Goal: Task Accomplishment & Management: Manage account settings

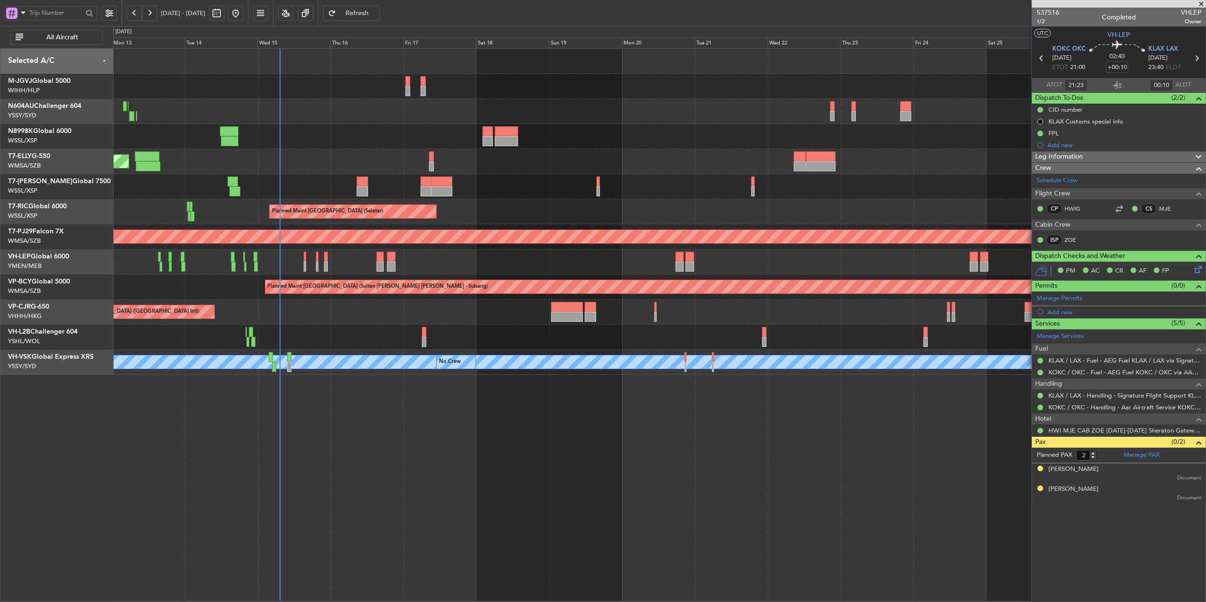
click at [469, 489] on div "Planned Maint [GEOGRAPHIC_DATA] (Seletar) Planned Maint [GEOGRAPHIC_DATA] (Sele…" at bounding box center [659, 325] width 1093 height 554
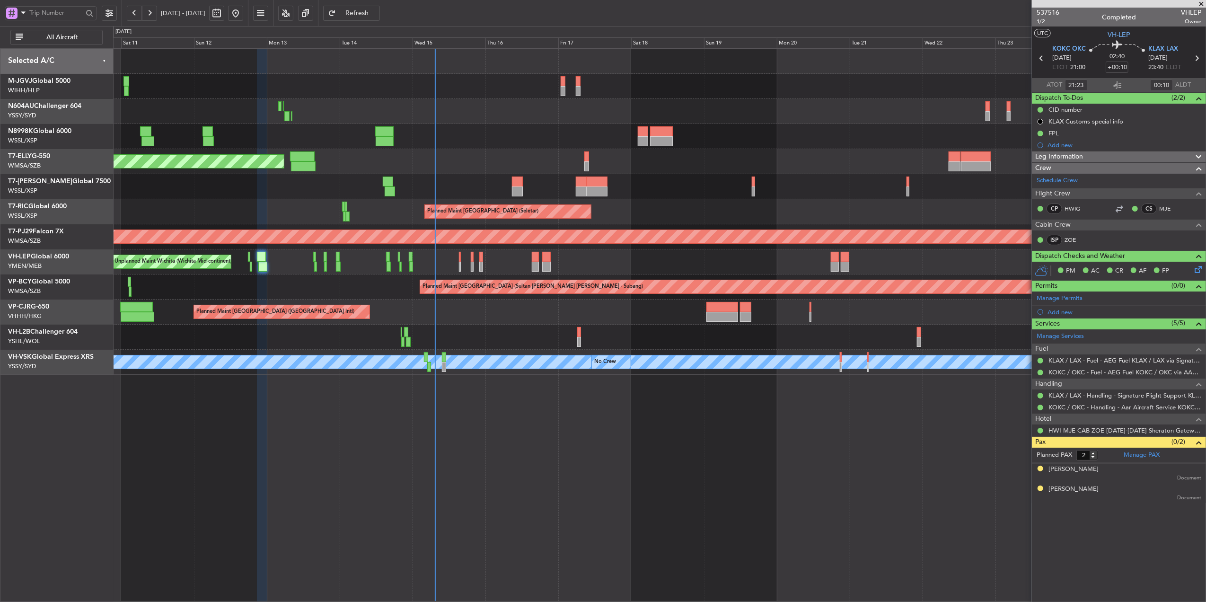
click at [443, 482] on div "Planned Maint [GEOGRAPHIC_DATA] (Seletar) Planned Maint [GEOGRAPHIC_DATA] (Sele…" at bounding box center [659, 325] width 1093 height 554
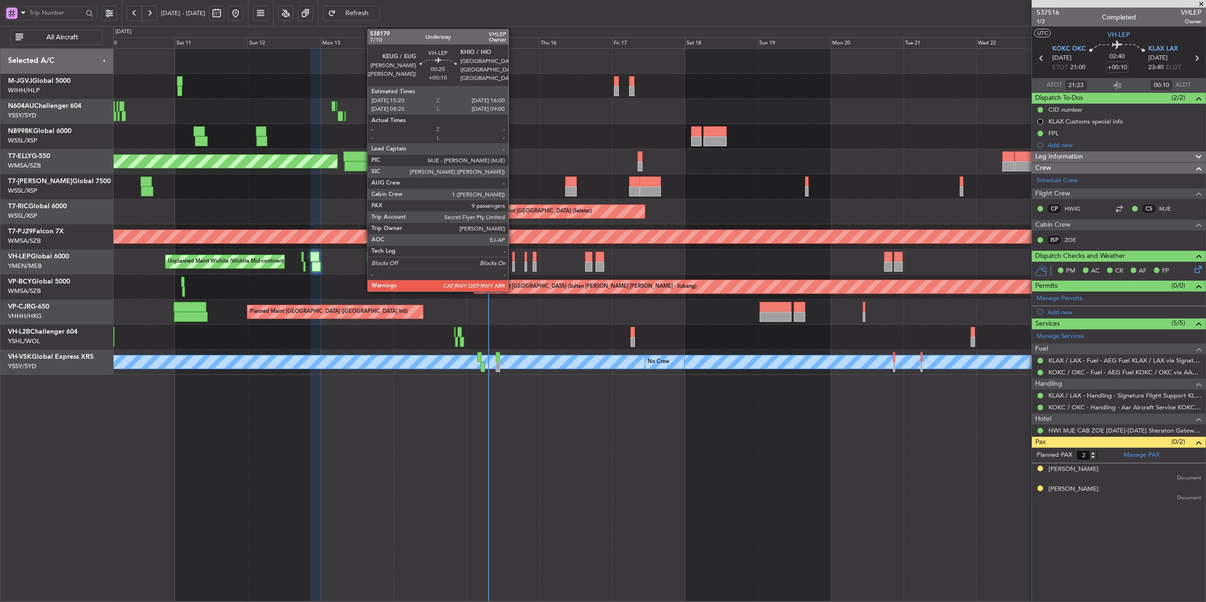
click at [513, 264] on div at bounding box center [514, 267] width 2 height 10
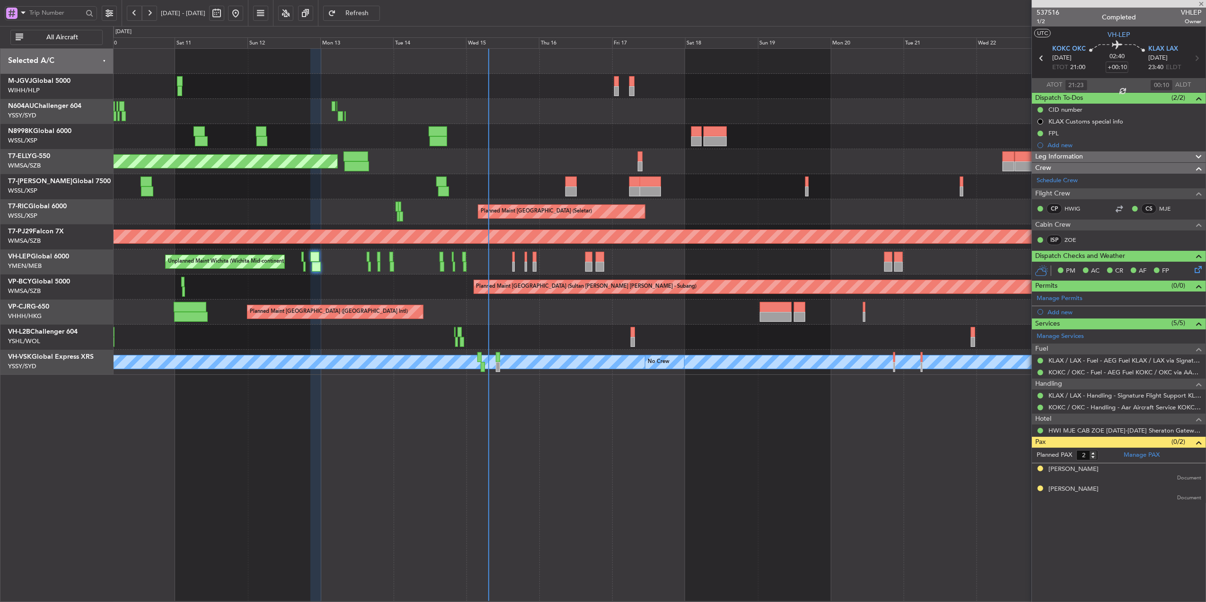
type input "9"
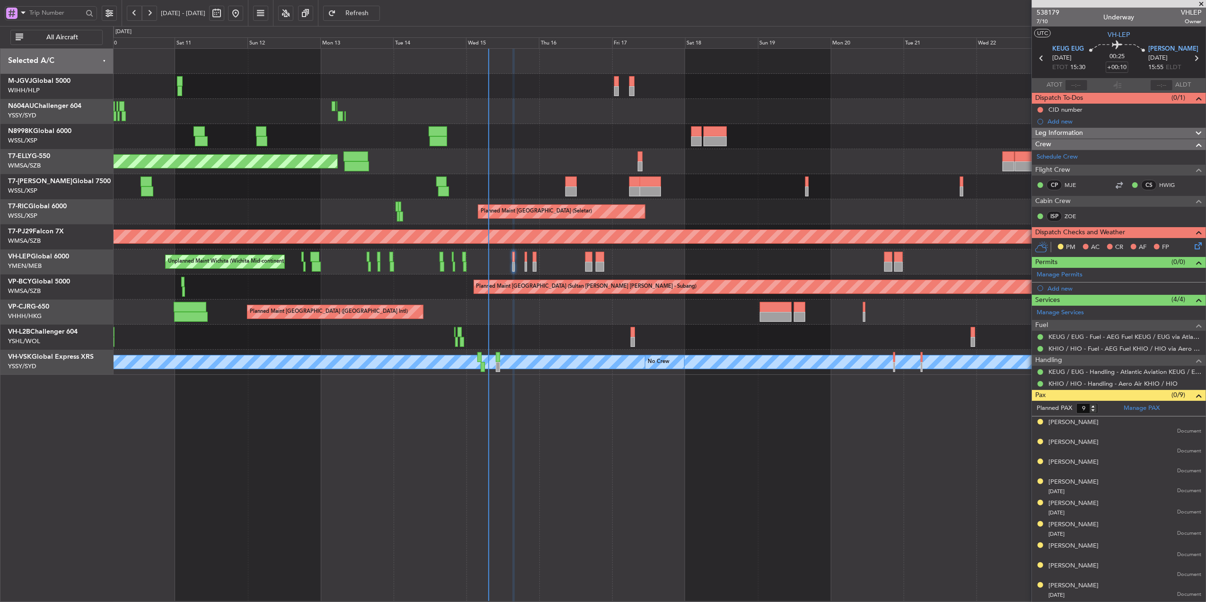
click at [404, 162] on div "Planned Maint [GEOGRAPHIC_DATA] ([GEOGRAPHIC_DATA] Intl)" at bounding box center [659, 161] width 1093 height 25
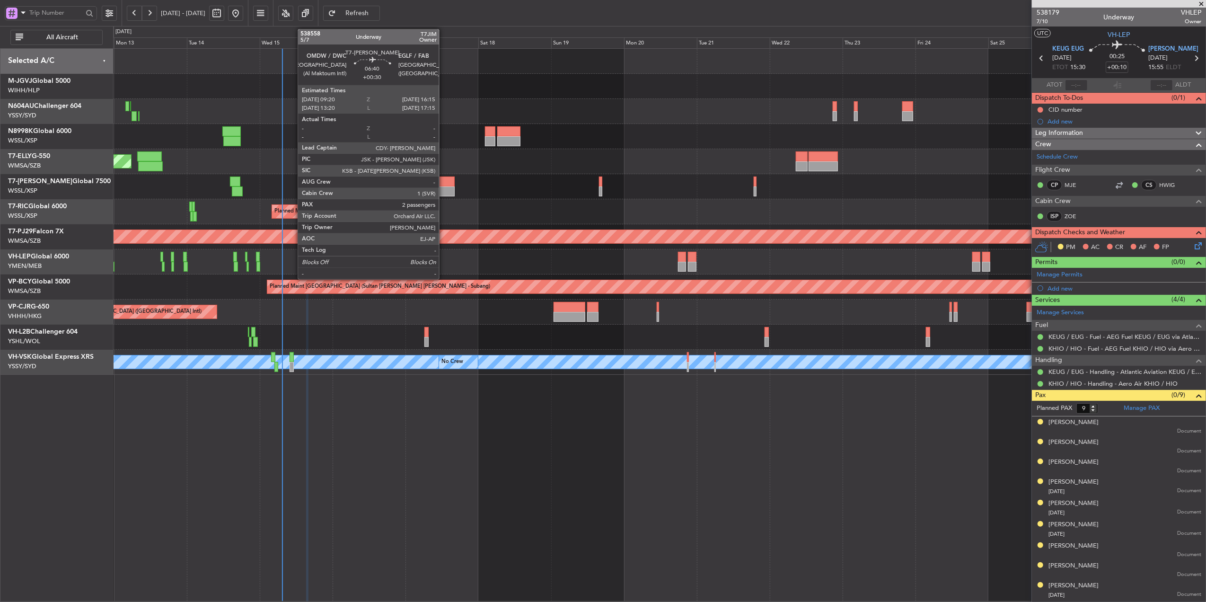
click at [444, 183] on div at bounding box center [443, 182] width 21 height 10
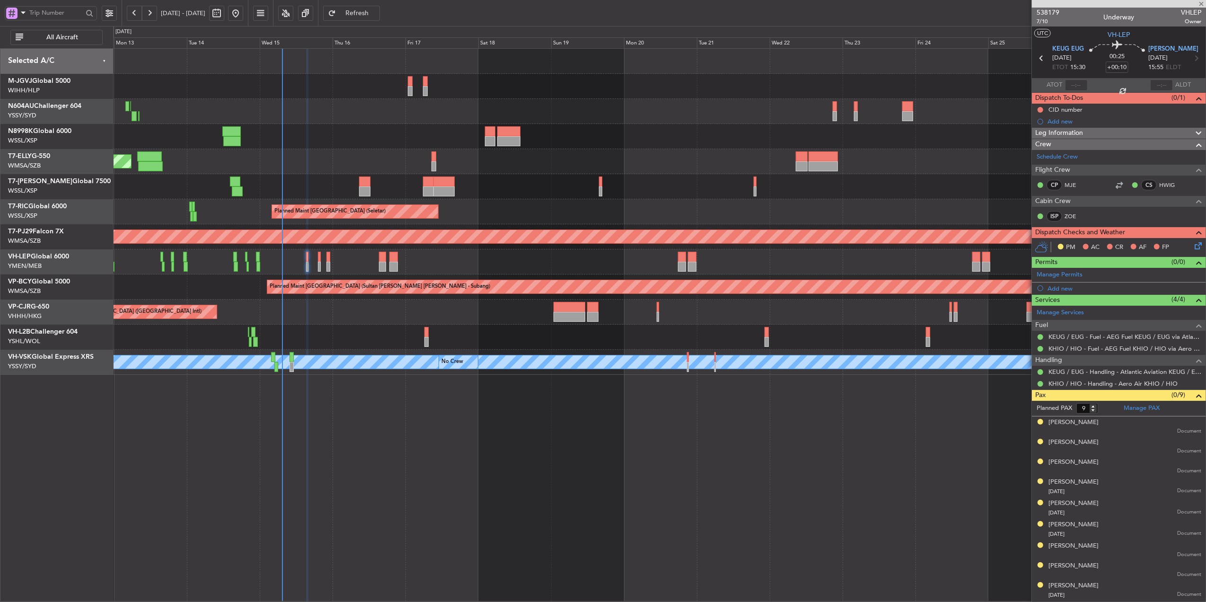
type input "+00:30"
type input "2"
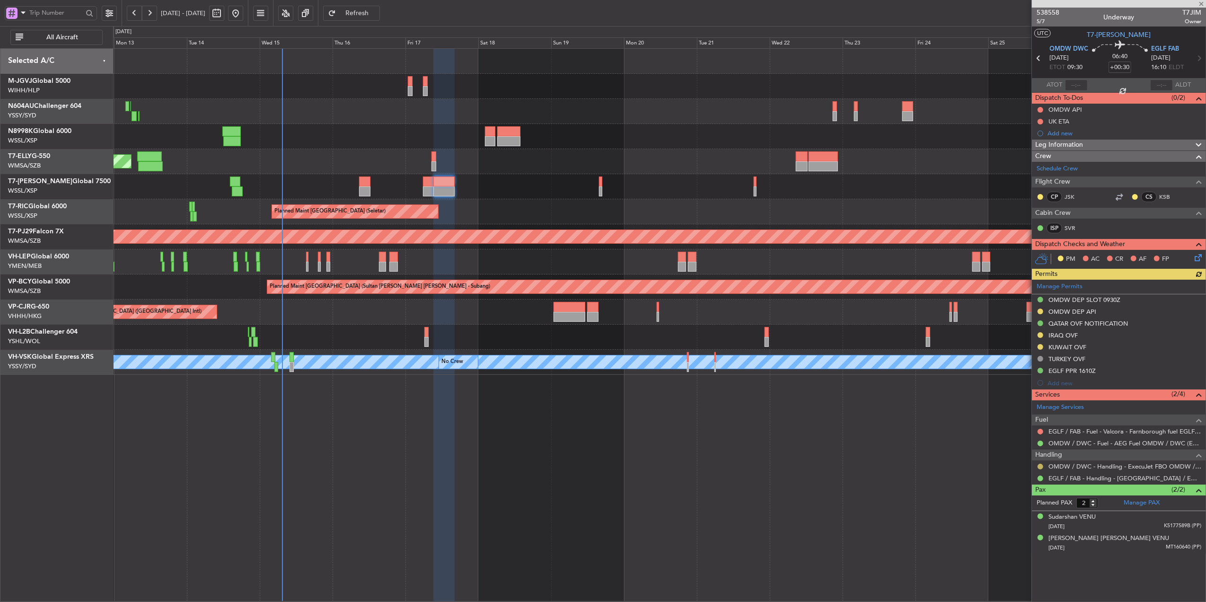
click at [1038, 469] on button at bounding box center [1041, 467] width 6 height 6
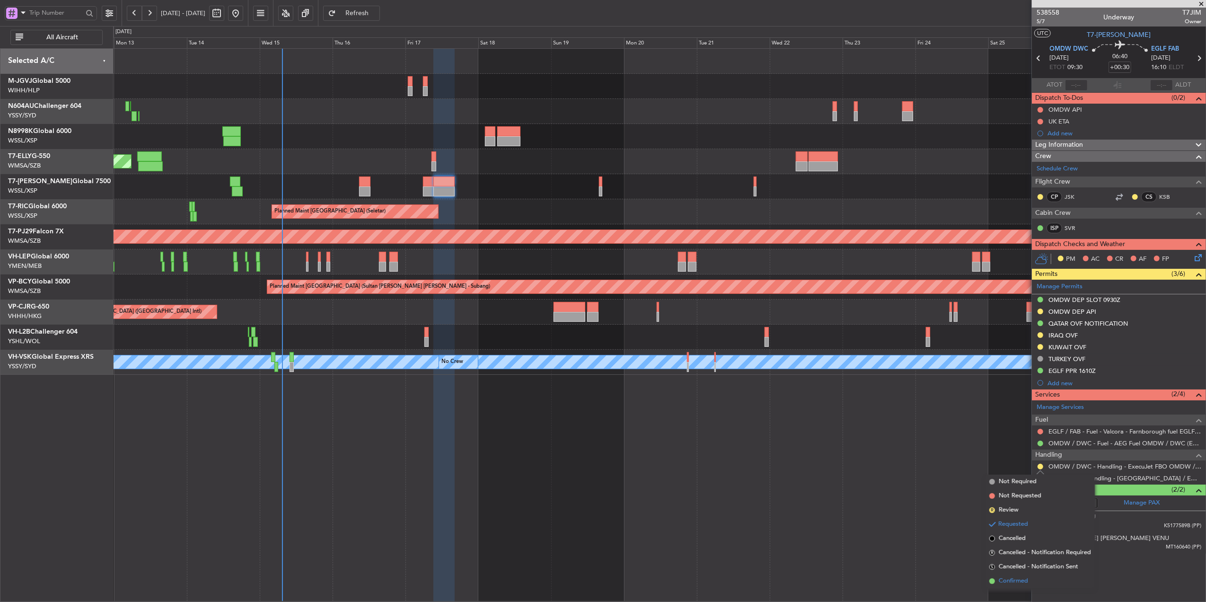
click at [1008, 578] on span "Confirmed" at bounding box center [1013, 580] width 29 height 9
click at [419, 186] on div at bounding box center [659, 186] width 1093 height 25
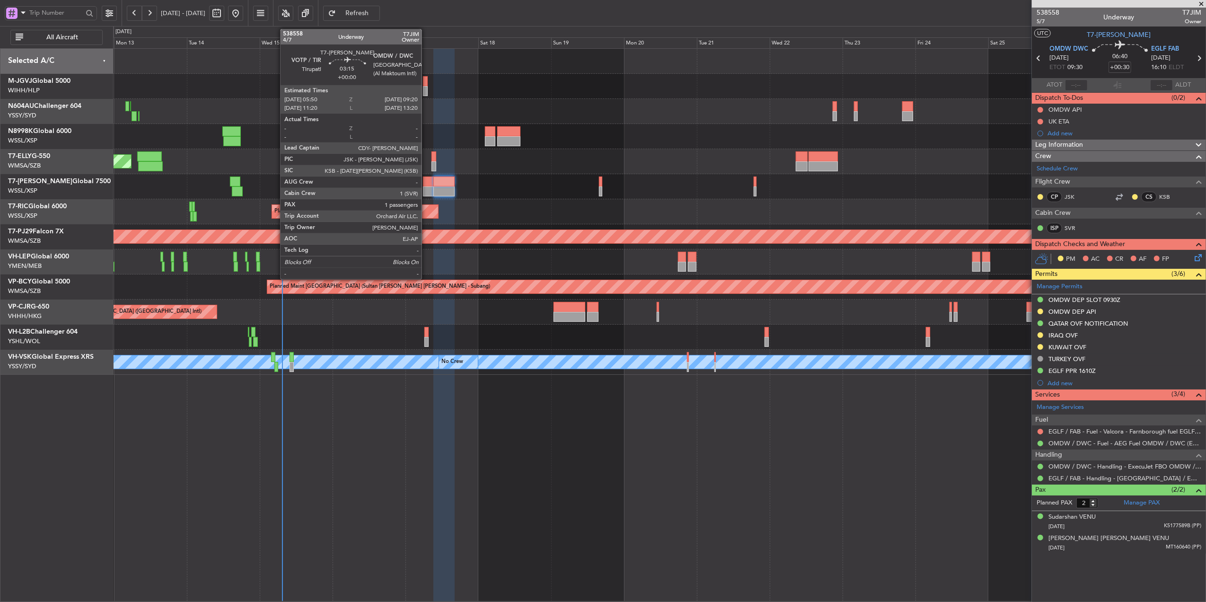
click at [426, 184] on div at bounding box center [428, 182] width 11 height 10
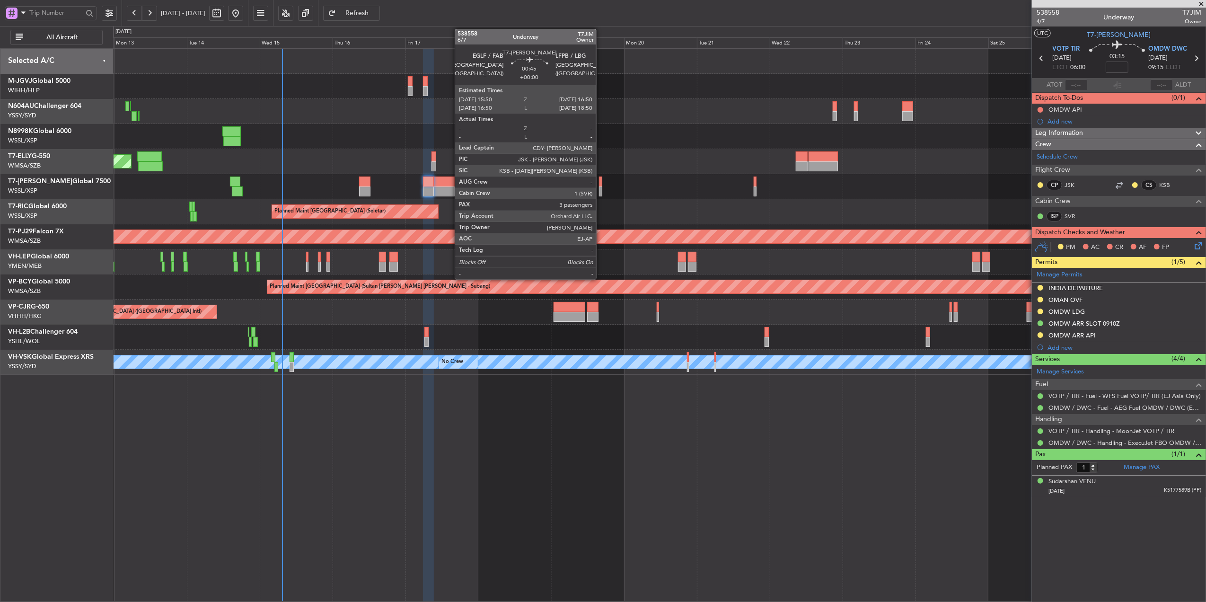
click at [601, 184] on div at bounding box center [600, 182] width 3 height 10
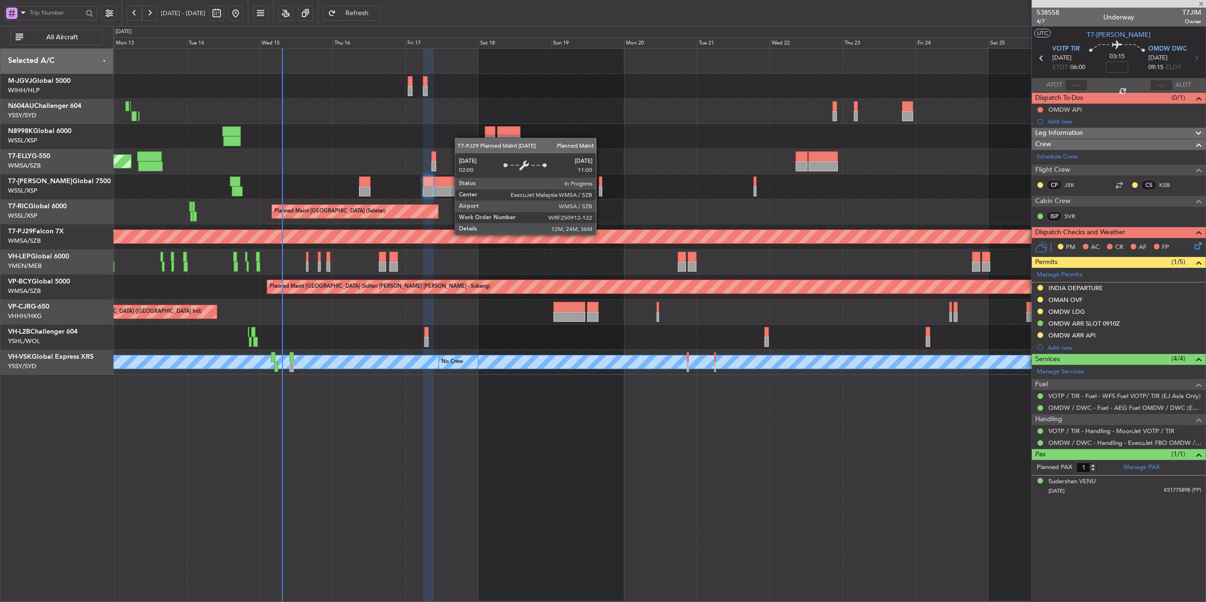
type input "3"
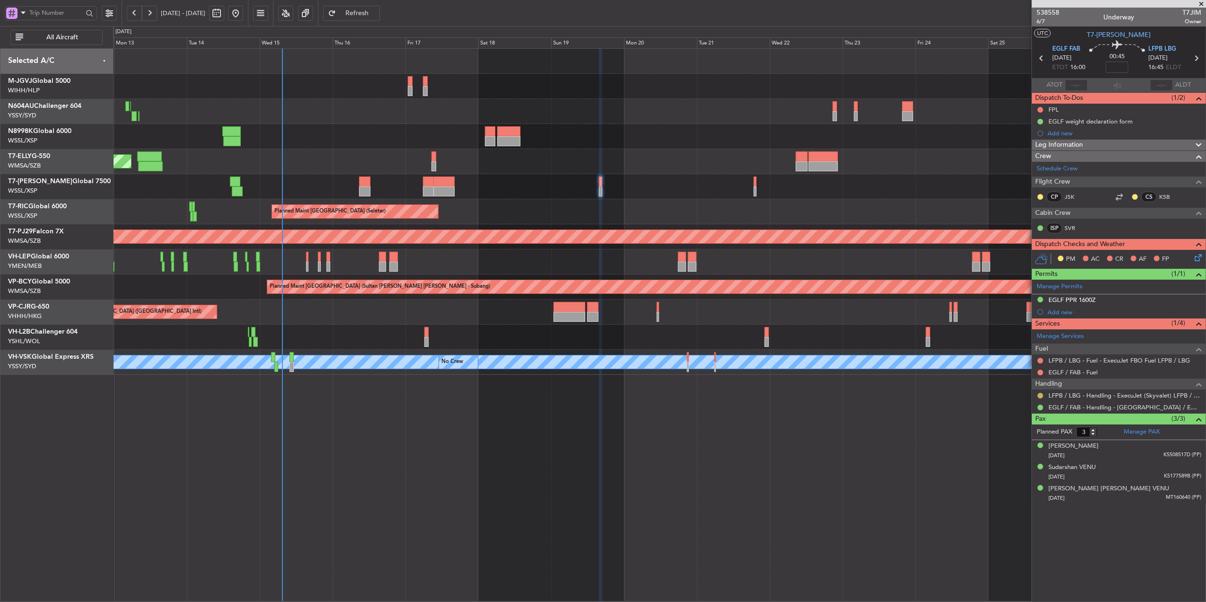
click at [1038, 397] on button at bounding box center [1041, 396] width 6 height 6
click at [1020, 506] on span "Confirmed" at bounding box center [1013, 509] width 29 height 9
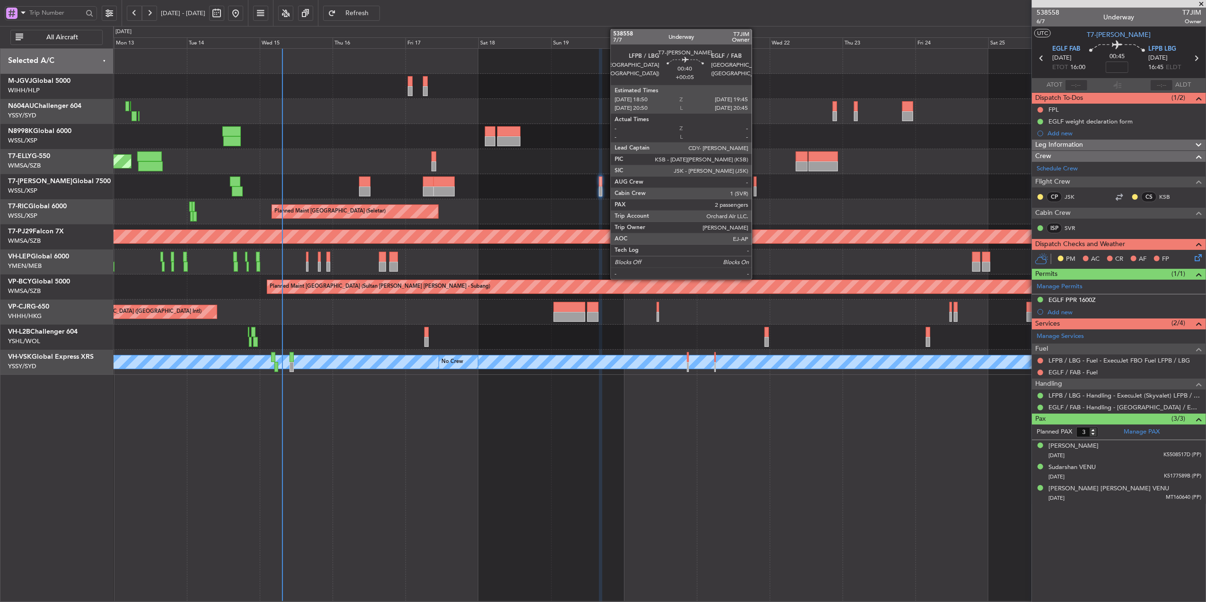
click at [756, 184] on div at bounding box center [755, 182] width 3 height 10
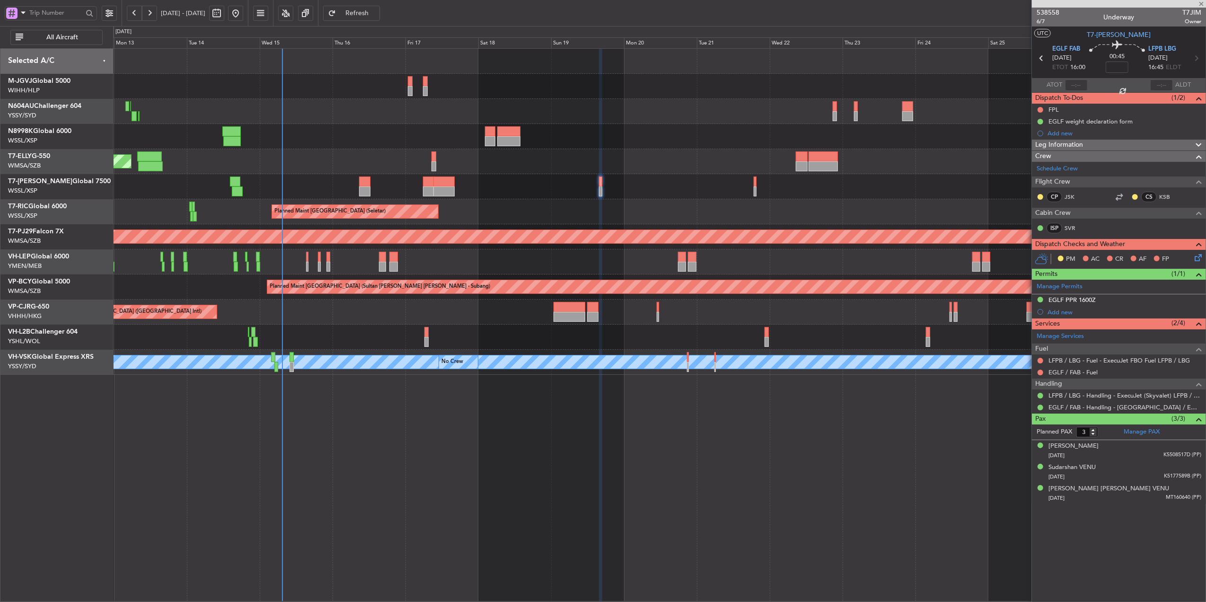
type input "+00:05"
type input "2"
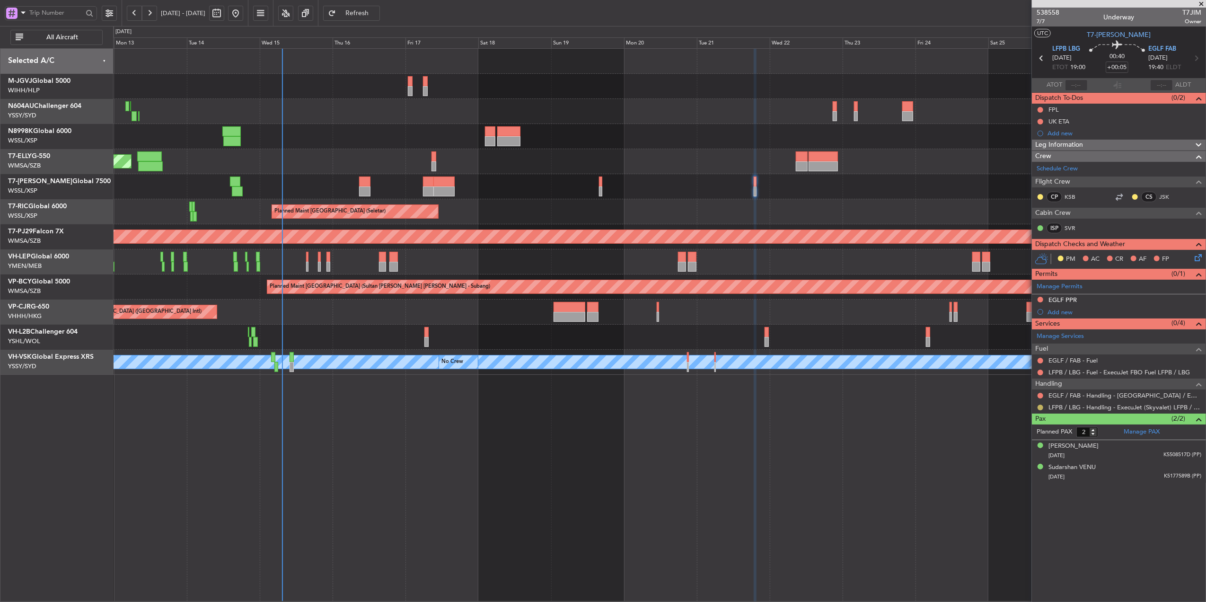
click at [1041, 409] on button at bounding box center [1041, 408] width 6 height 6
click at [1009, 523] on span "Confirmed" at bounding box center [1013, 521] width 29 height 9
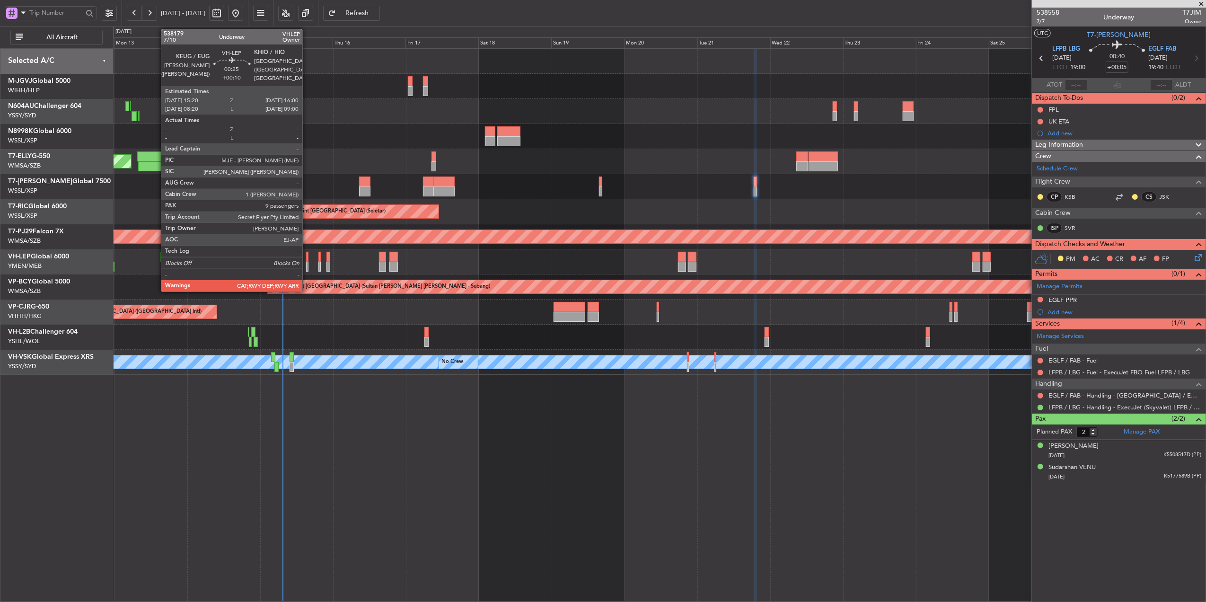
click at [307, 256] on div at bounding box center [307, 257] width 2 height 10
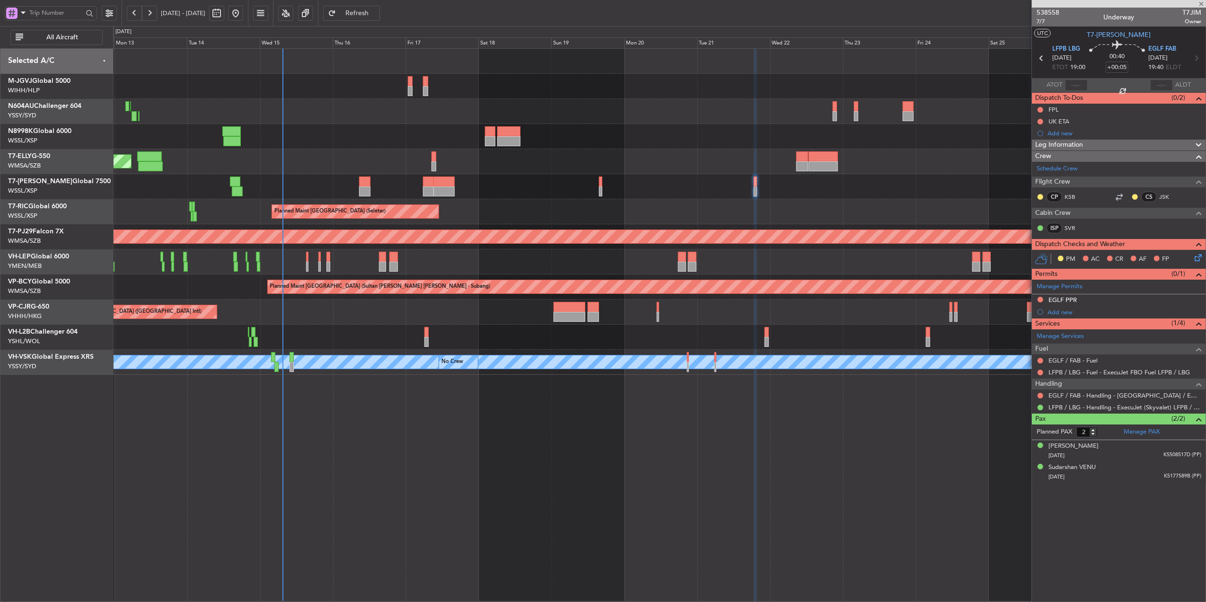
type input "+00:10"
type input "9"
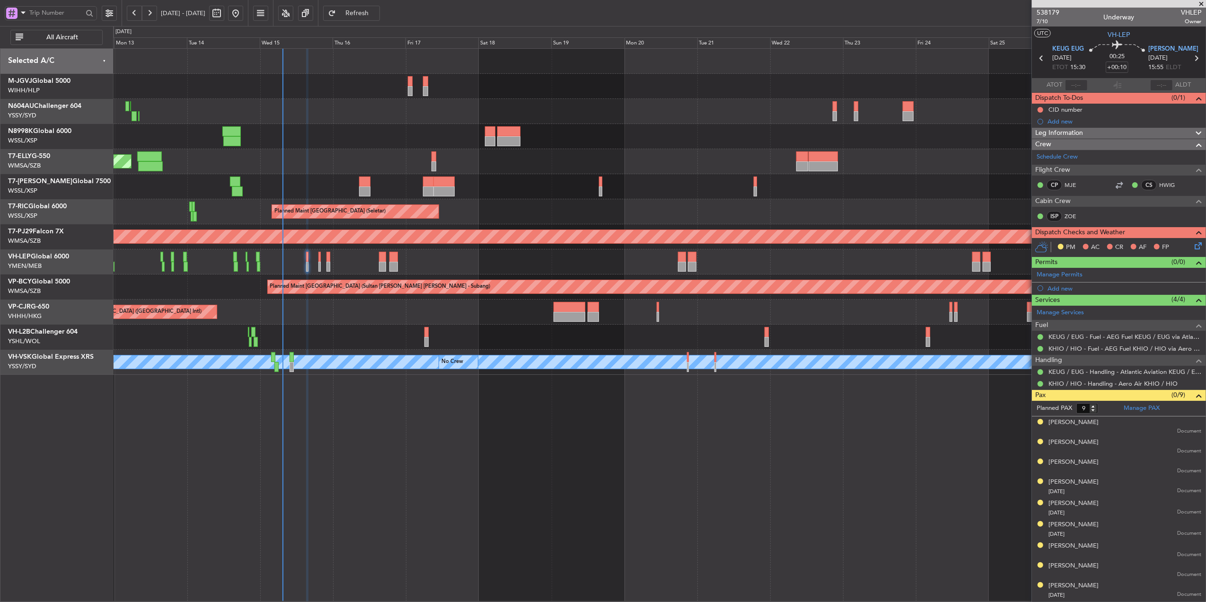
scroll to position [1, 0]
click at [574, 249] on div "Planned Maint [GEOGRAPHIC_DATA] (Seletar) Planned Maint [GEOGRAPHIC_DATA] (Sele…" at bounding box center [659, 212] width 1093 height 326
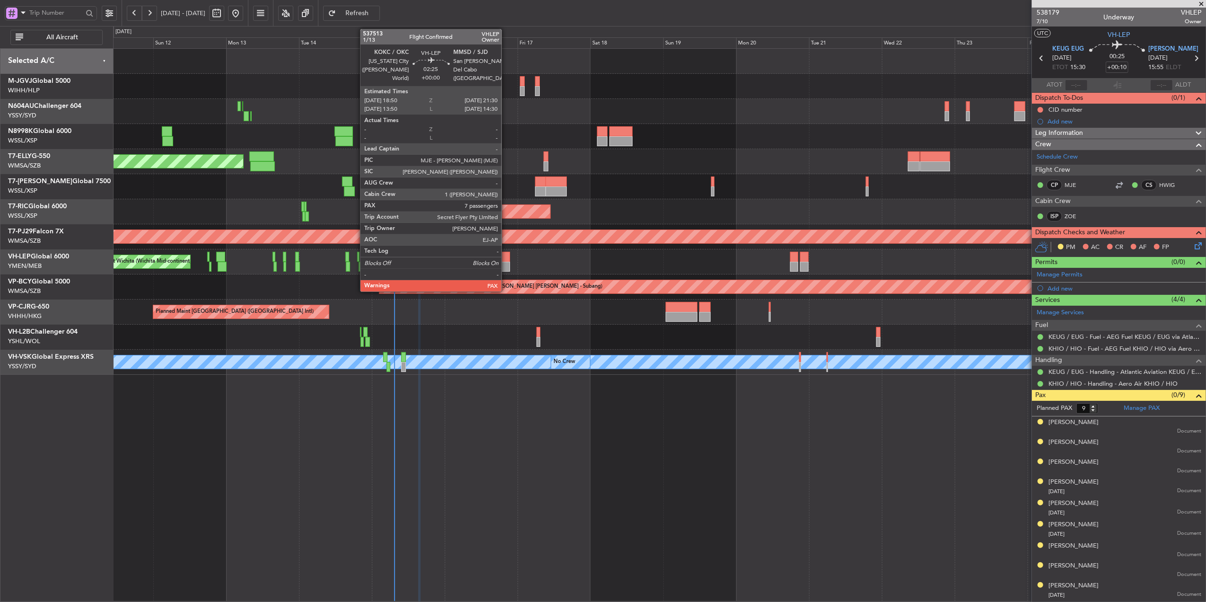
click at [506, 260] on div at bounding box center [506, 257] width 9 height 10
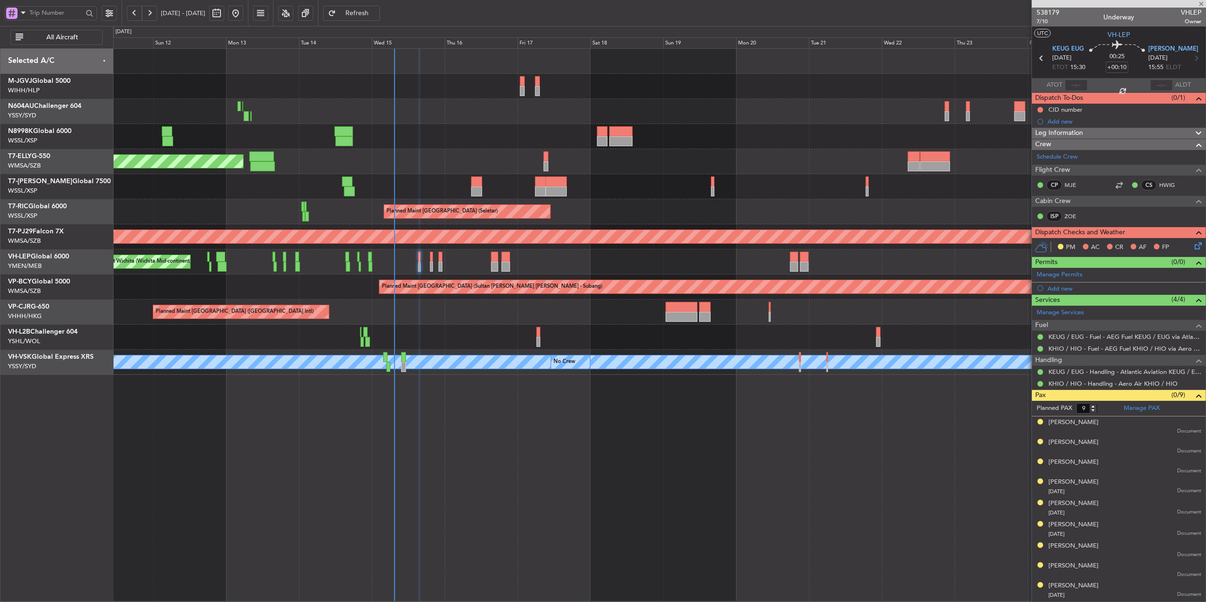
type input "7"
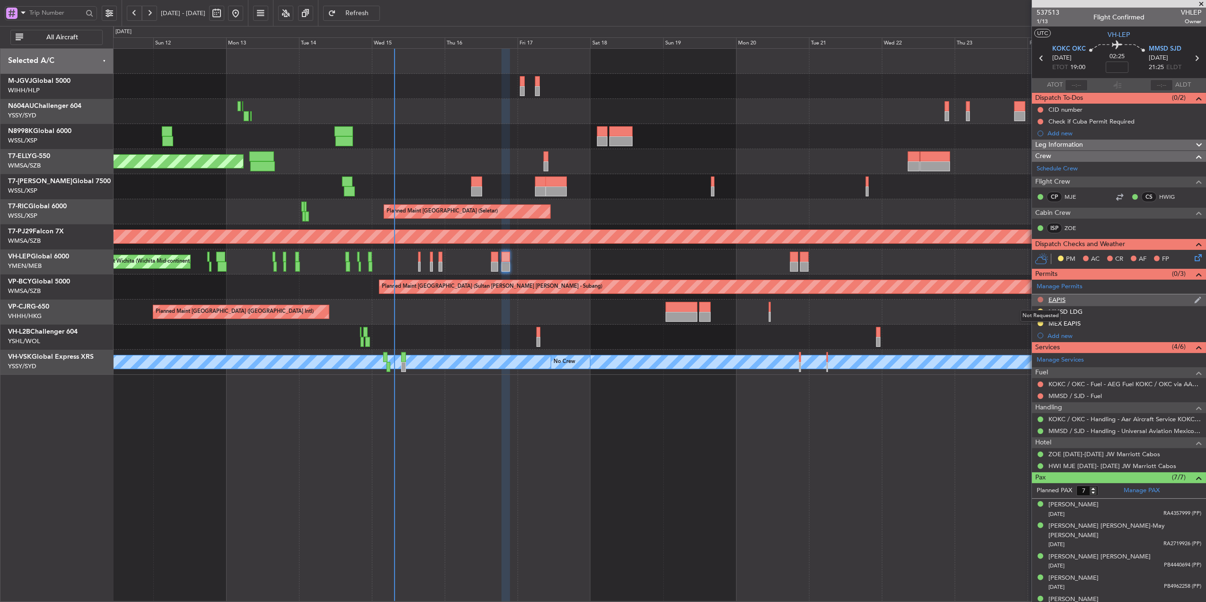
click at [1040, 301] on button at bounding box center [1041, 300] width 6 height 6
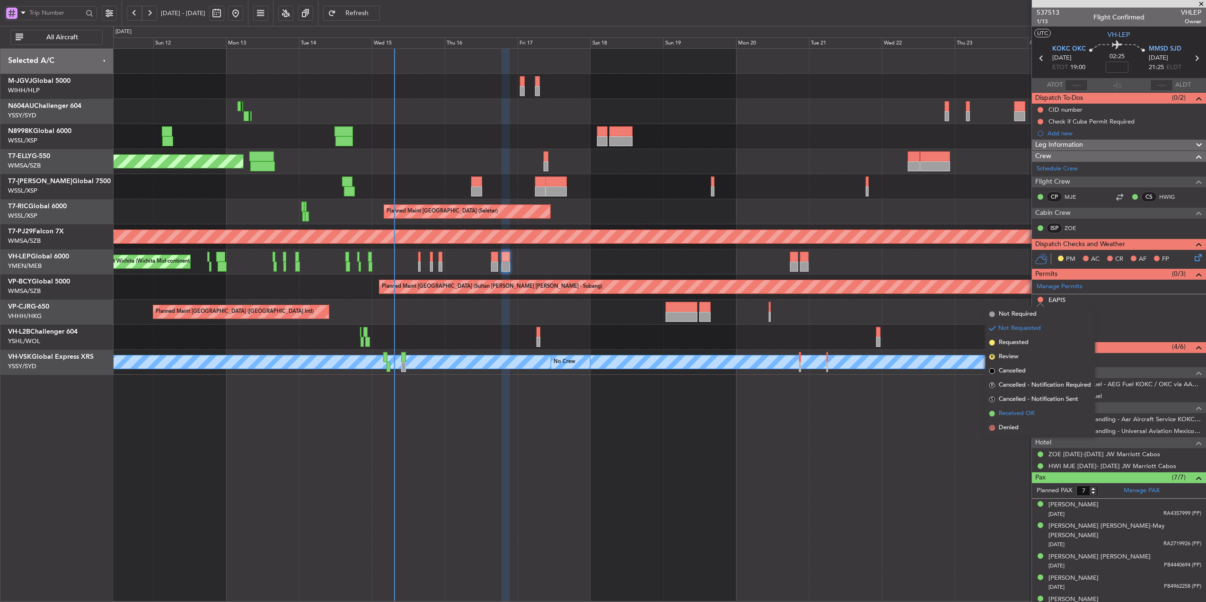
click at [1024, 409] on span "Received OK" at bounding box center [1017, 413] width 36 height 9
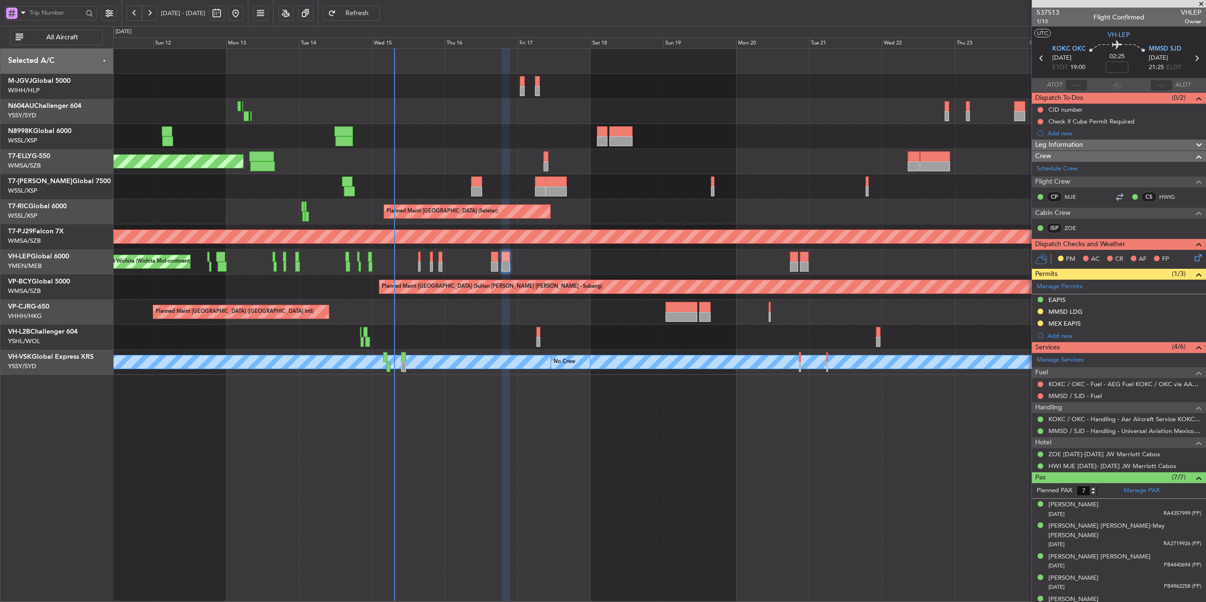
click at [1049, 300] on div "EAPIS" at bounding box center [1057, 300] width 17 height 8
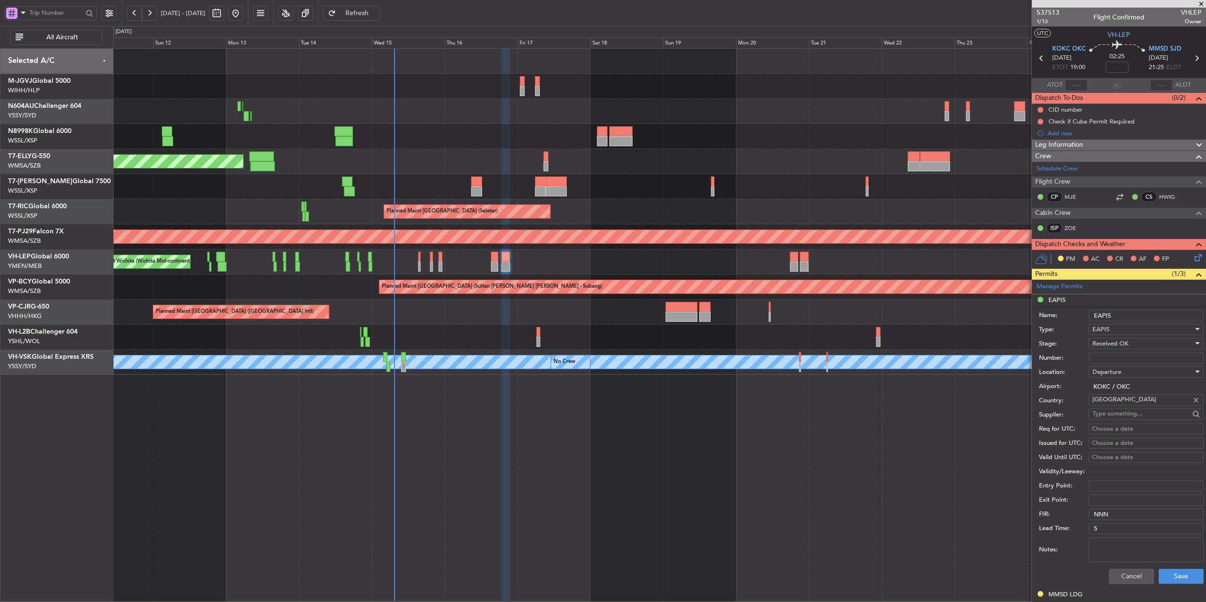
drag, startPoint x: 1129, startPoint y: 312, endPoint x: 1038, endPoint y: 312, distance: 90.9
click at [1071, 312] on div "Name: EAPIS" at bounding box center [1121, 316] width 165 height 14
paste input "-17806431"
type input "EAPIS-17806431"
click at [1176, 574] on button "Save" at bounding box center [1181, 576] width 45 height 15
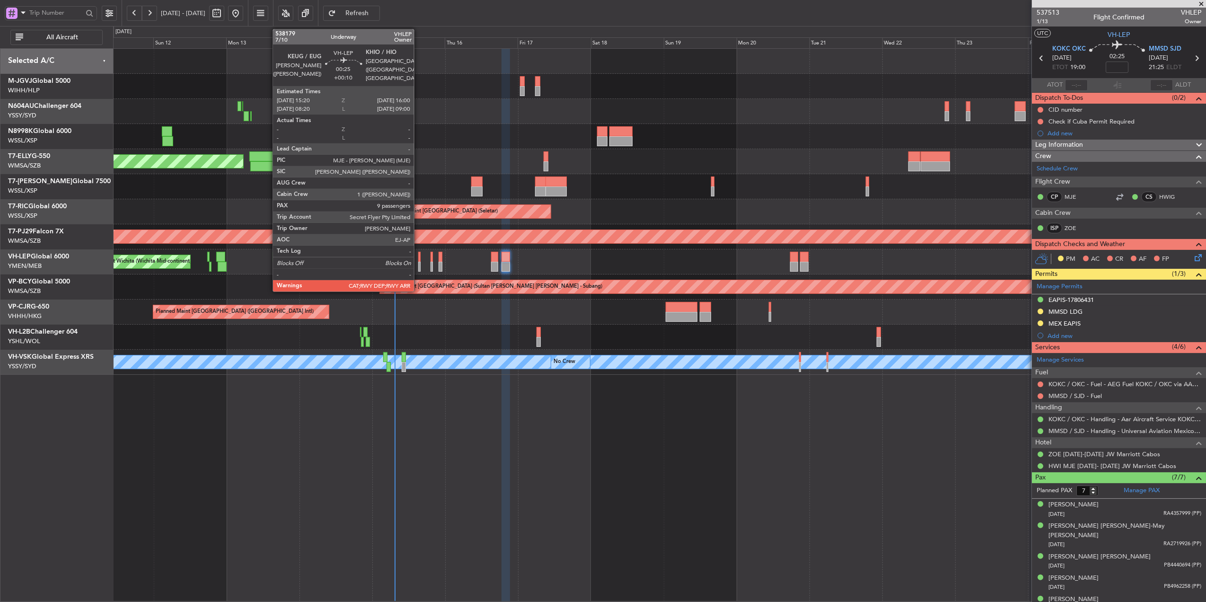
click at [418, 260] on div at bounding box center [419, 257] width 2 height 10
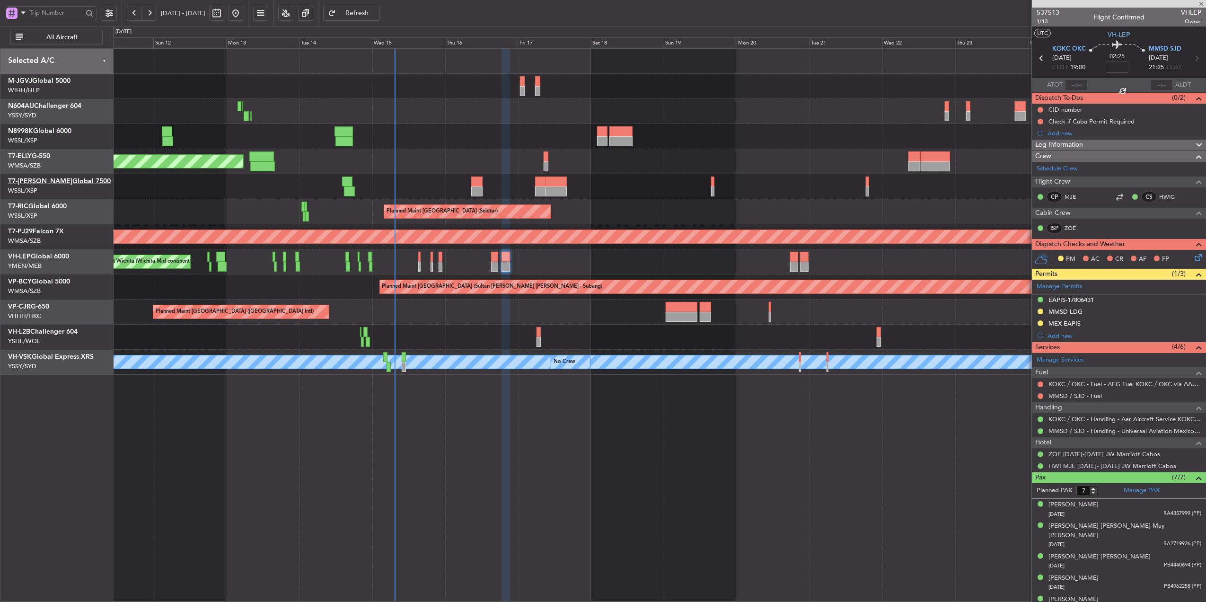
type input "+00:10"
type input "9"
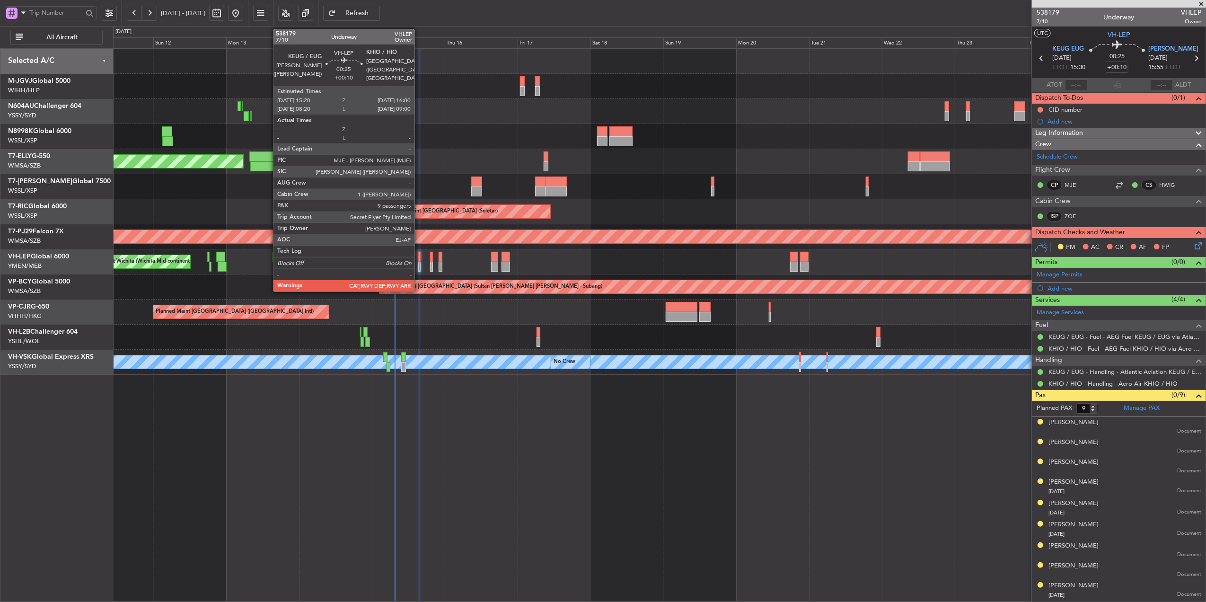
click at [419, 258] on div at bounding box center [419, 257] width 2 height 10
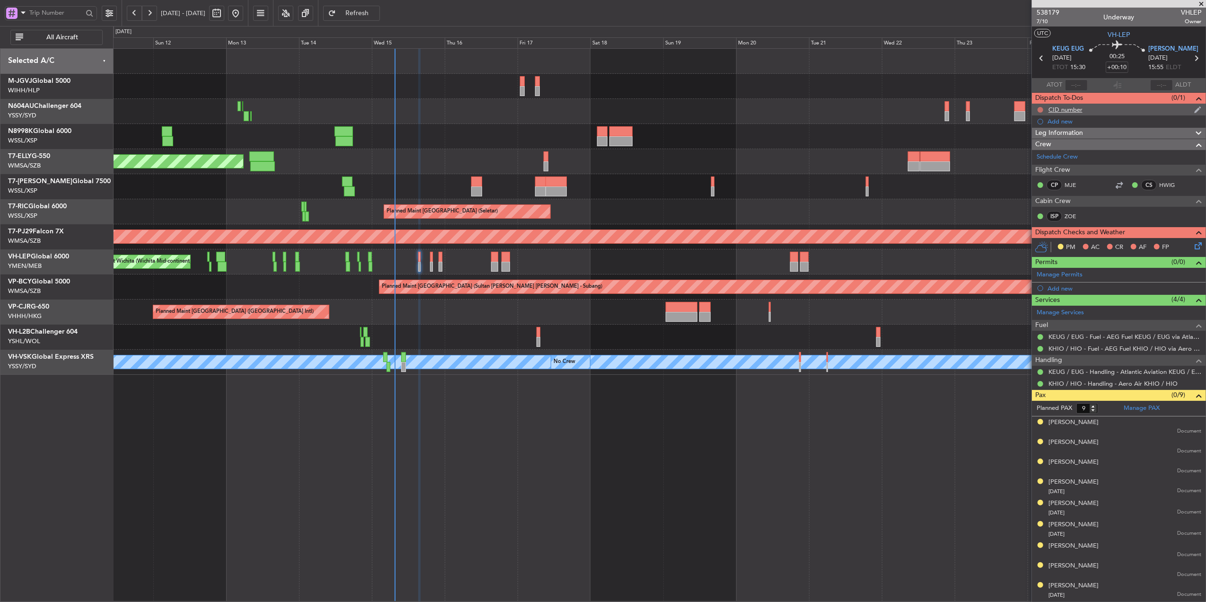
click at [1041, 108] on button at bounding box center [1041, 110] width 6 height 6
click at [1045, 156] on span "Completed" at bounding box center [1044, 151] width 31 height 9
click at [1067, 113] on div "CID number" at bounding box center [1066, 110] width 34 height 8
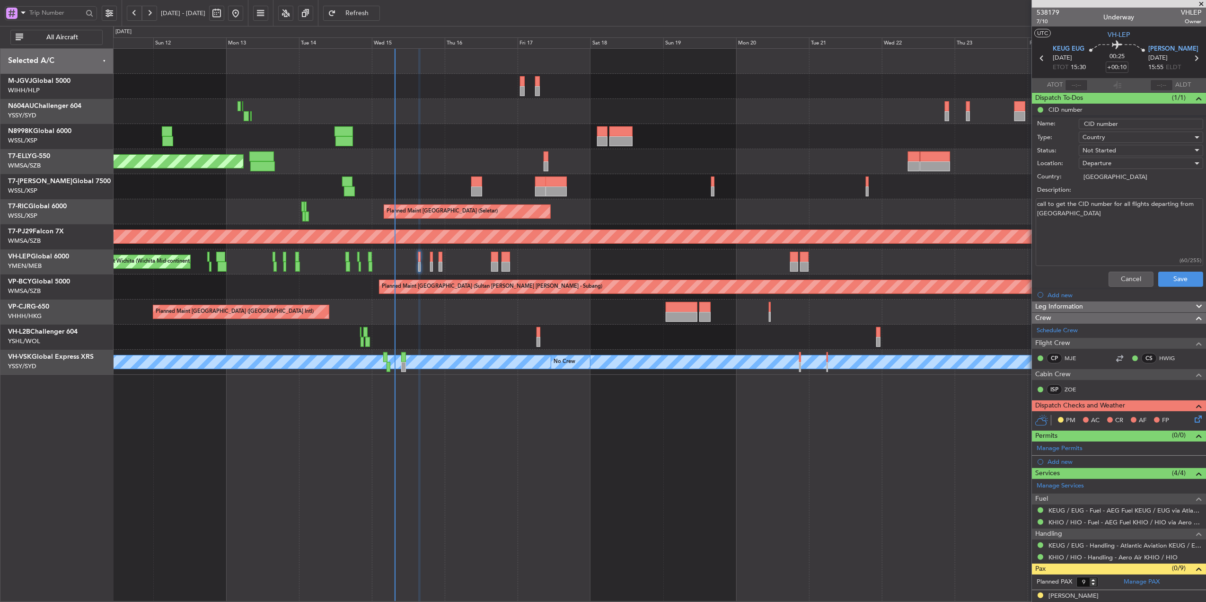
click at [1085, 224] on textarea "call to get the CID number for all flights departing from US" at bounding box center [1120, 232] width 168 height 68
paste textarea "808"
type textarea "call to get the CID number for all flights departing from US 808"
click at [1161, 273] on button "Save" at bounding box center [1180, 279] width 45 height 15
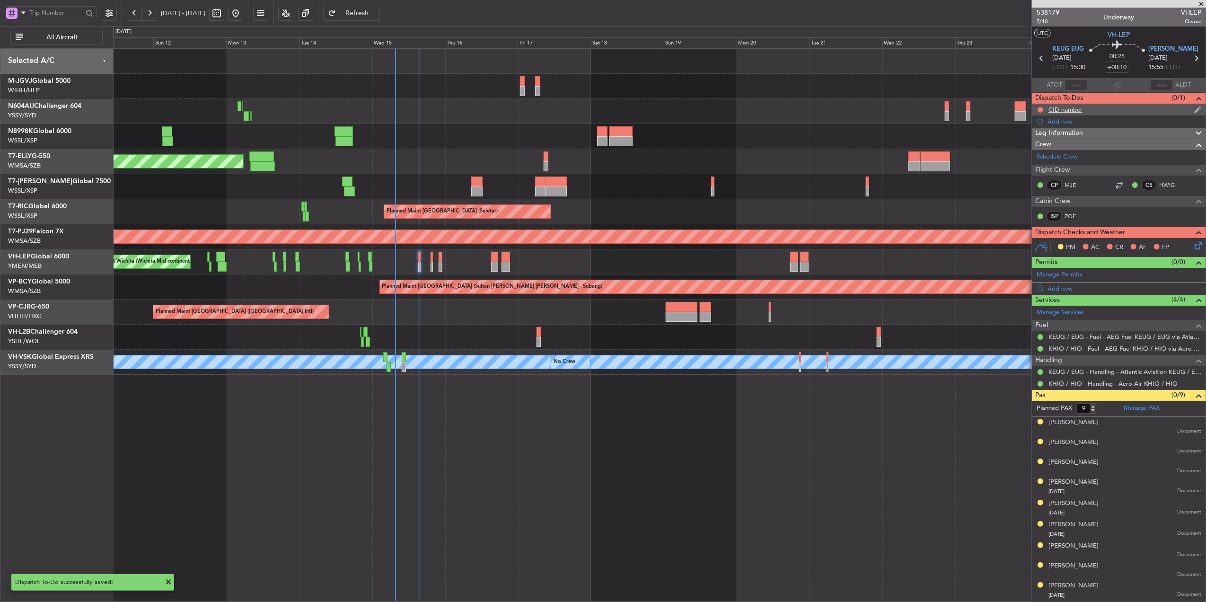
click at [1054, 107] on div "CID number" at bounding box center [1066, 110] width 34 height 8
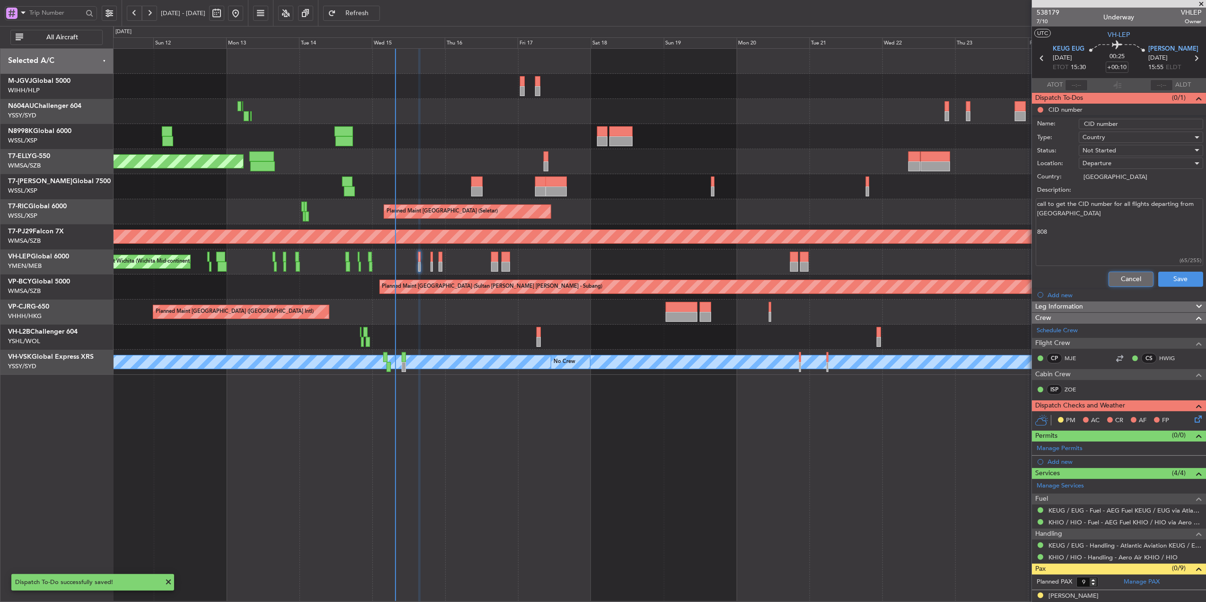
click at [1110, 278] on button "Cancel" at bounding box center [1131, 279] width 45 height 15
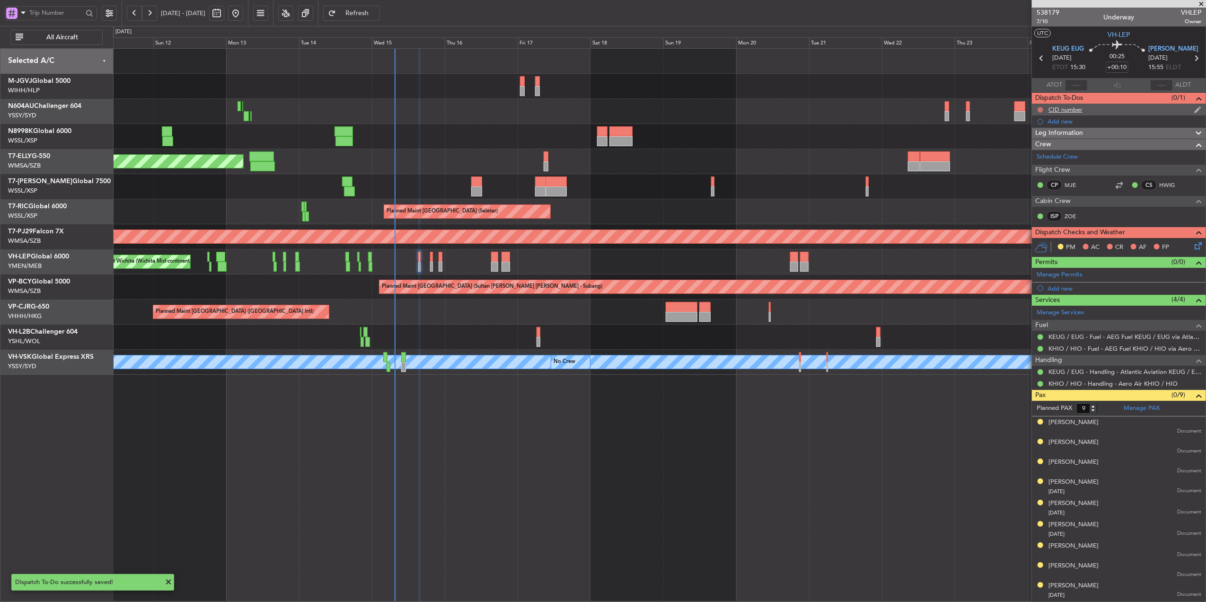
click at [1039, 111] on button at bounding box center [1041, 110] width 6 height 6
click at [1043, 154] on span "Completed" at bounding box center [1044, 151] width 31 height 9
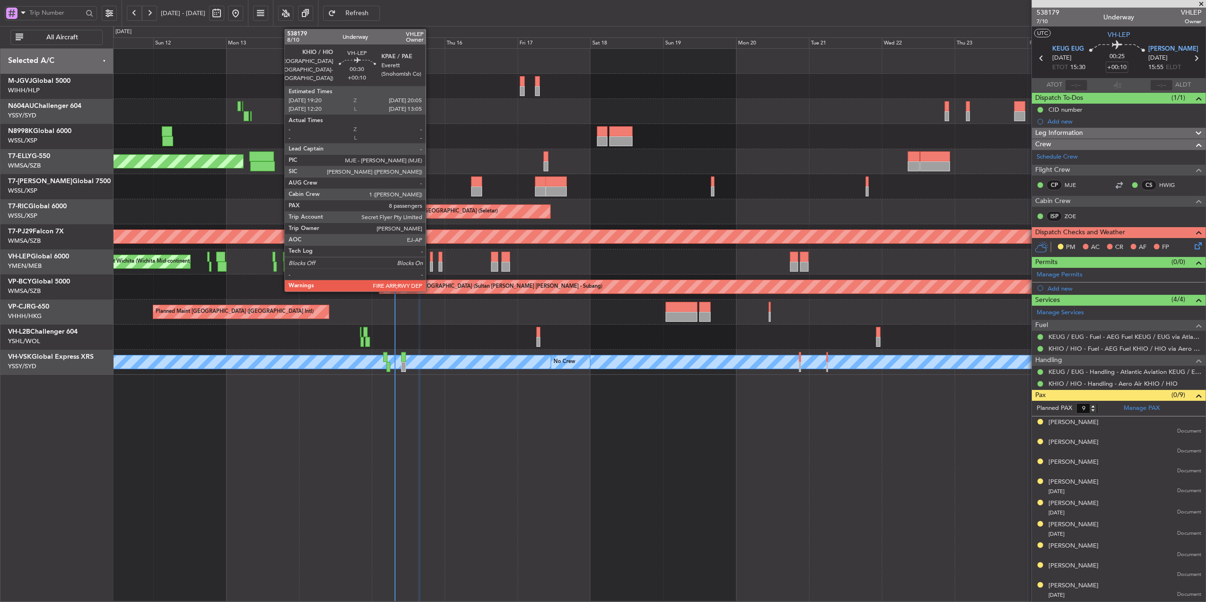
click at [430, 267] on div at bounding box center [431, 267] width 2 height 10
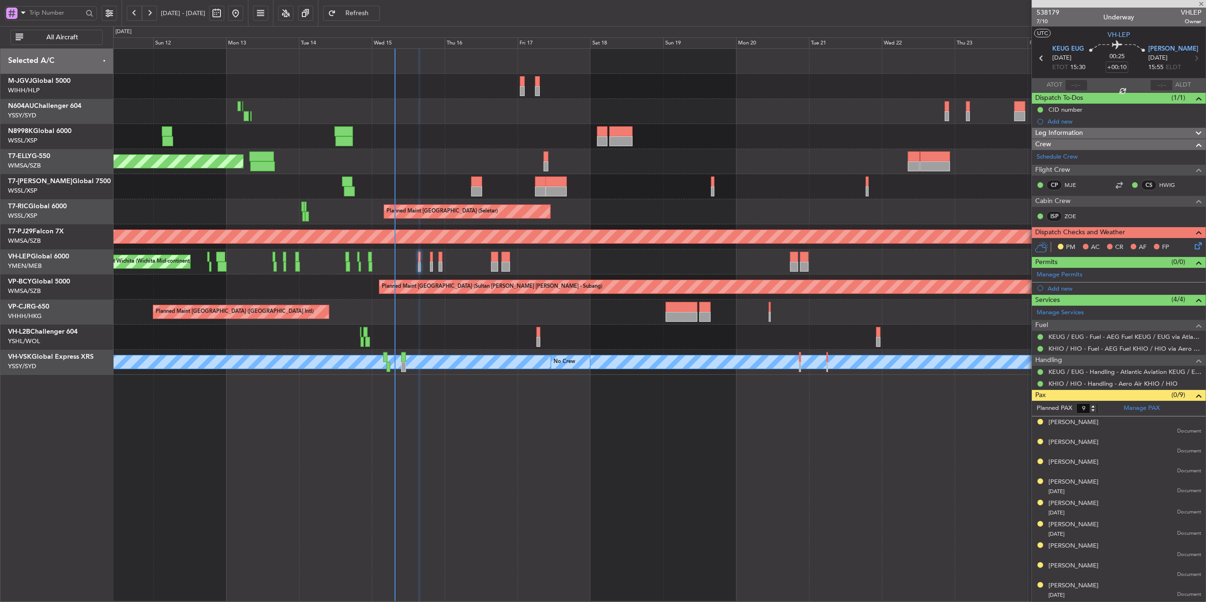
type input "8"
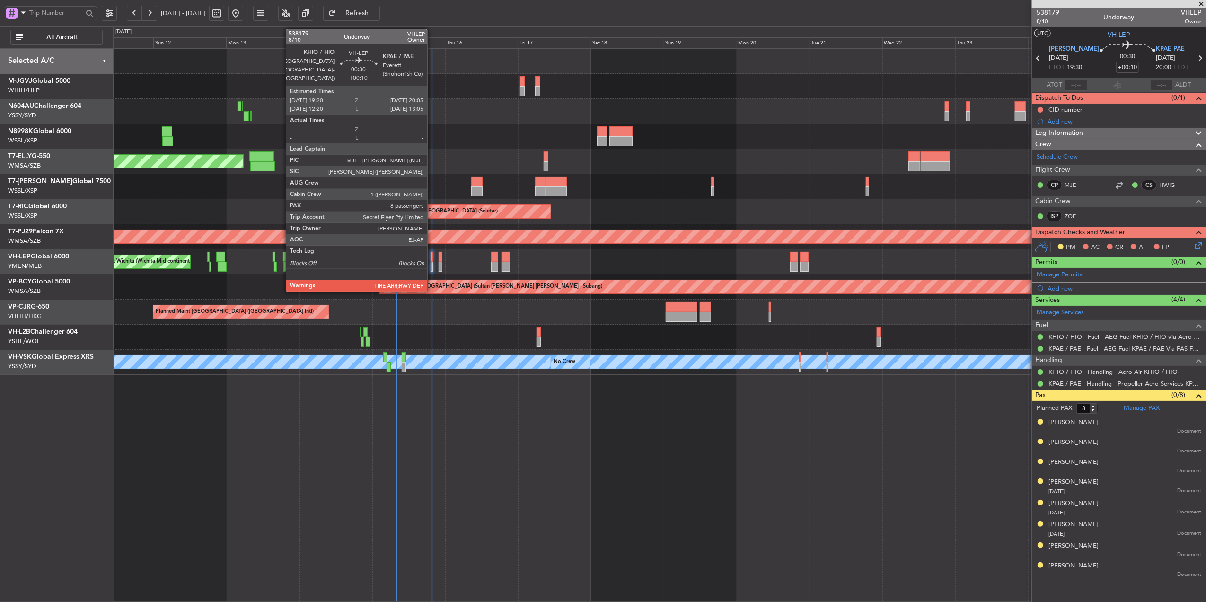
click at [432, 262] on div at bounding box center [432, 257] width 2 height 10
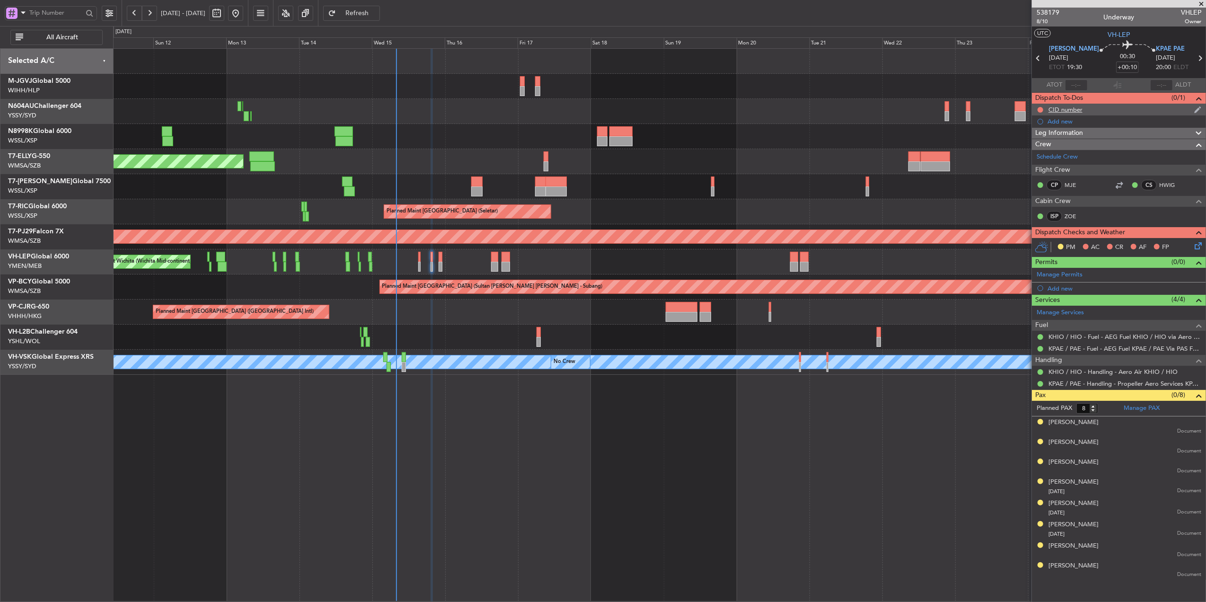
click at [1053, 112] on div "CID number" at bounding box center [1066, 110] width 34 height 8
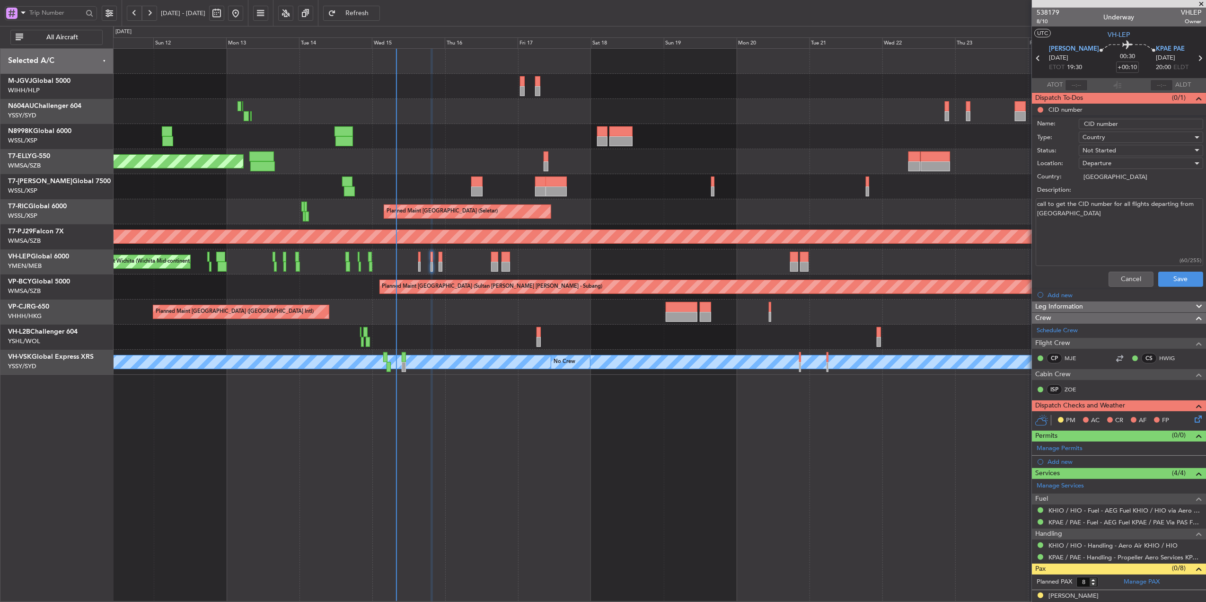
click at [1089, 215] on textarea "call to get the CID number for all flights departing from US" at bounding box center [1120, 232] width 168 height 68
paste textarea "439"
type textarea "call to get the CID number for all flights departing from US 439"
click at [1175, 274] on button "Save" at bounding box center [1180, 279] width 45 height 15
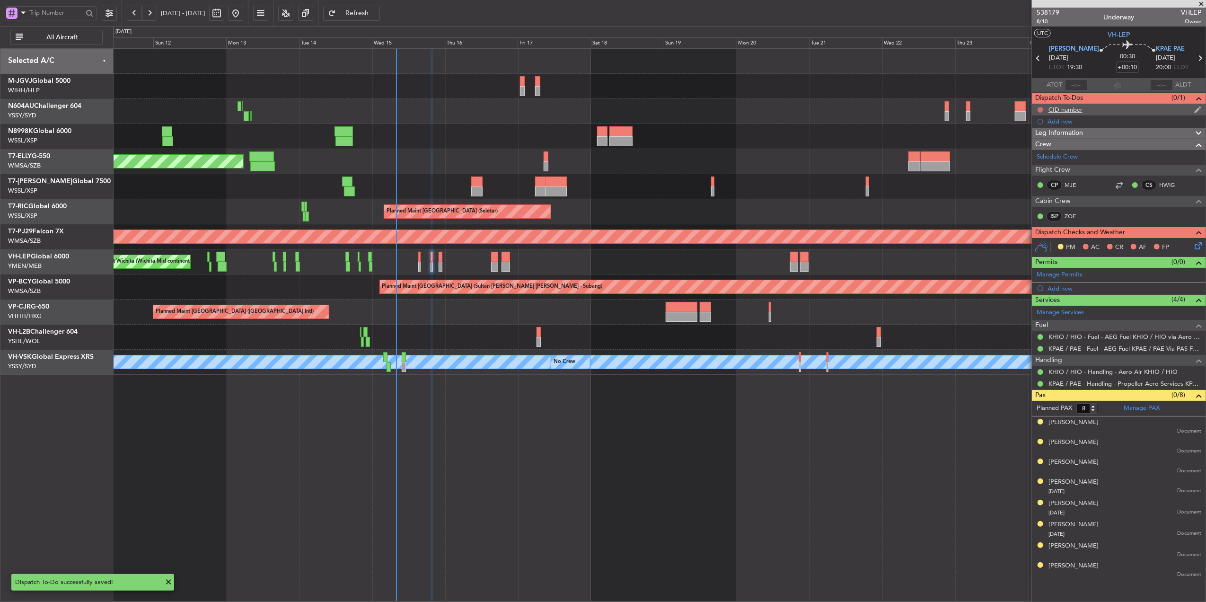
click at [1040, 109] on button at bounding box center [1041, 110] width 6 height 6
click at [1026, 153] on li "Completed" at bounding box center [1041, 152] width 50 height 14
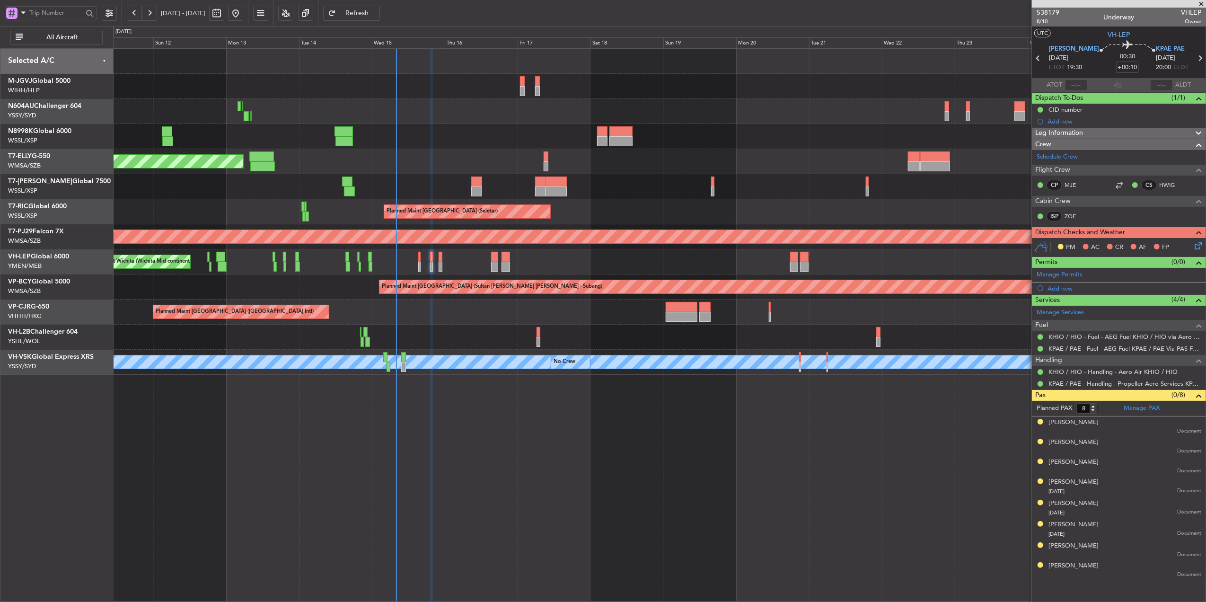
type input "Hafiz Sapuwan (HHAFI)"
click at [1066, 106] on div "CID number" at bounding box center [1066, 110] width 34 height 8
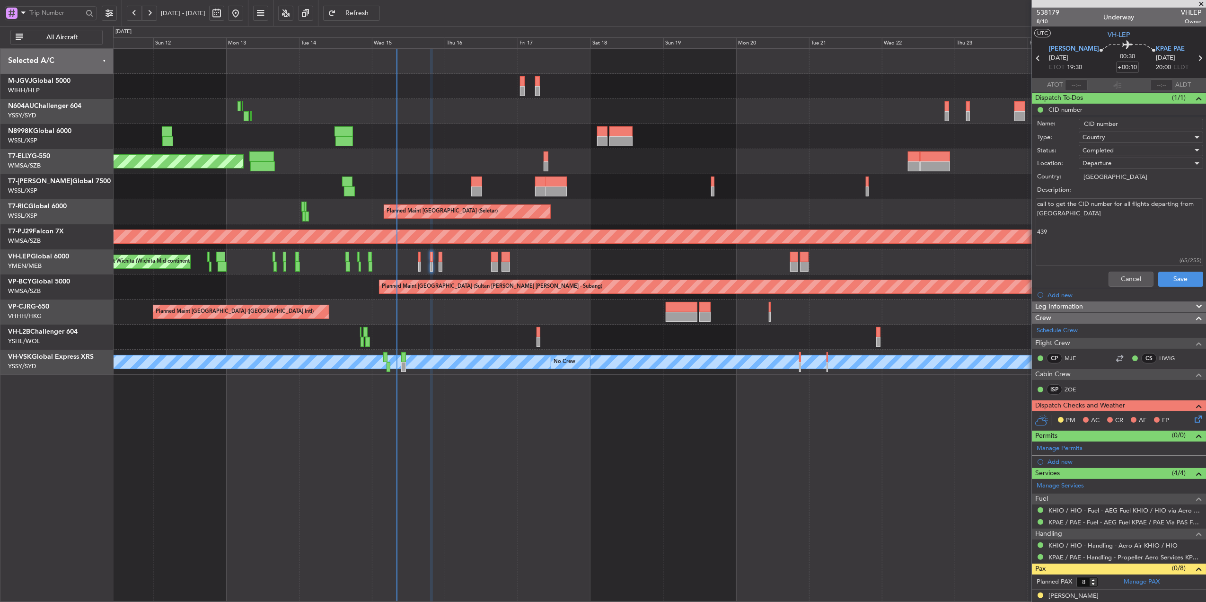
click at [1123, 271] on div "Cancel Save" at bounding box center [1116, 279] width 178 height 23
click at [1115, 279] on button "Cancel" at bounding box center [1131, 279] width 45 height 15
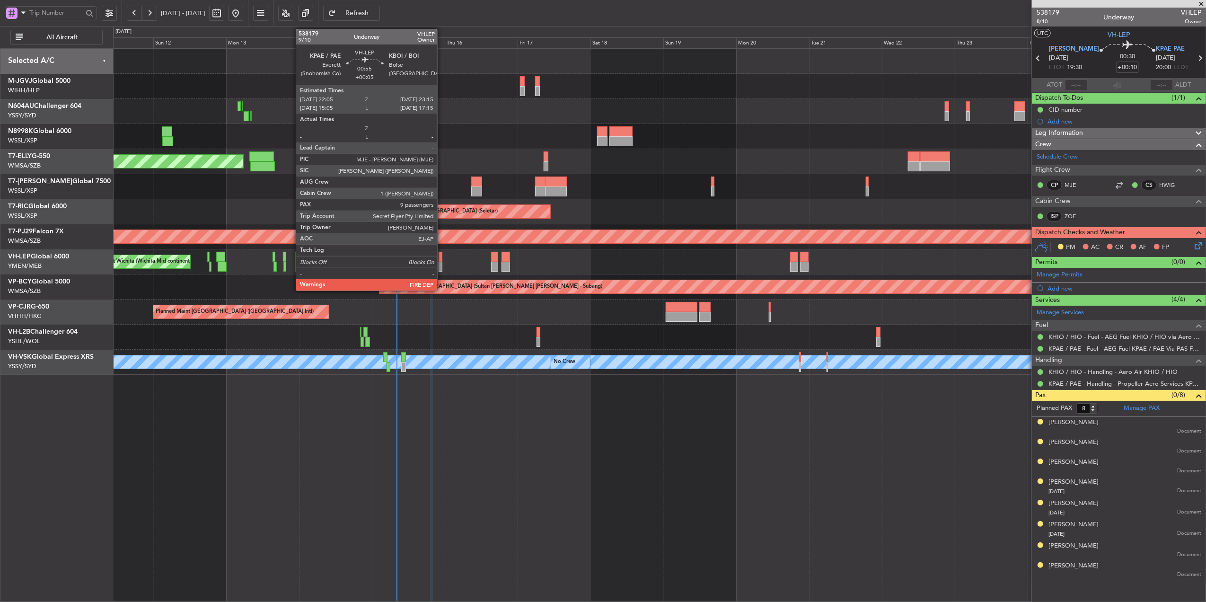
click at [442, 257] on div at bounding box center [441, 257] width 4 height 10
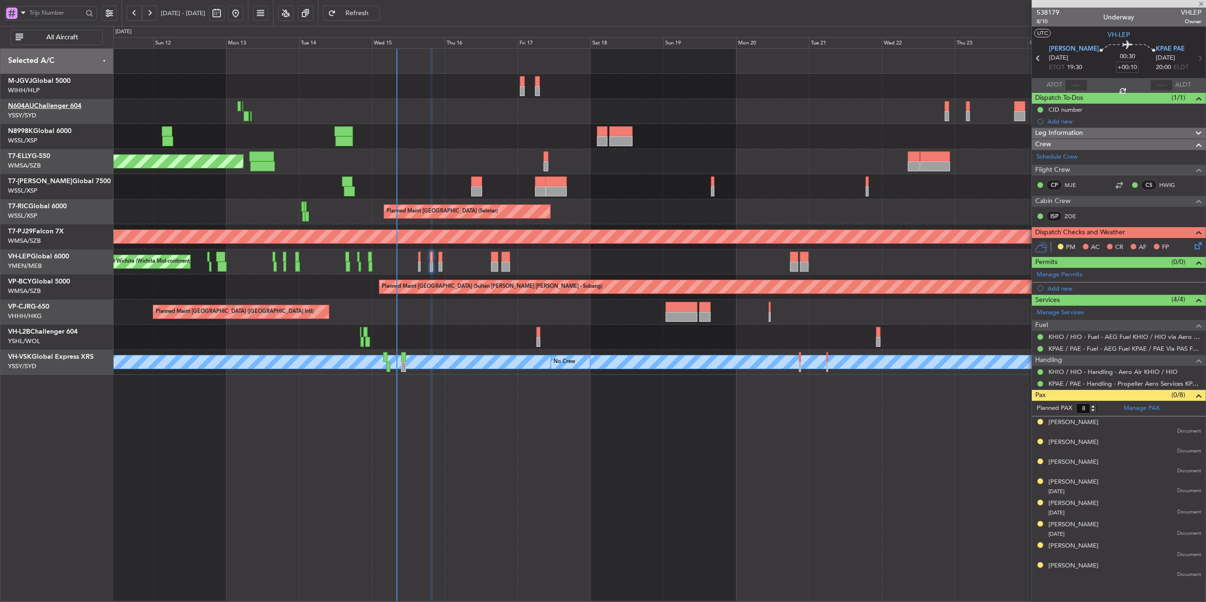
type input "+00:05"
type input "9"
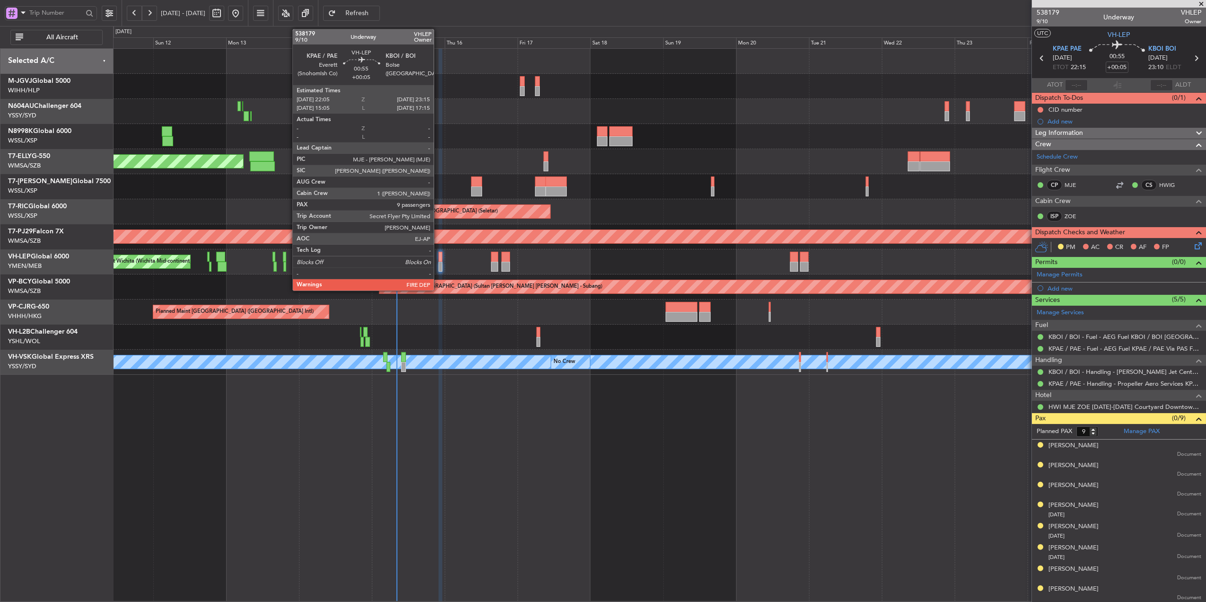
click at [439, 260] on div at bounding box center [441, 257] width 4 height 10
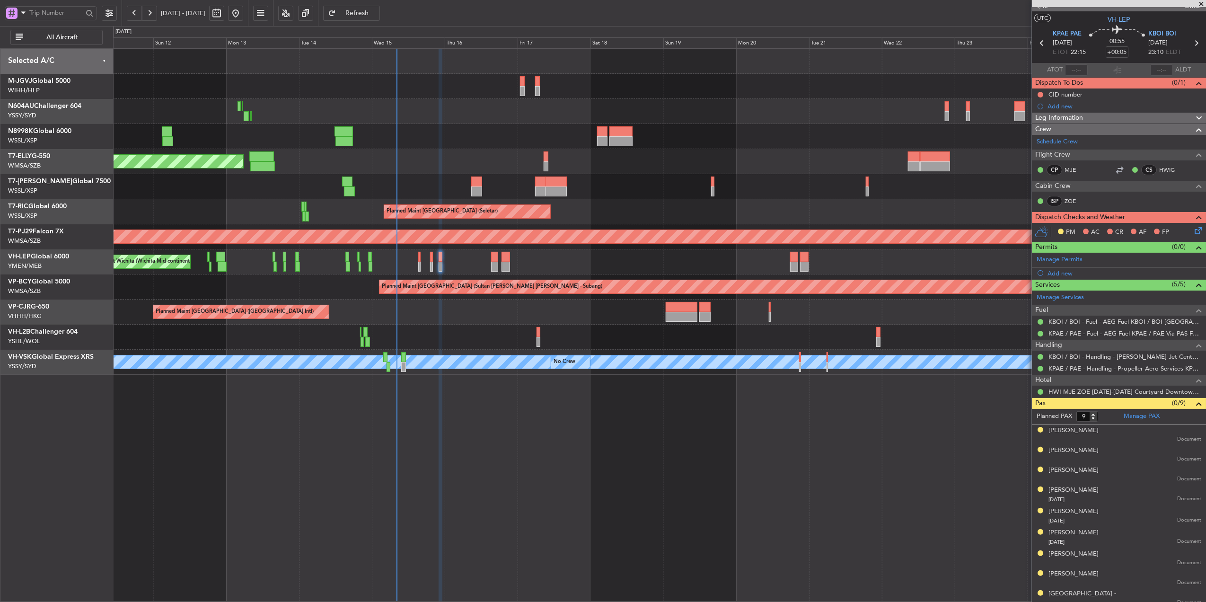
scroll to position [23, 0]
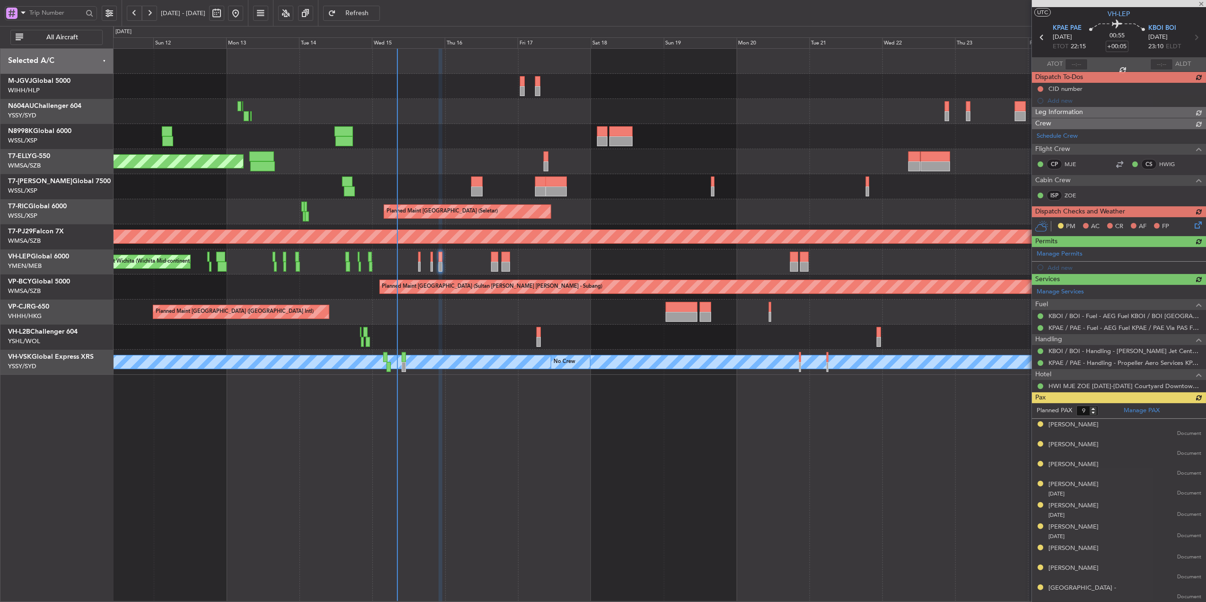
click at [1040, 88] on div "CID number Add new" at bounding box center [1119, 95] width 174 height 24
click at [1042, 88] on button at bounding box center [1041, 89] width 6 height 6
click at [1038, 127] on span "Completed" at bounding box center [1044, 128] width 31 height 9
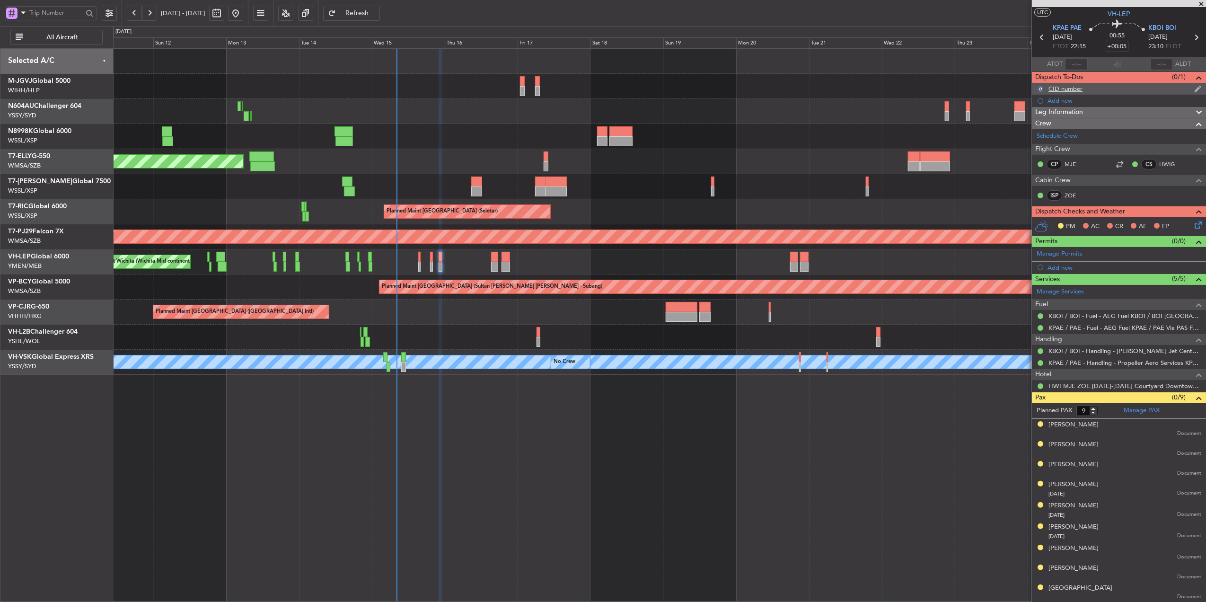
click at [1062, 85] on div "CID number" at bounding box center [1066, 89] width 34 height 8
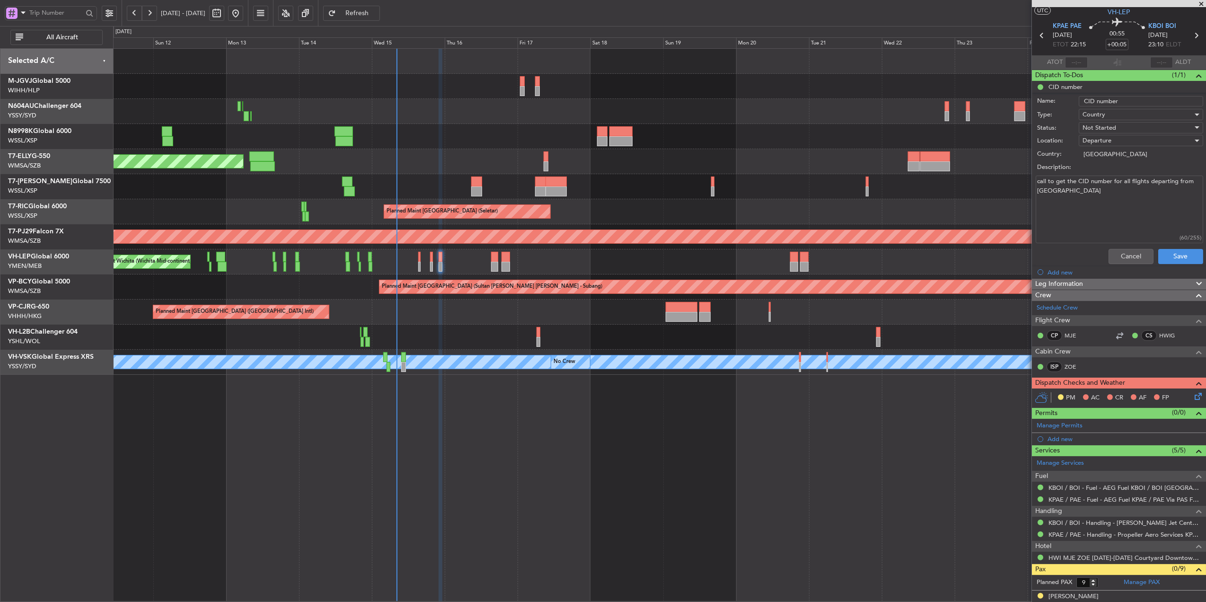
click at [1068, 211] on textarea "call to get the CID number for all flights departing from US" at bounding box center [1120, 210] width 168 height 68
paste textarea "709"
type textarea "call to get the CID number for all flights departing from US 709"
click at [1182, 255] on button "Save" at bounding box center [1180, 256] width 45 height 15
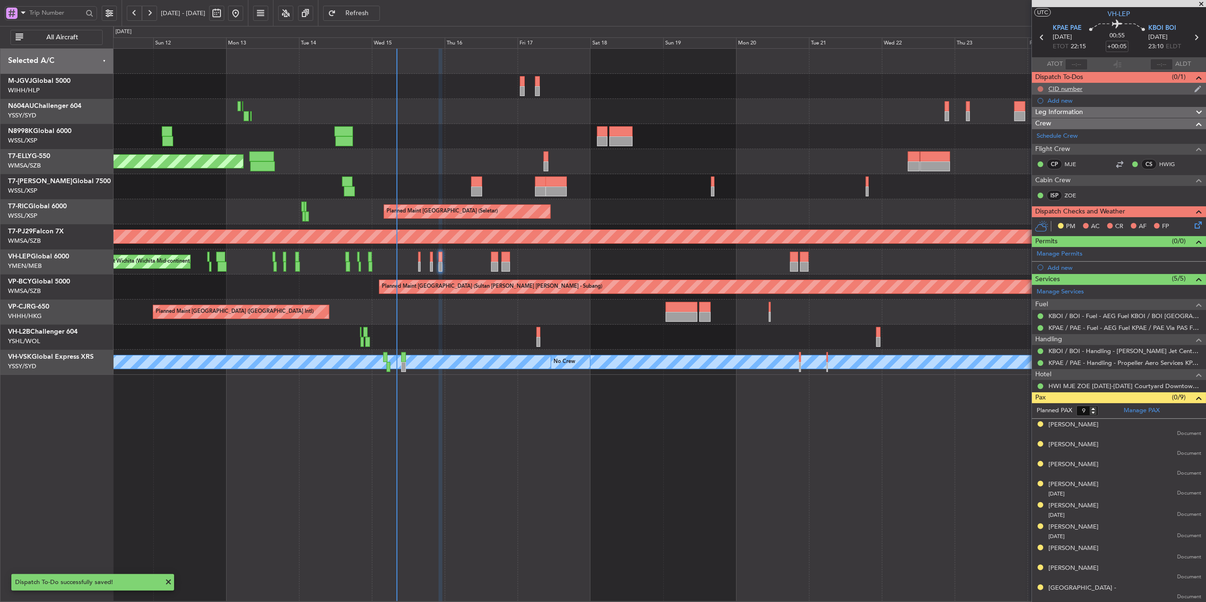
click at [1040, 86] on button at bounding box center [1041, 89] width 6 height 6
click at [1038, 129] on span "Completed" at bounding box center [1044, 128] width 31 height 9
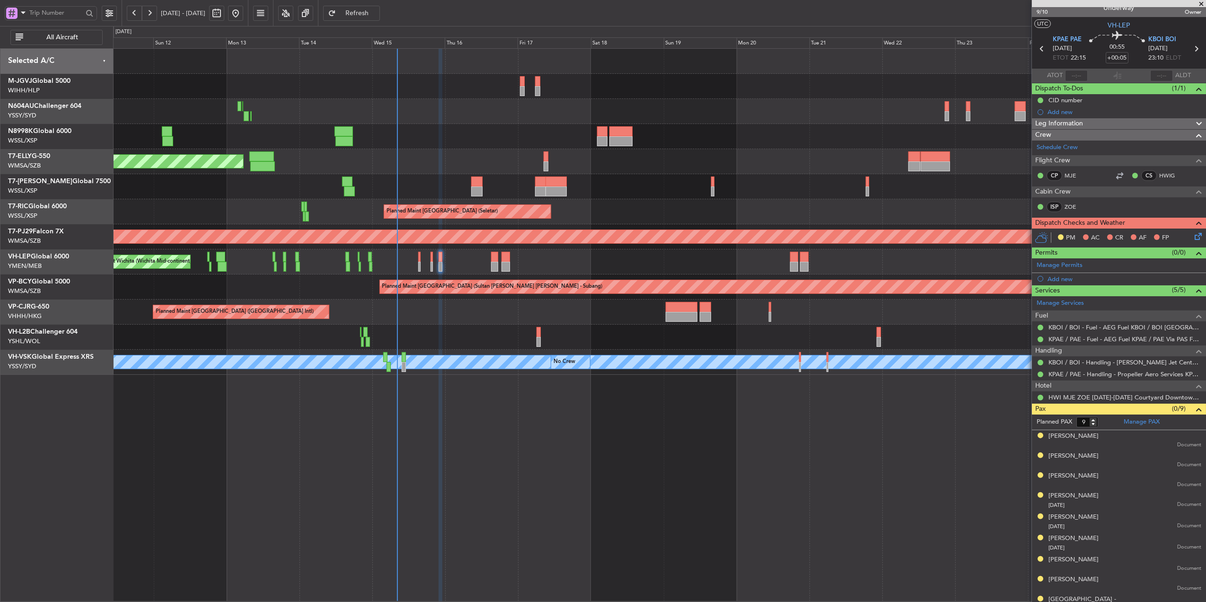
scroll to position [0, 0]
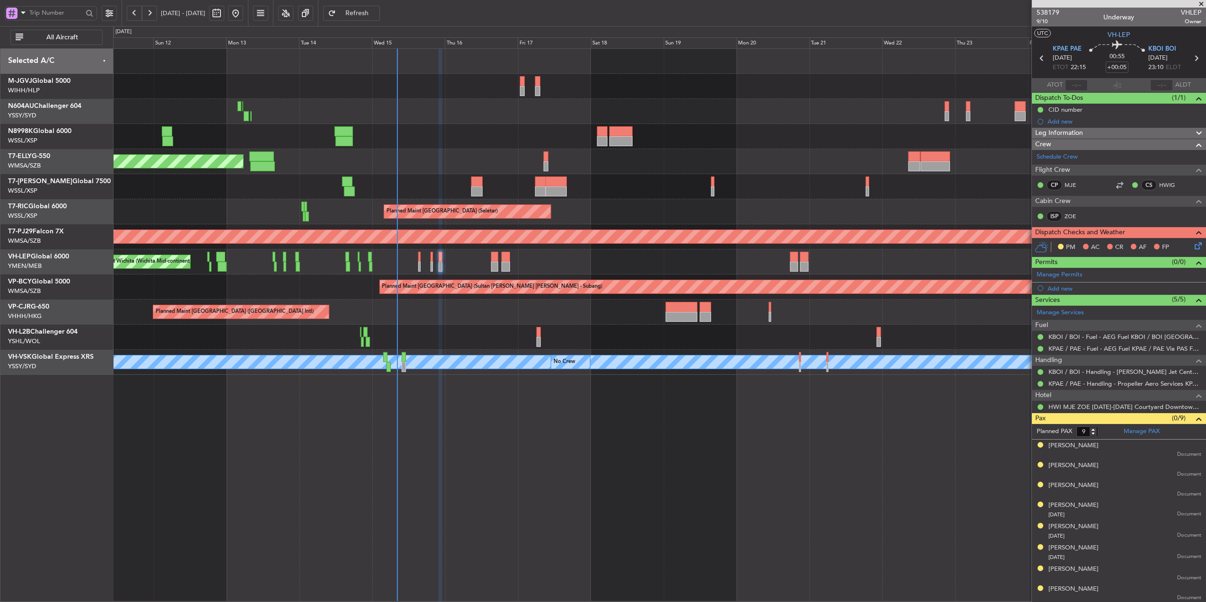
type input "Hafiz Sapuwan (HHAFI)"
click at [564, 408] on div "Planned Maint [GEOGRAPHIC_DATA] (Seletar) Planned Maint [GEOGRAPHIC_DATA] (Sele…" at bounding box center [659, 325] width 1093 height 554
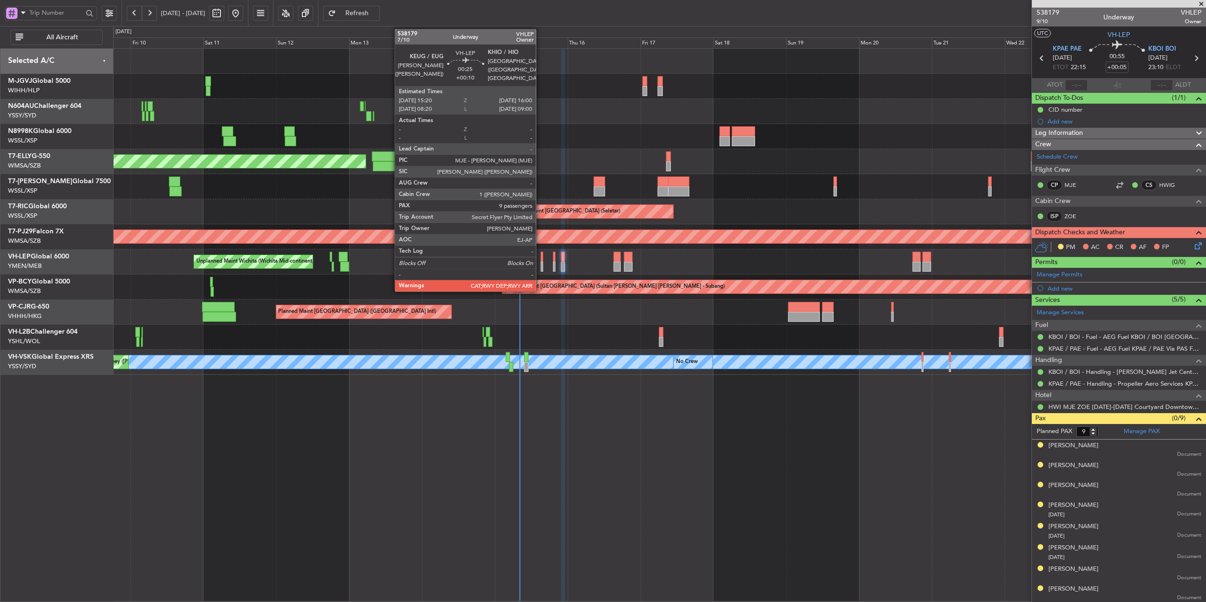
click at [541, 262] on div at bounding box center [542, 267] width 2 height 10
type input "+00:10"
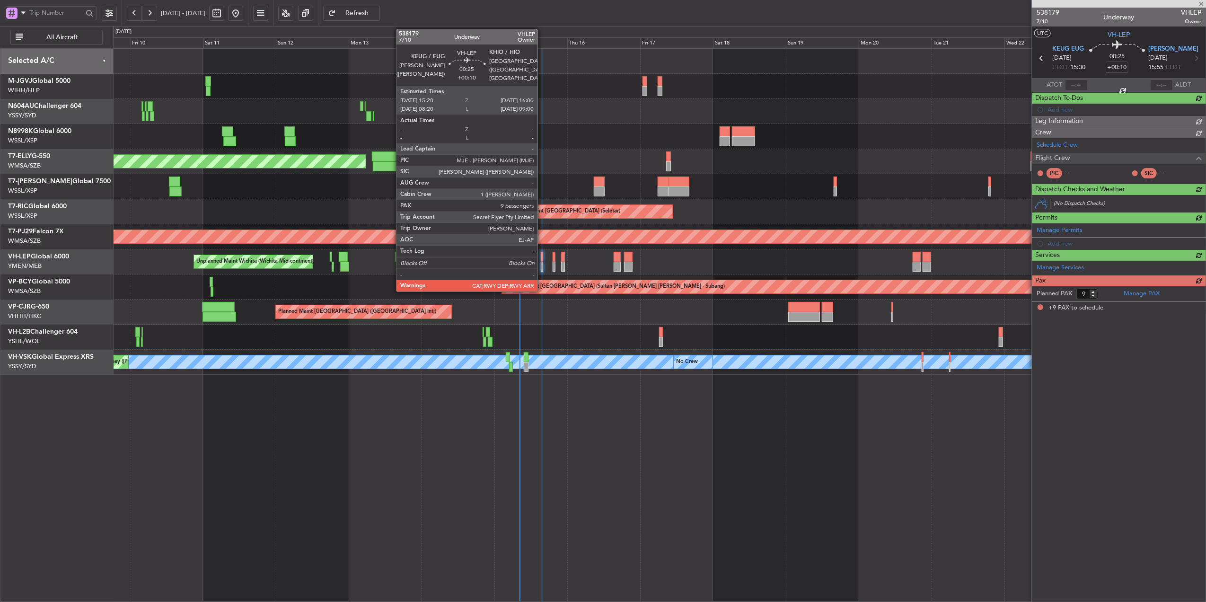
click at [542, 267] on div at bounding box center [542, 267] width 2 height 10
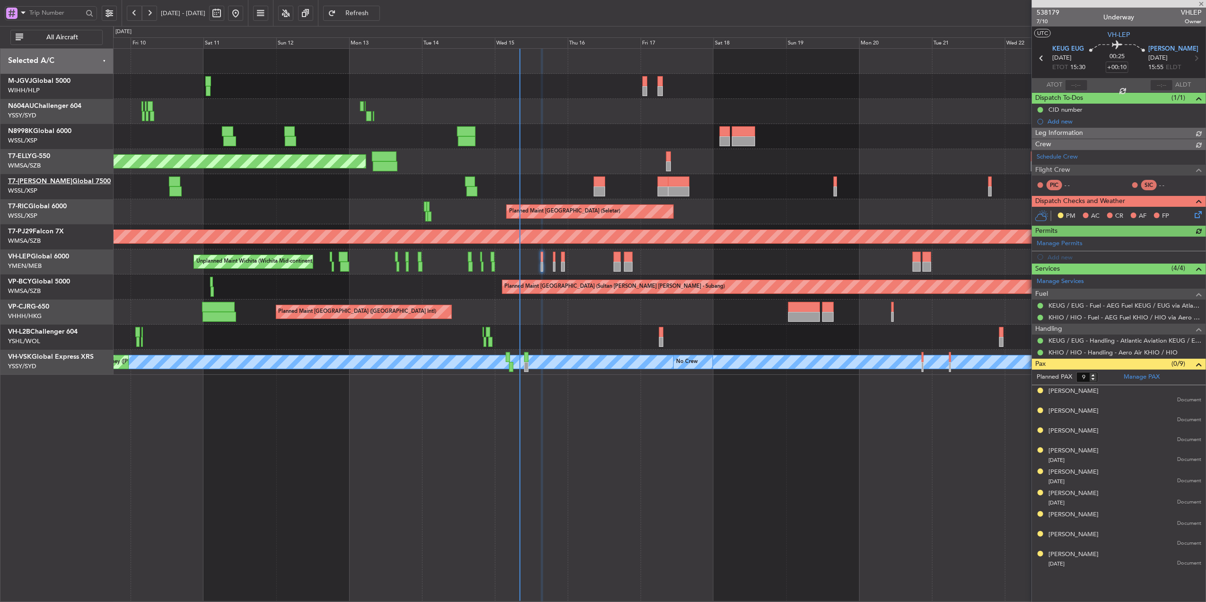
type input "Hafiz Sapuwan (HHAFI)"
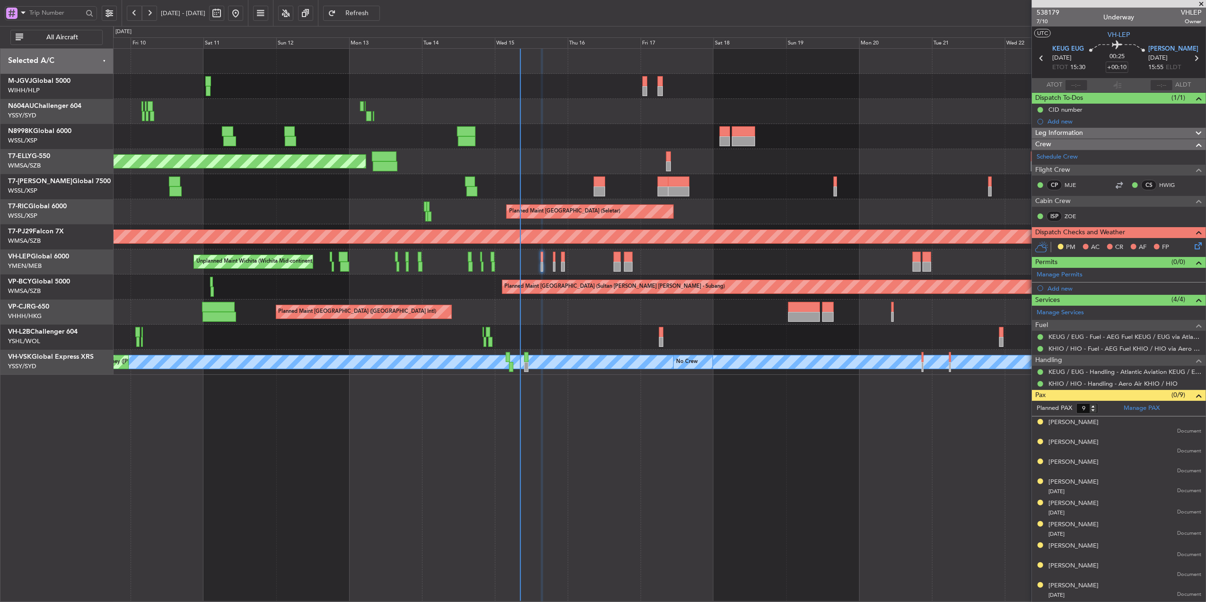
click at [539, 258] on div "Unplanned Maint Wichita (Wichita Mid-continent)" at bounding box center [659, 261] width 1093 height 25
click at [539, 259] on div "Unplanned Maint Wichita (Wichita Mid-continent)" at bounding box center [659, 261] width 1093 height 25
click at [542, 260] on div at bounding box center [542, 257] width 2 height 10
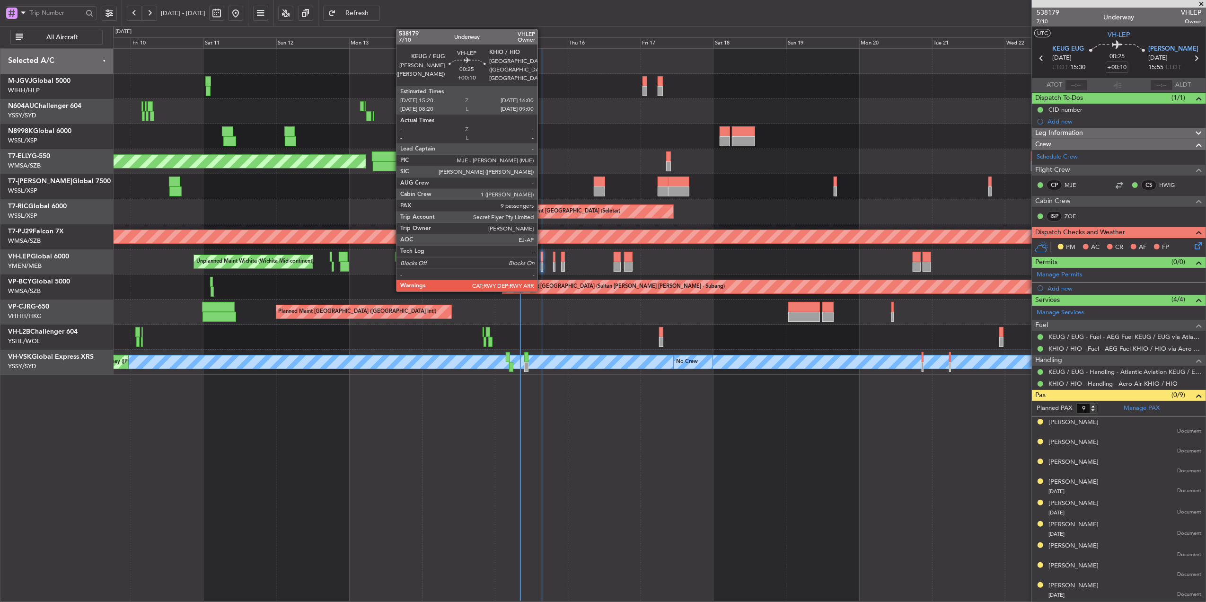
click at [542, 260] on div at bounding box center [542, 257] width 2 height 10
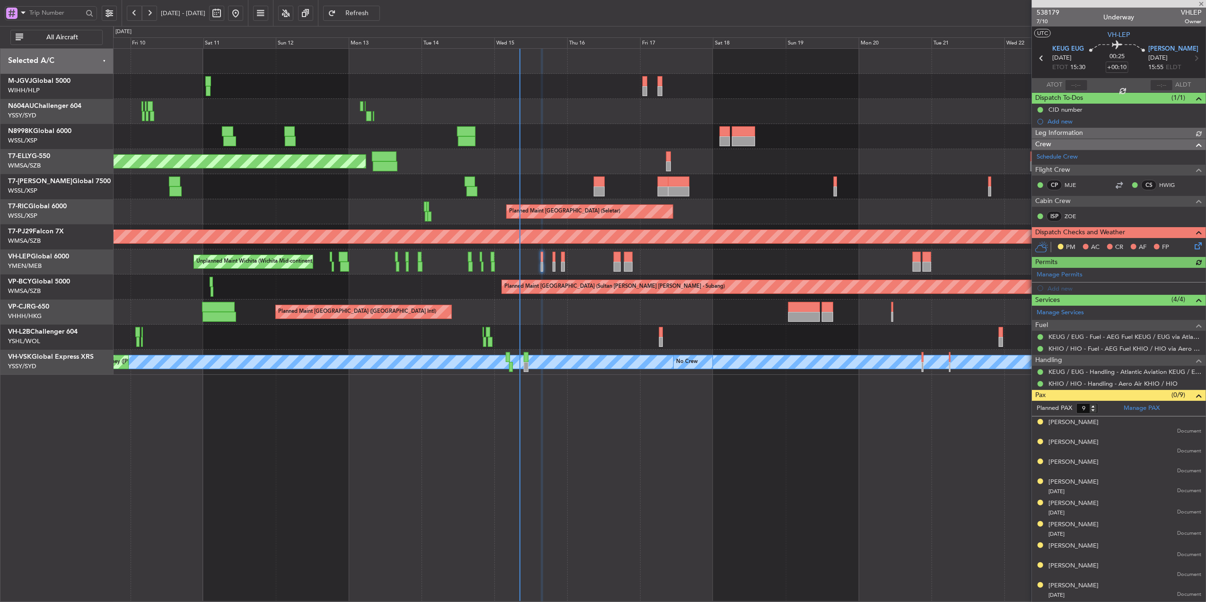
type input "Hafiz Sapuwan (HHAFI)"
click at [1193, 245] on icon at bounding box center [1197, 244] width 8 height 8
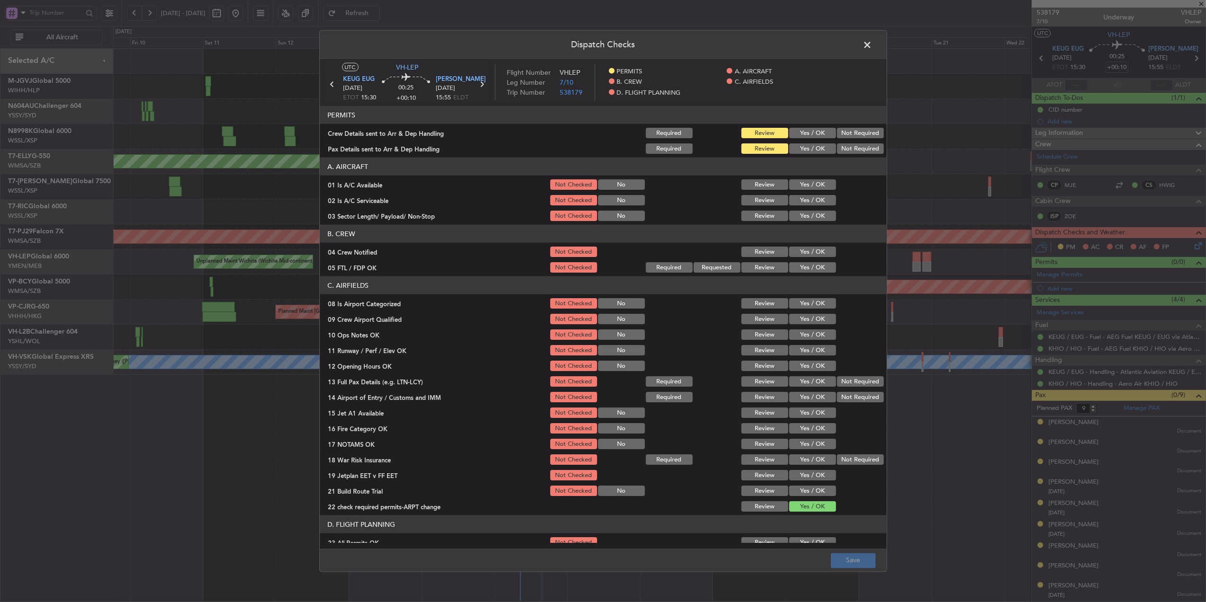
click at [813, 134] on button "Yes / OK" at bounding box center [812, 133] width 47 height 10
click at [813, 150] on button "Yes / OK" at bounding box center [812, 148] width 47 height 10
click at [807, 182] on button "Yes / OK" at bounding box center [812, 184] width 47 height 10
click at [811, 199] on button "Yes / OK" at bounding box center [812, 200] width 47 height 10
click at [808, 221] on button "Yes / OK" at bounding box center [812, 216] width 47 height 10
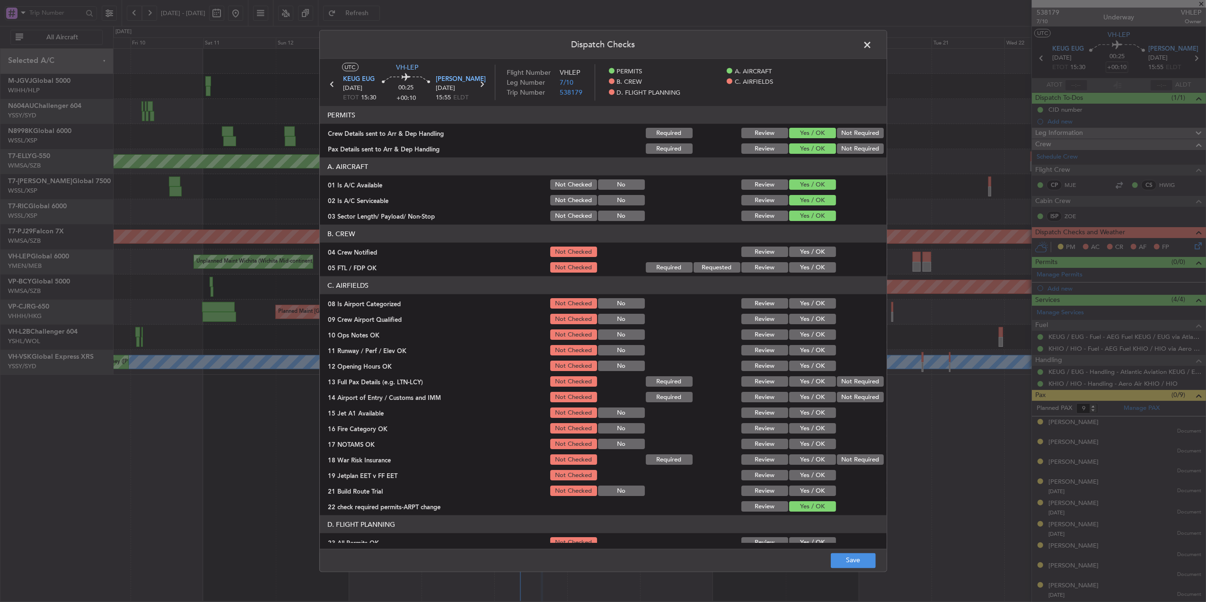
click at [805, 247] on button "Yes / OK" at bounding box center [812, 252] width 47 height 10
click at [801, 265] on button "Yes / OK" at bounding box center [812, 267] width 47 height 10
click at [803, 297] on div "Yes / OK" at bounding box center [812, 303] width 48 height 13
click at [803, 304] on button "Yes / OK" at bounding box center [812, 303] width 47 height 10
click at [804, 319] on button "Yes / OK" at bounding box center [812, 319] width 47 height 10
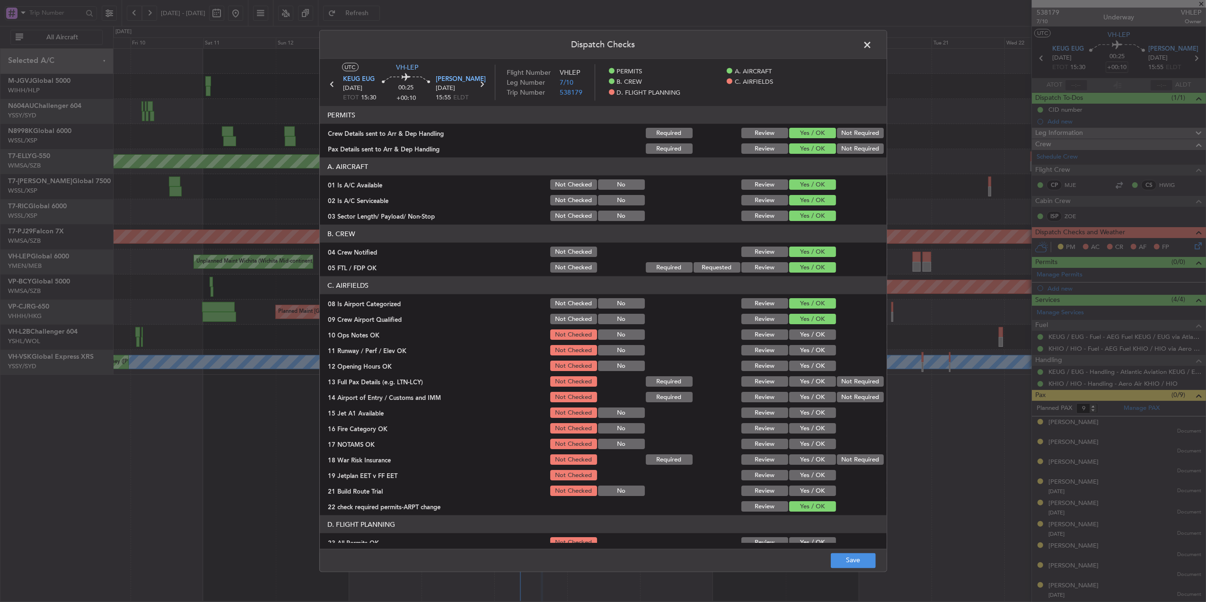
click at [804, 328] on div "Yes / OK" at bounding box center [812, 334] width 48 height 13
click at [804, 339] on button "Yes / OK" at bounding box center [812, 334] width 47 height 10
click at [806, 350] on button "Yes / OK" at bounding box center [812, 350] width 47 height 10
click at [807, 364] on button "Yes / OK" at bounding box center [812, 366] width 47 height 10
click at [805, 386] on button "Yes / OK" at bounding box center [812, 381] width 47 height 10
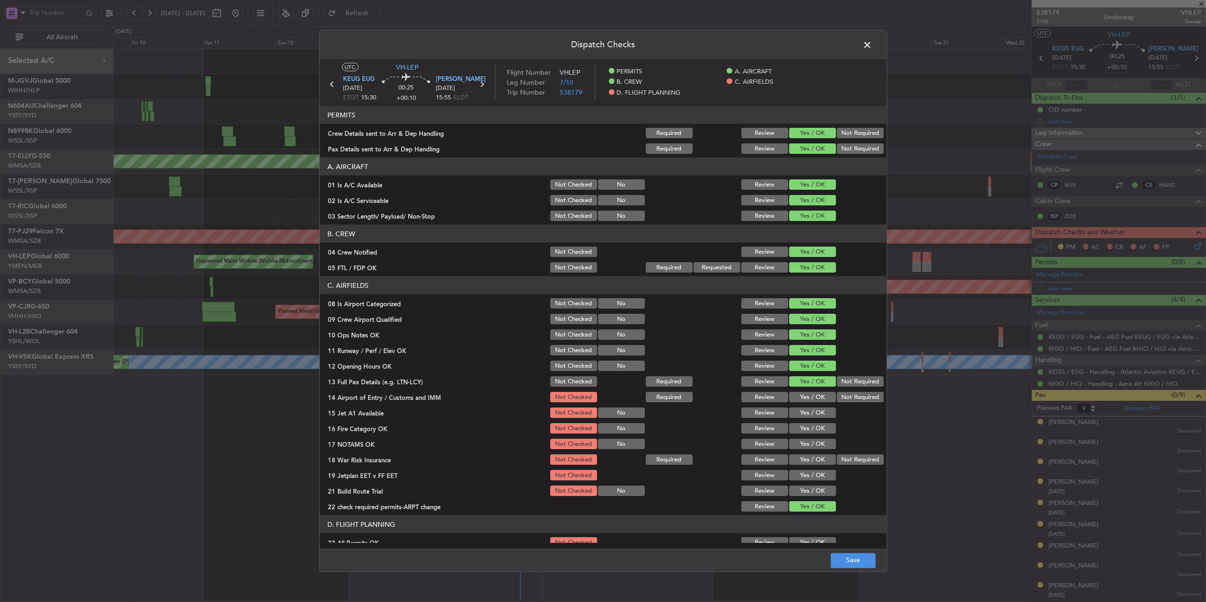
click at [803, 399] on button "Yes / OK" at bounding box center [812, 397] width 47 height 10
click at [801, 413] on button "Yes / OK" at bounding box center [812, 412] width 47 height 10
click at [801, 425] on button "Yes / OK" at bounding box center [812, 428] width 47 height 10
click at [801, 438] on div "Yes / OK" at bounding box center [812, 443] width 48 height 13
click at [801, 443] on button "Yes / OK" at bounding box center [812, 444] width 47 height 10
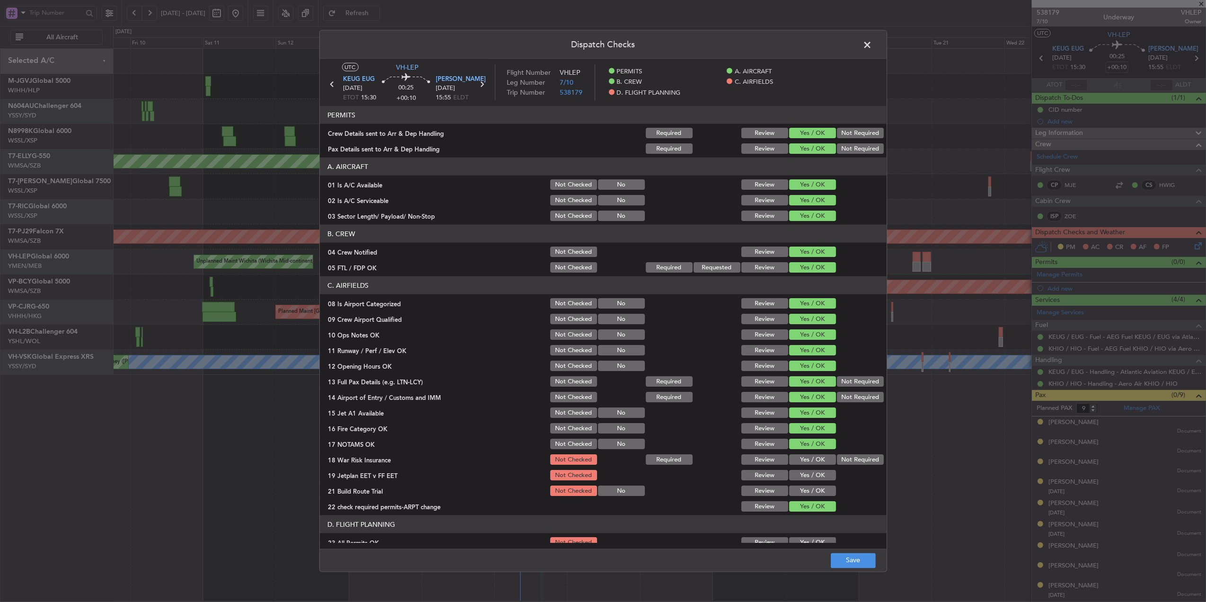
click at [801, 457] on button "Yes / OK" at bounding box center [812, 459] width 47 height 10
click at [800, 466] on div "Yes / OK" at bounding box center [812, 459] width 48 height 13
click at [800, 472] on button "Yes / OK" at bounding box center [812, 475] width 47 height 10
click at [801, 486] on button "Yes / OK" at bounding box center [812, 491] width 47 height 10
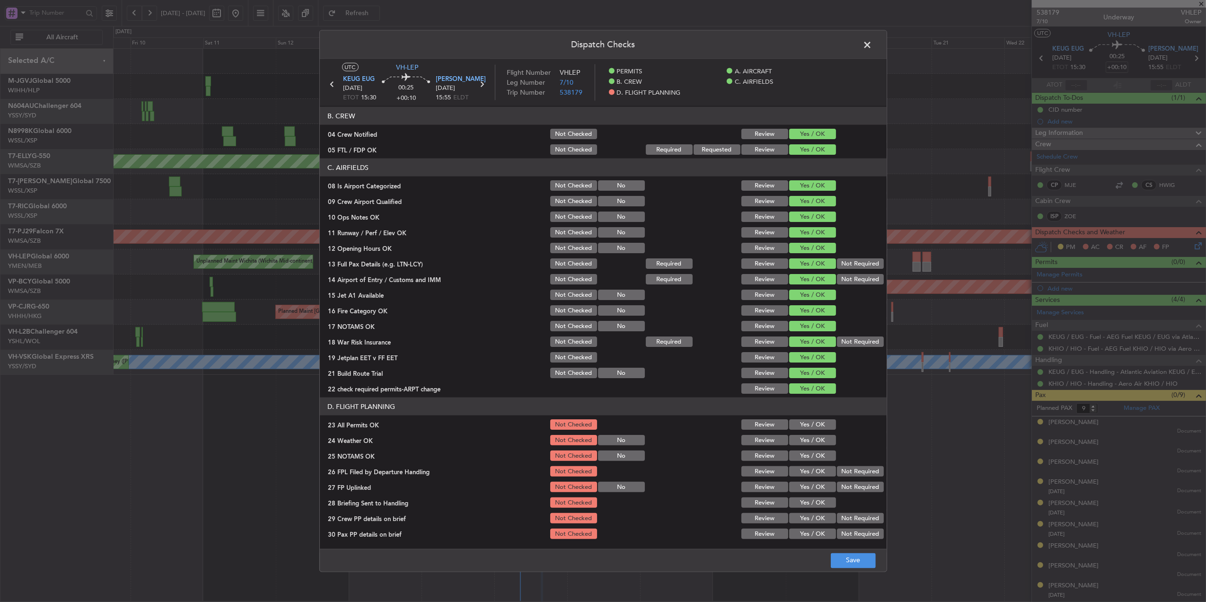
click at [809, 437] on button "Yes / OK" at bounding box center [812, 440] width 47 height 10
click at [803, 428] on button "Yes / OK" at bounding box center [812, 424] width 47 height 10
click at [799, 456] on button "Yes / OK" at bounding box center [812, 456] width 47 height 10
click at [799, 470] on button "Yes / OK" at bounding box center [812, 471] width 47 height 10
click at [799, 483] on button "Yes / OK" at bounding box center [812, 487] width 47 height 10
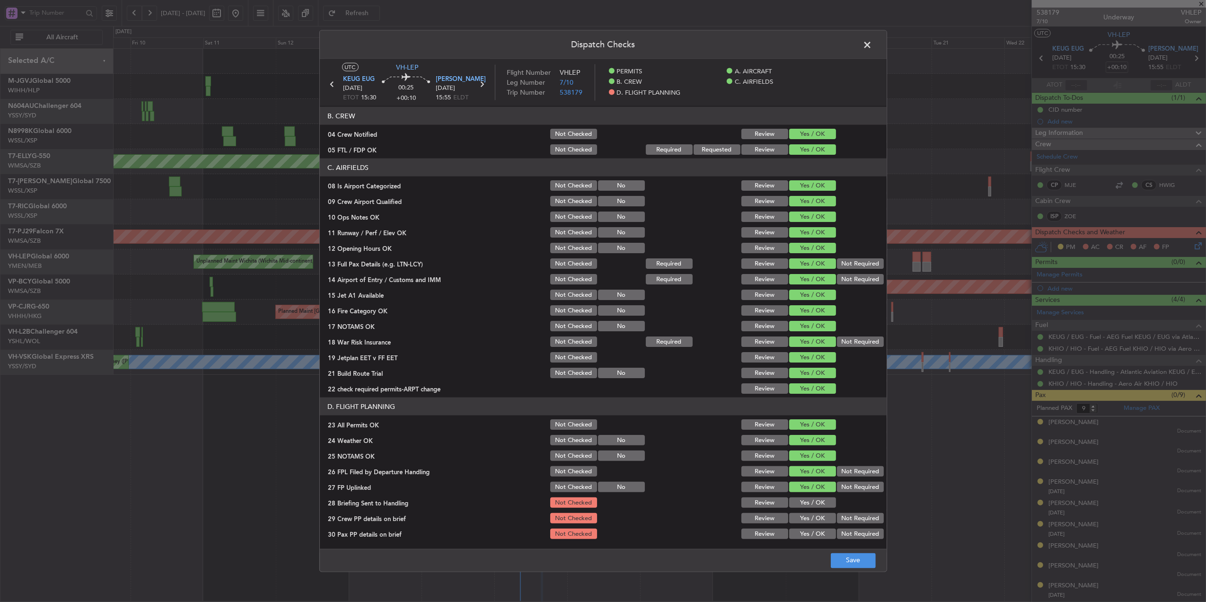
click at [800, 496] on div "Yes / OK" at bounding box center [812, 502] width 48 height 13
click at [800, 506] on button "Yes / OK" at bounding box center [812, 502] width 47 height 10
click at [799, 516] on button "Yes / OK" at bounding box center [812, 518] width 47 height 10
click at [798, 525] on section "D. FLIGHT PLANNING 23 All Permits OK Not Checked Review Yes / OK 24 Weather OK …" at bounding box center [603, 469] width 567 height 143
click at [799, 538] on button "Yes / OK" at bounding box center [812, 534] width 47 height 10
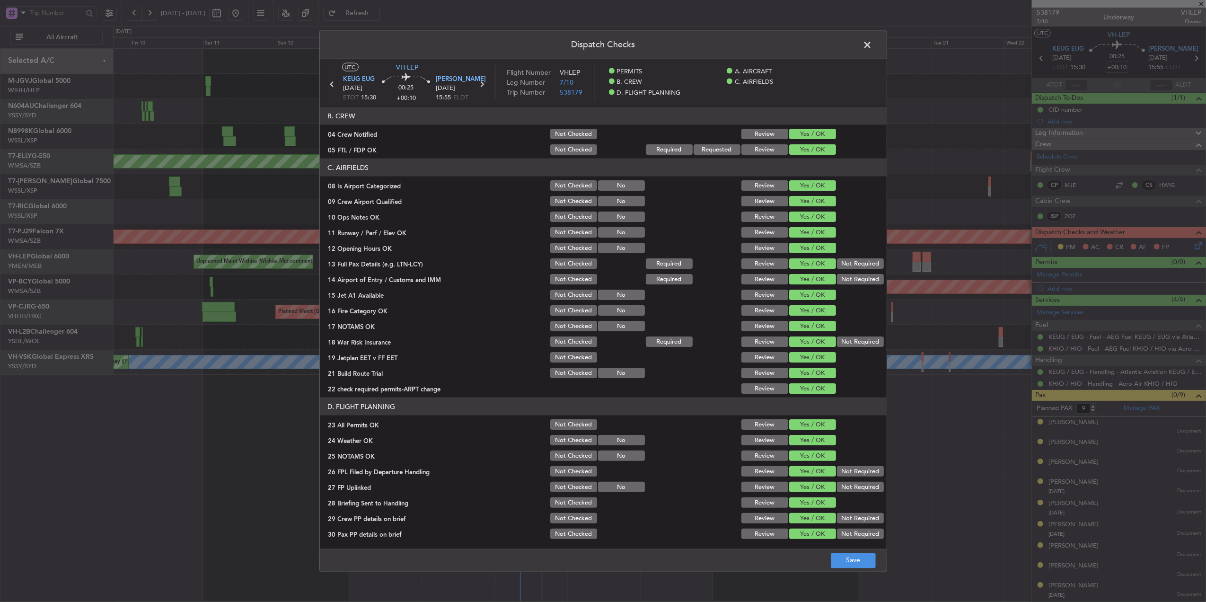
drag, startPoint x: 799, startPoint y: 535, endPoint x: 842, endPoint y: 551, distance: 46.1
click at [799, 534] on button "Yes / OK" at bounding box center [812, 534] width 47 height 10
click at [858, 559] on button "Save" at bounding box center [853, 560] width 45 height 15
click at [873, 52] on span at bounding box center [873, 47] width 0 height 19
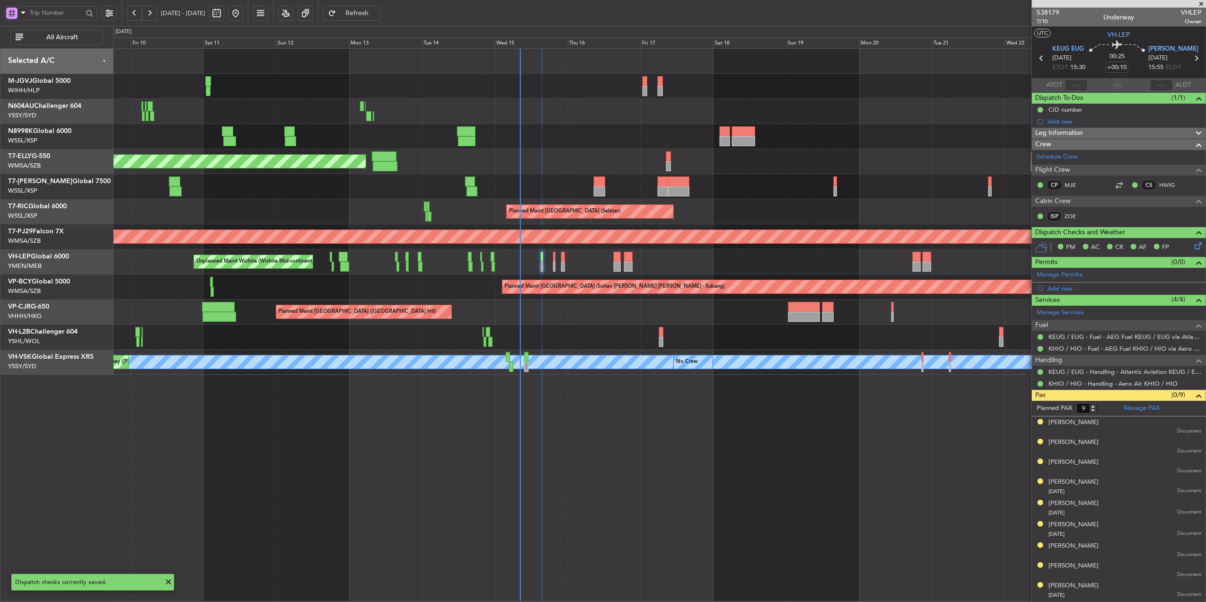
click at [556, 259] on div "Unplanned Maint Wichita (Wichita Mid-continent)" at bounding box center [659, 261] width 1093 height 25
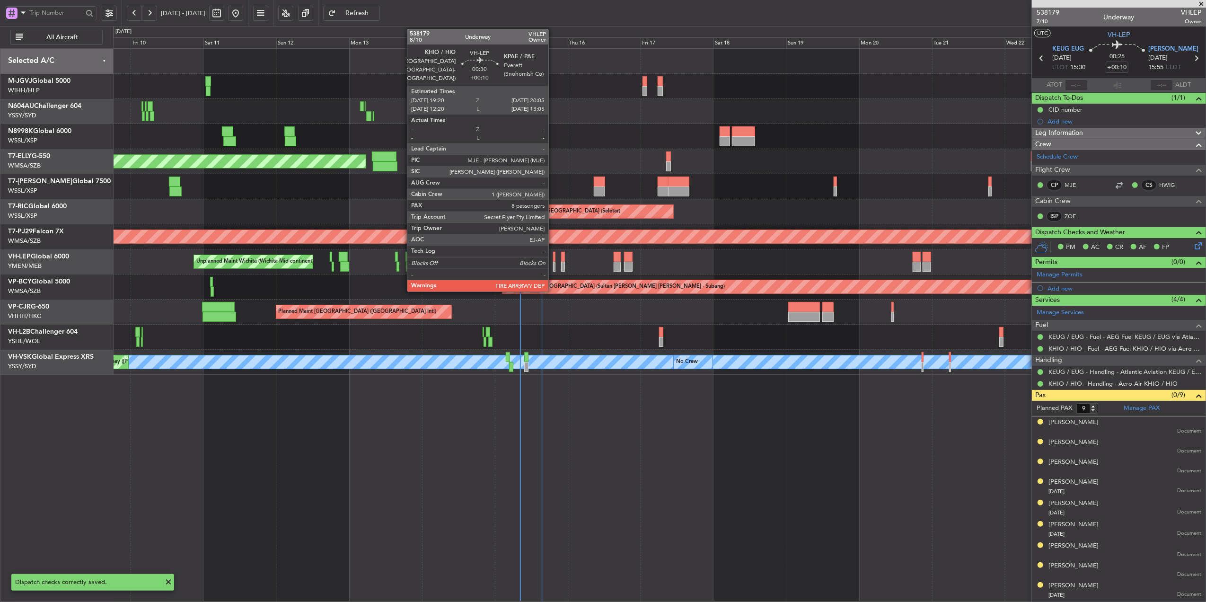
click at [553, 256] on div at bounding box center [554, 257] width 2 height 10
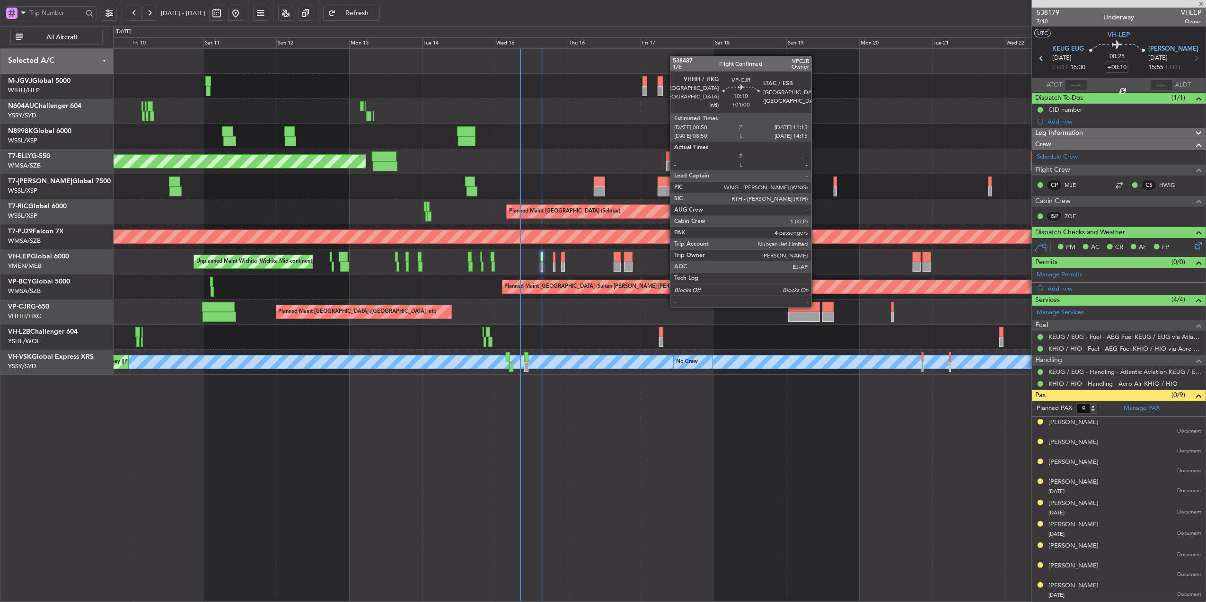
type input "8"
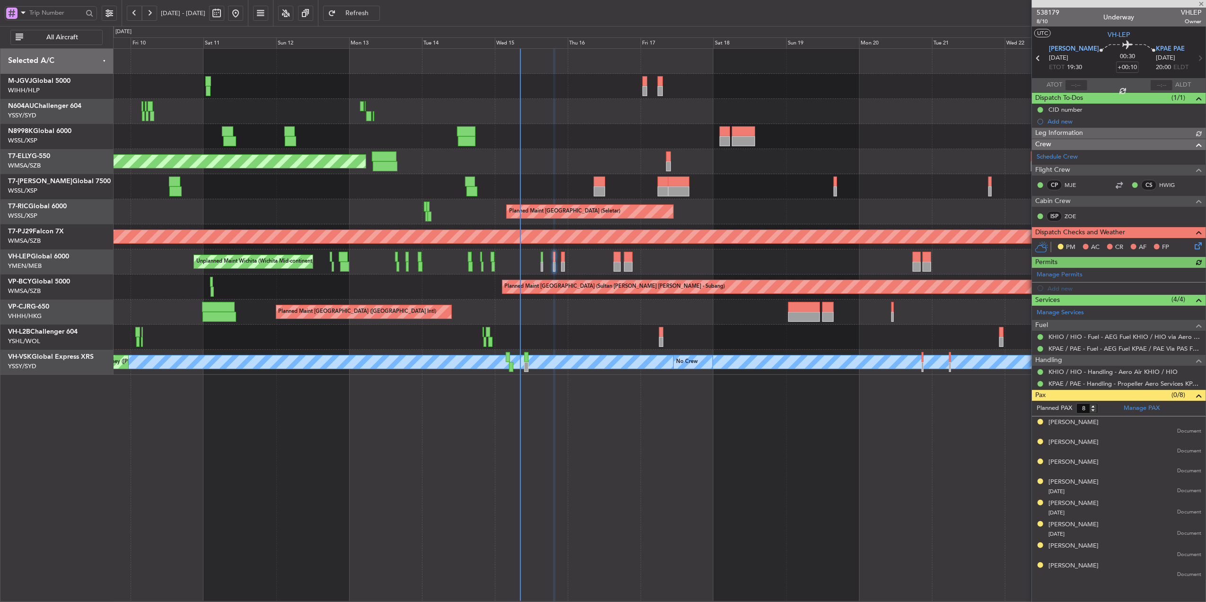
type input "Hafiz Sapuwan (HHAFI)"
click at [1194, 247] on icon at bounding box center [1197, 244] width 8 height 8
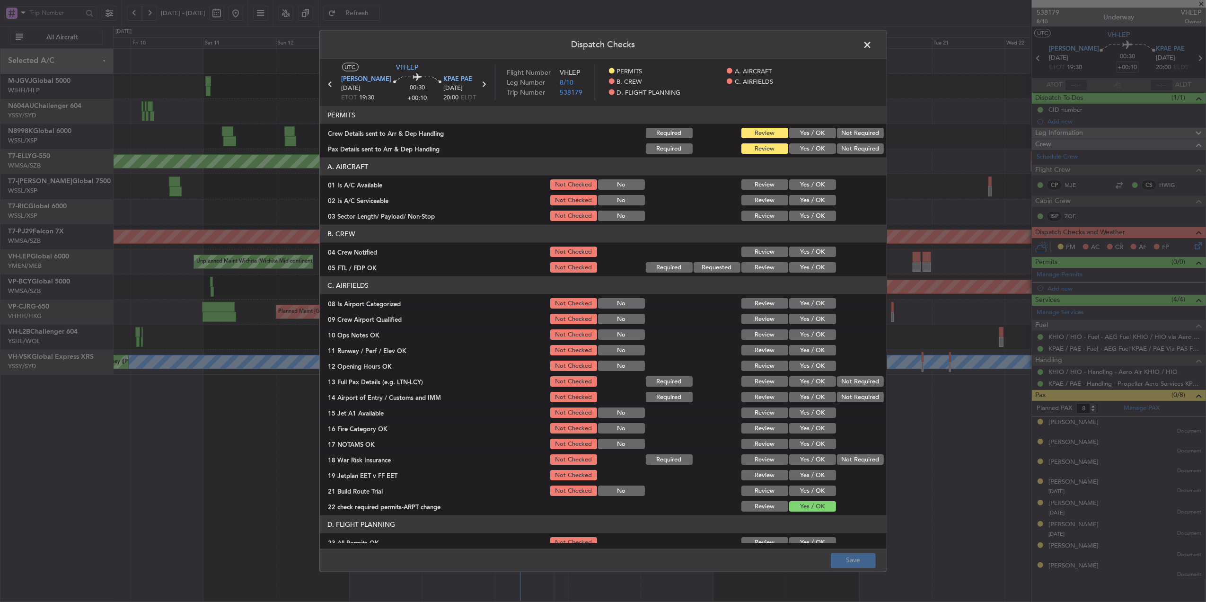
click at [805, 133] on button "Yes / OK" at bounding box center [812, 133] width 47 height 10
click at [811, 150] on button "Yes / OK" at bounding box center [812, 148] width 47 height 10
click at [812, 186] on button "Yes / OK" at bounding box center [812, 184] width 47 height 10
click at [808, 211] on button "Yes / OK" at bounding box center [812, 216] width 47 height 10
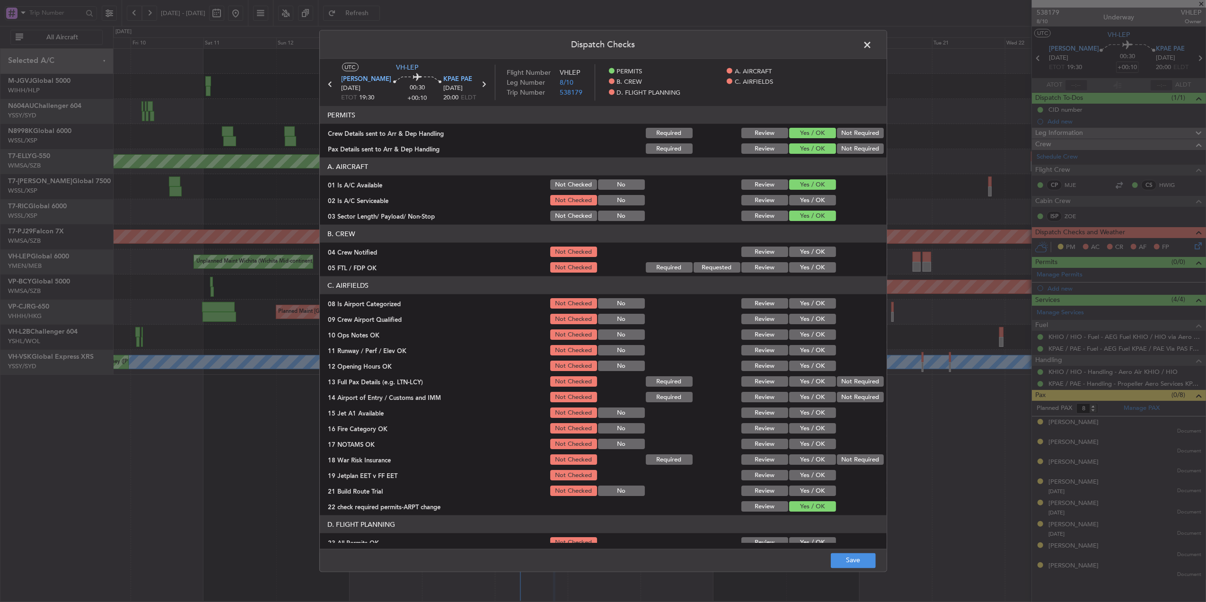
click at [805, 201] on button "Yes / OK" at bounding box center [812, 200] width 47 height 10
click at [805, 251] on button "Yes / OK" at bounding box center [812, 252] width 47 height 10
click at [805, 265] on button "Yes / OK" at bounding box center [812, 267] width 47 height 10
click at [804, 309] on div "Yes / OK" at bounding box center [812, 303] width 48 height 13
click at [804, 306] on button "Yes / OK" at bounding box center [812, 303] width 47 height 10
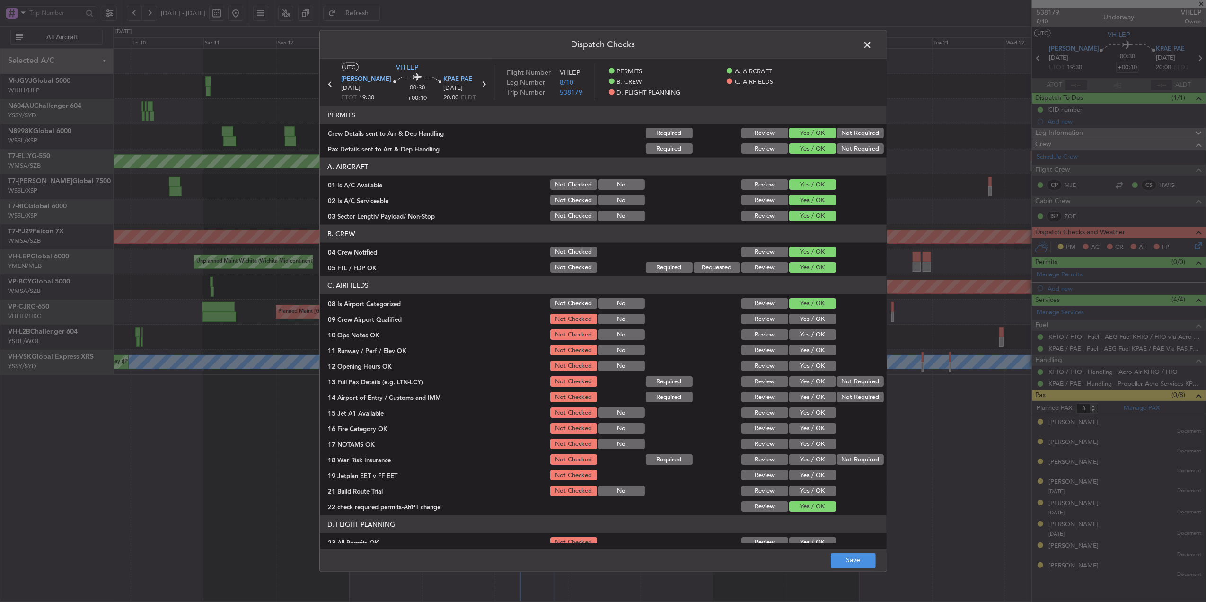
click at [804, 320] on button "Yes / OK" at bounding box center [812, 319] width 47 height 10
click at [802, 336] on button "Yes / OK" at bounding box center [812, 334] width 47 height 10
click at [801, 351] on button "Yes / OK" at bounding box center [812, 350] width 47 height 10
click at [801, 370] on button "Yes / OK" at bounding box center [812, 366] width 47 height 10
click at [801, 385] on button "Yes / OK" at bounding box center [812, 381] width 47 height 10
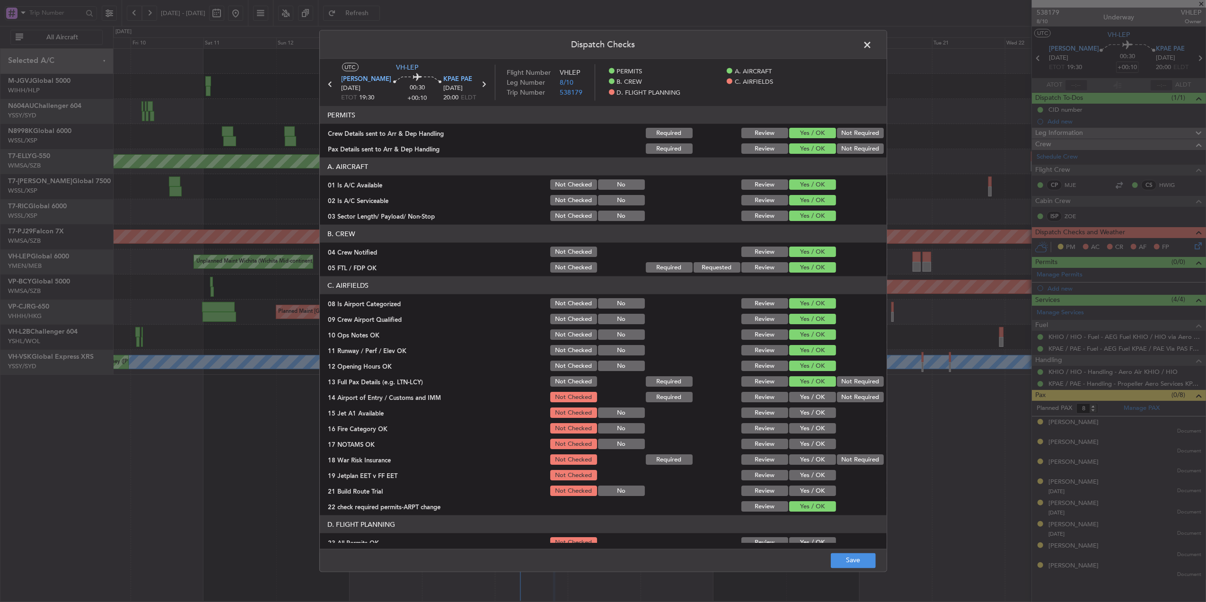
click at [801, 389] on section "C. AIRFIELDS 08 Is Airport Categorized Not Checked No Review Yes / OK 09 Crew A…" at bounding box center [603, 394] width 567 height 237
click at [801, 396] on button "Yes / OK" at bounding box center [812, 397] width 47 height 10
click at [803, 407] on button "Yes / OK" at bounding box center [812, 412] width 47 height 10
click at [805, 416] on button "Yes / OK" at bounding box center [812, 412] width 47 height 10
click at [806, 426] on button "Yes / OK" at bounding box center [812, 428] width 47 height 10
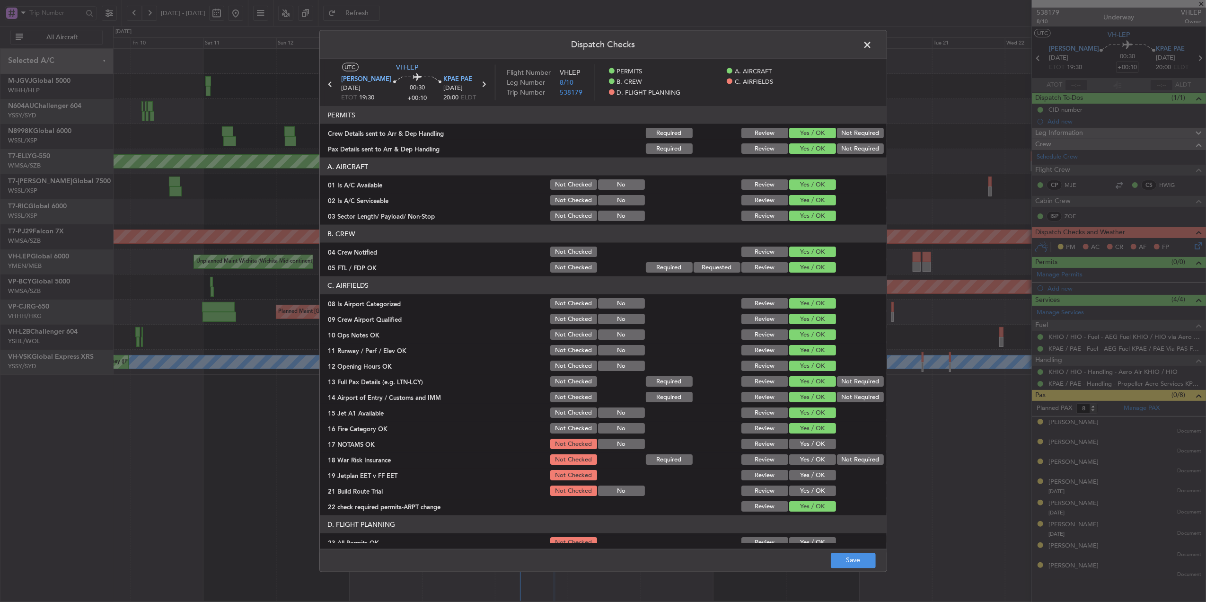
click at [808, 441] on button "Yes / OK" at bounding box center [812, 444] width 47 height 10
click at [807, 452] on section "C. AIRFIELDS 08 Is Airport Categorized Not Checked No Review Yes / OK 09 Crew A…" at bounding box center [603, 394] width 567 height 237
click at [807, 462] on button "Yes / OK" at bounding box center [812, 459] width 47 height 10
click at [805, 475] on button "Yes / OK" at bounding box center [812, 475] width 47 height 10
click at [804, 487] on button "Yes / OK" at bounding box center [812, 491] width 47 height 10
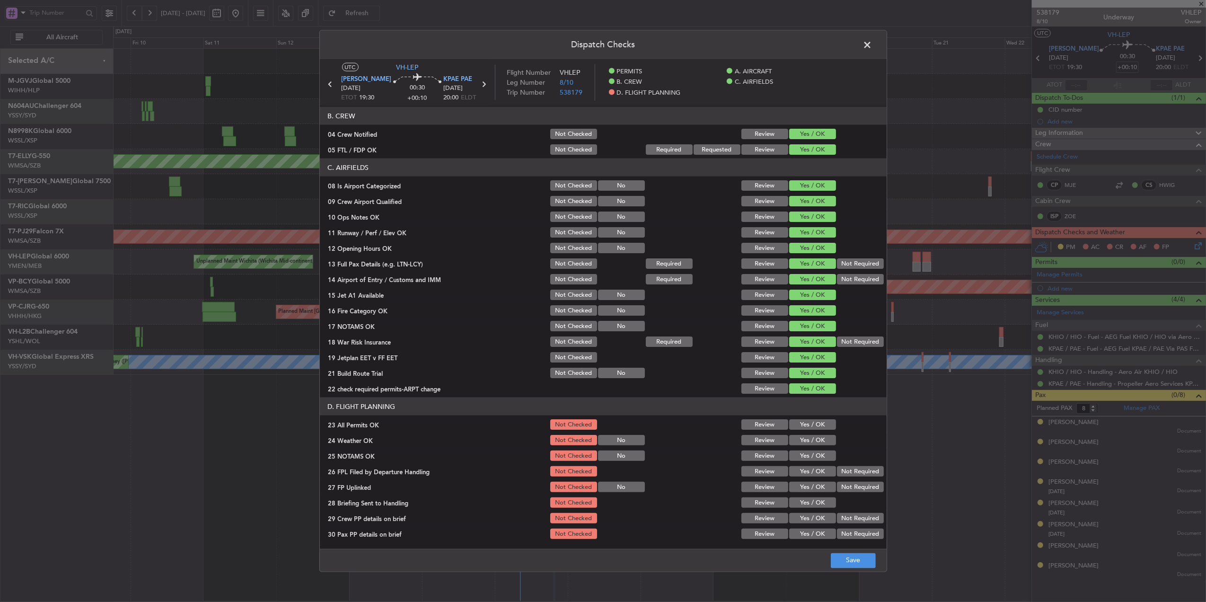
click at [795, 428] on button "Yes / OK" at bounding box center [812, 424] width 47 height 10
click at [803, 440] on button "Yes / OK" at bounding box center [812, 440] width 47 height 10
click at [805, 453] on button "Yes / OK" at bounding box center [812, 456] width 47 height 10
click at [804, 472] on button "Yes / OK" at bounding box center [812, 471] width 47 height 10
click at [803, 490] on button "Yes / OK" at bounding box center [812, 487] width 47 height 10
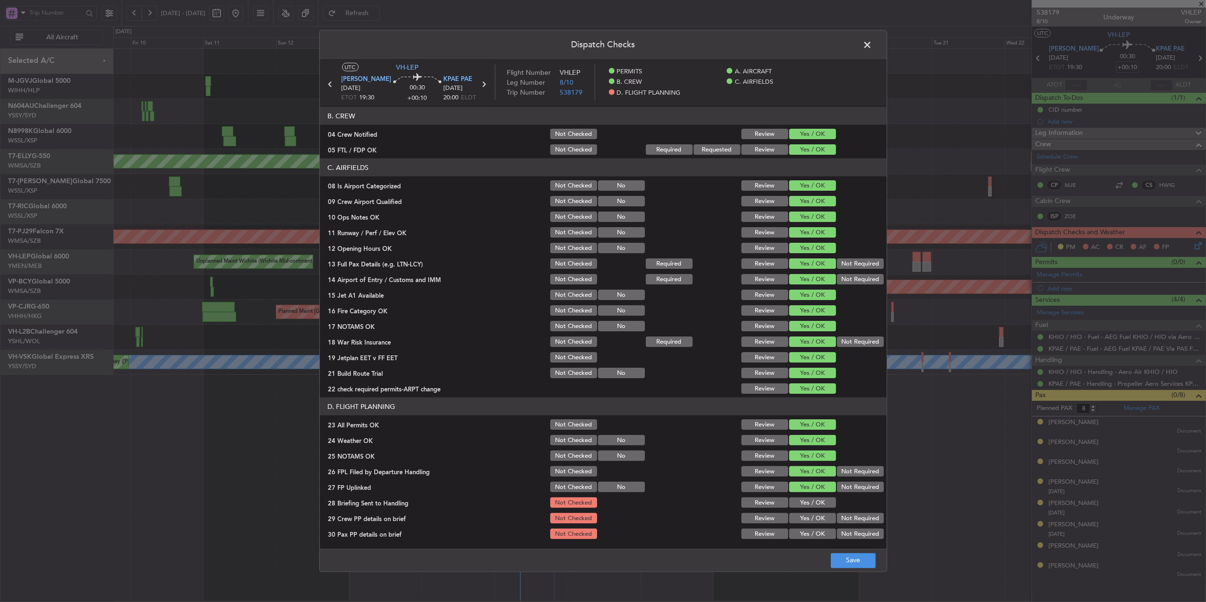
click at [803, 501] on button "Yes / OK" at bounding box center [812, 502] width 47 height 10
click at [805, 512] on div "Yes / OK" at bounding box center [812, 518] width 48 height 13
drag, startPoint x: 805, startPoint y: 518, endPoint x: 805, endPoint y: 525, distance: 7.1
click at [805, 520] on button "Yes / OK" at bounding box center [812, 518] width 47 height 10
click at [805, 529] on button "Yes / OK" at bounding box center [812, 534] width 47 height 10
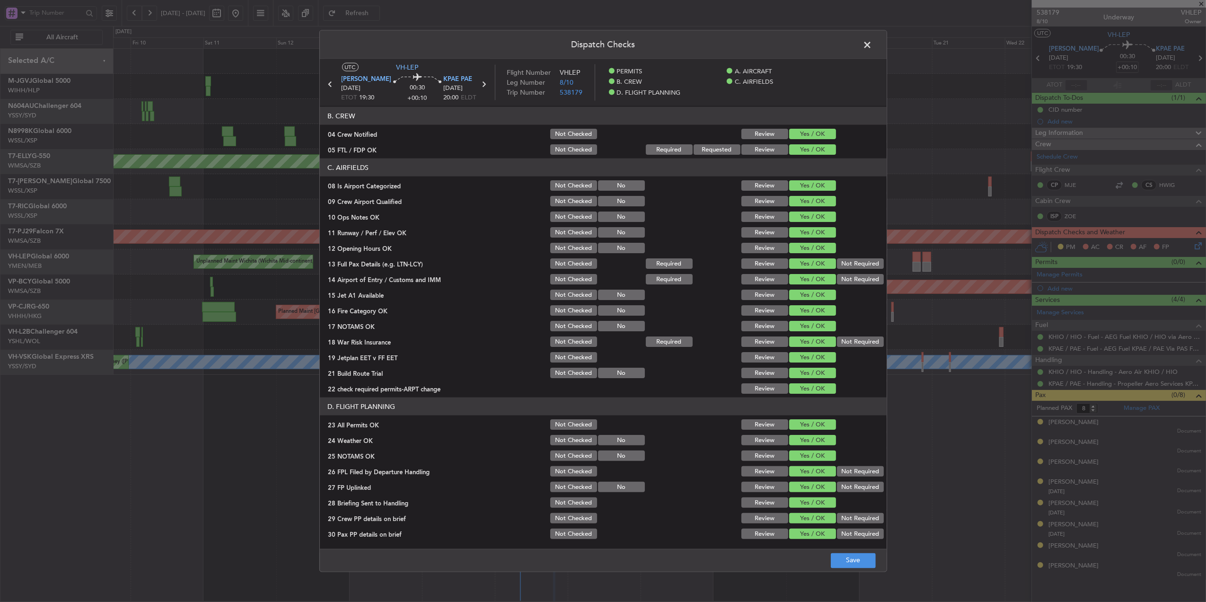
click at [837, 342] on button "Not Required" at bounding box center [860, 341] width 47 height 10
click at [844, 560] on button "Save" at bounding box center [853, 560] width 45 height 15
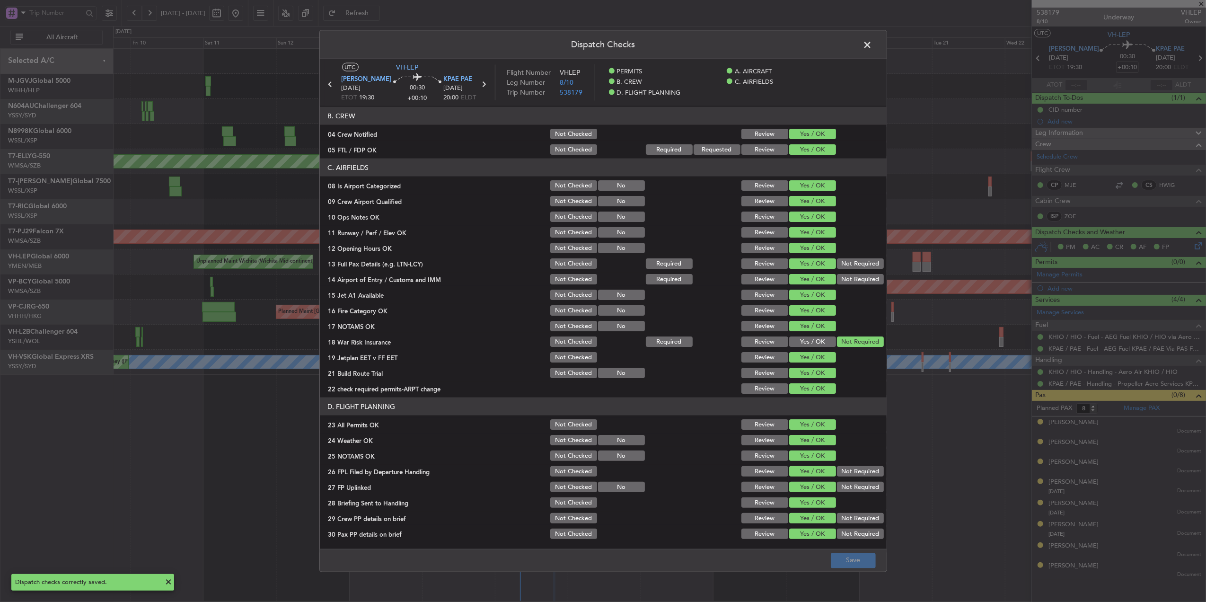
click at [849, 277] on button "Not Required" at bounding box center [860, 279] width 47 height 10
click at [849, 565] on button "Save" at bounding box center [853, 560] width 45 height 15
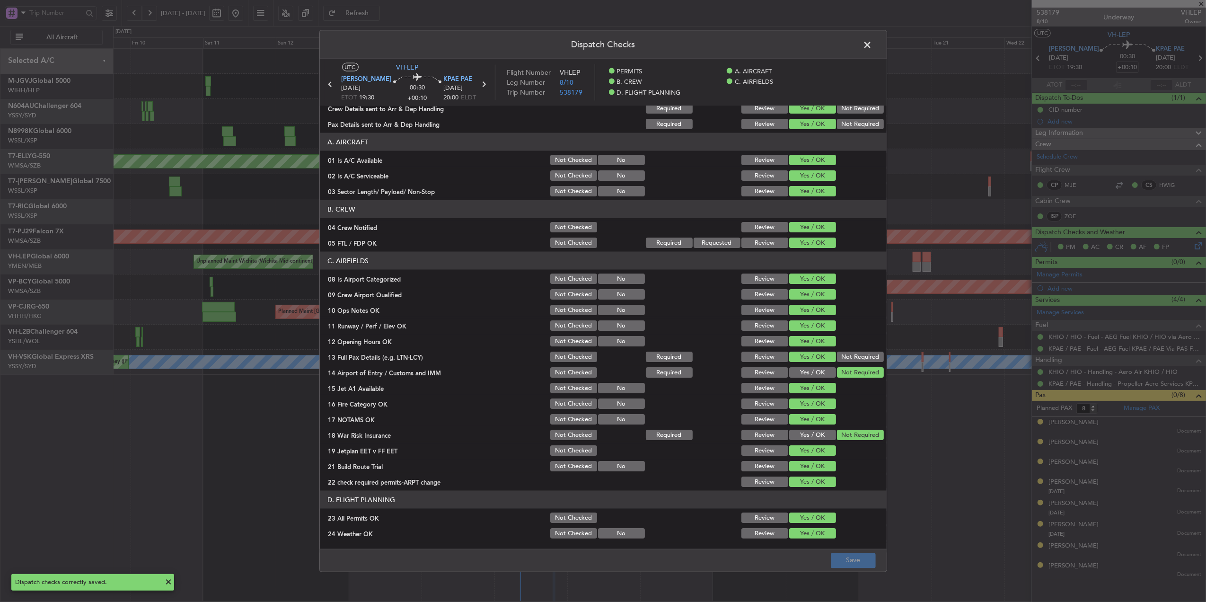
scroll to position [0, 0]
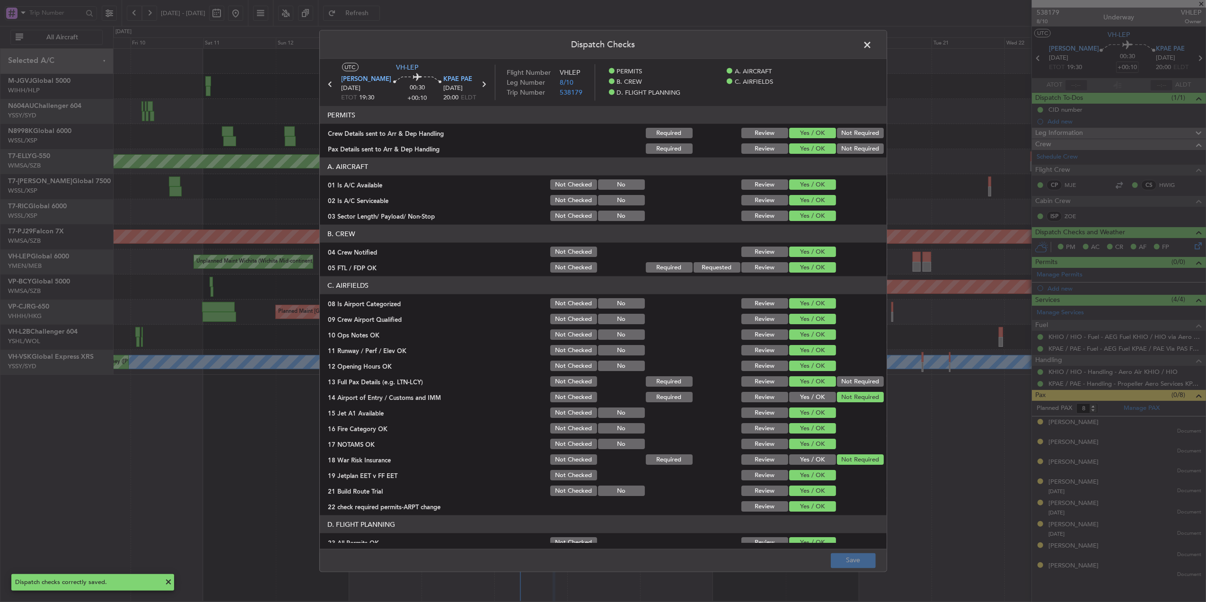
click at [873, 42] on span at bounding box center [873, 47] width 0 height 19
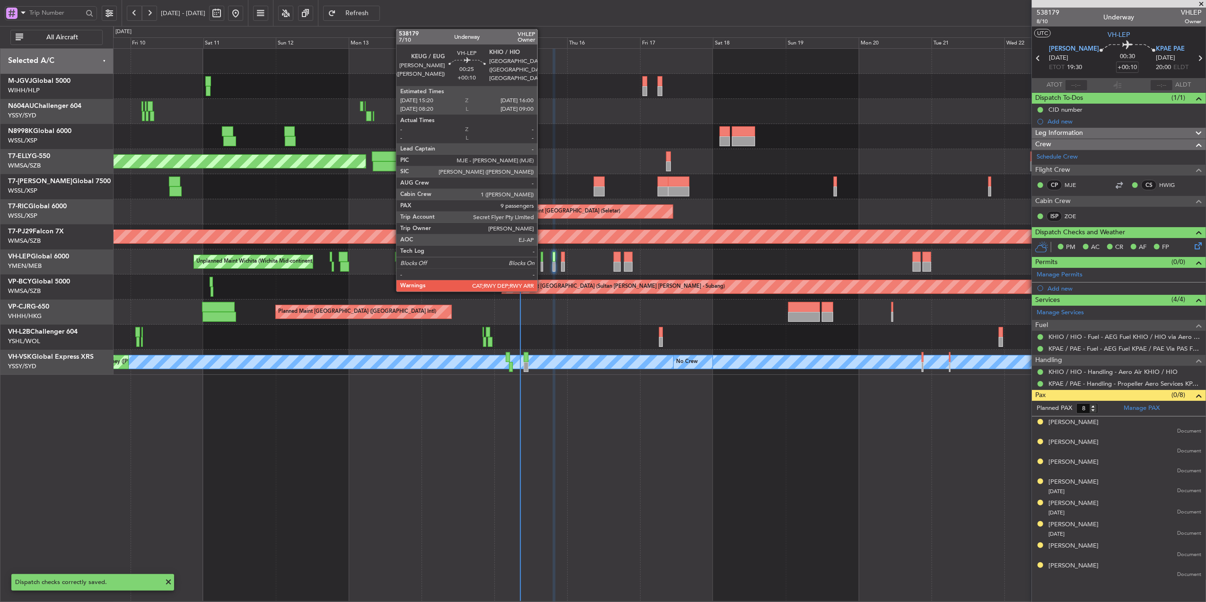
click at [542, 260] on div at bounding box center [542, 257] width 2 height 10
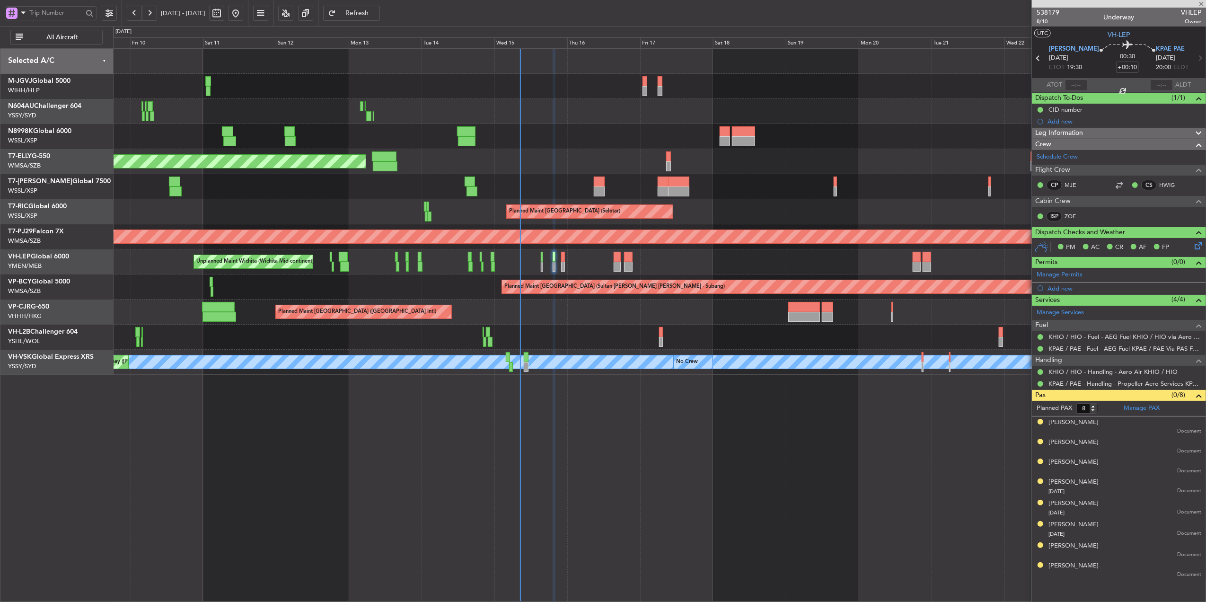
type input "9"
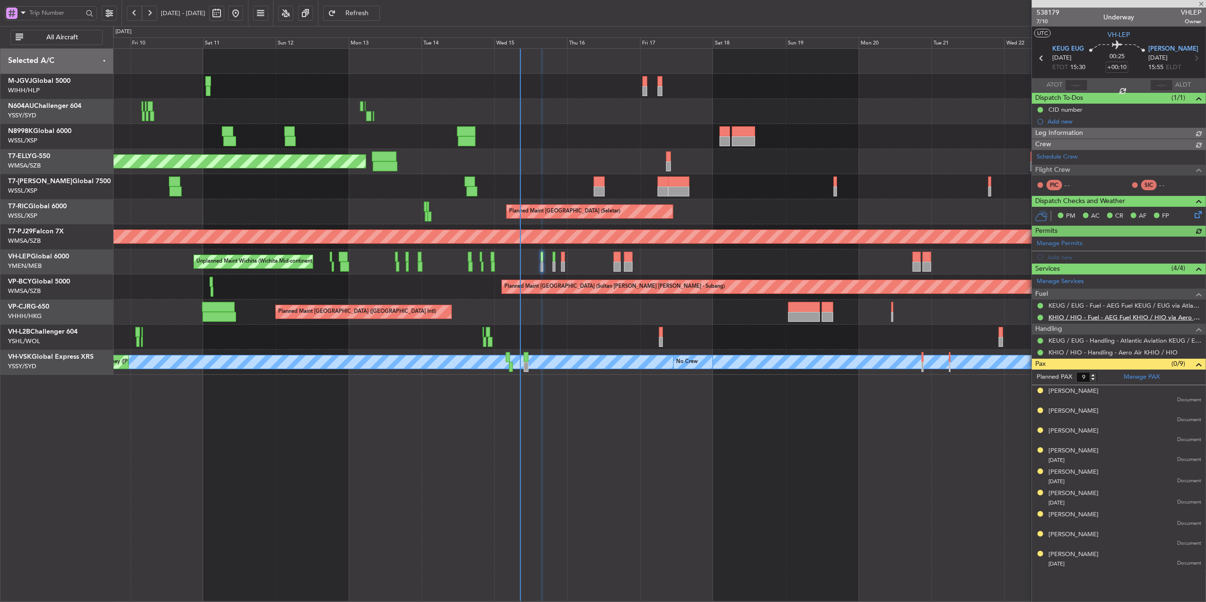
type input "Hafiz Sapuwan (HHAFI)"
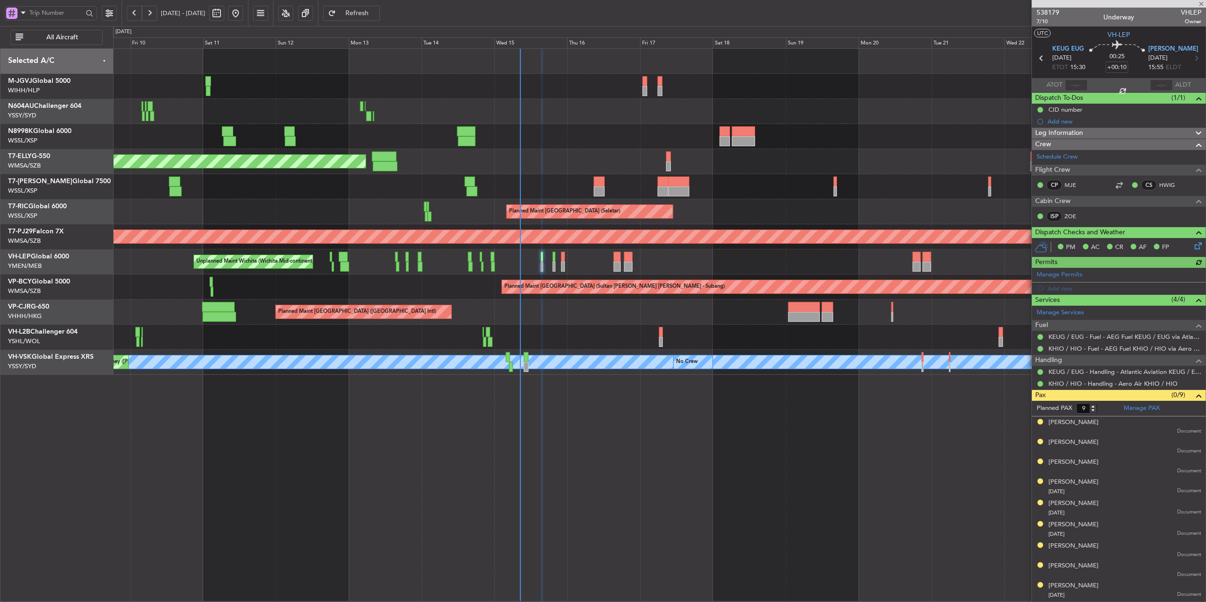
click at [1193, 244] on icon at bounding box center [1197, 244] width 8 height 8
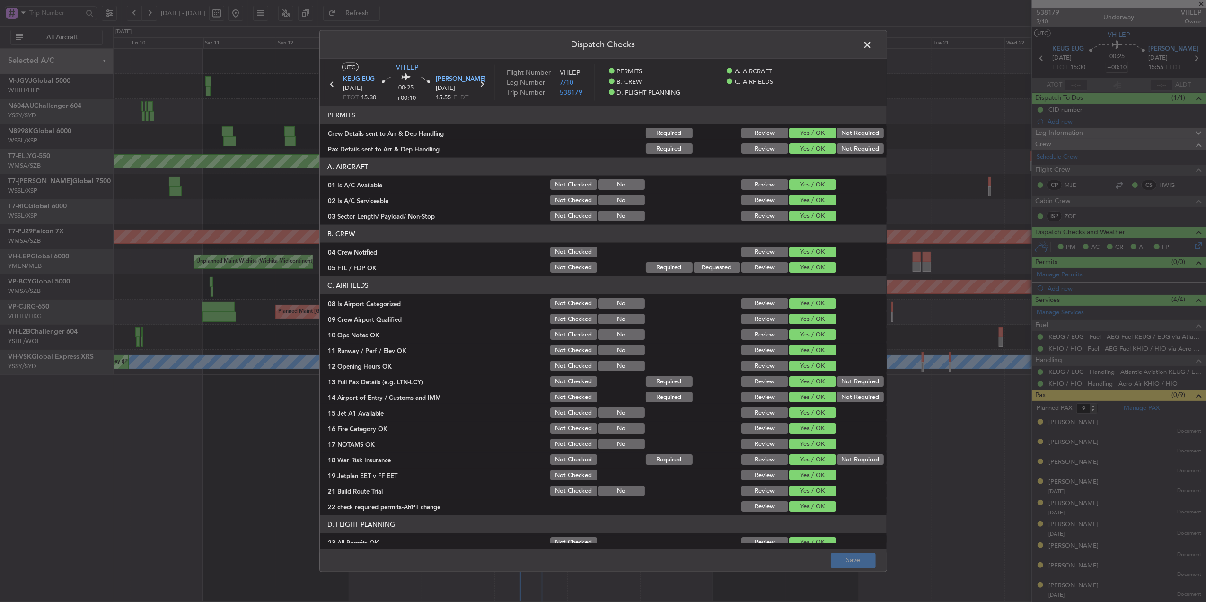
click at [853, 383] on button "Not Required" at bounding box center [860, 381] width 47 height 10
click at [853, 398] on button "Not Required" at bounding box center [860, 397] width 47 height 10
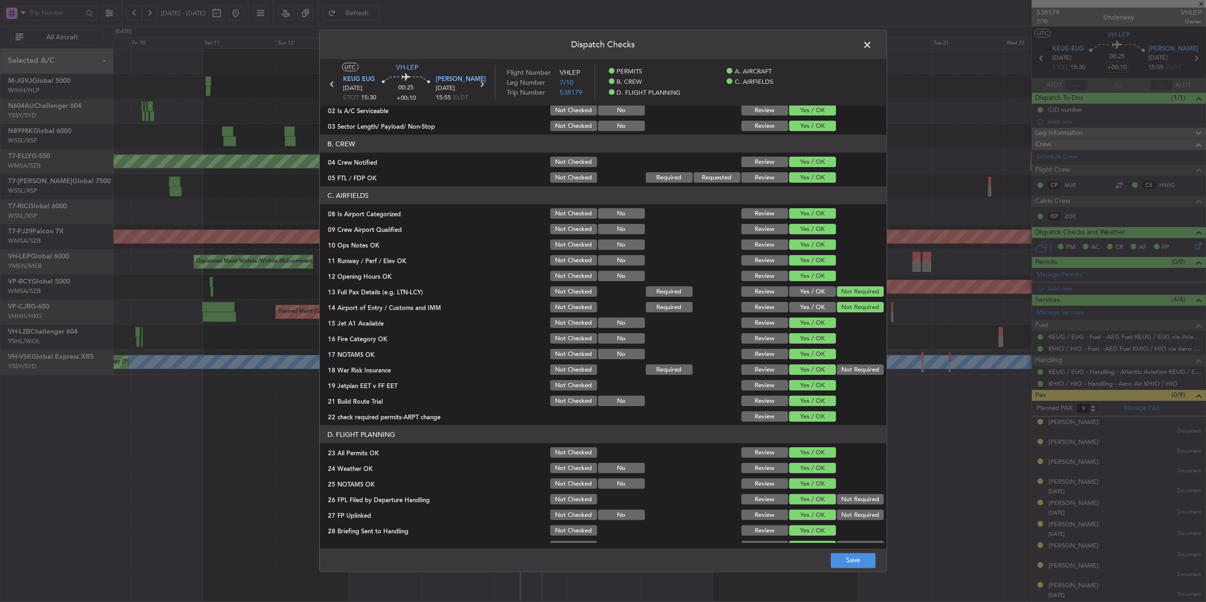
scroll to position [118, 0]
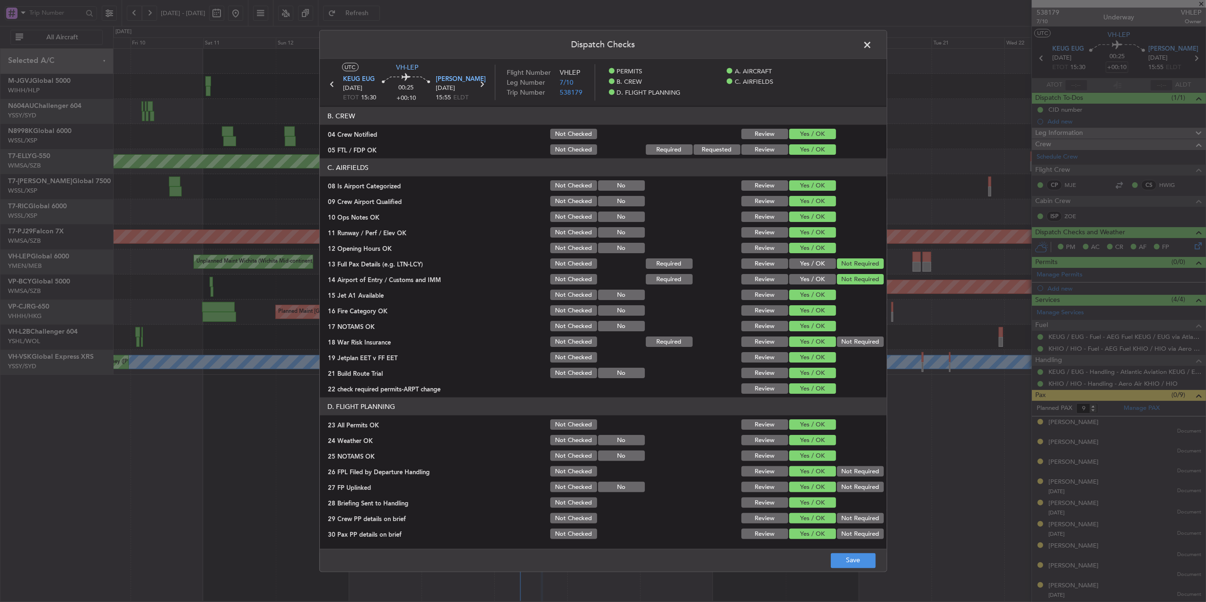
click at [816, 264] on button "Yes / OK" at bounding box center [812, 263] width 47 height 10
click at [843, 340] on button "Not Required" at bounding box center [860, 341] width 47 height 10
click at [849, 568] on footer "Save" at bounding box center [603, 559] width 567 height 23
click at [847, 558] on button "Save" at bounding box center [853, 560] width 45 height 15
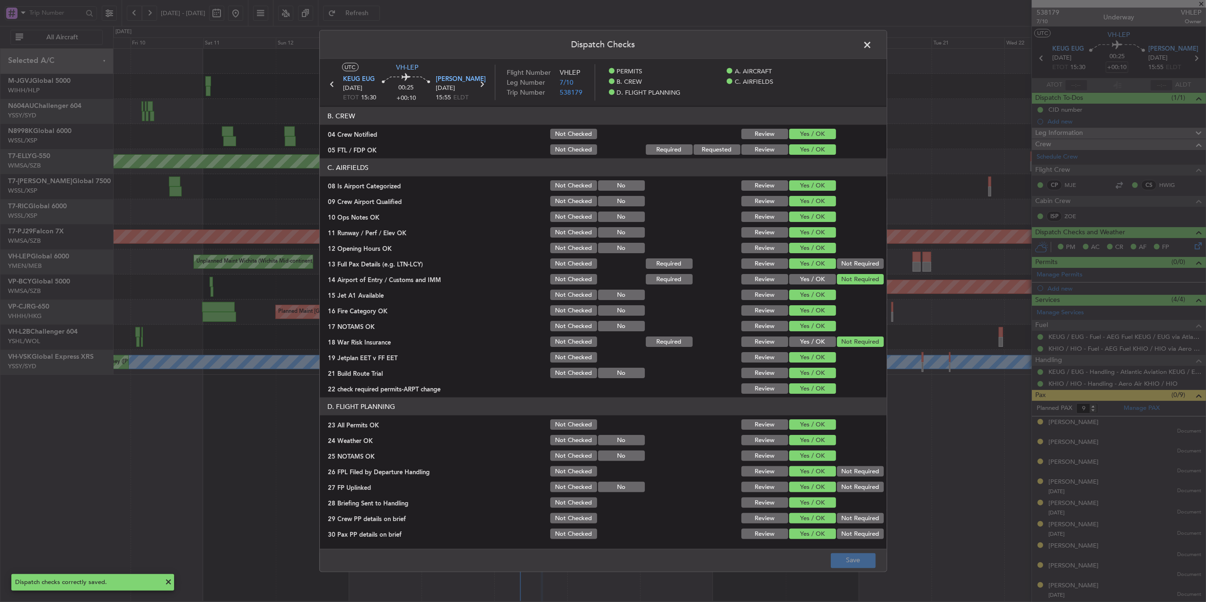
click at [873, 44] on span at bounding box center [873, 47] width 0 height 19
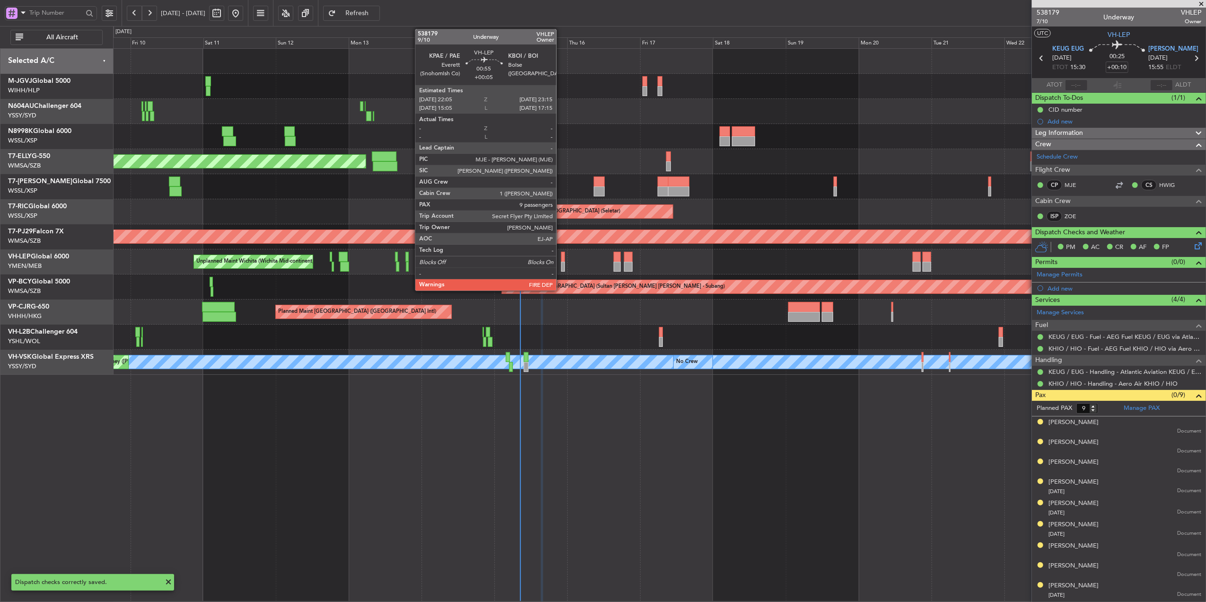
click at [561, 262] on div at bounding box center [563, 267] width 4 height 10
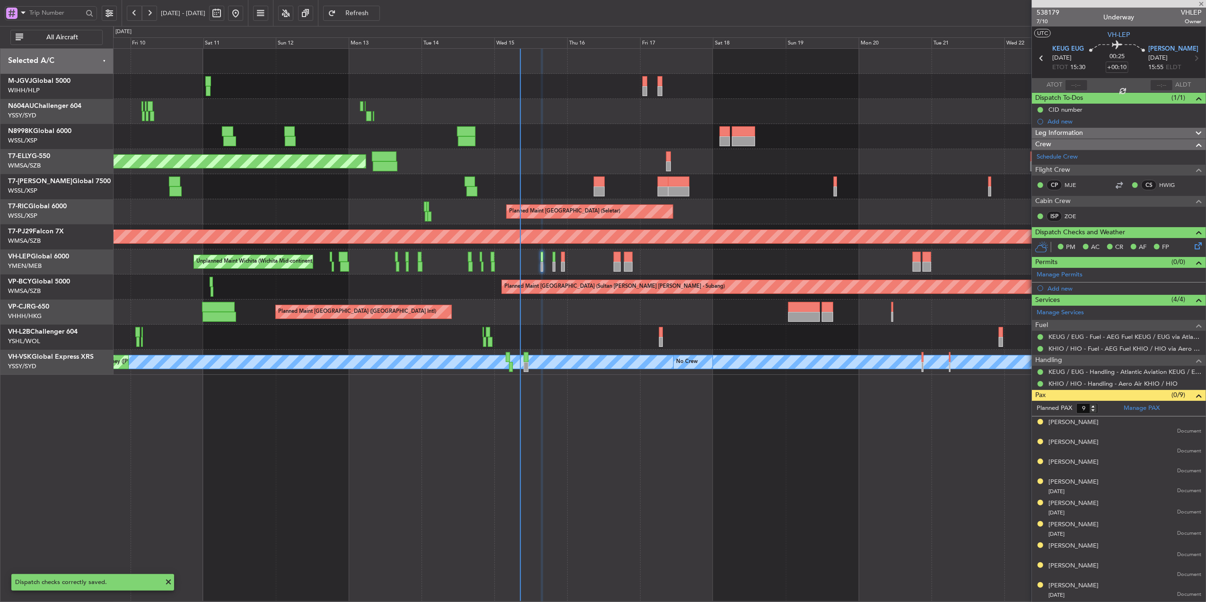
type input "+00:05"
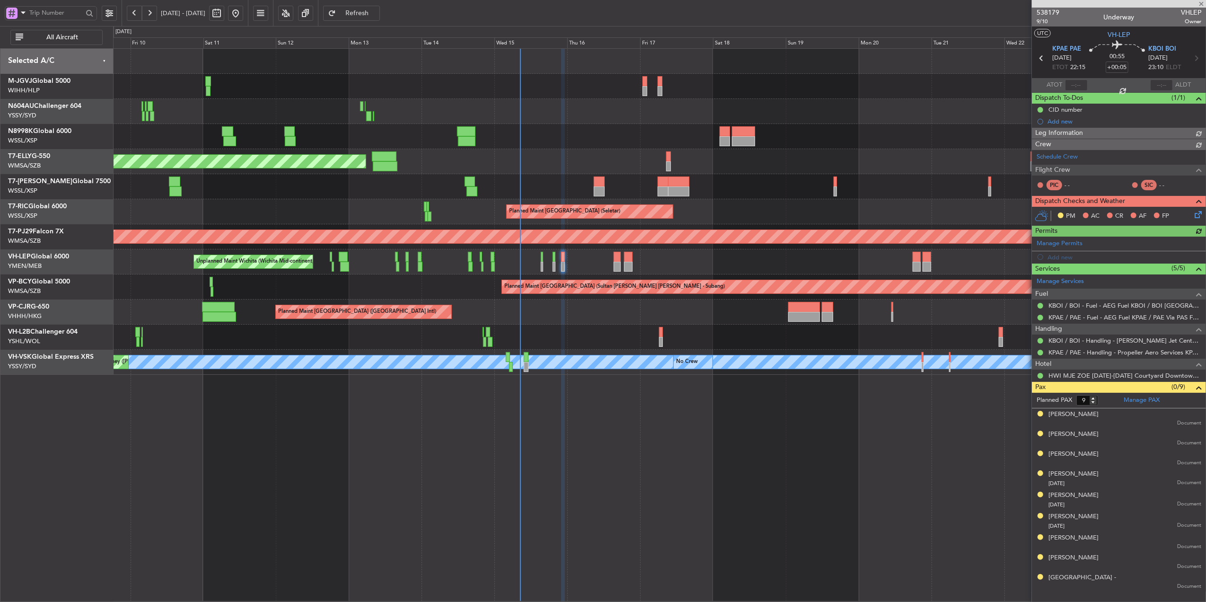
type input "Hafiz Sapuwan (HHAFI)"
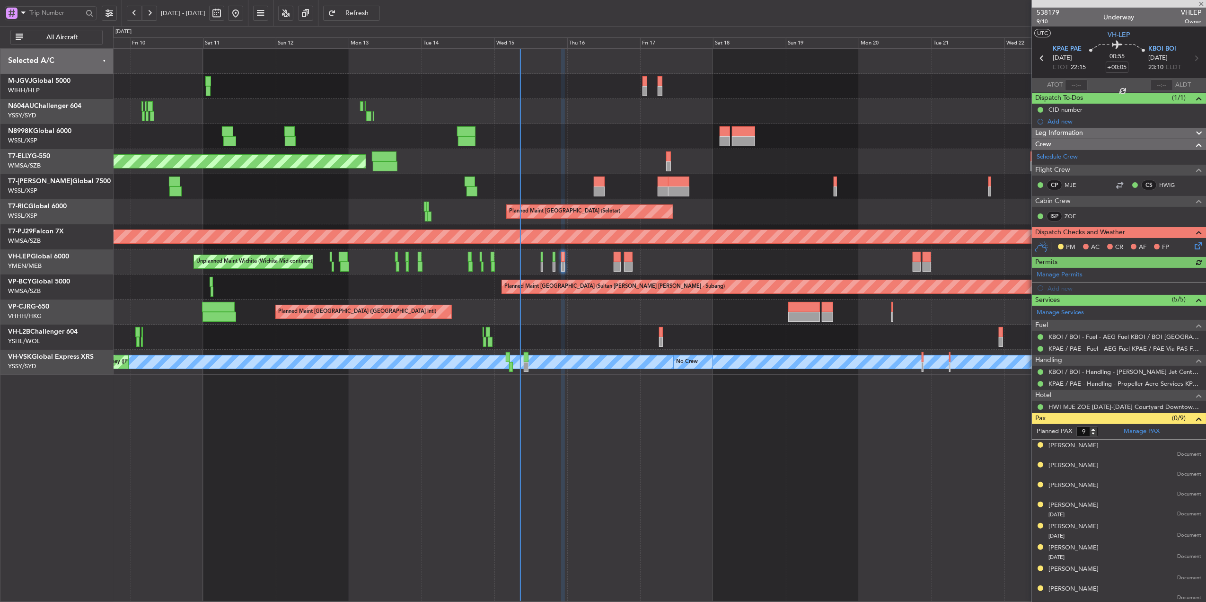
click at [1193, 248] on icon at bounding box center [1197, 244] width 8 height 8
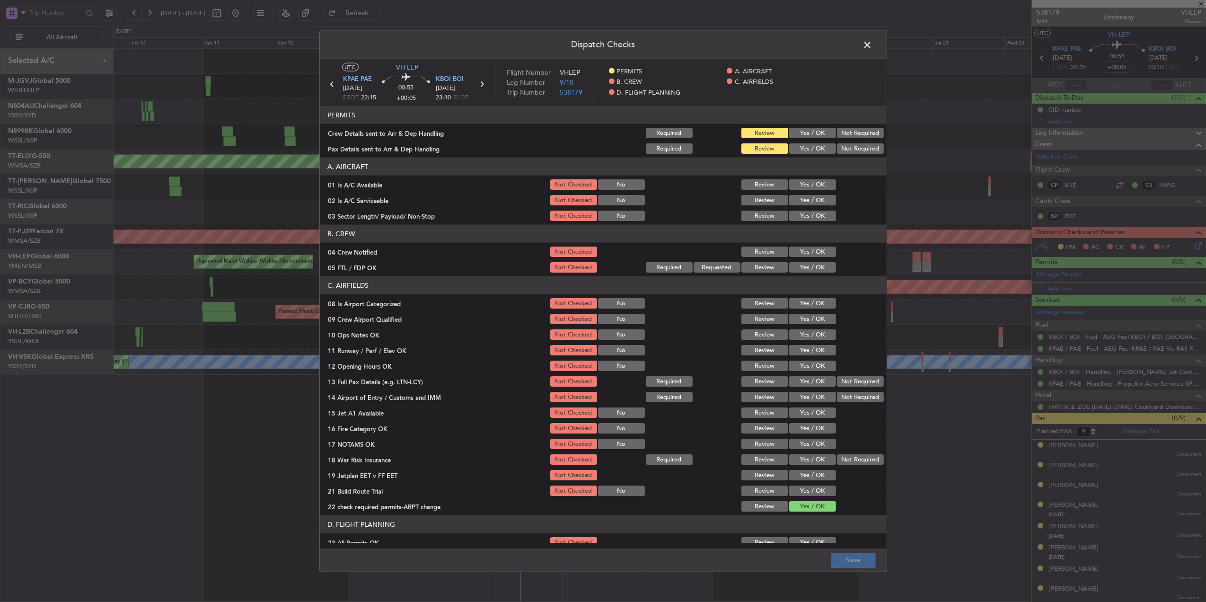
click at [803, 128] on button "Yes / OK" at bounding box center [812, 133] width 47 height 10
click at [803, 146] on button "Yes / OK" at bounding box center [812, 148] width 47 height 10
click at [807, 191] on div "Yes / OK" at bounding box center [812, 184] width 48 height 13
click at [811, 186] on button "Yes / OK" at bounding box center [812, 184] width 47 height 10
click at [811, 201] on button "Yes / OK" at bounding box center [812, 200] width 47 height 10
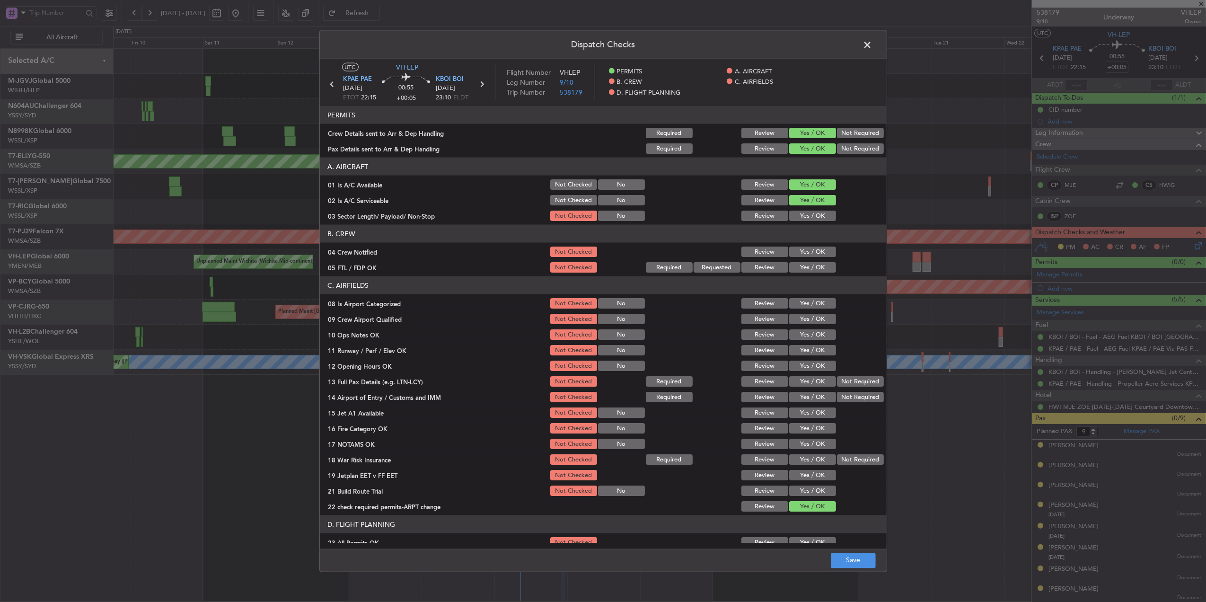
click at [811, 220] on button "Yes / OK" at bounding box center [812, 216] width 47 height 10
click at [809, 255] on button "Yes / OK" at bounding box center [812, 252] width 47 height 10
click at [809, 267] on button "Yes / OK" at bounding box center [812, 267] width 47 height 10
click at [805, 296] on section "C. AIRFIELDS 08 Is Airport Categorized Not Checked No Review Yes / OK 09 Crew A…" at bounding box center [603, 394] width 567 height 237
click at [805, 306] on button "Yes / OK" at bounding box center [812, 303] width 47 height 10
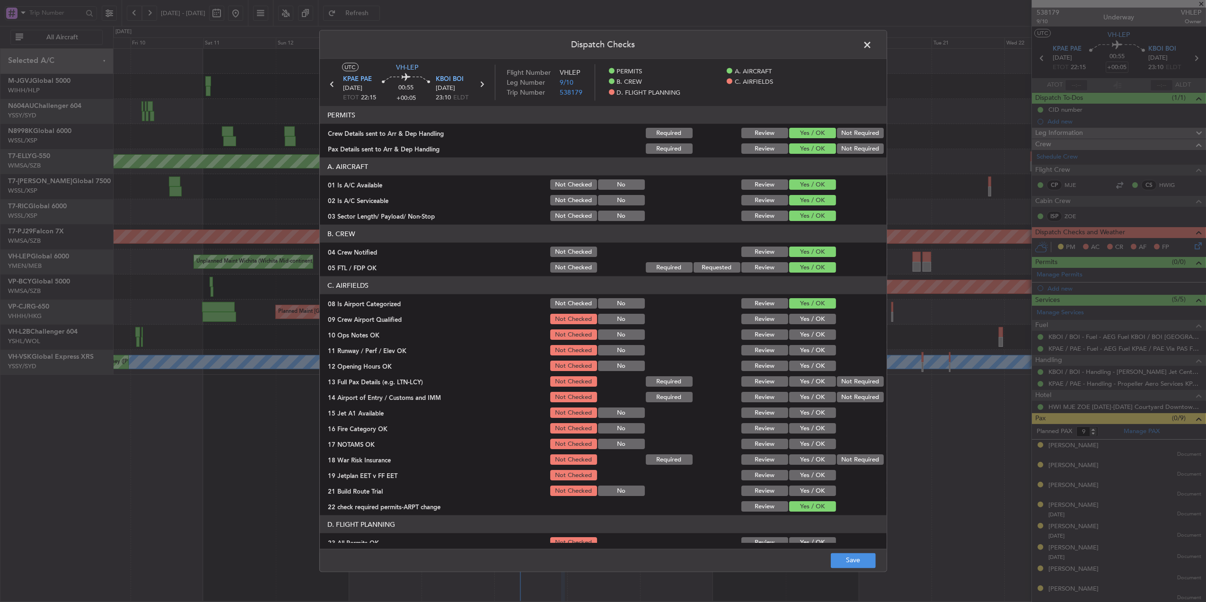
click at [803, 326] on div "Yes / OK" at bounding box center [812, 318] width 48 height 13
click at [803, 337] on button "Yes / OK" at bounding box center [812, 334] width 47 height 10
click at [802, 324] on button "Yes / OK" at bounding box center [812, 319] width 47 height 10
drag, startPoint x: 802, startPoint y: 350, endPoint x: 807, endPoint y: 357, distance: 8.4
click at [802, 351] on button "Yes / OK" at bounding box center [812, 350] width 47 height 10
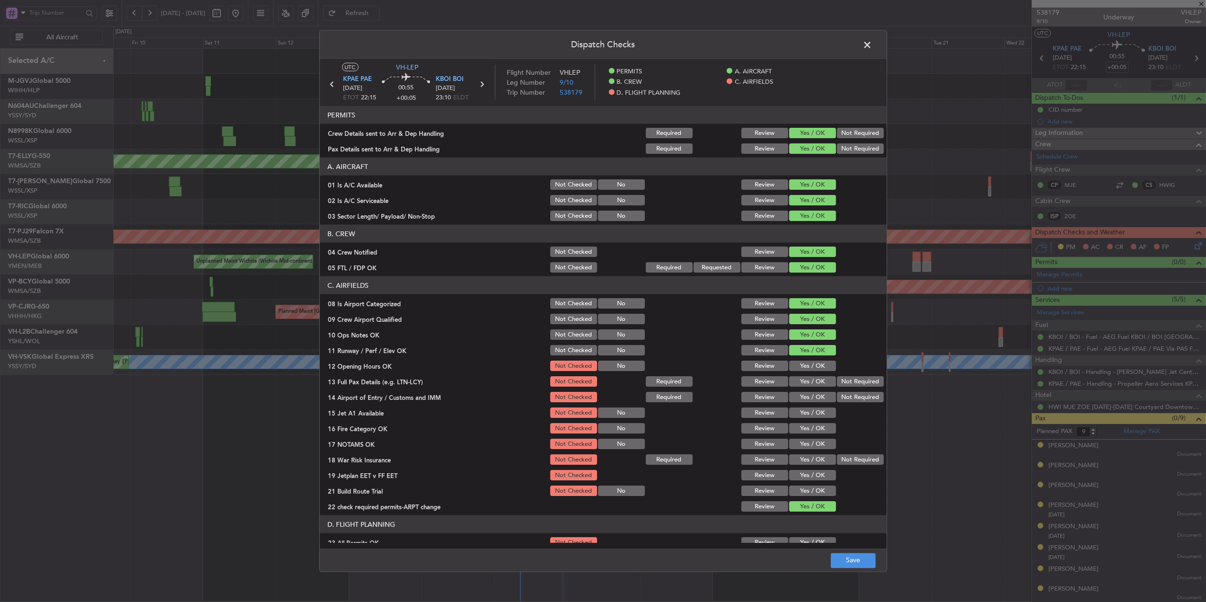
click at [807, 361] on button "Yes / OK" at bounding box center [812, 366] width 47 height 10
click at [806, 380] on button "Yes / OK" at bounding box center [812, 381] width 47 height 10
click at [805, 394] on button "Yes / OK" at bounding box center [812, 397] width 47 height 10
click at [805, 413] on button "Yes / OK" at bounding box center [812, 412] width 47 height 10
click at [802, 432] on button "Yes / OK" at bounding box center [812, 428] width 47 height 10
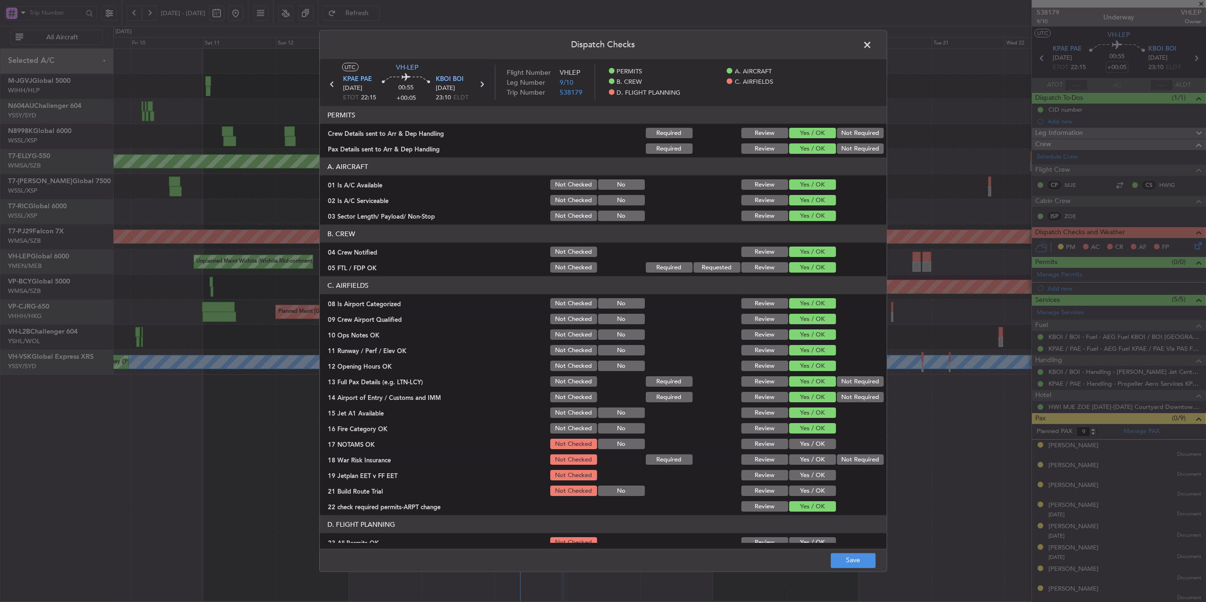
click at [801, 444] on button "Yes / OK" at bounding box center [812, 444] width 47 height 10
click at [850, 460] on button "Not Required" at bounding box center [860, 459] width 47 height 10
click at [855, 400] on button "Not Required" at bounding box center [860, 397] width 47 height 10
click at [803, 475] on button "Yes / OK" at bounding box center [812, 475] width 47 height 10
click at [803, 487] on button "Yes / OK" at bounding box center [812, 491] width 47 height 10
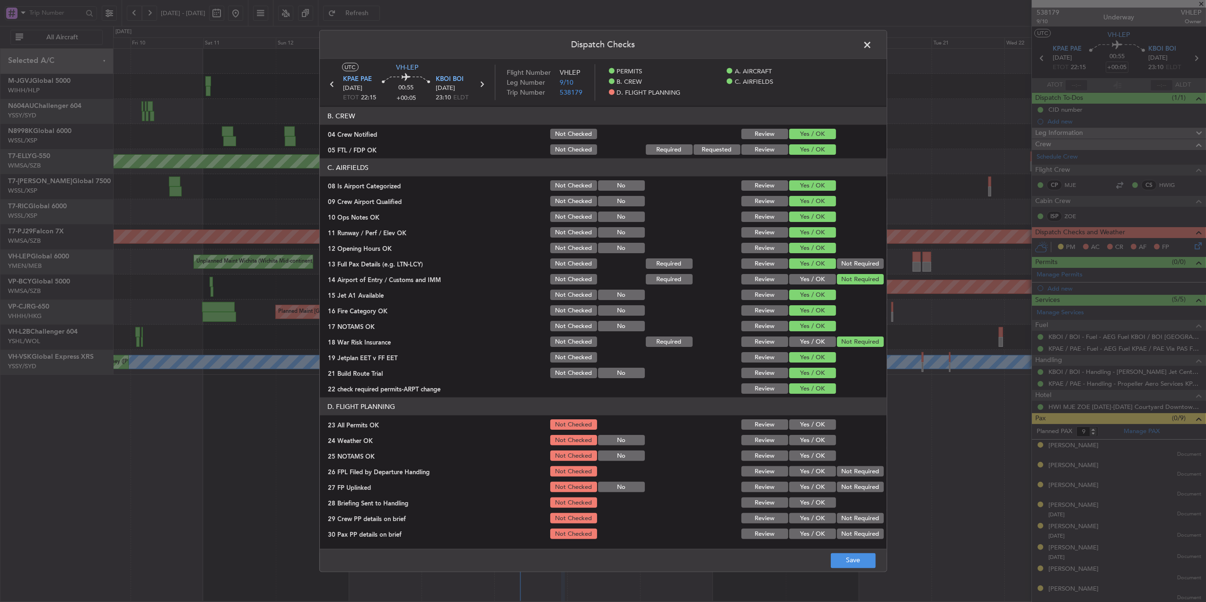
click at [809, 424] on button "Yes / OK" at bounding box center [812, 424] width 47 height 10
click at [807, 444] on button "Yes / OK" at bounding box center [812, 440] width 47 height 10
click at [807, 460] on button "Yes / OK" at bounding box center [812, 456] width 47 height 10
click at [807, 474] on button "Yes / OK" at bounding box center [812, 471] width 47 height 10
click at [809, 486] on button "Yes / OK" at bounding box center [812, 487] width 47 height 10
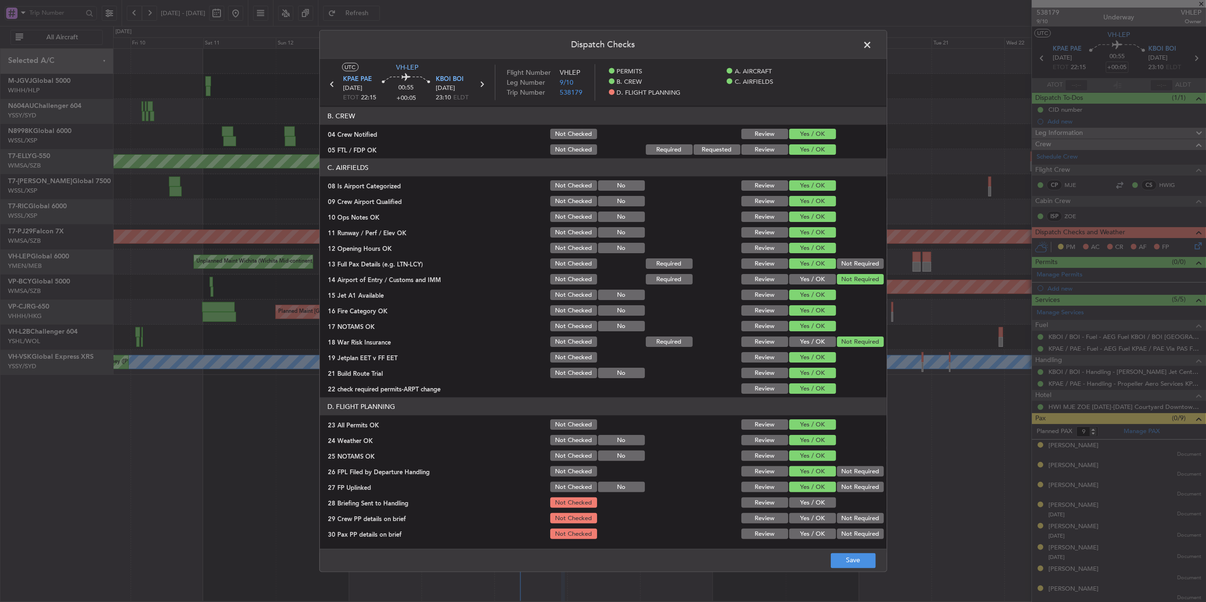
click at [807, 502] on button "Yes / OK" at bounding box center [812, 502] width 47 height 10
drag, startPoint x: 807, startPoint y: 510, endPoint x: 806, endPoint y: 515, distance: 5.2
click at [806, 512] on section "D. FLIGHT PLANNING 23 All Permits OK Not Checked Review Yes / OK 24 Weather OK …" at bounding box center [603, 469] width 567 height 143
click at [805, 517] on button "Yes / OK" at bounding box center [812, 518] width 47 height 10
click at [805, 537] on button "Yes / OK" at bounding box center [812, 534] width 47 height 10
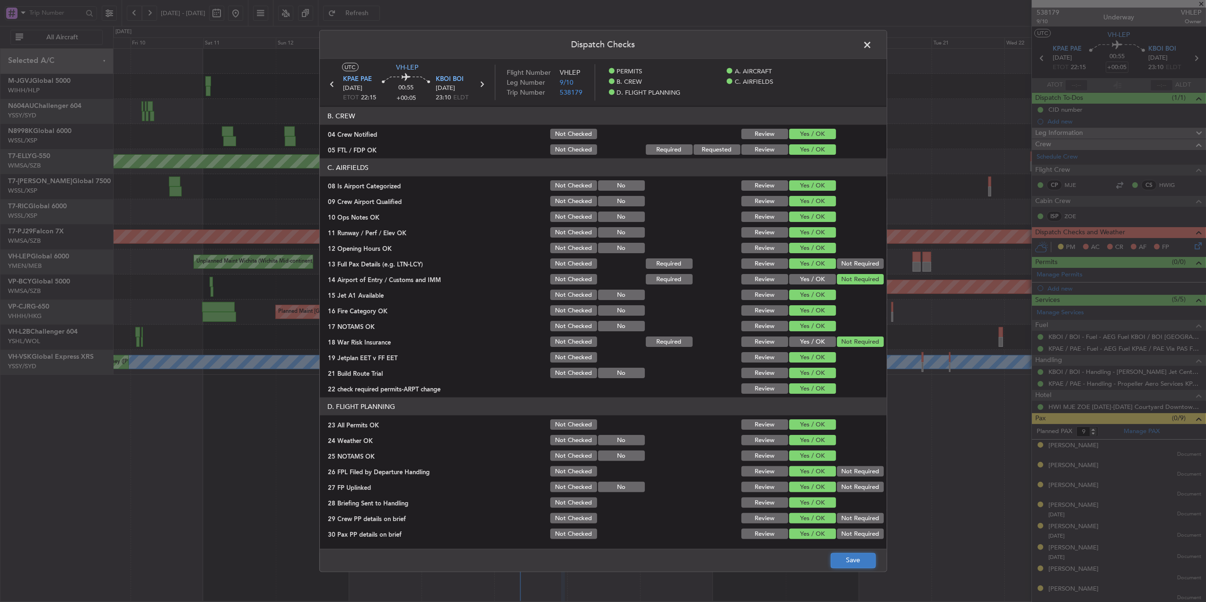
click at [837, 557] on button "Save" at bounding box center [853, 560] width 45 height 15
click at [873, 44] on span at bounding box center [873, 47] width 0 height 19
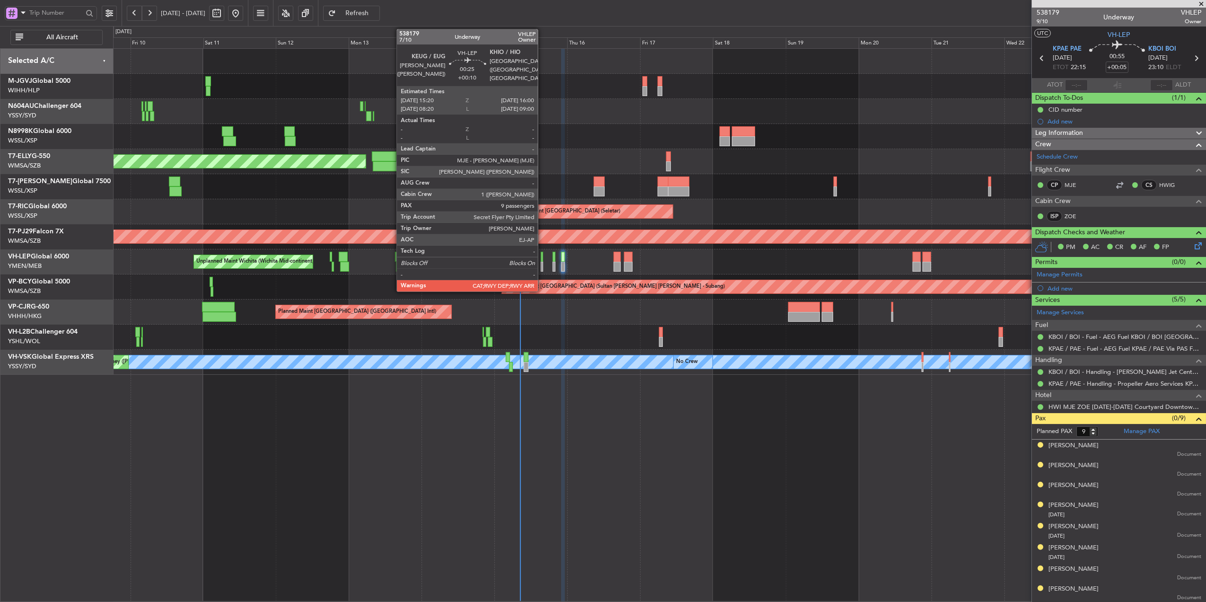
click at [542, 258] on div at bounding box center [542, 257] width 2 height 10
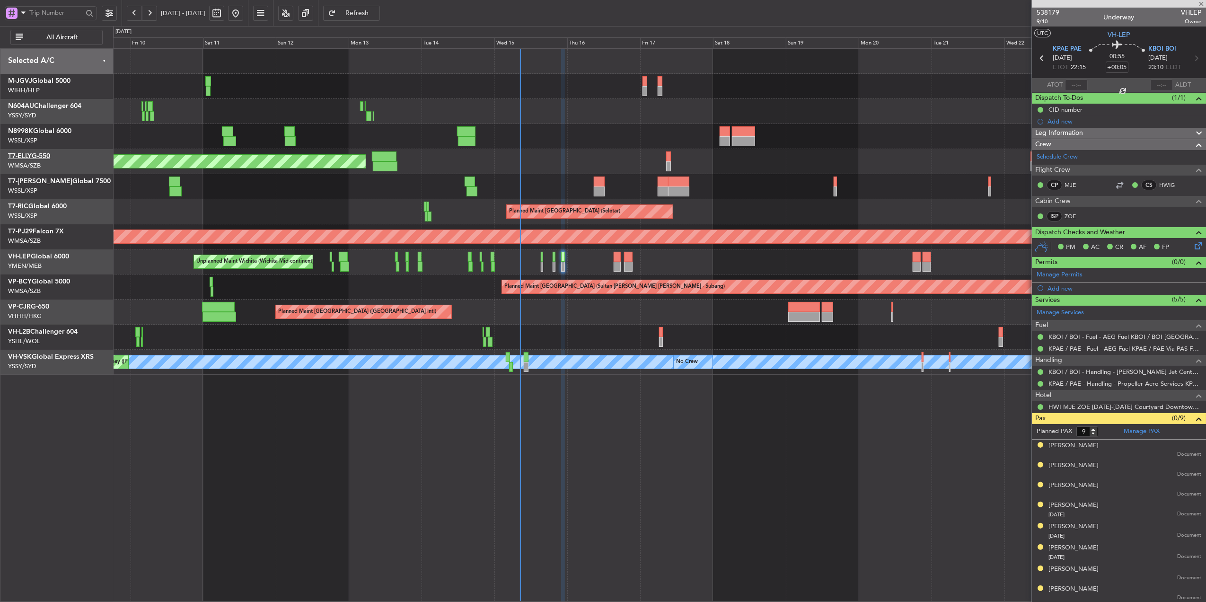
type input "+00:10"
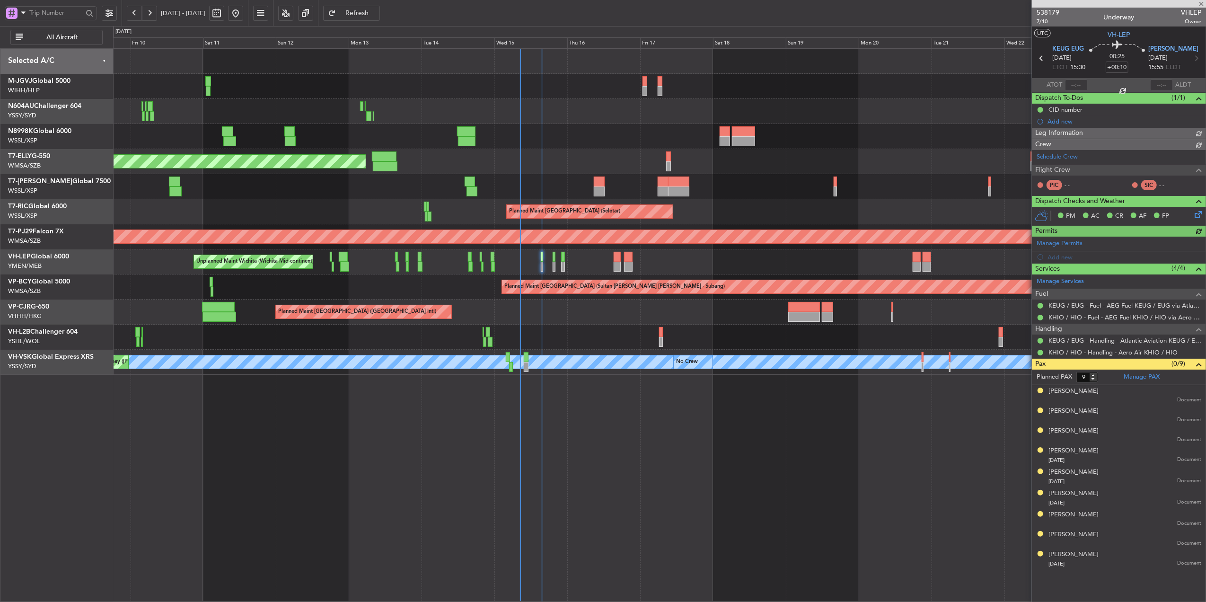
type input "Hafiz Sapuwan (HHAFI)"
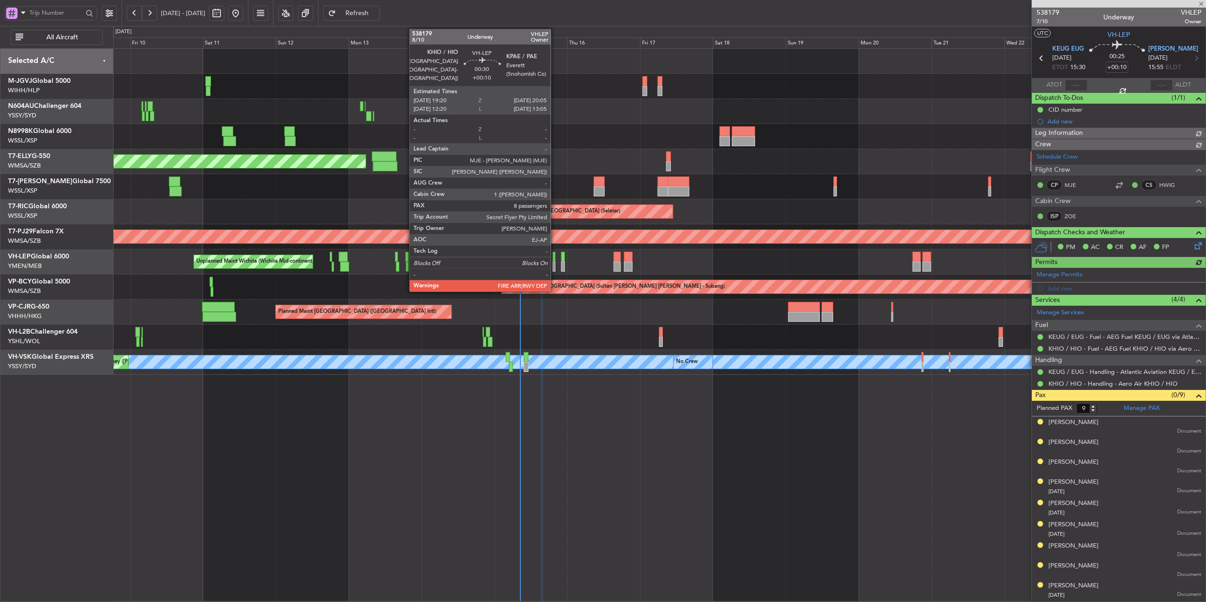
type input "Hafiz Sapuwan (HHAFI)"
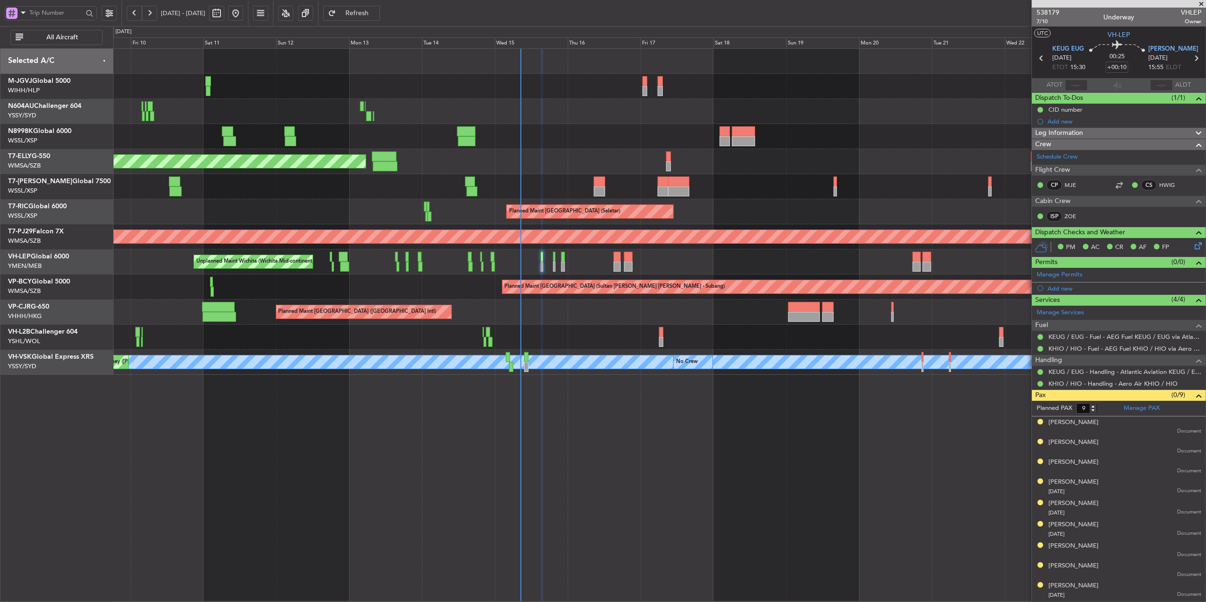
click at [581, 406] on div "Planned Maint Singapore (Seletar) Planned Maint Singapore (Seletar) Planned Mai…" at bounding box center [659, 325] width 1093 height 554
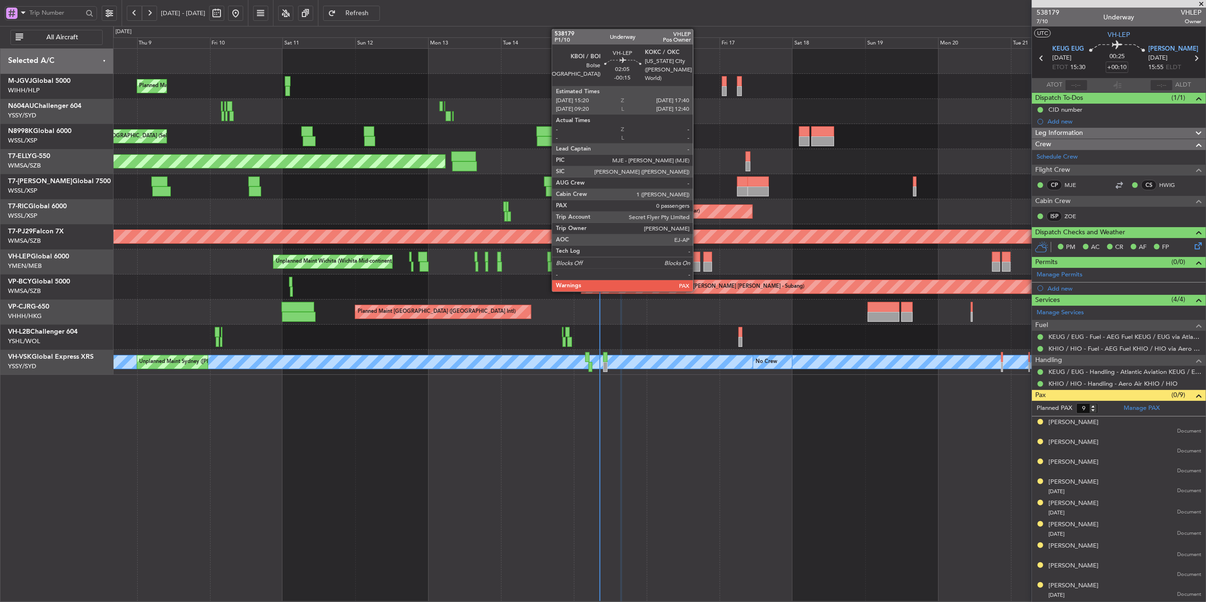
click at [697, 260] on div at bounding box center [696, 257] width 7 height 10
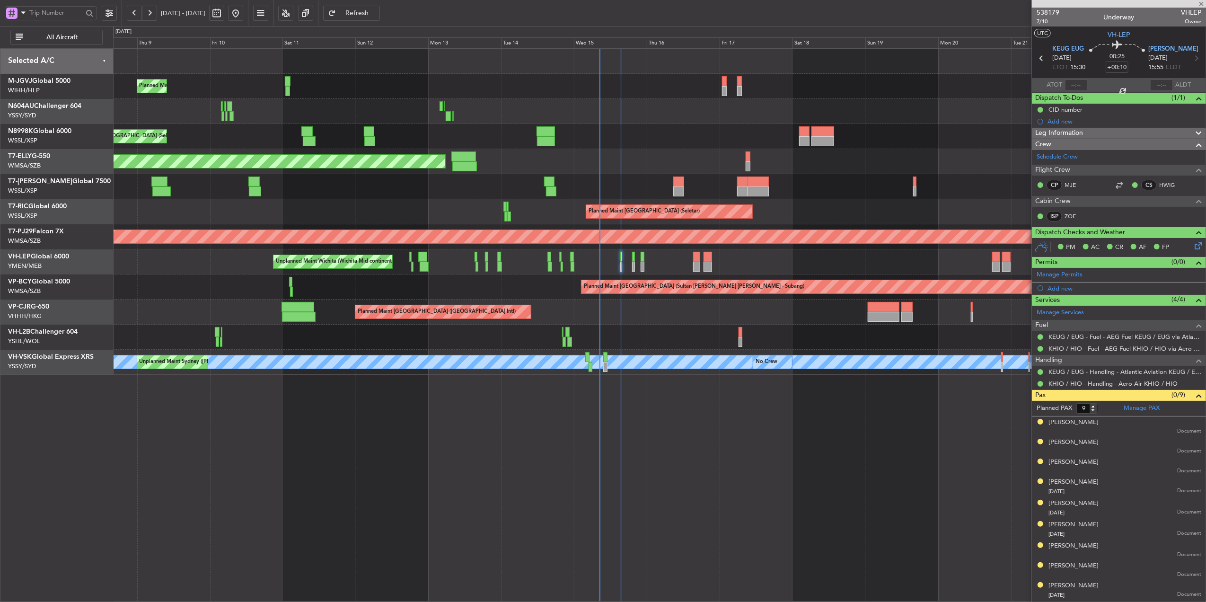
type input "-00:15"
type input "0"
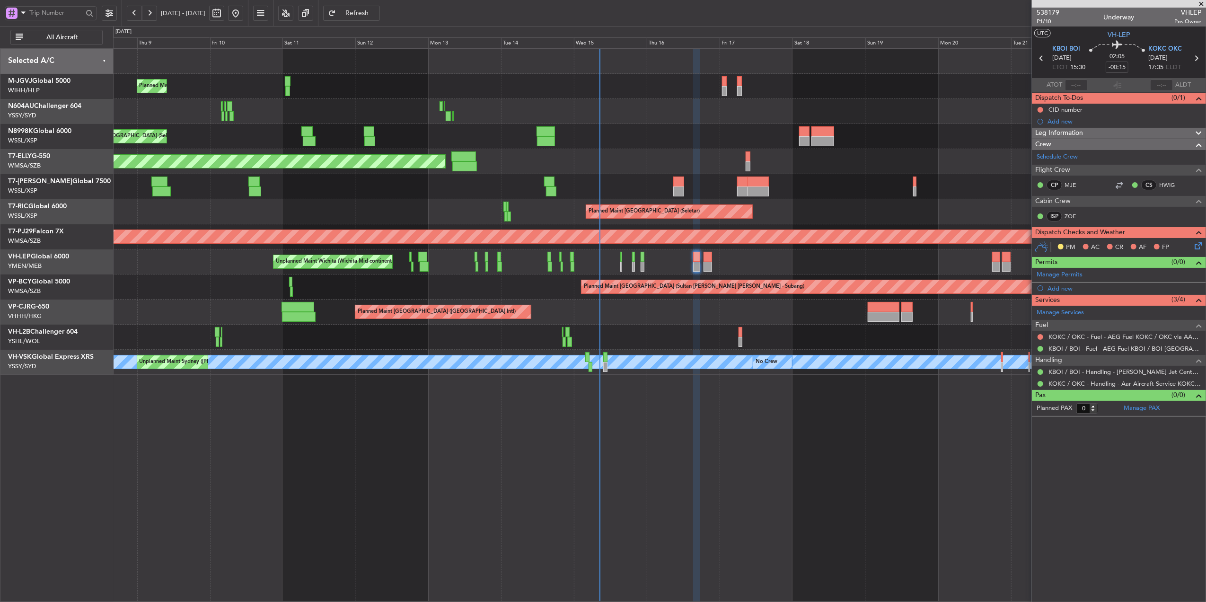
click at [661, 322] on div "Planned Maint [GEOGRAPHIC_DATA] ([GEOGRAPHIC_DATA] Intl)" at bounding box center [659, 312] width 1093 height 25
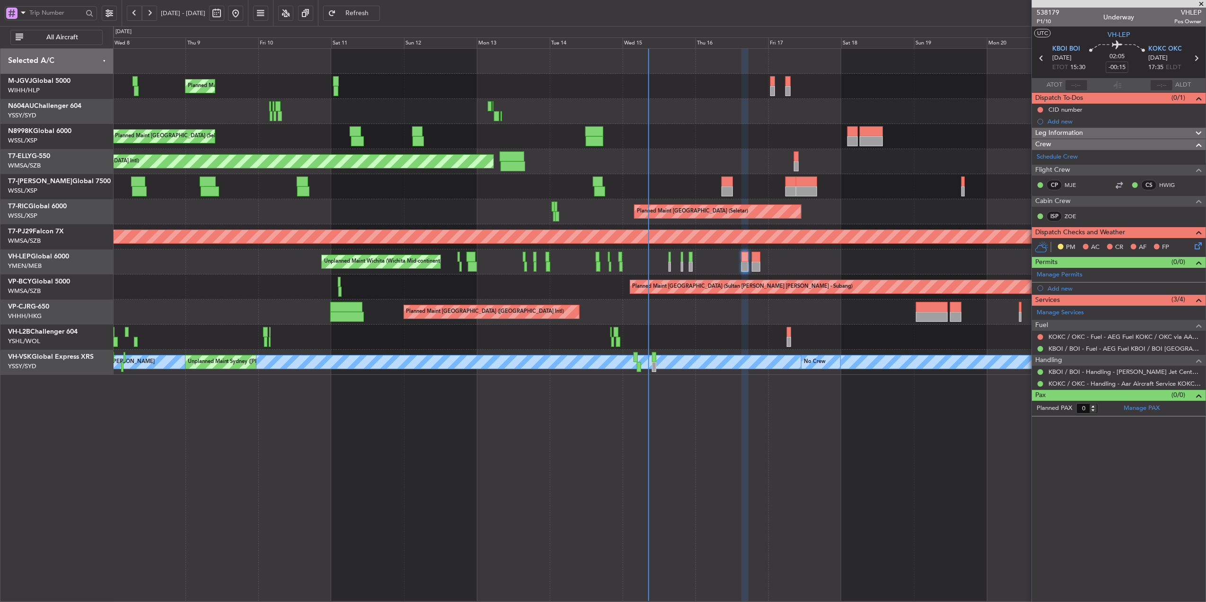
click at [720, 333] on div at bounding box center [659, 337] width 1093 height 25
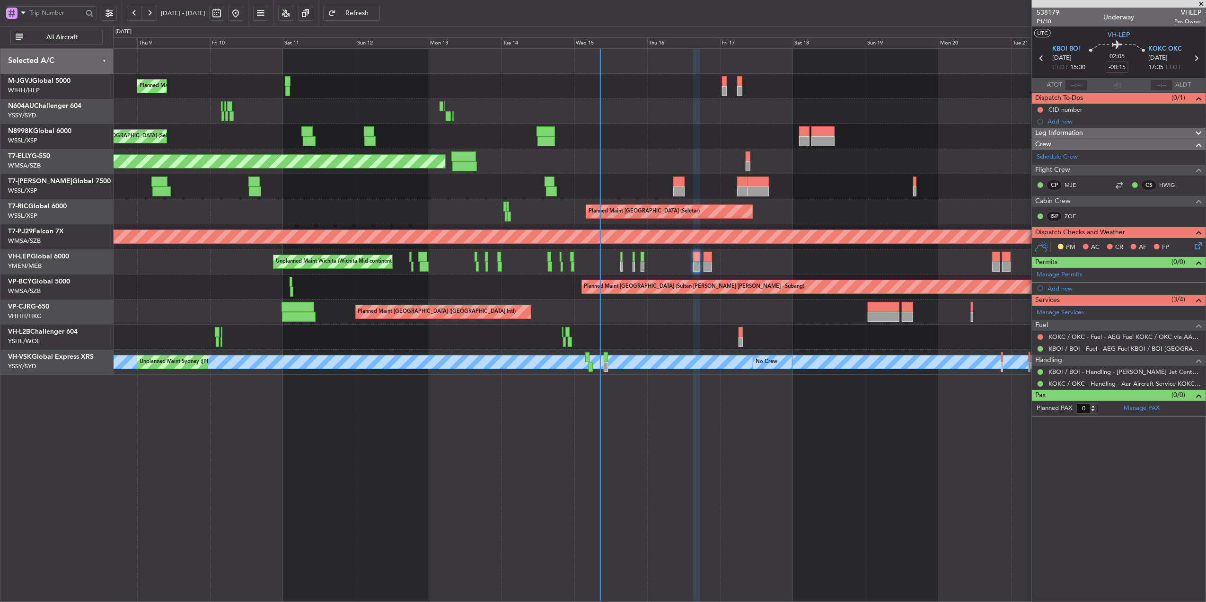
click at [353, 480] on div "Planned Maint Singapore (Seletar) Planned Maint Singapore (Seletar) Planned Mai…" at bounding box center [659, 325] width 1093 height 554
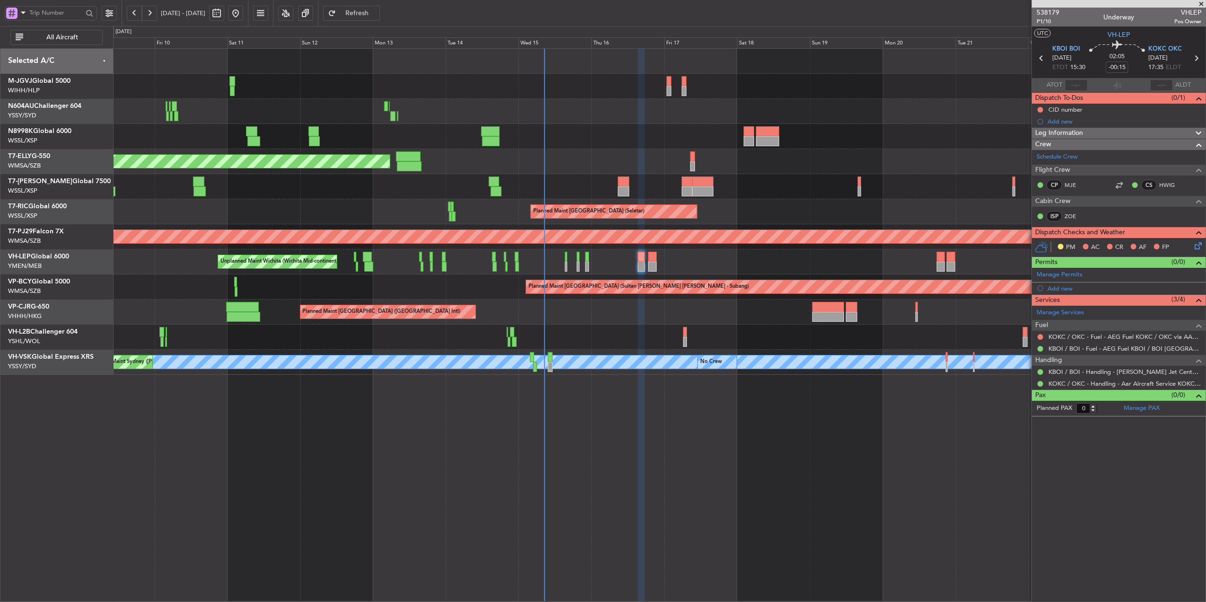
click at [747, 255] on div "Unplanned Maint Wichita (Wichita Mid-continent)" at bounding box center [659, 261] width 1093 height 25
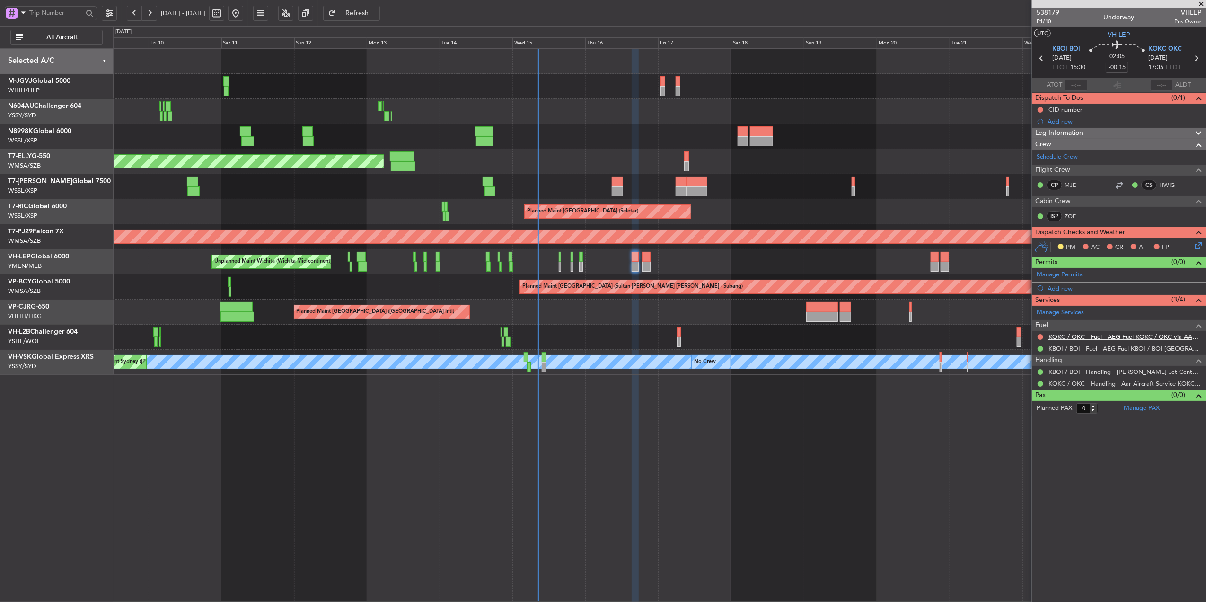
click at [1092, 336] on link "KOKC / OKC - Fuel - AEG Fuel KOKC / OKC via AAR (EJ Asia Only)" at bounding box center [1125, 337] width 153 height 8
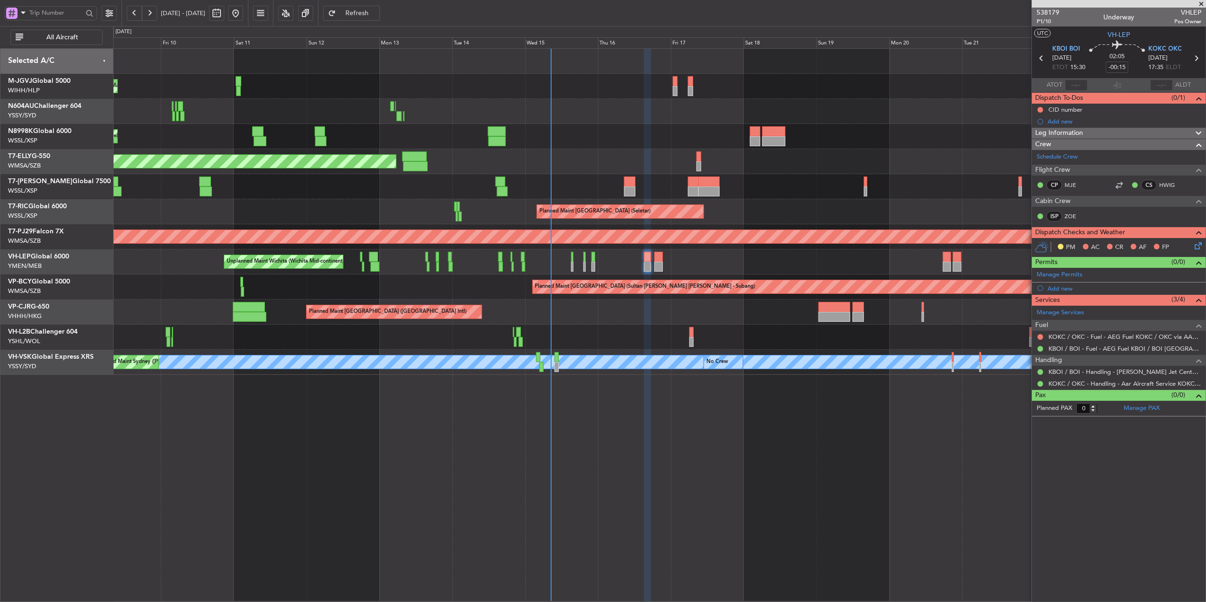
click at [677, 417] on div "Planned Maint Singapore (Seletar) Planned Maint Singapore (Seletar) Planned Mai…" at bounding box center [659, 325] width 1093 height 554
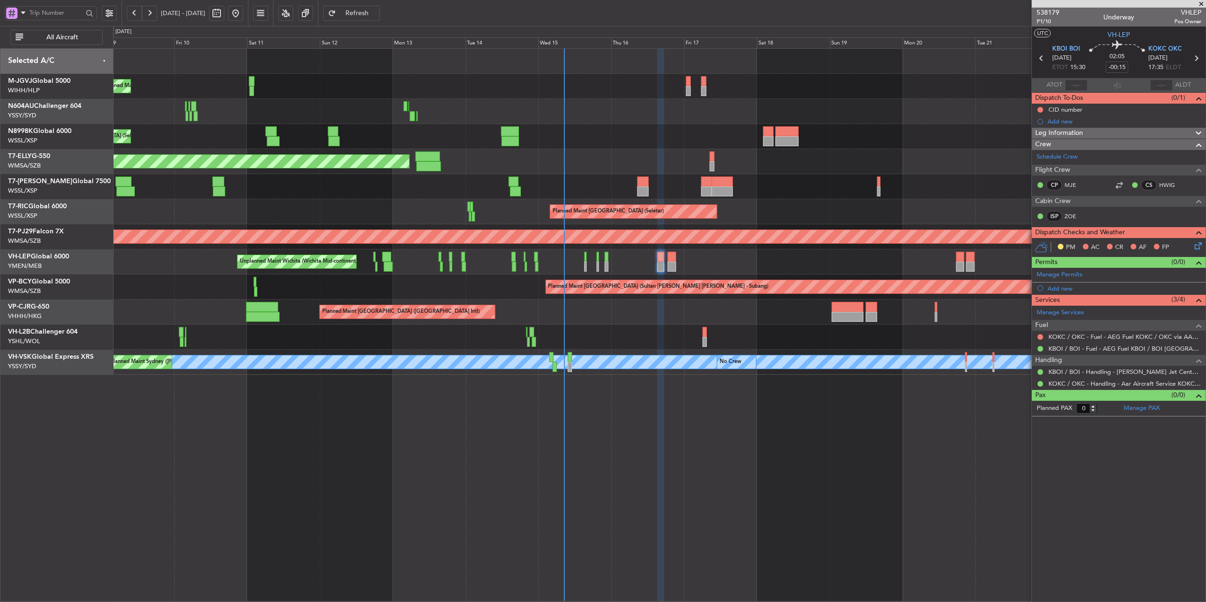
click at [380, 16] on button "Refresh" at bounding box center [351, 13] width 57 height 15
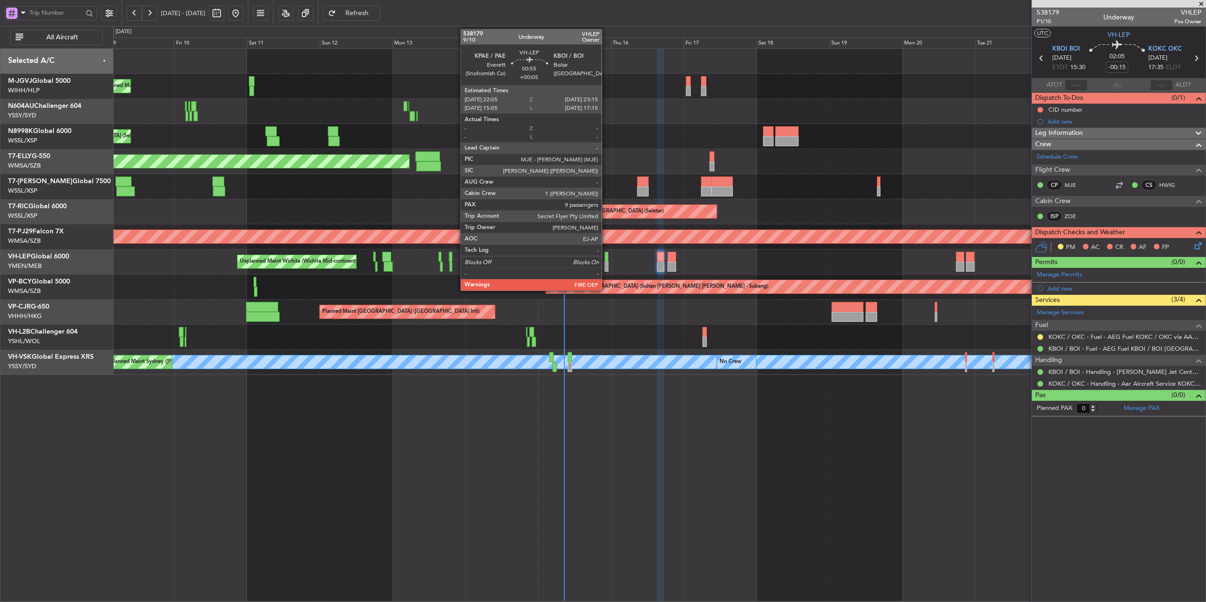
click at [605, 264] on div at bounding box center [607, 267] width 4 height 10
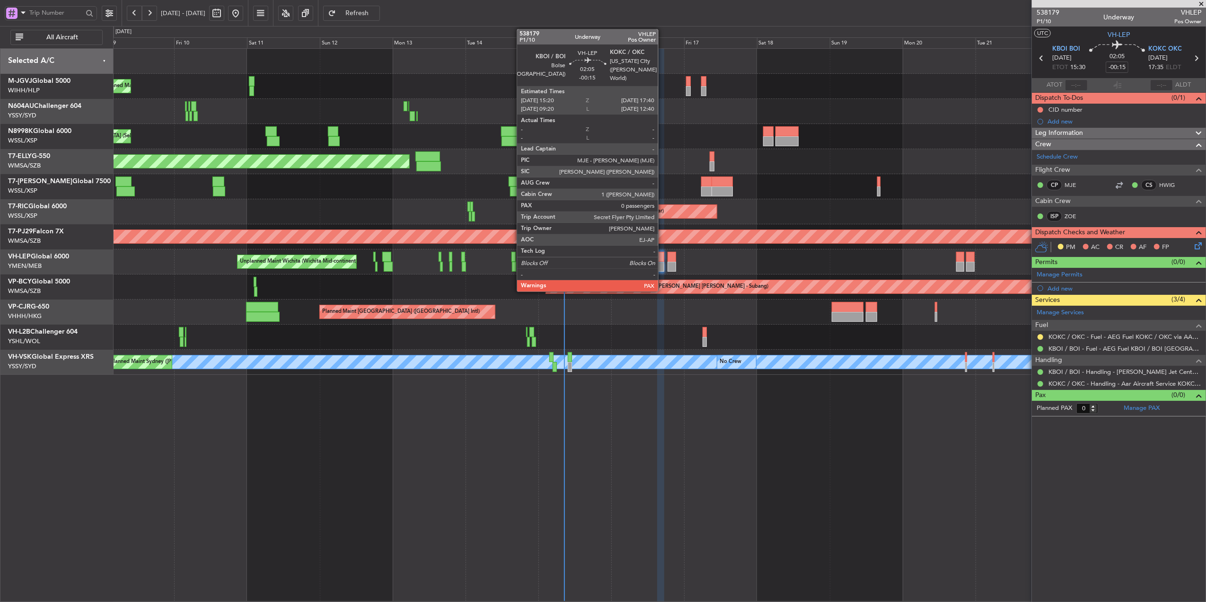
click at [661, 264] on div at bounding box center [660, 267] width 7 height 10
click at [669, 256] on div at bounding box center [672, 257] width 9 height 10
click at [671, 255] on div at bounding box center [672, 257] width 9 height 10
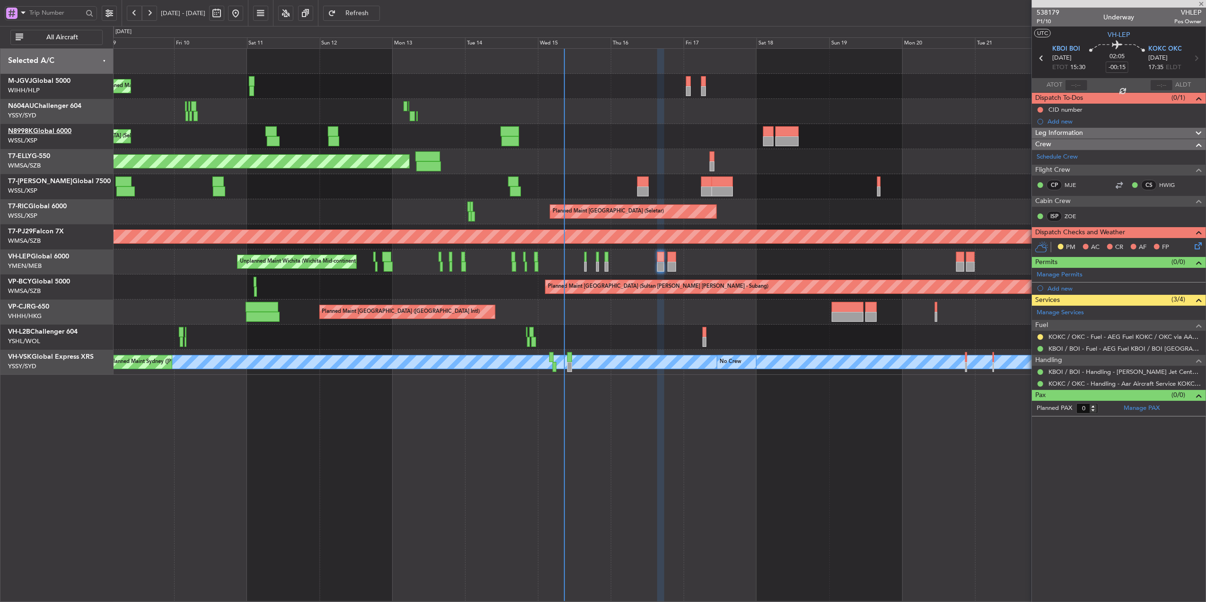
type input "7"
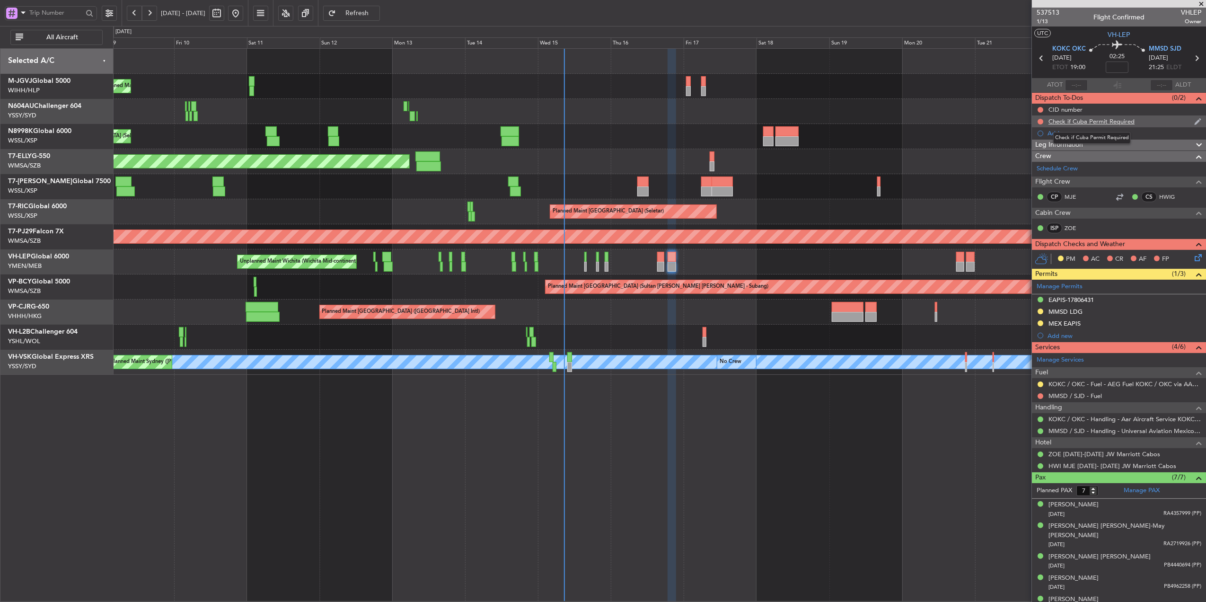
click at [1091, 122] on div "Check if Cuba Permit Required" at bounding box center [1092, 121] width 86 height 8
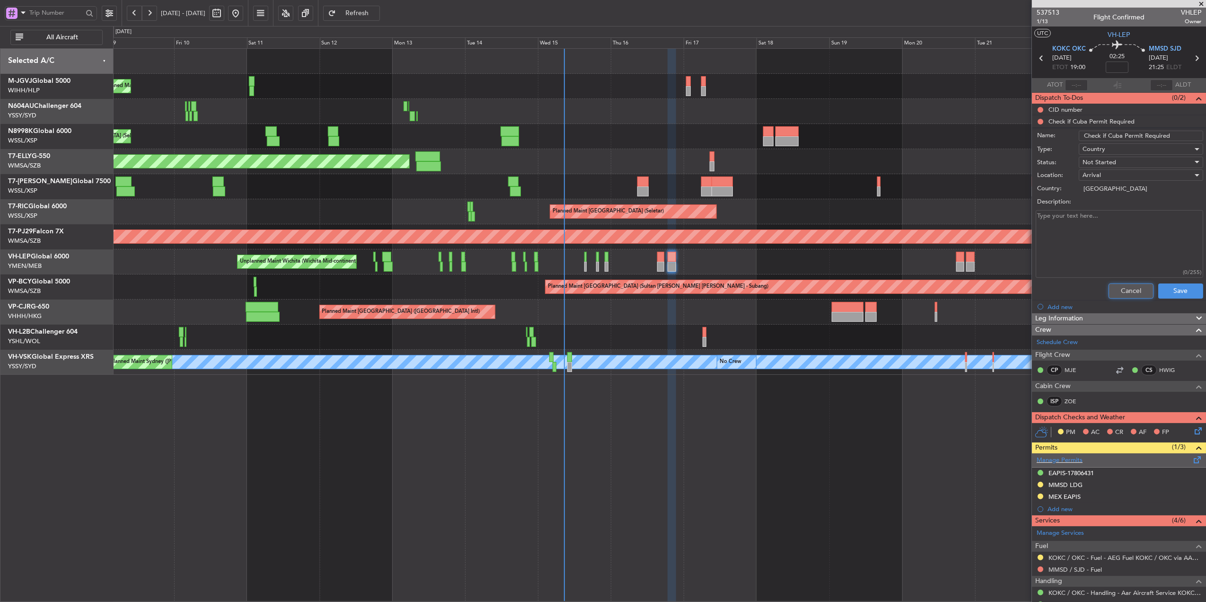
click at [1109, 289] on button "Cancel" at bounding box center [1131, 290] width 45 height 15
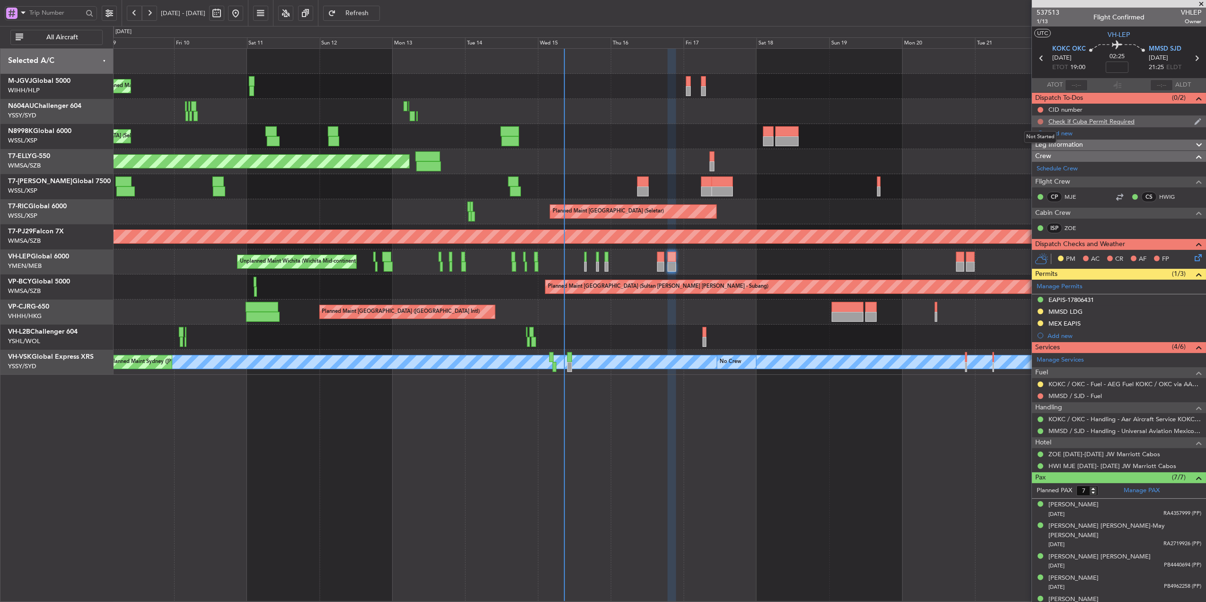
click at [1043, 121] on button at bounding box center [1041, 122] width 6 height 6
click at [1040, 172] on li "Cancelled" at bounding box center [1041, 178] width 50 height 14
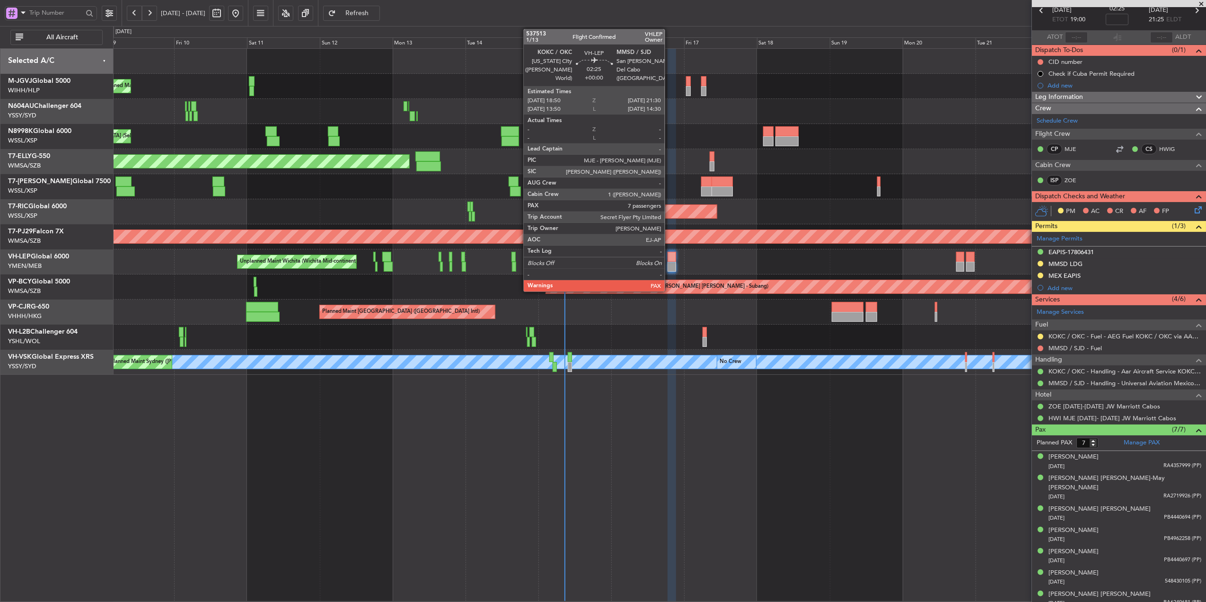
click at [670, 259] on div at bounding box center [672, 257] width 9 height 10
click at [675, 267] on div at bounding box center [672, 267] width 9 height 10
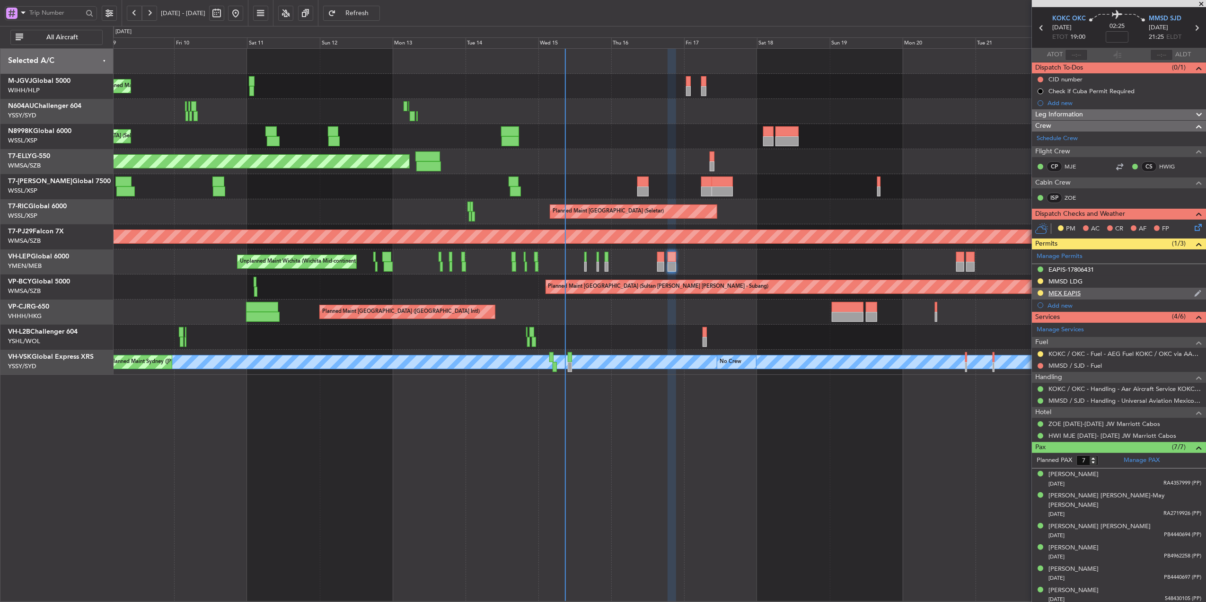
scroll to position [0, 0]
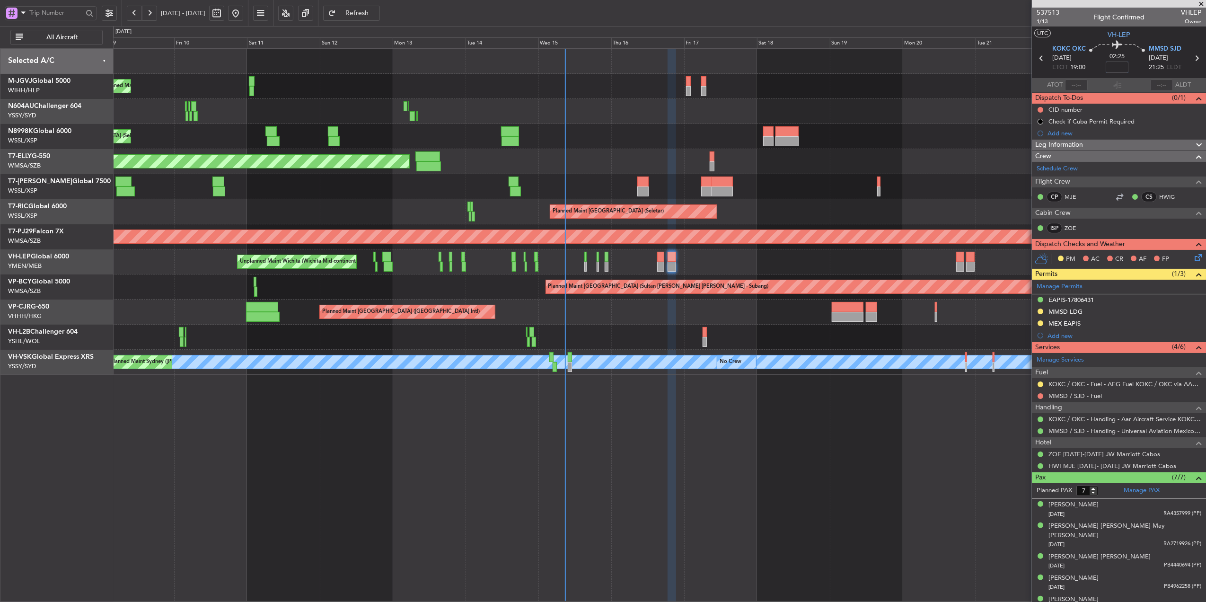
click at [1117, 69] on input at bounding box center [1117, 67] width 23 height 11
type input "-00:05"
click at [1077, 396] on link "MMSD / SJD - Fuel" at bounding box center [1075, 396] width 53 height 8
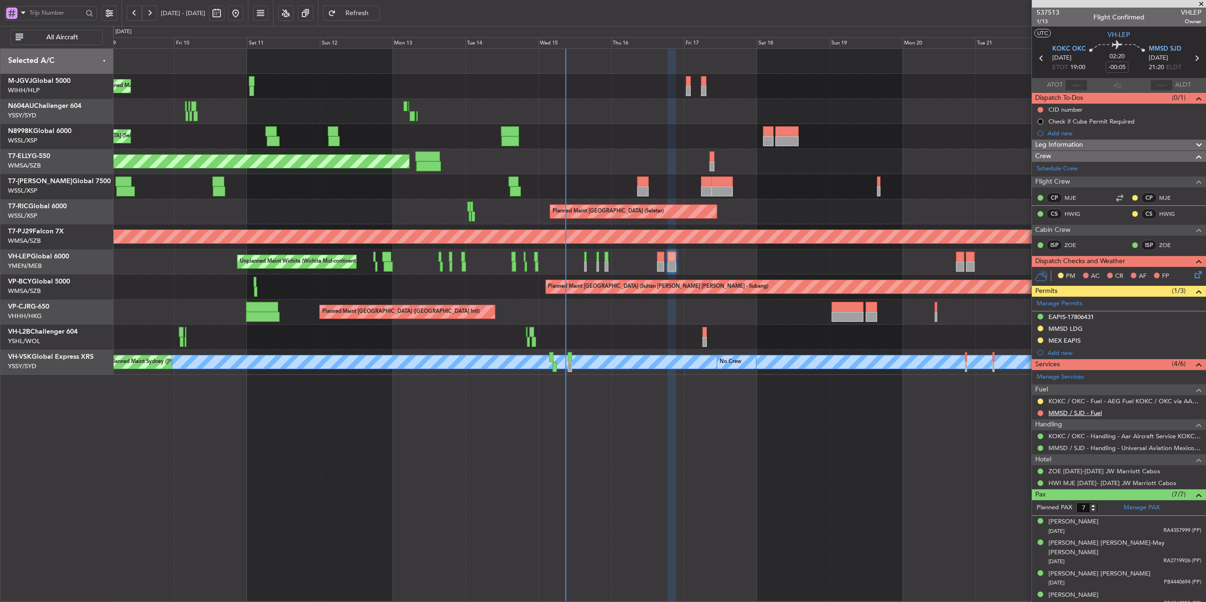
click at [1094, 415] on link "MMSD / SJD - Fuel" at bounding box center [1075, 413] width 53 height 8
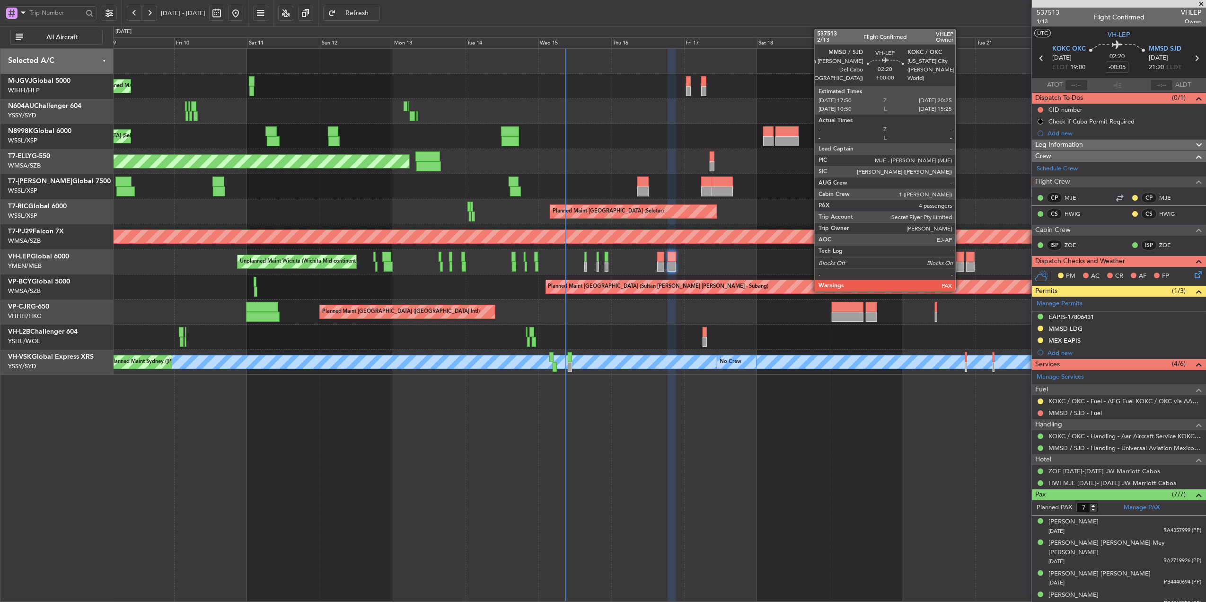
click at [960, 256] on div at bounding box center [960, 257] width 8 height 10
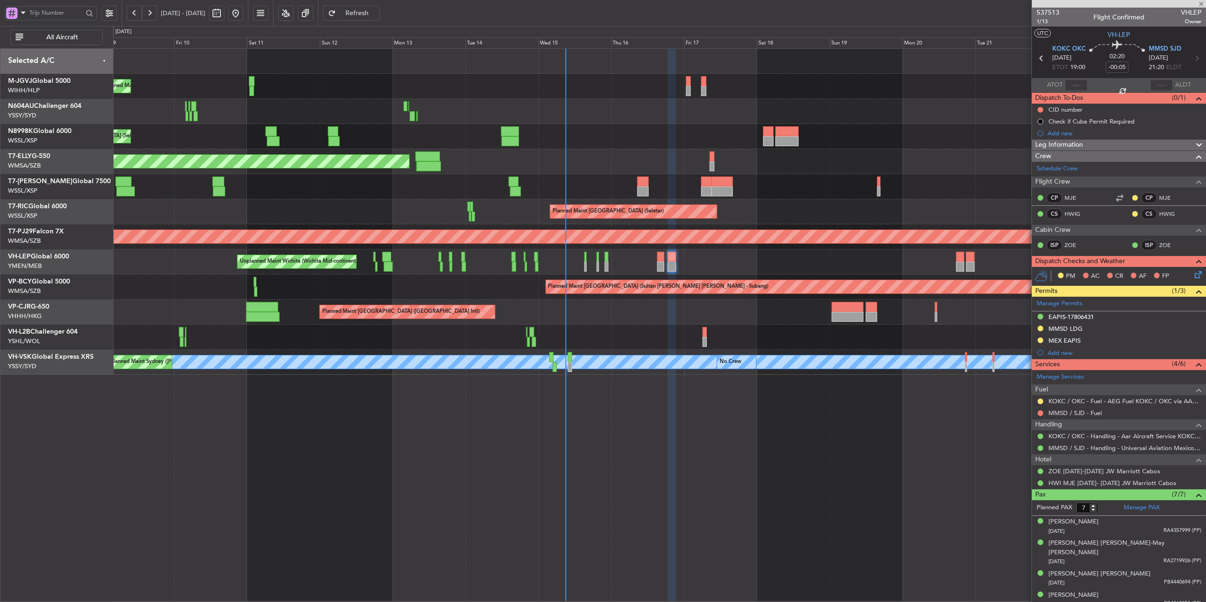
type input "4"
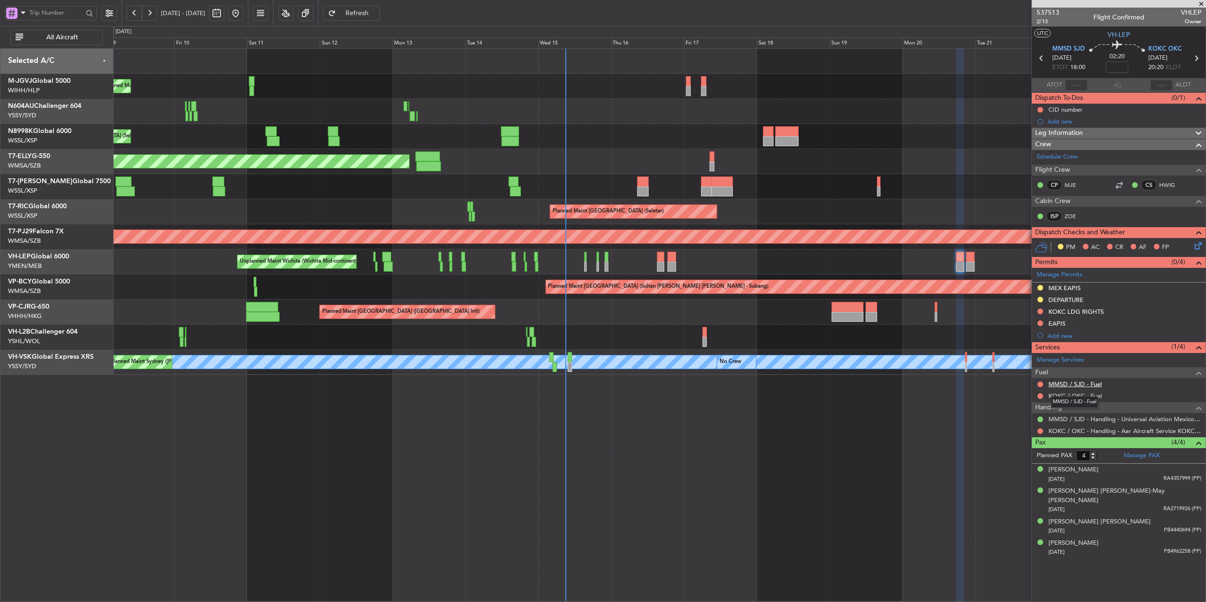
click at [1082, 388] on link "MMSD / SJD - Fuel" at bounding box center [1075, 384] width 53 height 8
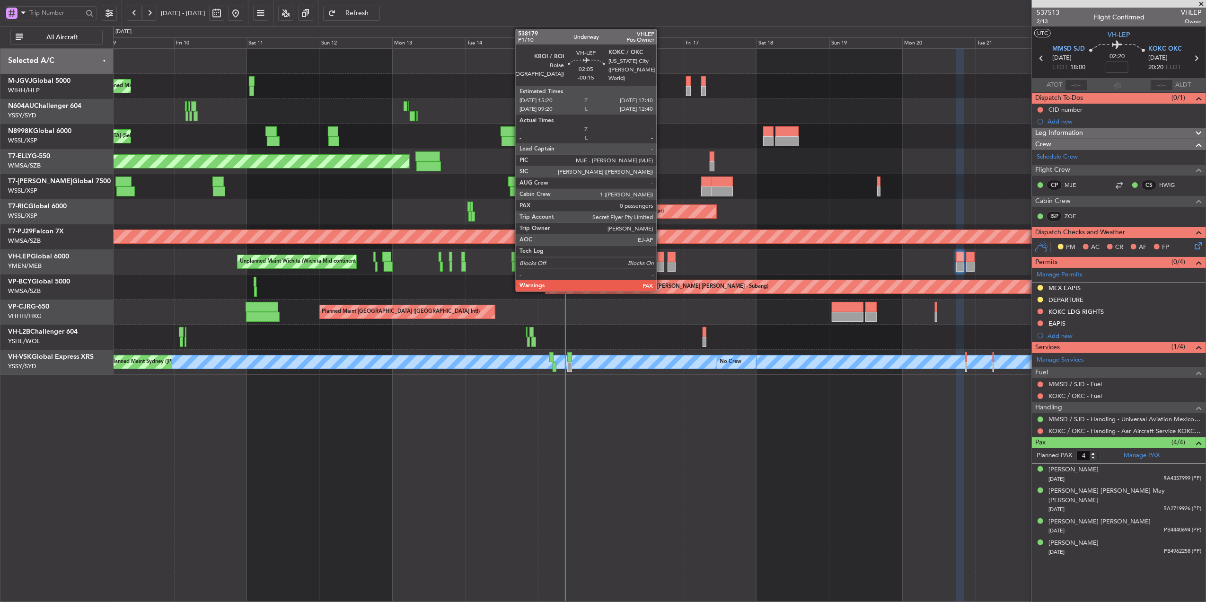
click at [661, 264] on div at bounding box center [660, 267] width 7 height 10
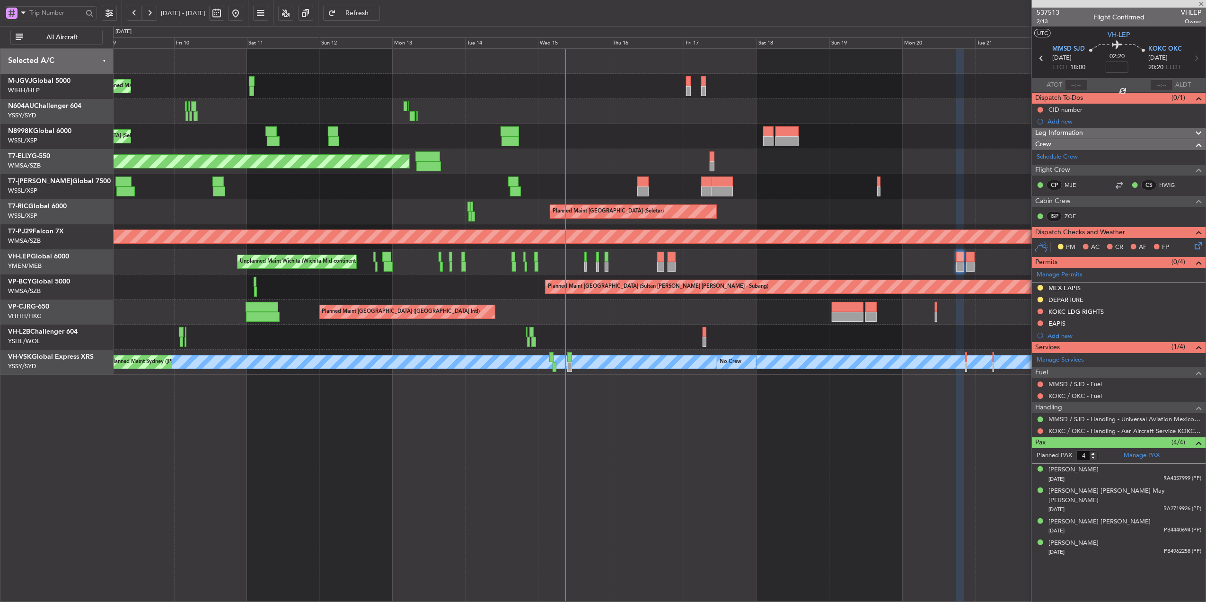
type input "-00:15"
type input "0"
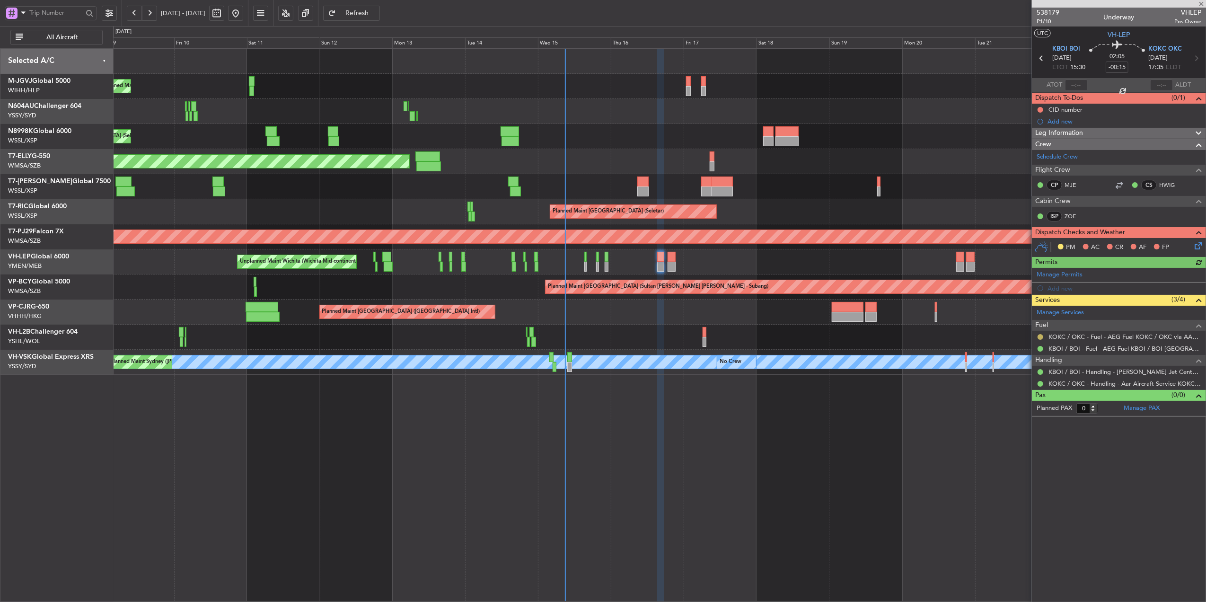
click at [1038, 337] on button at bounding box center [1041, 337] width 6 height 6
click at [1009, 455] on span "Confirmed" at bounding box center [1013, 451] width 29 height 9
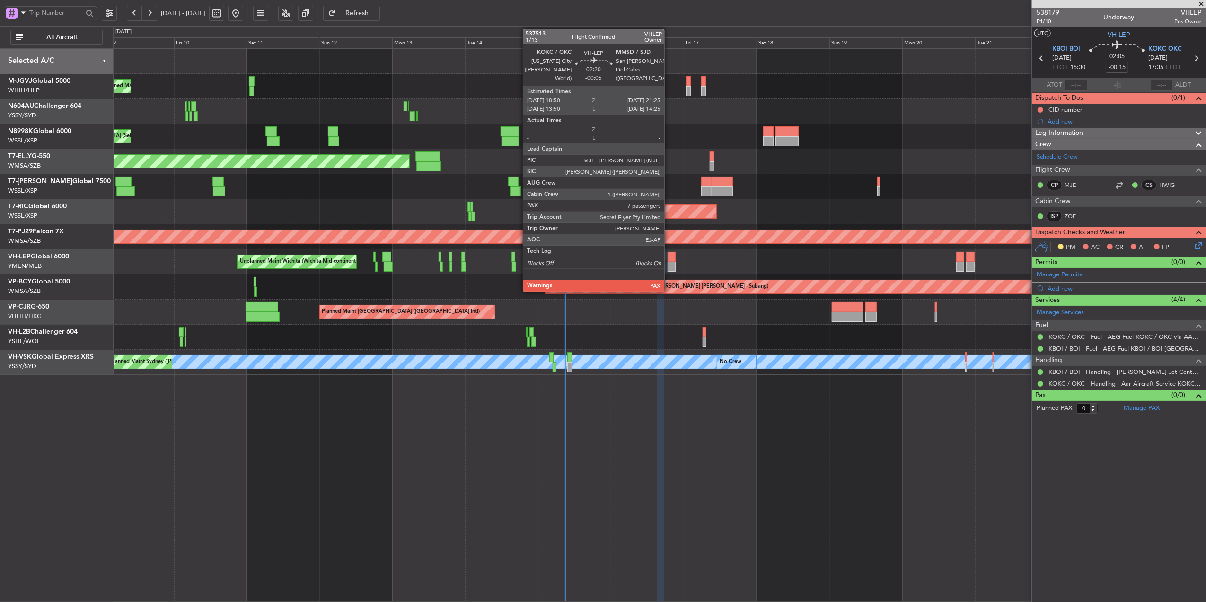
click at [669, 262] on div at bounding box center [672, 267] width 8 height 10
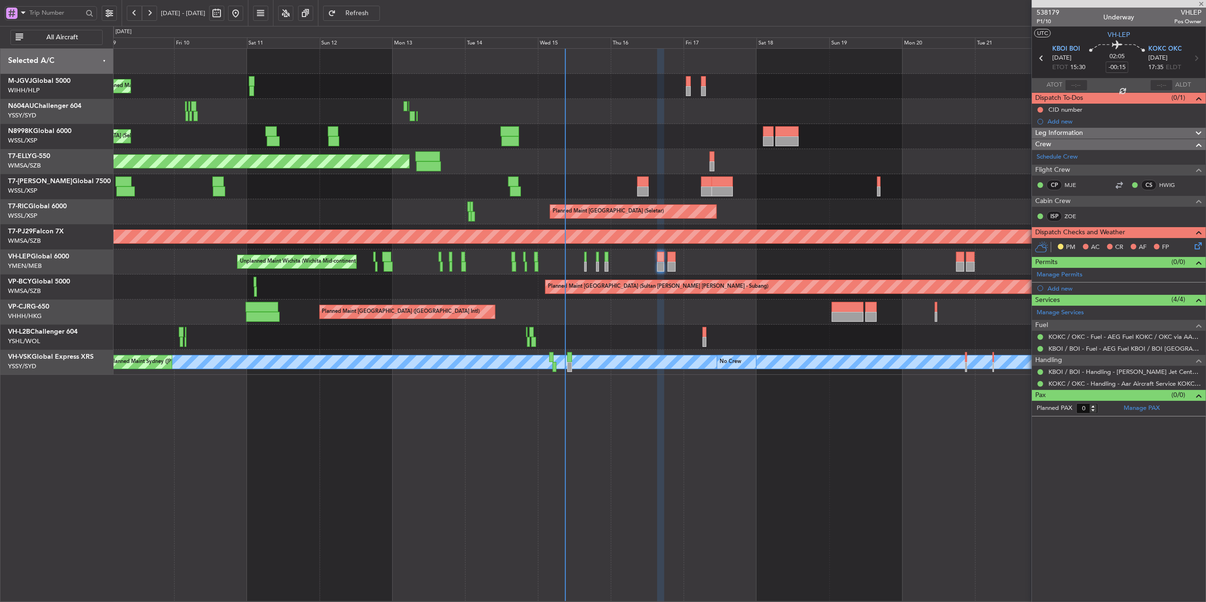
type input "-00:05"
type input "7"
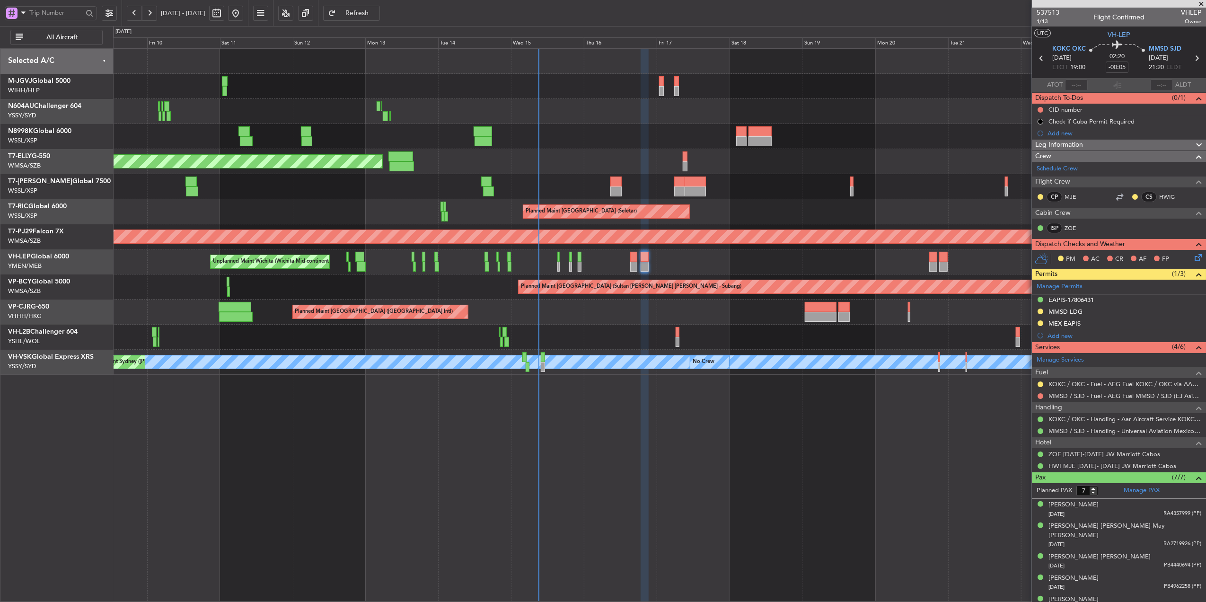
click at [655, 320] on div "Planned Maint [GEOGRAPHIC_DATA] ([GEOGRAPHIC_DATA] Intl)" at bounding box center [659, 312] width 1093 height 25
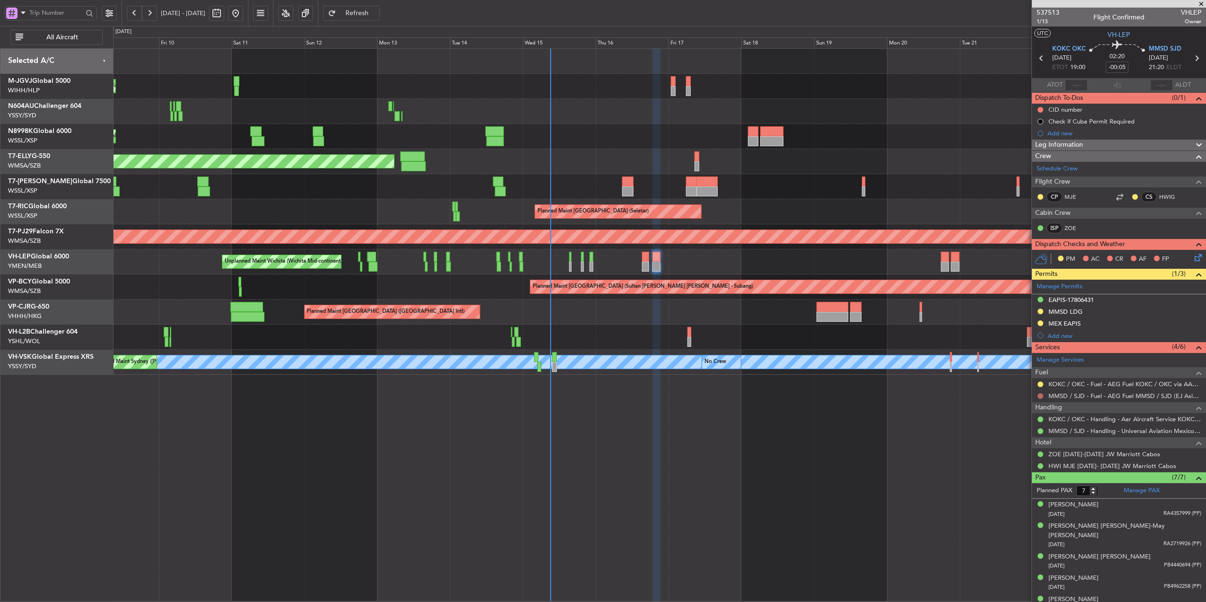
click at [1040, 398] on button at bounding box center [1041, 396] width 6 height 6
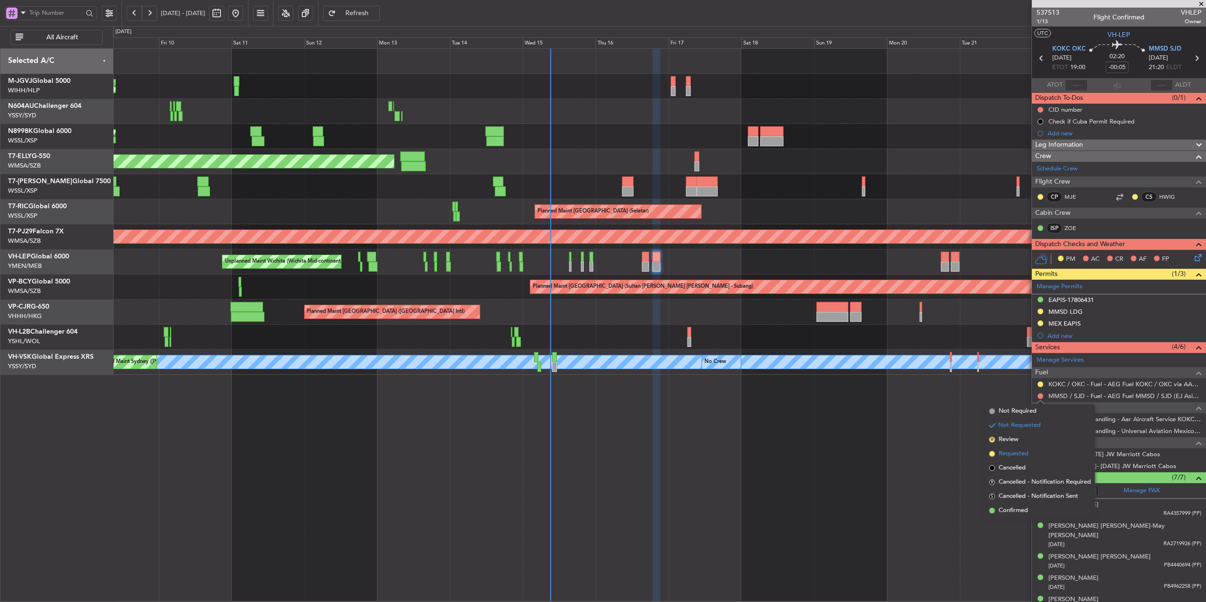
click at [1013, 451] on span "Requested" at bounding box center [1014, 453] width 30 height 9
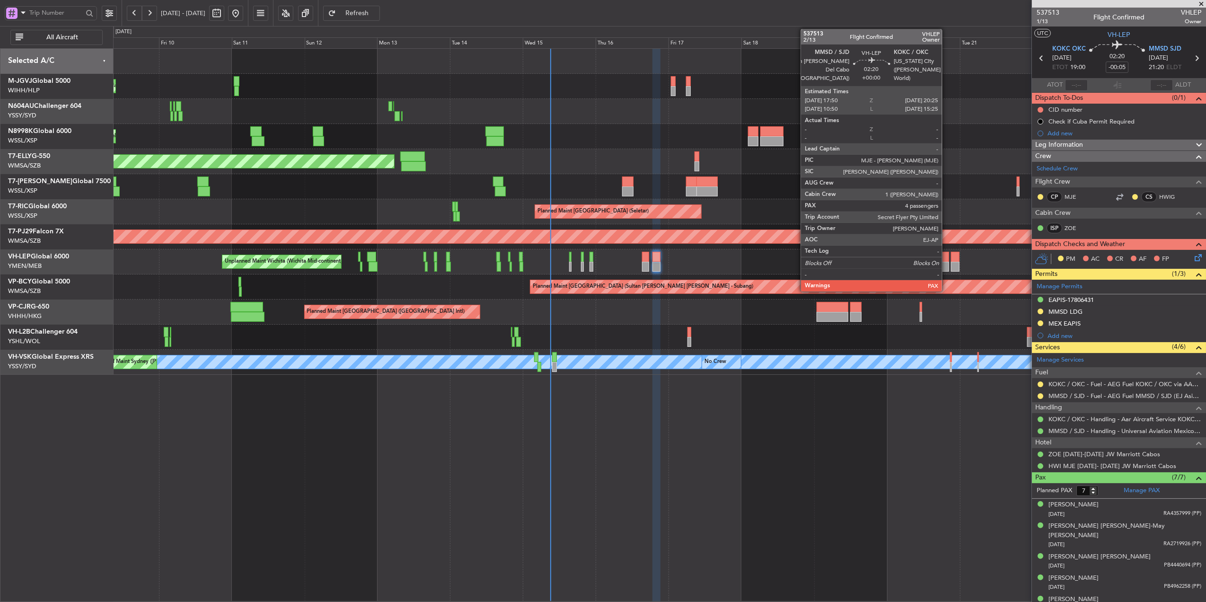
click at [946, 262] on div at bounding box center [945, 267] width 8 height 10
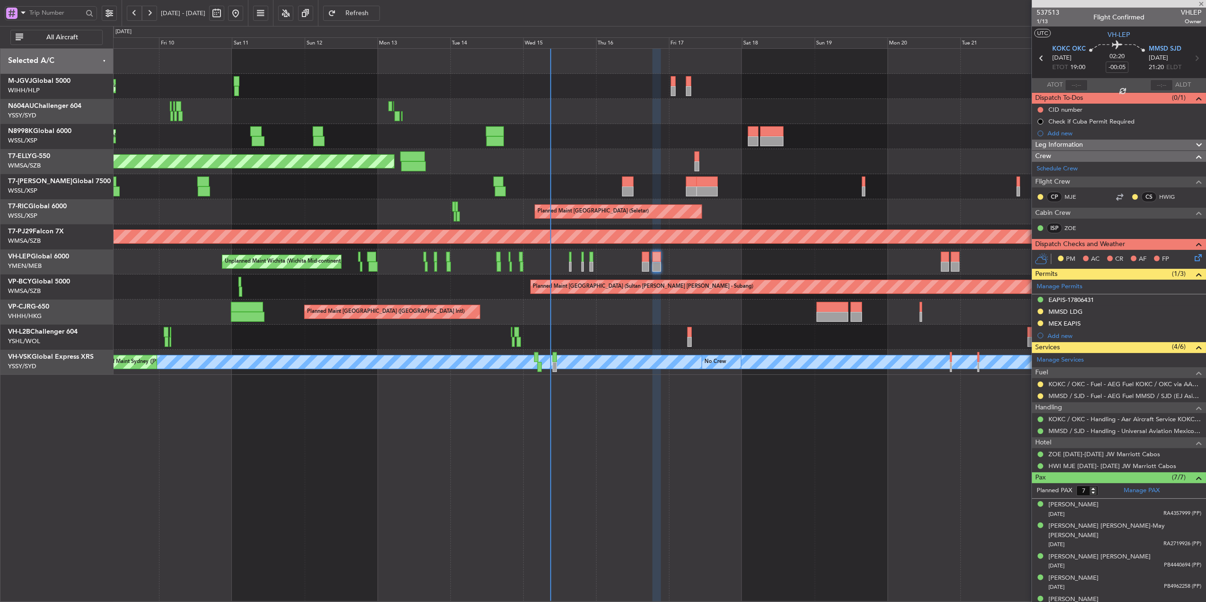
type input "4"
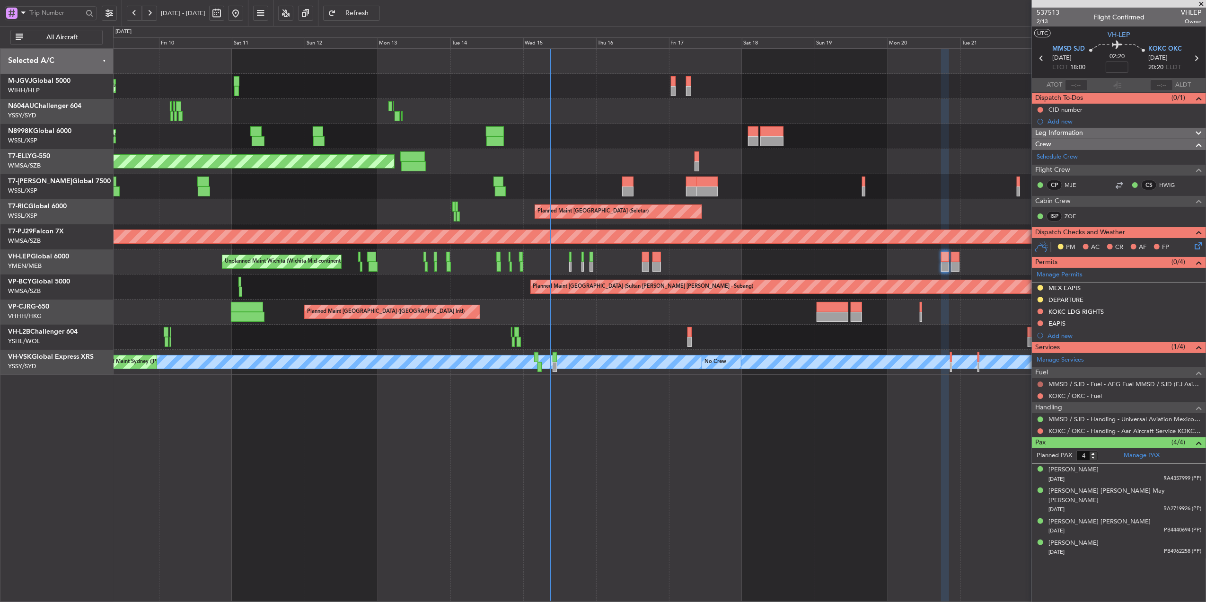
click at [1039, 385] on button at bounding box center [1041, 384] width 6 height 6
click at [1017, 442] on span "Requested" at bounding box center [1014, 441] width 30 height 9
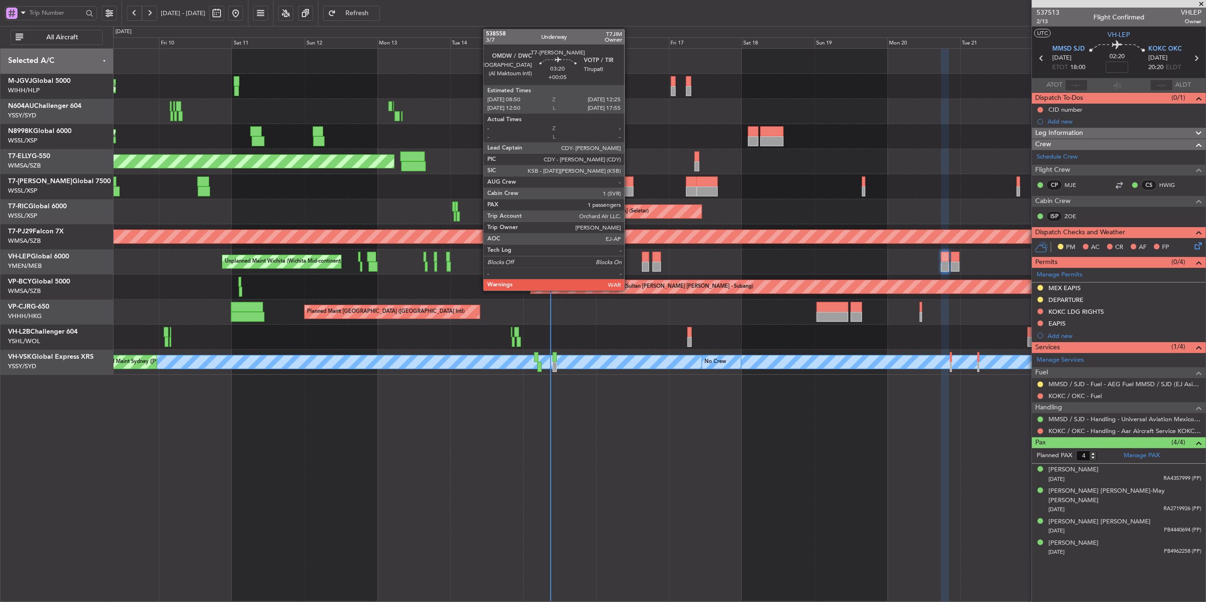
click at [629, 182] on div at bounding box center [627, 182] width 11 height 10
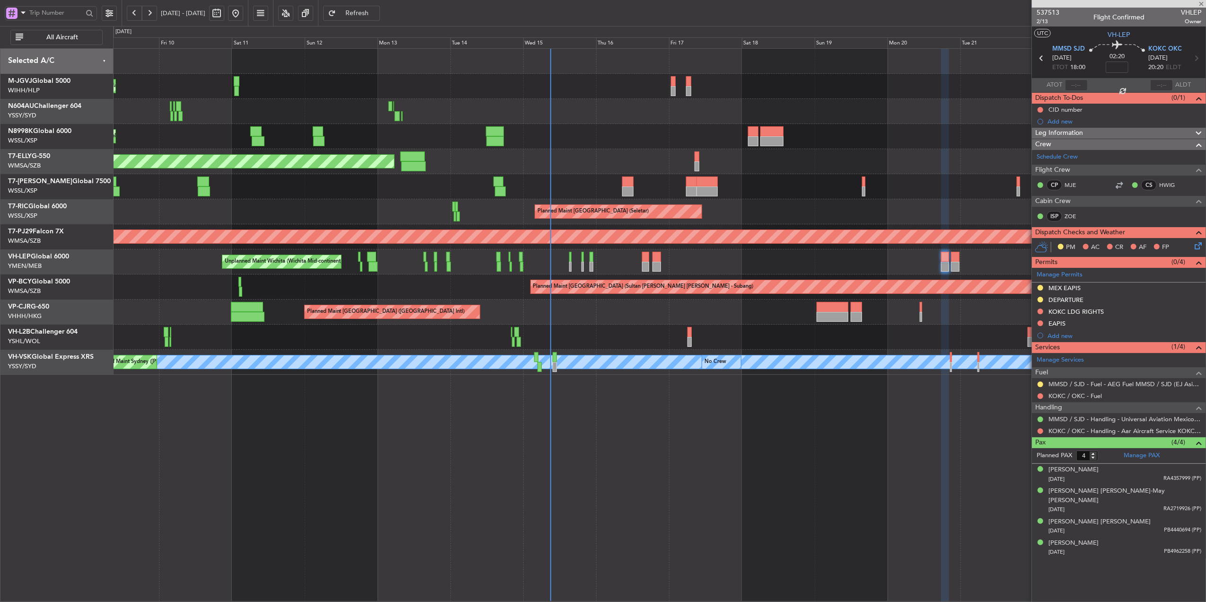
type input "+00:05"
type input "1"
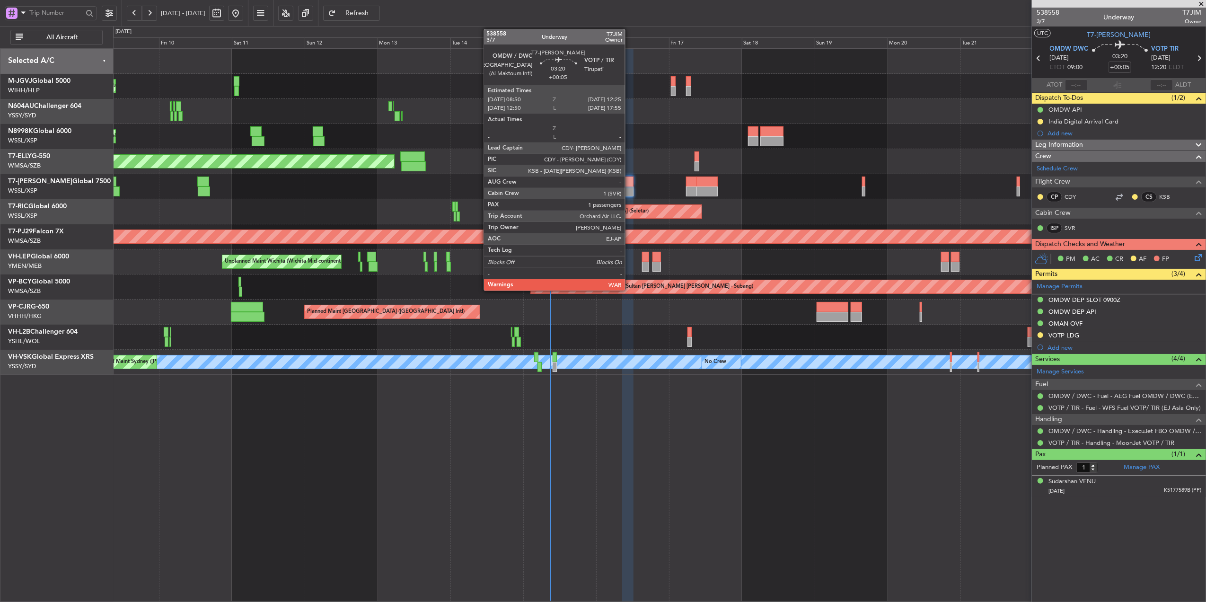
click at [629, 183] on div at bounding box center [627, 182] width 11 height 10
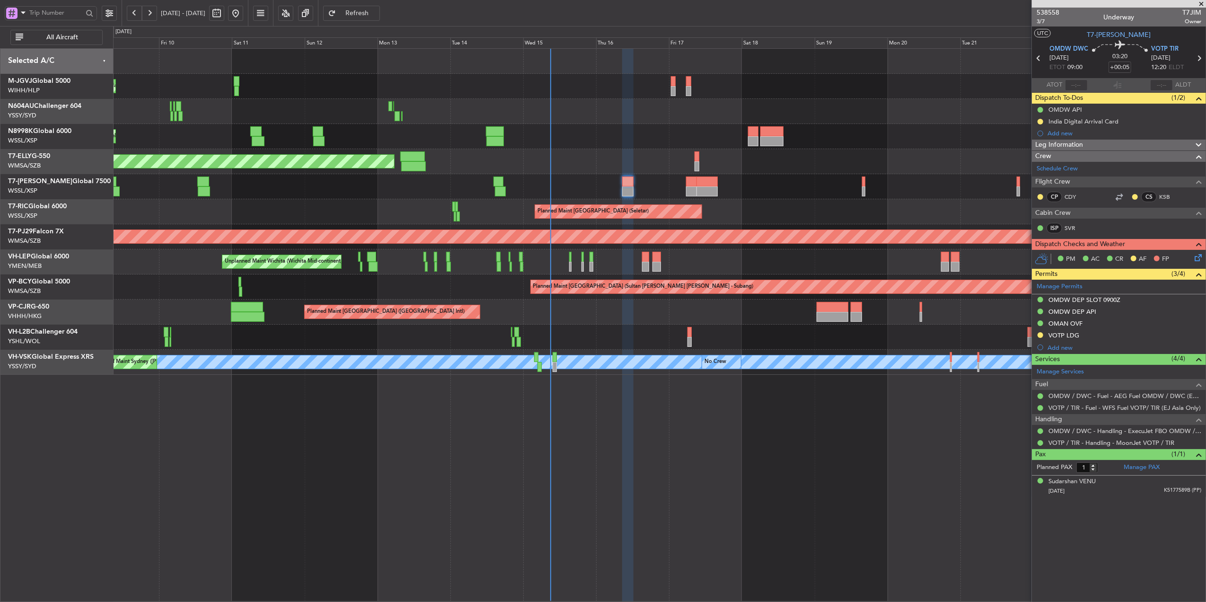
click at [377, 12] on span "Refresh" at bounding box center [357, 13] width 39 height 7
click at [532, 441] on div "Planned Maint Singapore (Seletar) Planned Maint Singapore (Seletar) Planned Mai…" at bounding box center [659, 325] width 1093 height 554
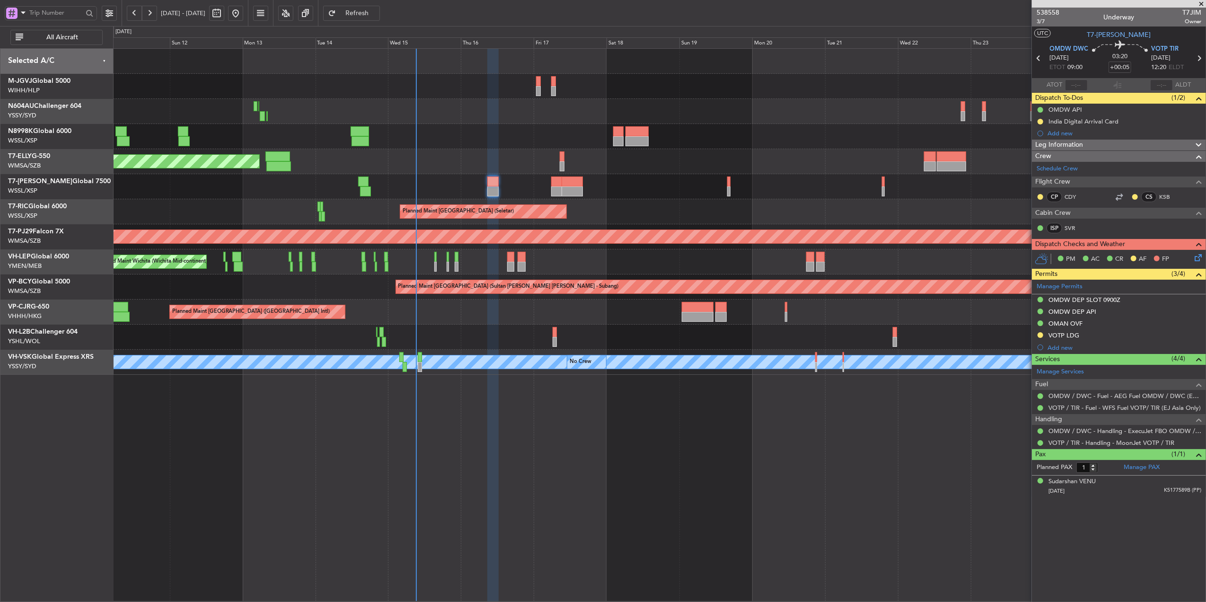
click at [471, 161] on div "Planned Maint [GEOGRAPHIC_DATA] ([GEOGRAPHIC_DATA] Intl)" at bounding box center [659, 161] width 1093 height 25
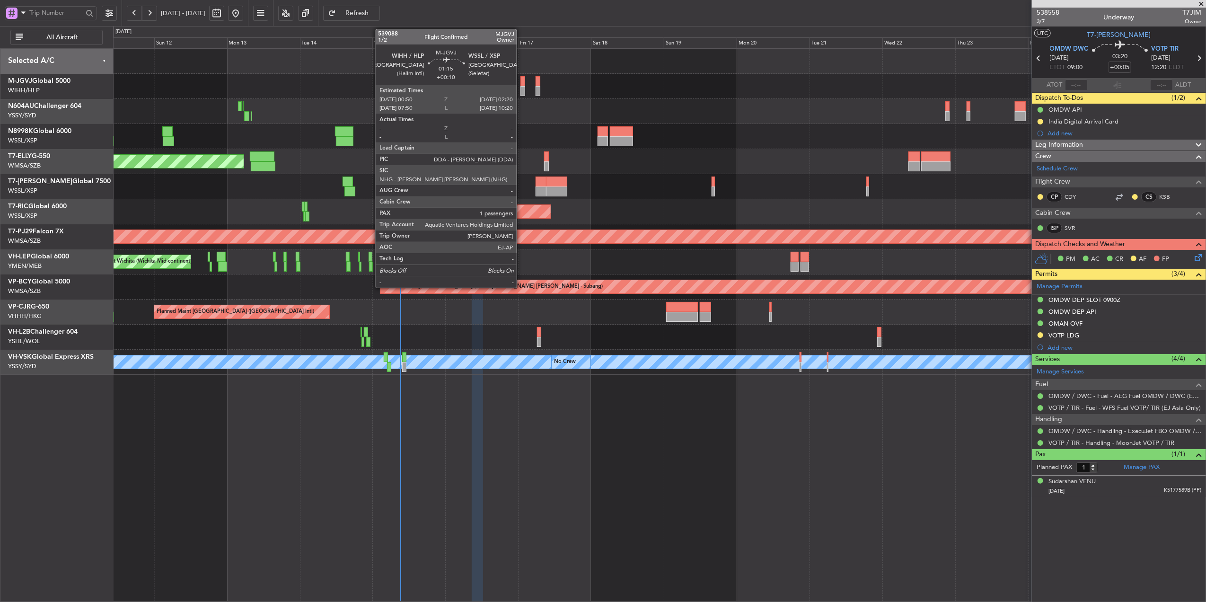
click at [521, 86] on div at bounding box center [523, 81] width 5 height 10
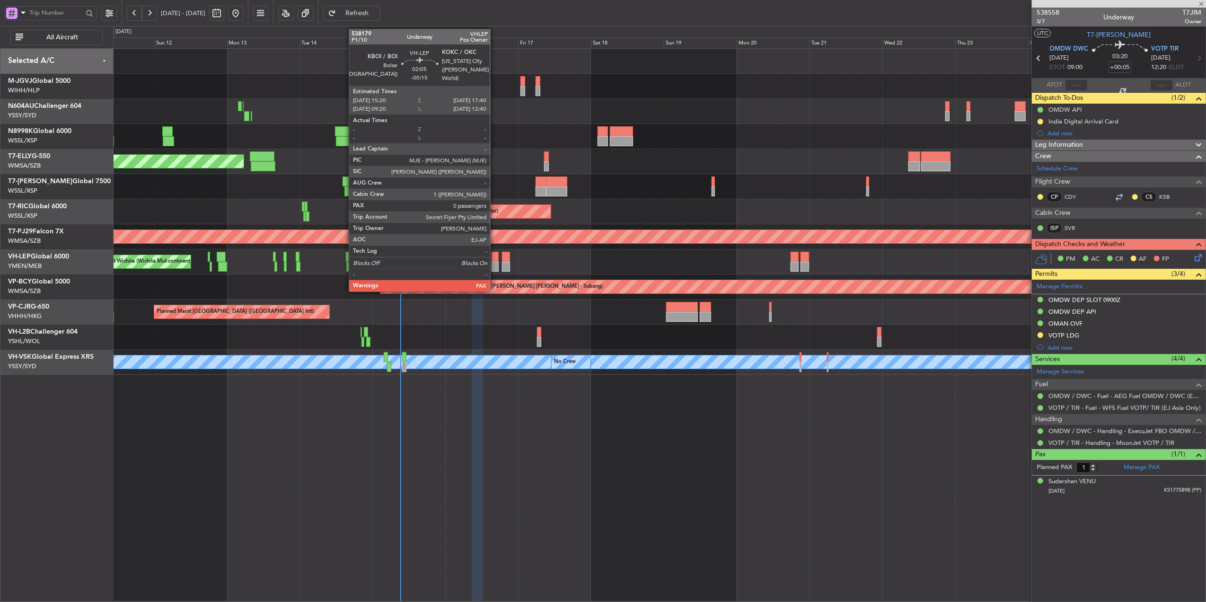
type input "+00:10"
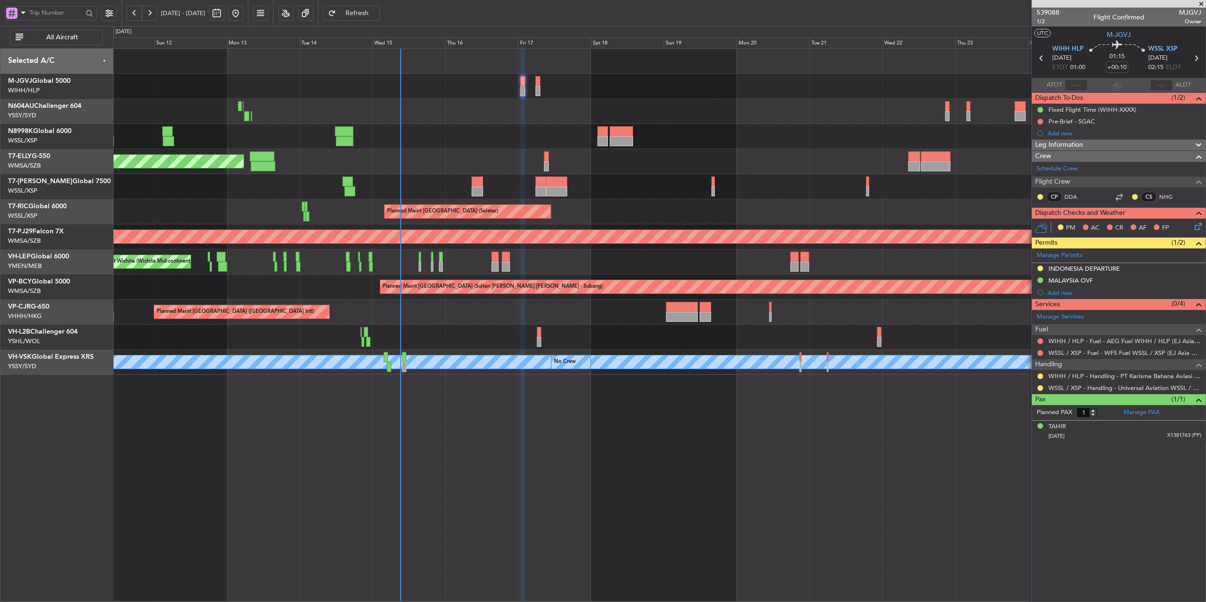
click at [607, 156] on div "Planned Maint [GEOGRAPHIC_DATA] ([GEOGRAPHIC_DATA] Intl)" at bounding box center [659, 161] width 1093 height 25
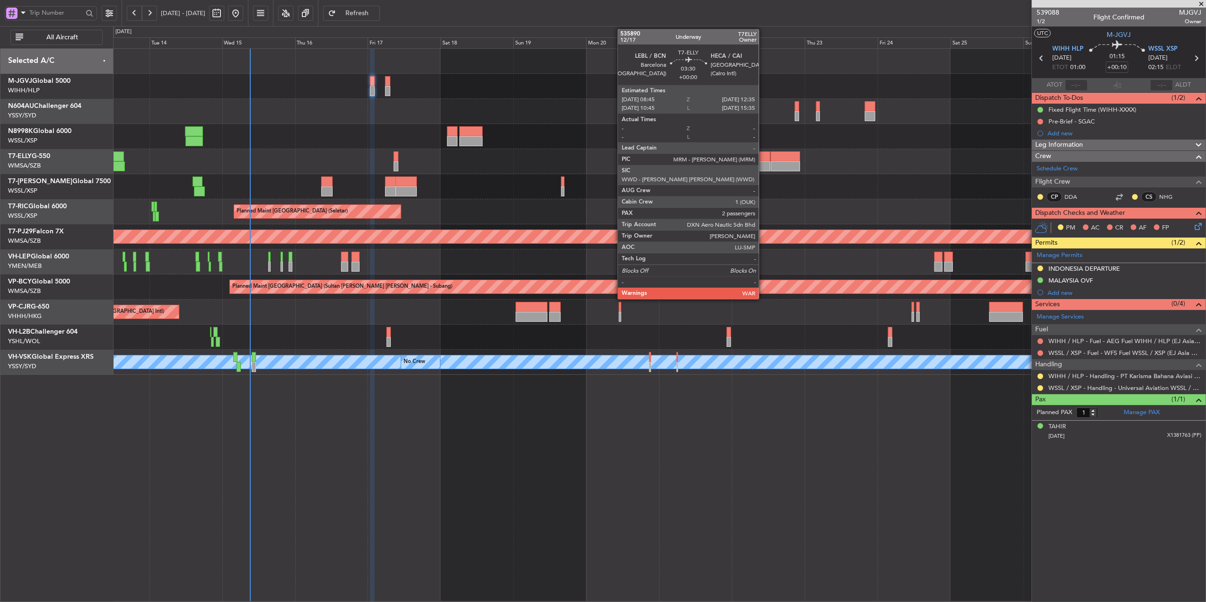
click at [763, 159] on div at bounding box center [764, 156] width 12 height 10
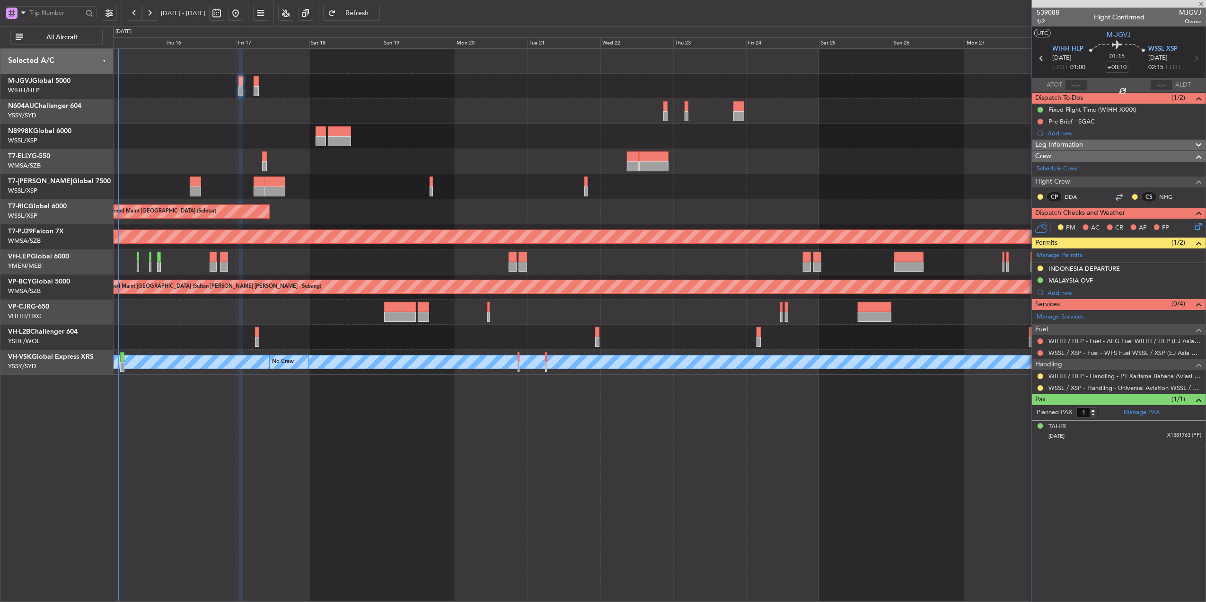
click at [645, 193] on div at bounding box center [659, 186] width 1093 height 25
type input "2"
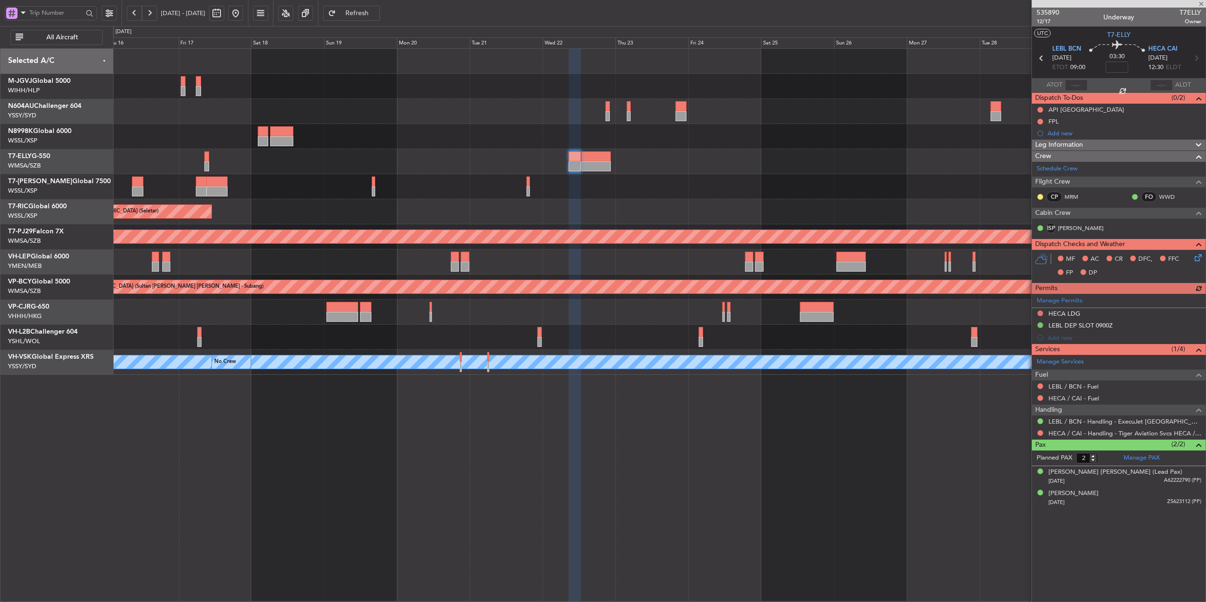
click at [765, 179] on div at bounding box center [659, 186] width 1093 height 25
click at [687, 266] on div "Unplanned Maint Wichita (Wichita Mid-continent)" at bounding box center [659, 261] width 1093 height 25
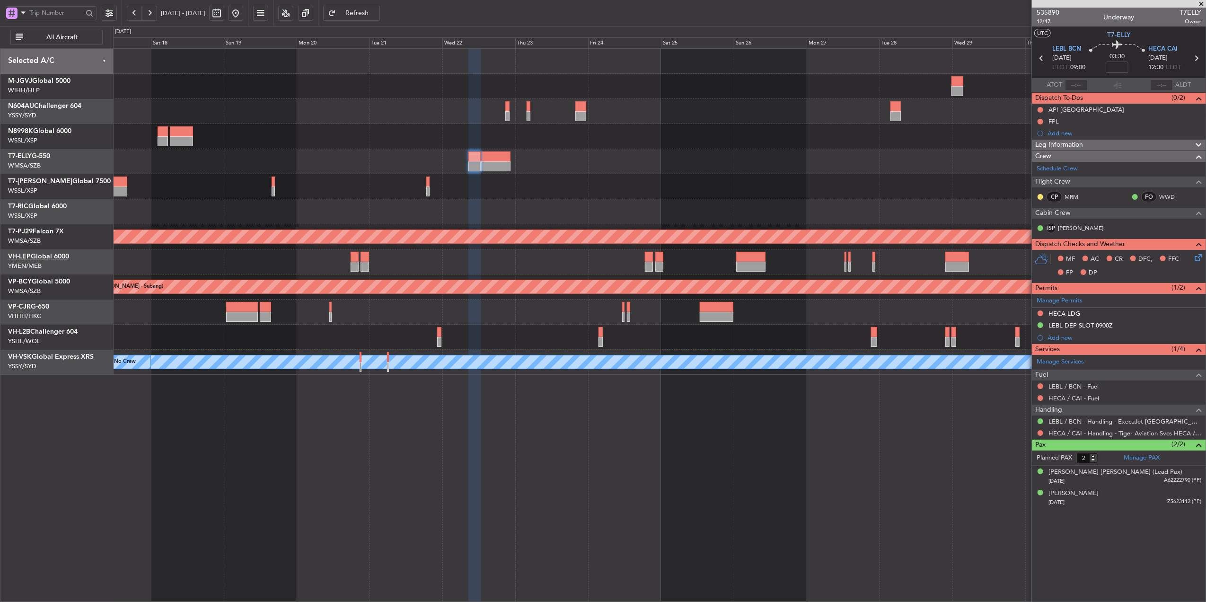
click at [62, 256] on link "VH-LEP Global 6000" at bounding box center [38, 256] width 61 height 7
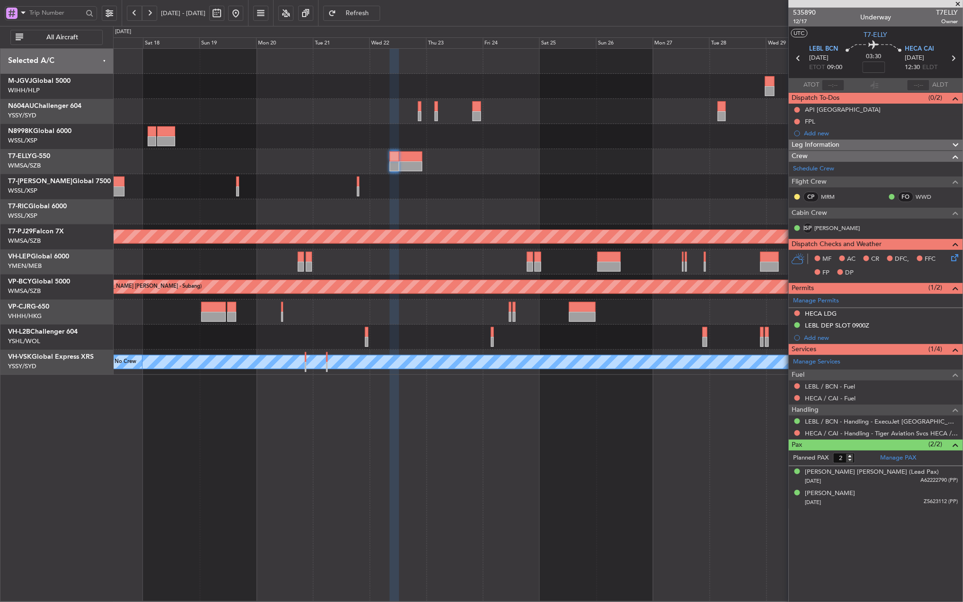
click at [243, 9] on button at bounding box center [235, 13] width 15 height 15
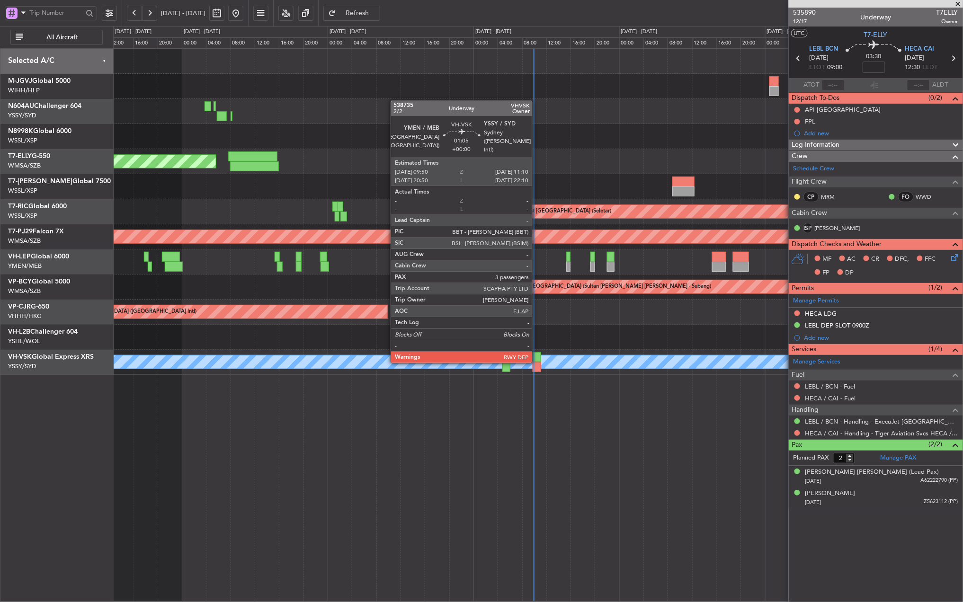
click at [535, 359] on div at bounding box center [536, 357] width 9 height 10
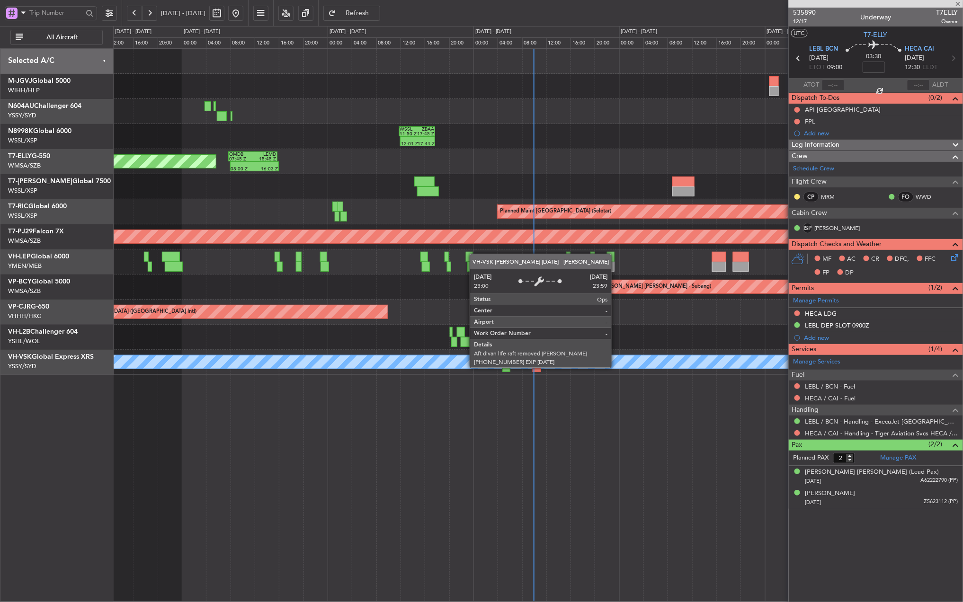
type input "3"
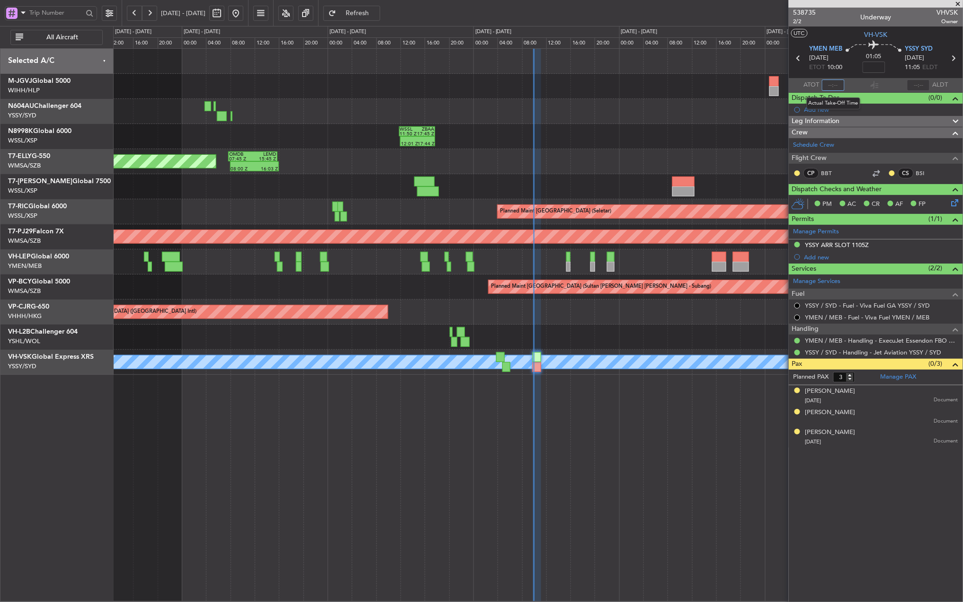
click at [830, 86] on input "text" at bounding box center [833, 85] width 23 height 11
type input "09:55"
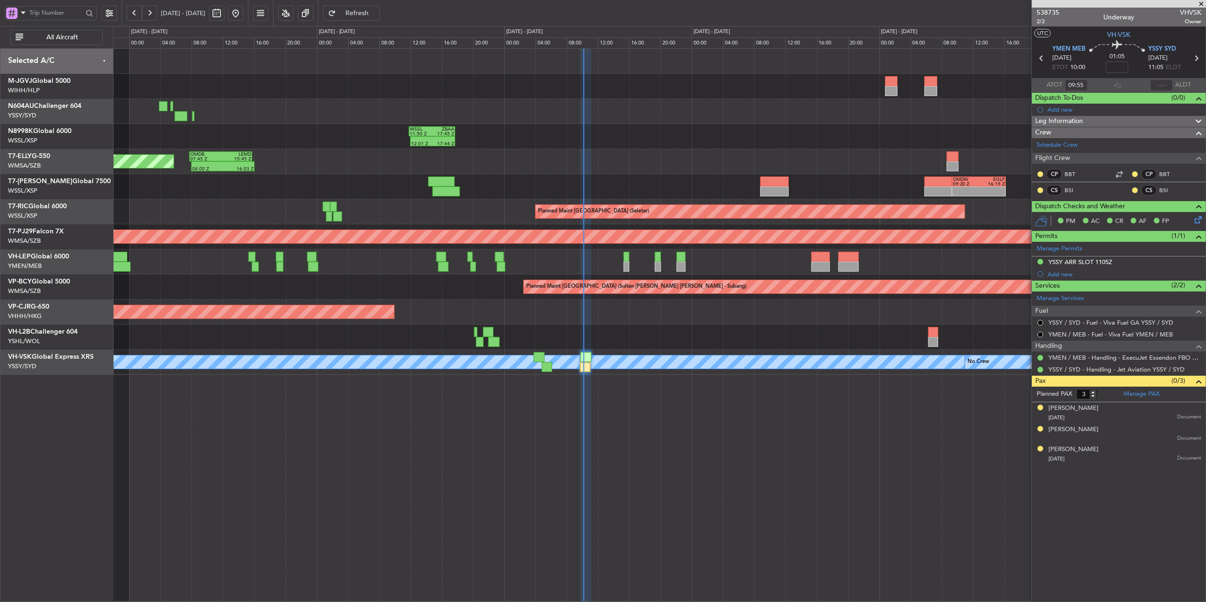
click at [387, 306] on div "Planned Maint Hong Kong (Hong Kong Intl) VHHH 00:50 Z LTAC 11:15 Z - -" at bounding box center [659, 312] width 1093 height 25
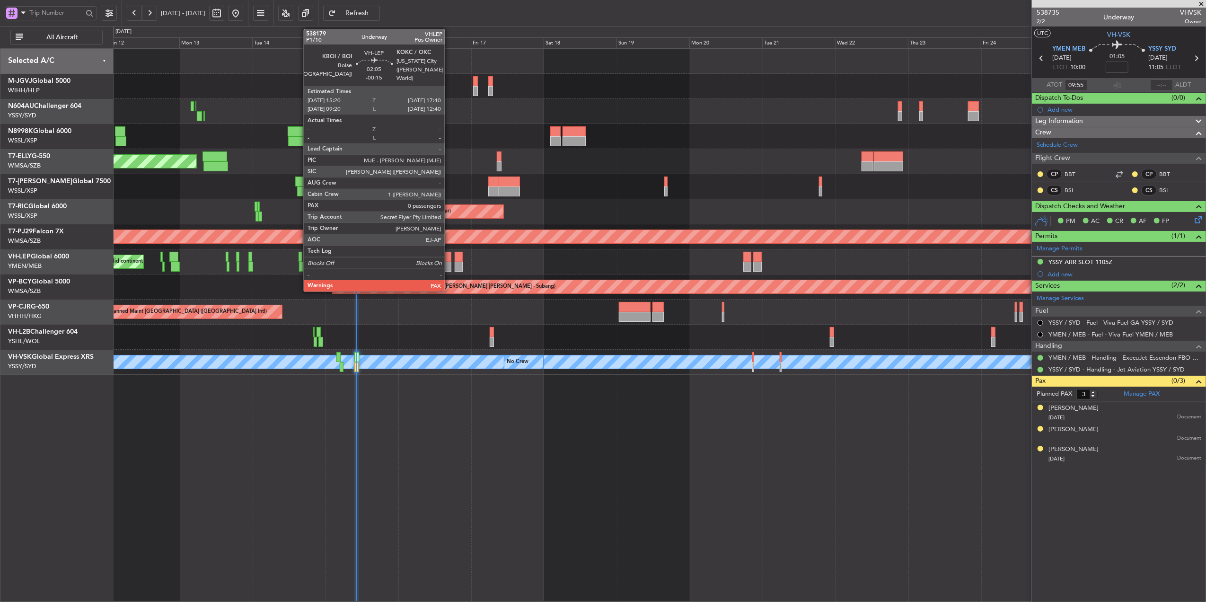
click at [449, 259] on div at bounding box center [447, 257] width 7 height 10
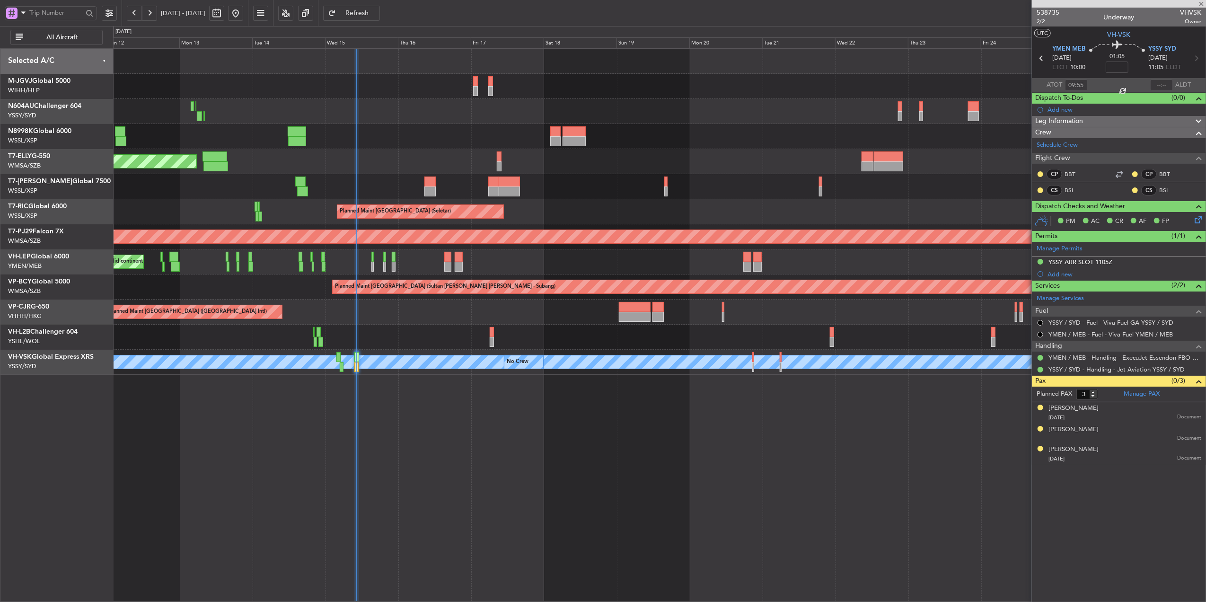
type input "-00:15"
type input "0"
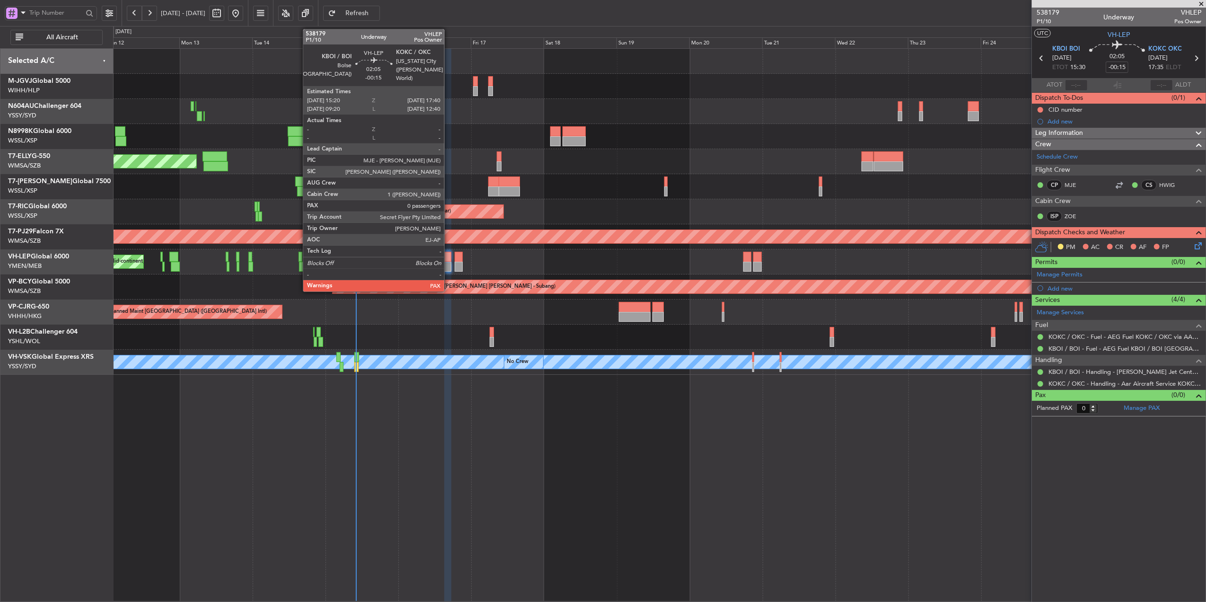
click at [449, 258] on div at bounding box center [447, 257] width 7 height 10
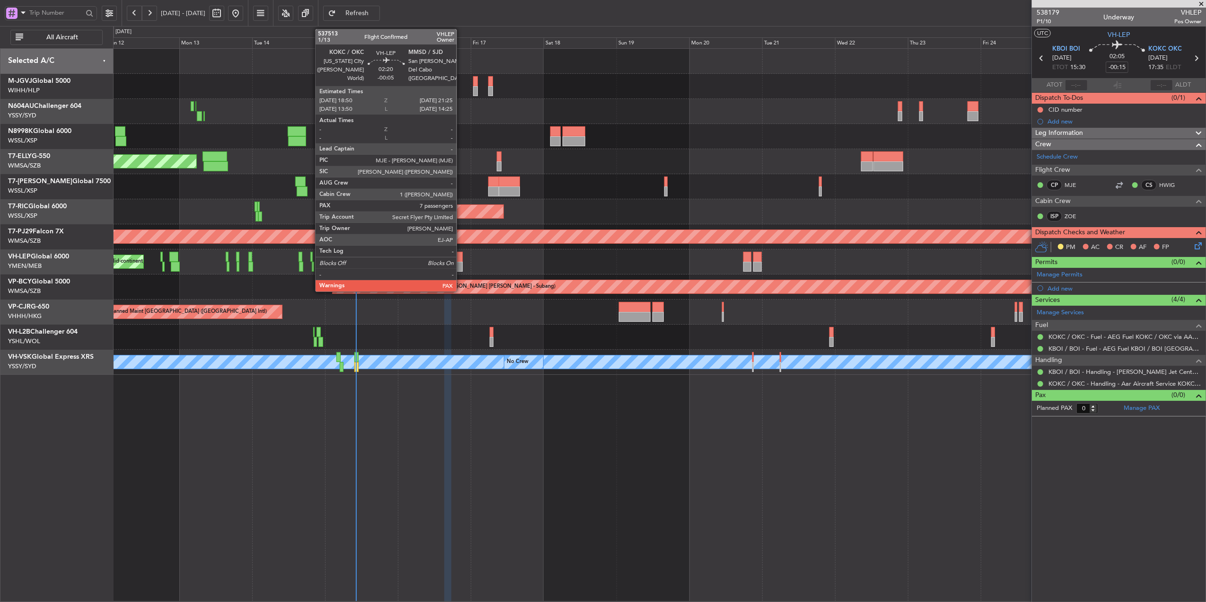
click at [460, 258] on div at bounding box center [459, 257] width 8 height 10
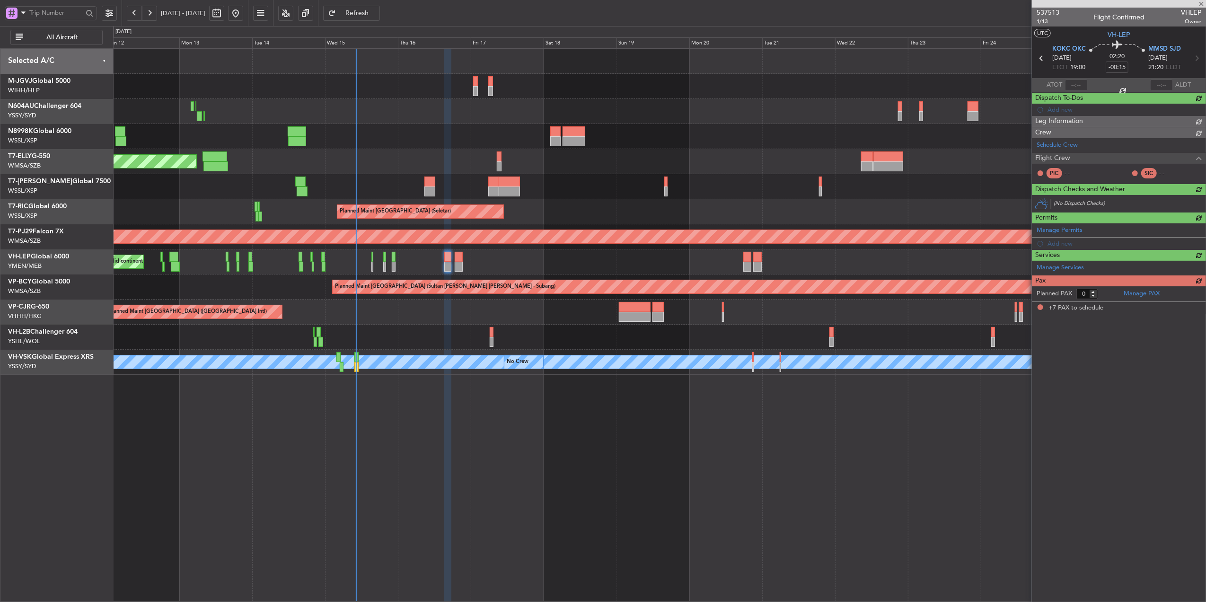
type input "-00:05"
type input "7"
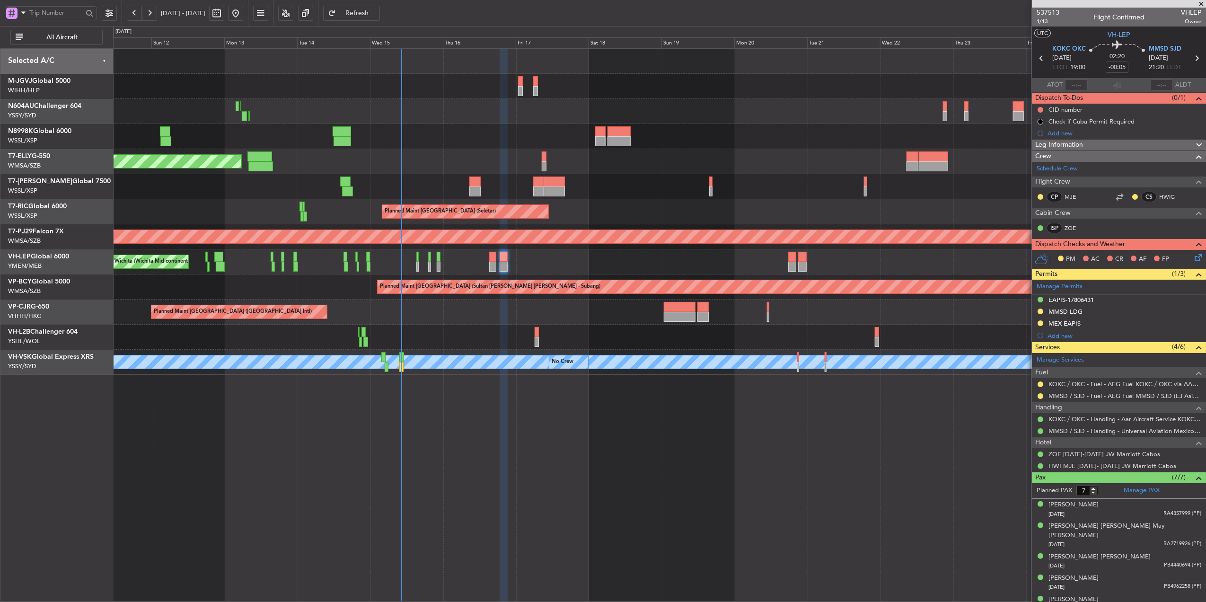
click at [470, 451] on div "Planned Maint [GEOGRAPHIC_DATA] (Seletar) Planned Maint [GEOGRAPHIC_DATA] (Sele…" at bounding box center [659, 325] width 1093 height 554
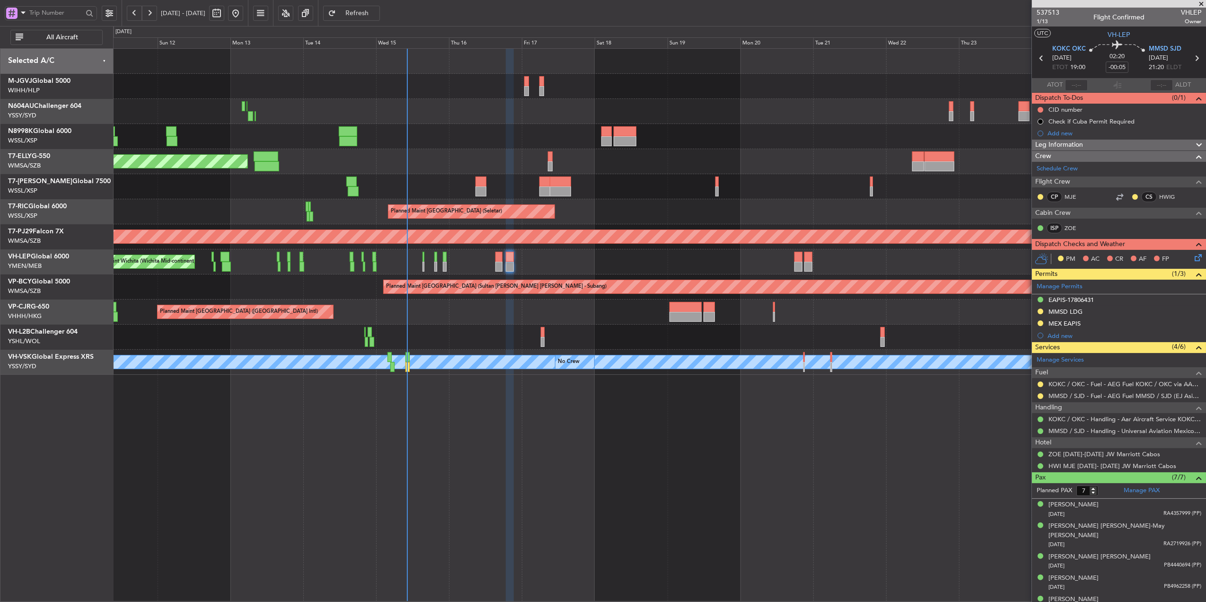
click at [569, 459] on div "Planned Maint [GEOGRAPHIC_DATA] (Seletar) Planned Maint [GEOGRAPHIC_DATA] (Sele…" at bounding box center [659, 325] width 1093 height 554
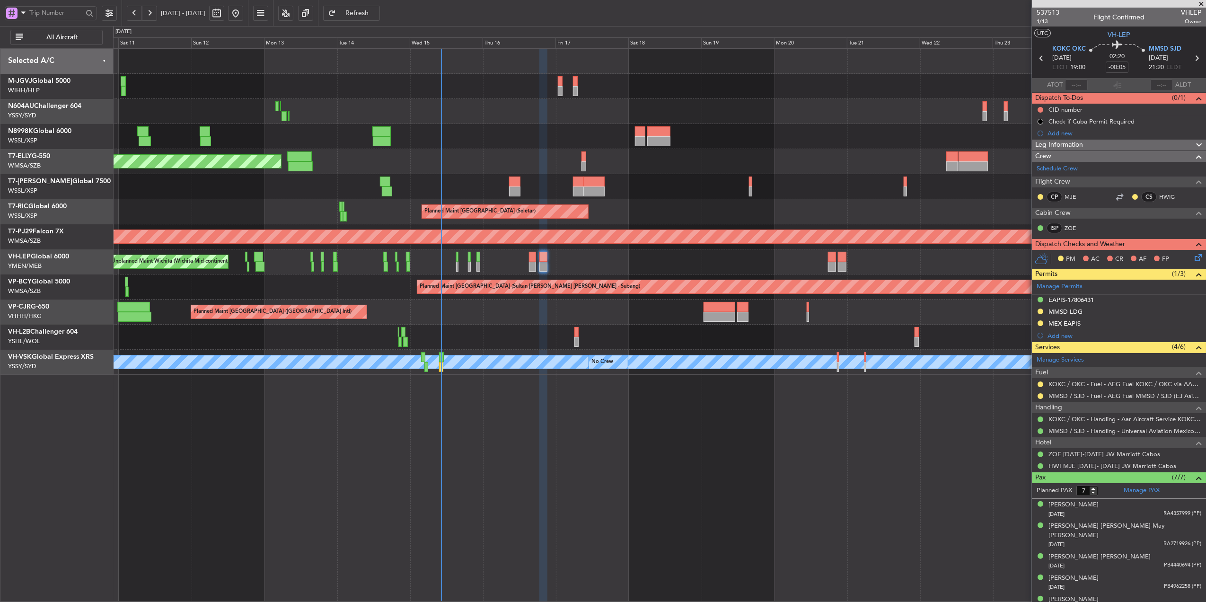
click at [572, 453] on div "Planned Maint [GEOGRAPHIC_DATA] (Seletar) Planned Maint [GEOGRAPHIC_DATA] (Sele…" at bounding box center [659, 325] width 1093 height 554
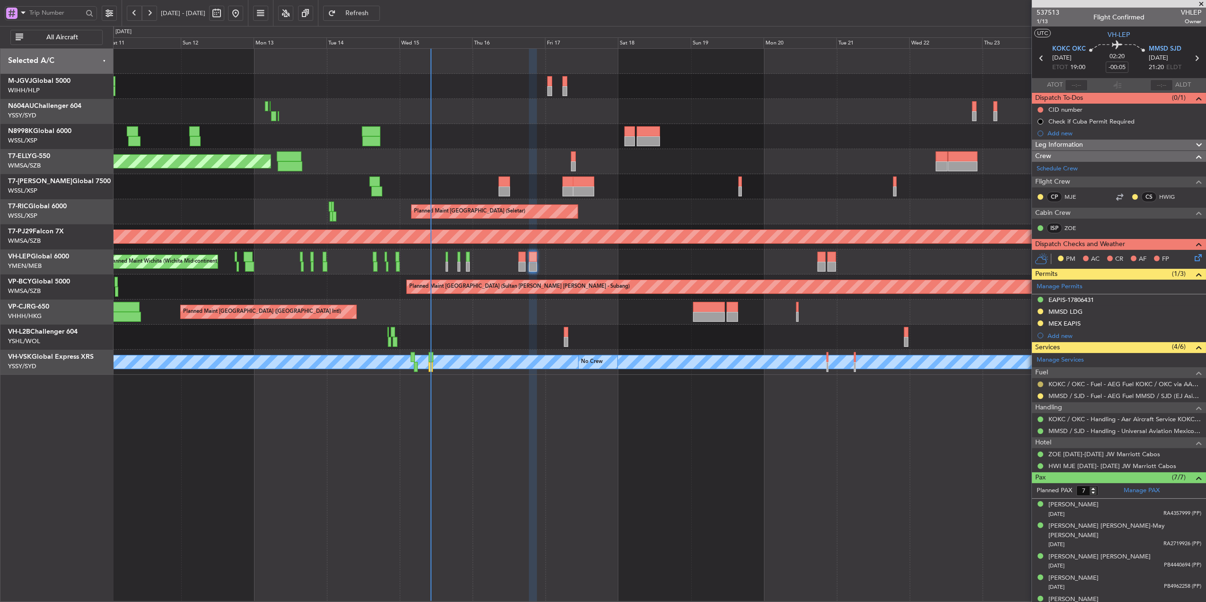
click at [1041, 386] on button at bounding box center [1041, 384] width 6 height 6
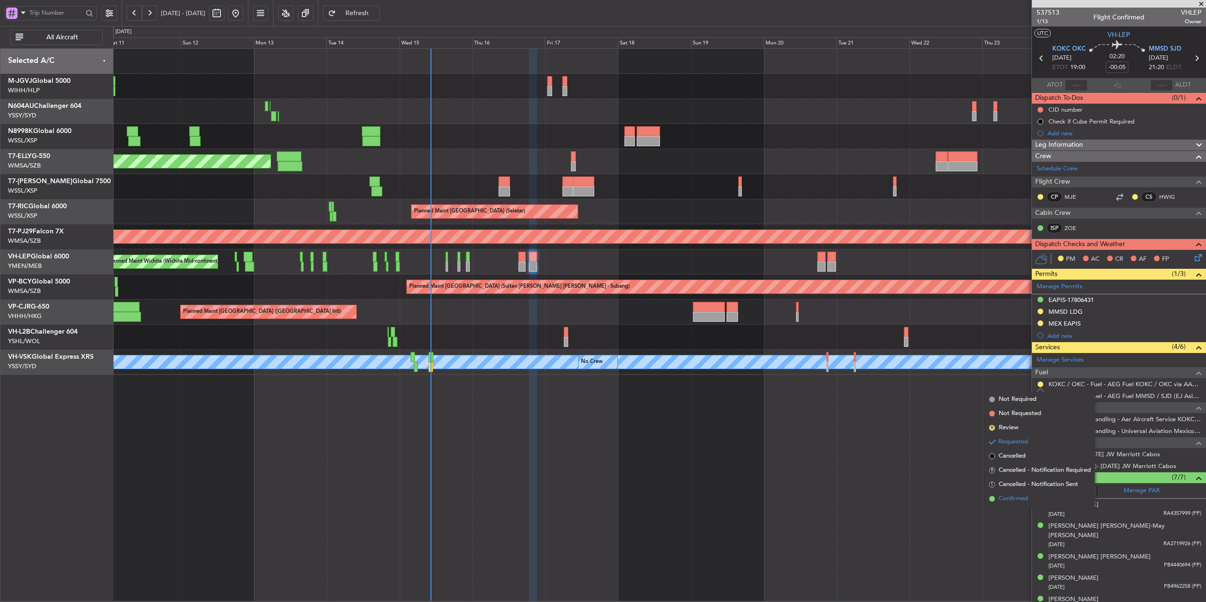
click at [1011, 500] on span "Confirmed" at bounding box center [1013, 498] width 29 height 9
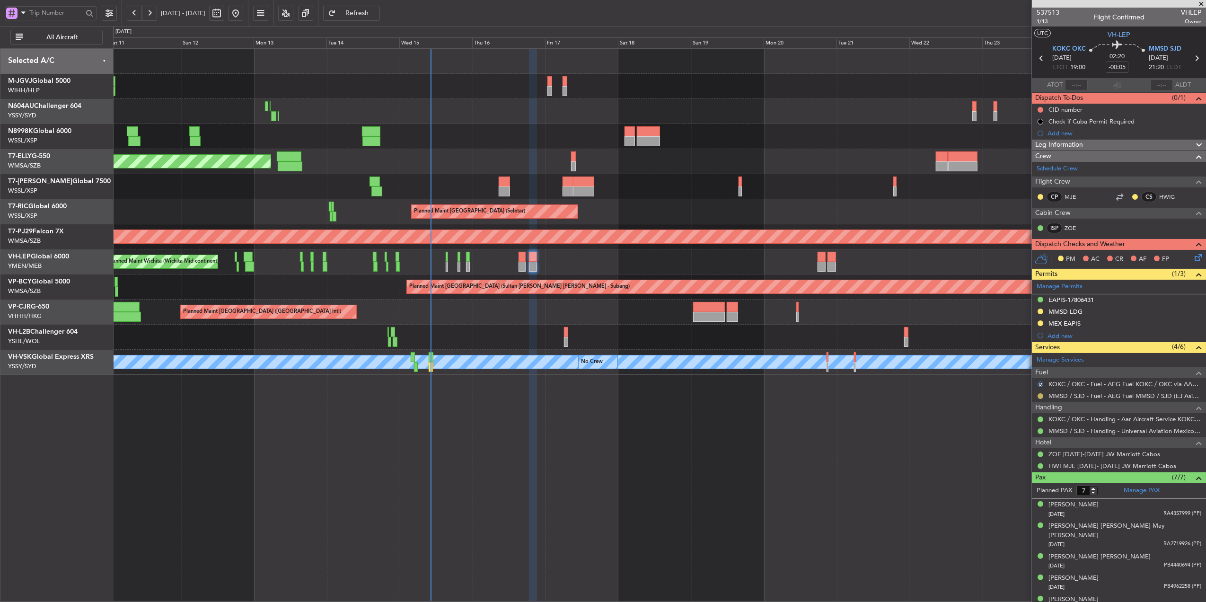
click at [1043, 396] on button at bounding box center [1041, 396] width 6 height 6
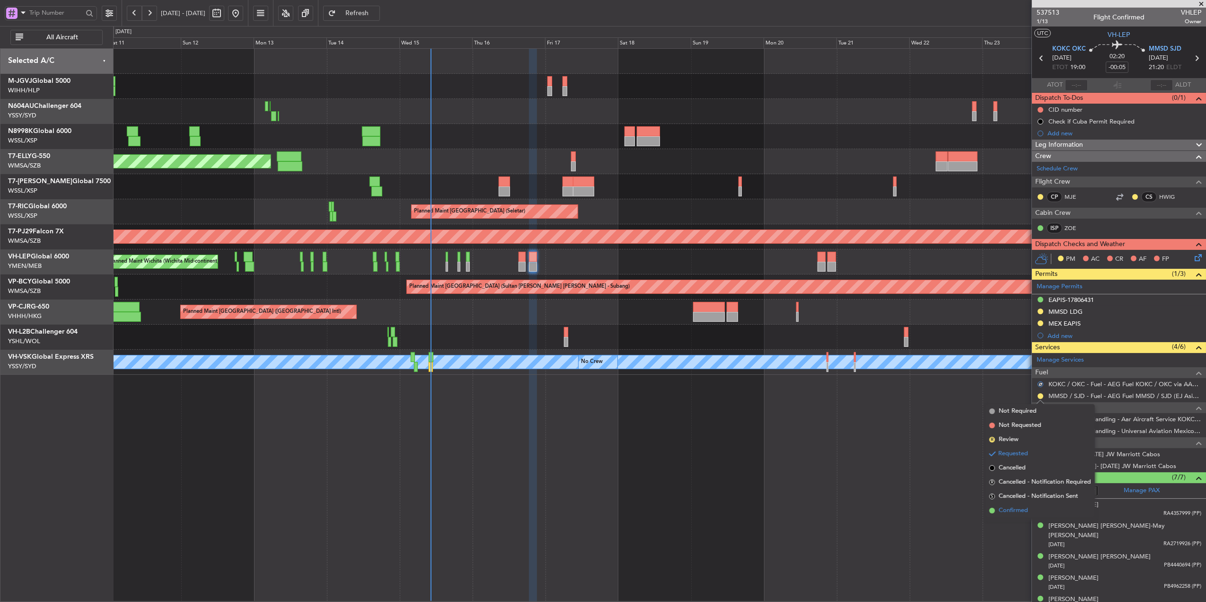
click at [1017, 512] on span "Confirmed" at bounding box center [1013, 510] width 29 height 9
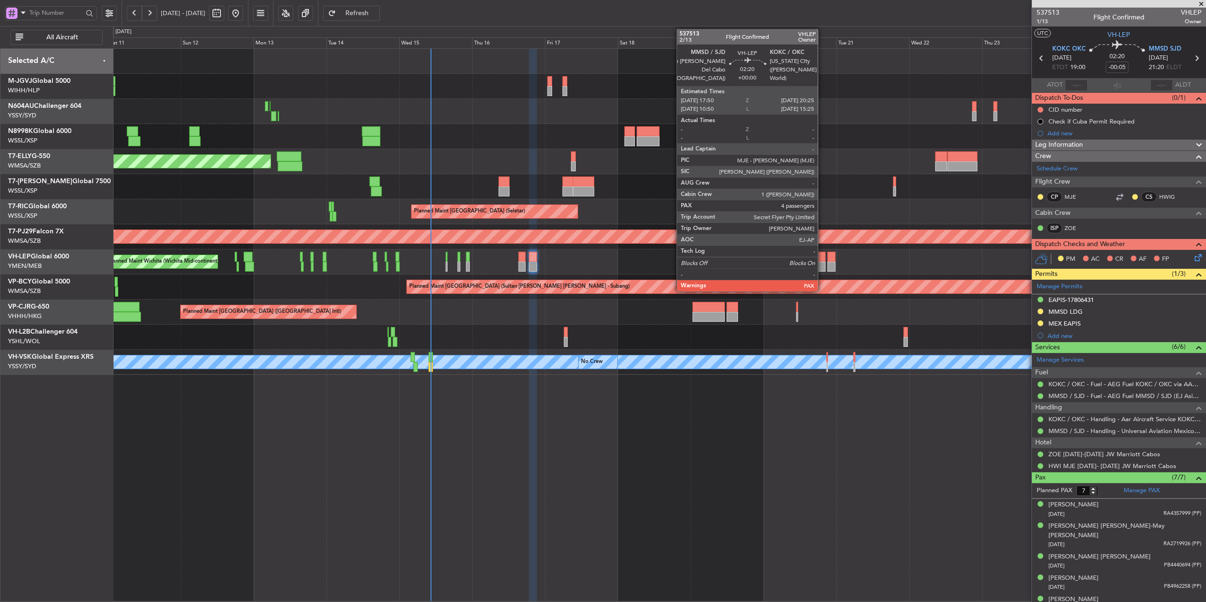
click at [822, 262] on div at bounding box center [821, 267] width 8 height 10
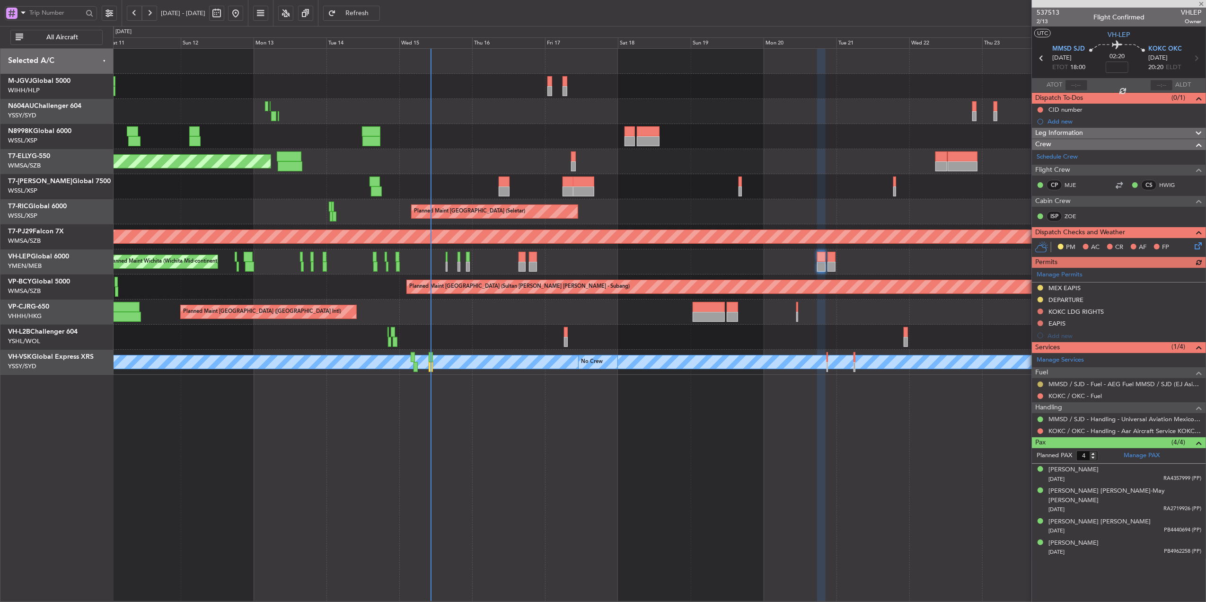
click at [1040, 385] on button at bounding box center [1041, 384] width 6 height 6
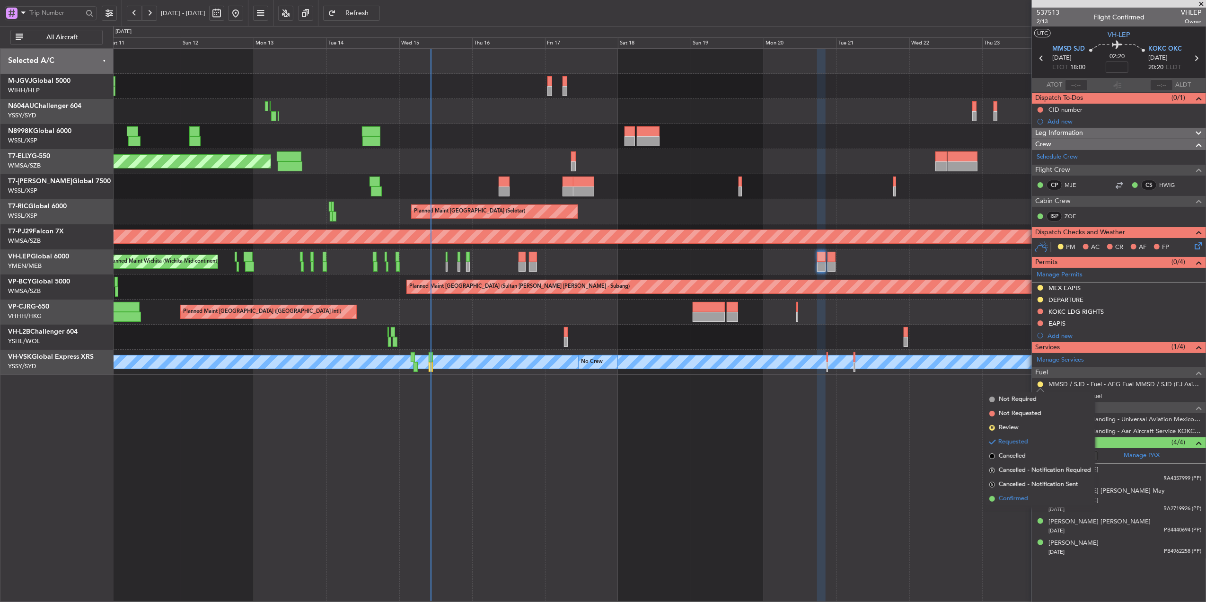
click at [1013, 498] on span "Confirmed" at bounding box center [1013, 498] width 29 height 9
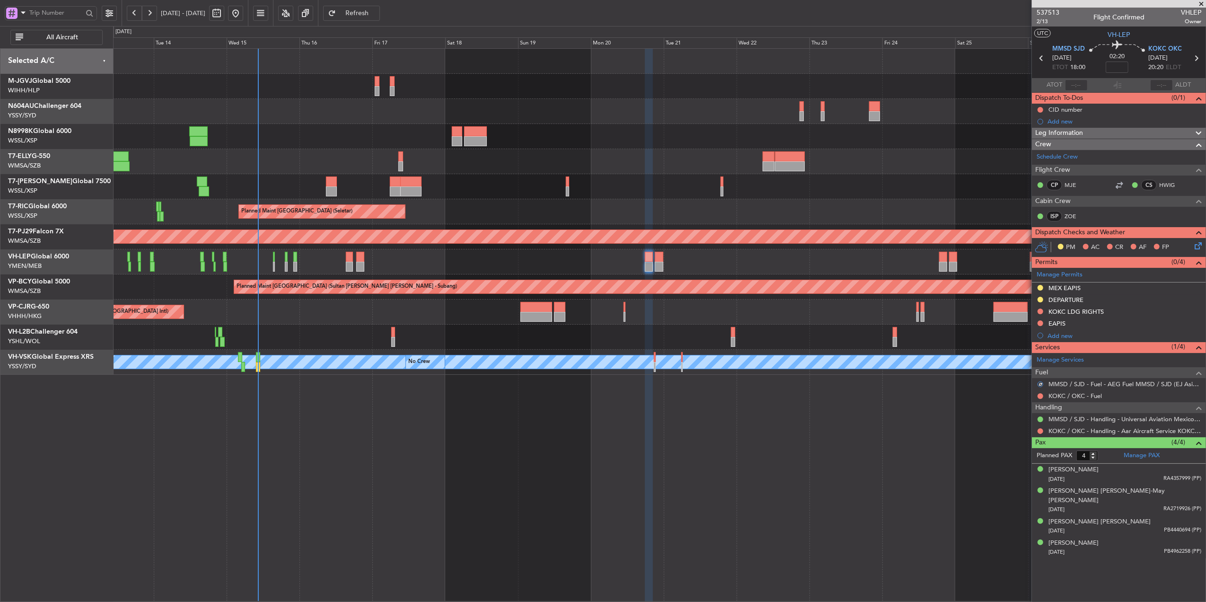
click at [654, 245] on div "Planned Maint [GEOGRAPHIC_DATA] ([GEOGRAPHIC_DATA] Intl) Planned Maint [GEOGRAP…" at bounding box center [659, 212] width 1093 height 326
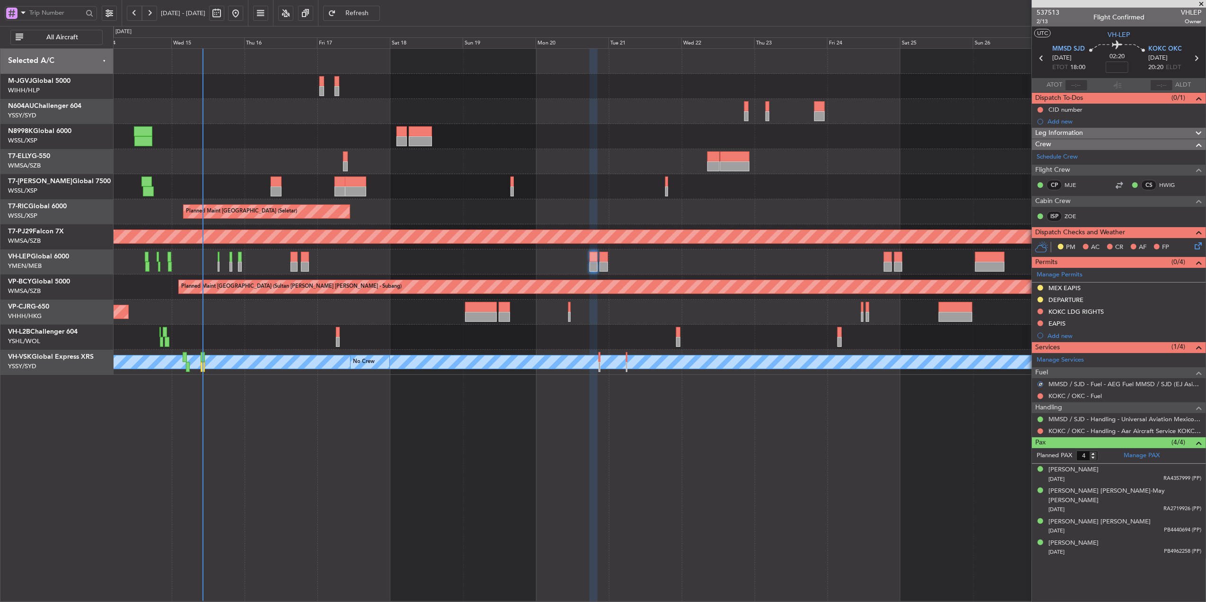
click at [640, 252] on div "Unplanned Maint Wichita (Wichita Mid-continent)" at bounding box center [659, 261] width 1093 height 25
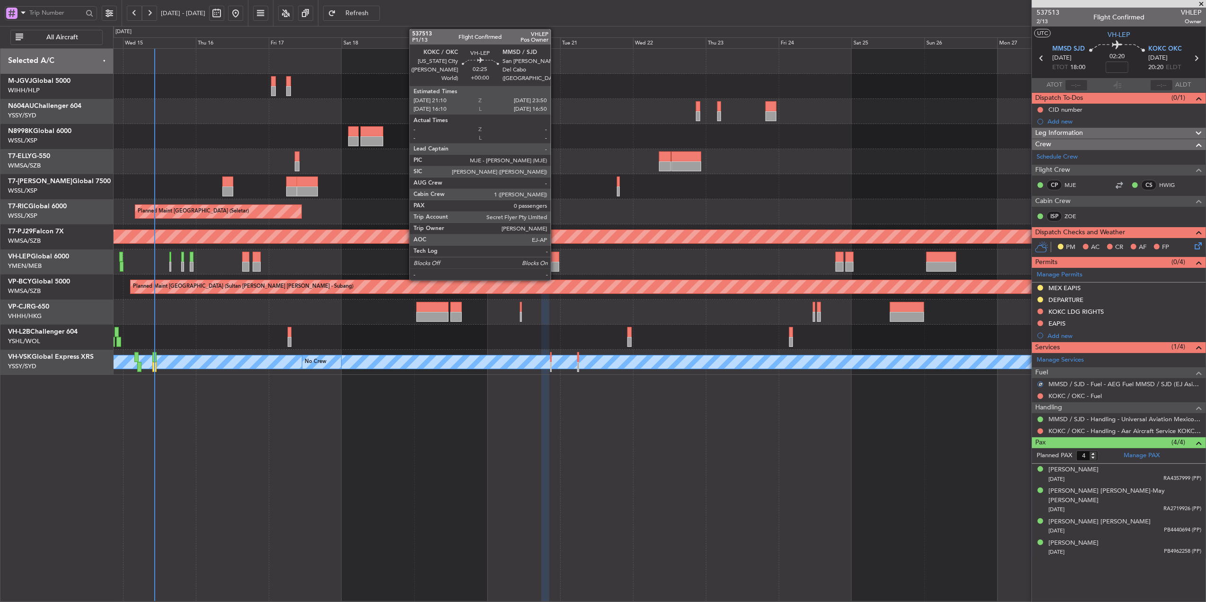
click at [555, 256] on div at bounding box center [555, 257] width 9 height 10
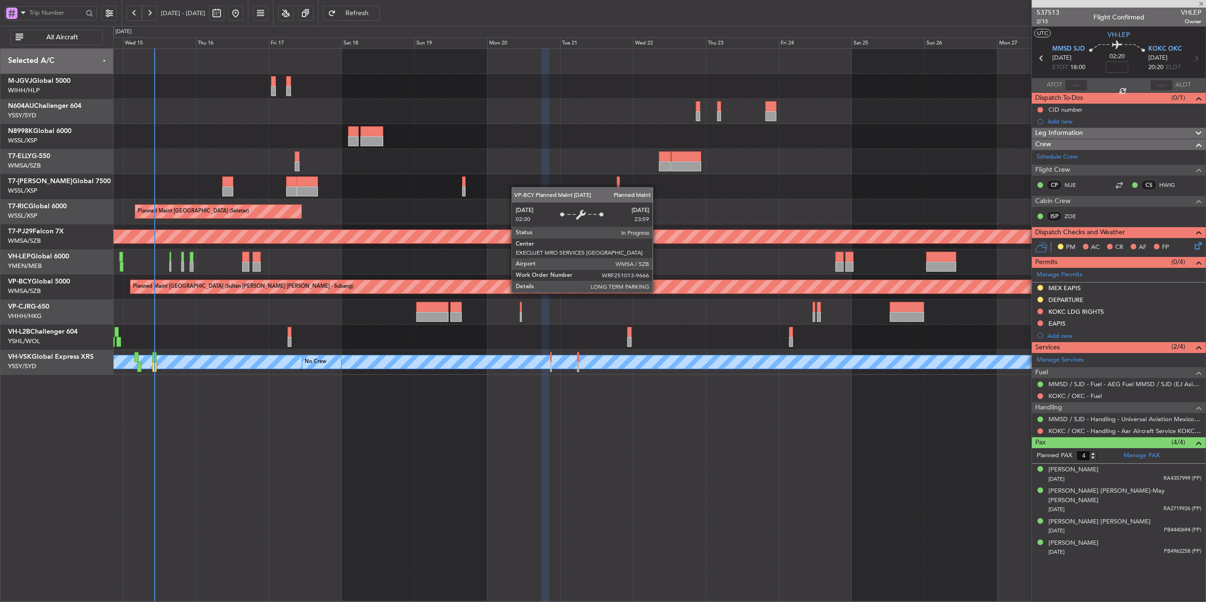
type input "0"
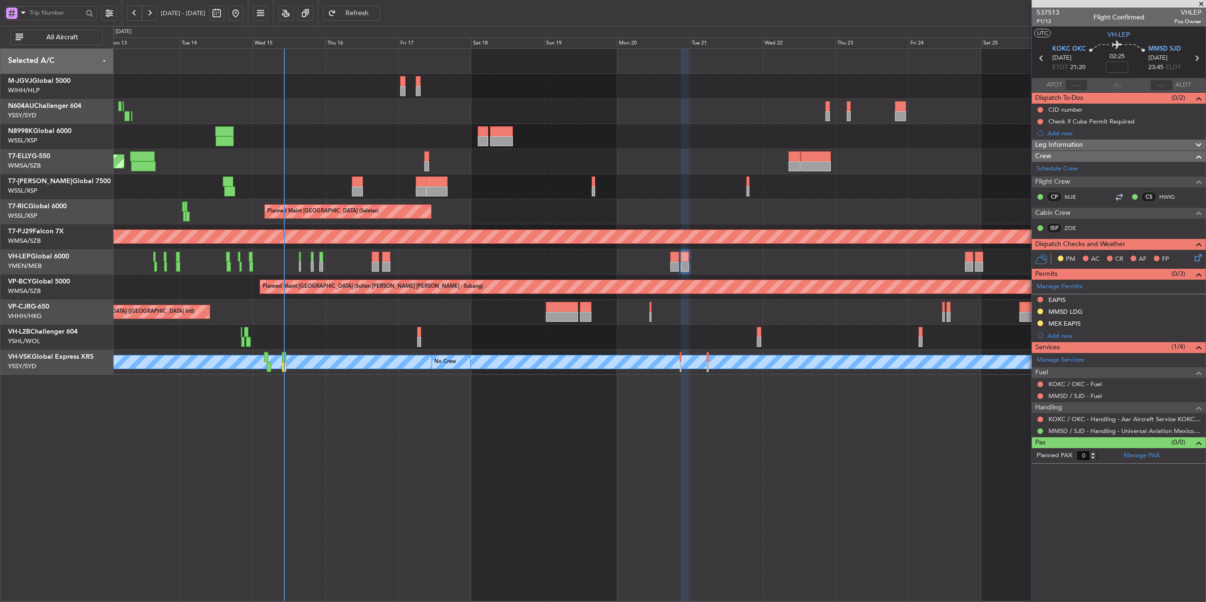
click at [406, 337] on div "Planned Maint [GEOGRAPHIC_DATA] (Seletar) Planned Maint [GEOGRAPHIC_DATA] (Sele…" at bounding box center [659, 212] width 1093 height 326
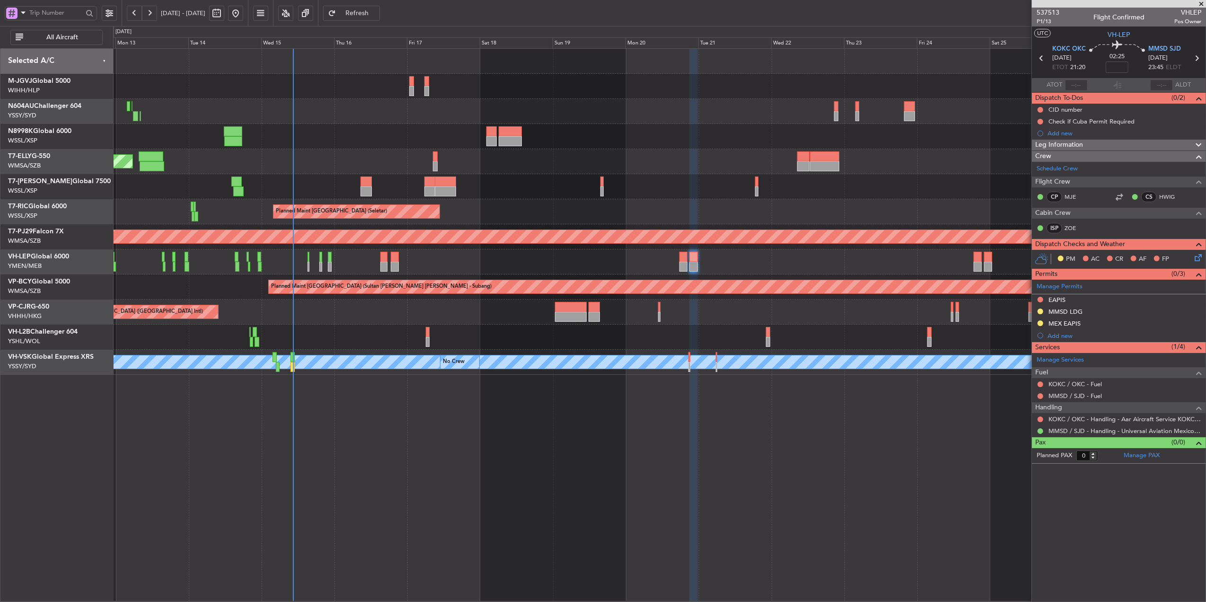
click at [557, 461] on div "Planned Maint [GEOGRAPHIC_DATA] (Seletar) Planned Maint [GEOGRAPHIC_DATA] (Sele…" at bounding box center [659, 325] width 1093 height 554
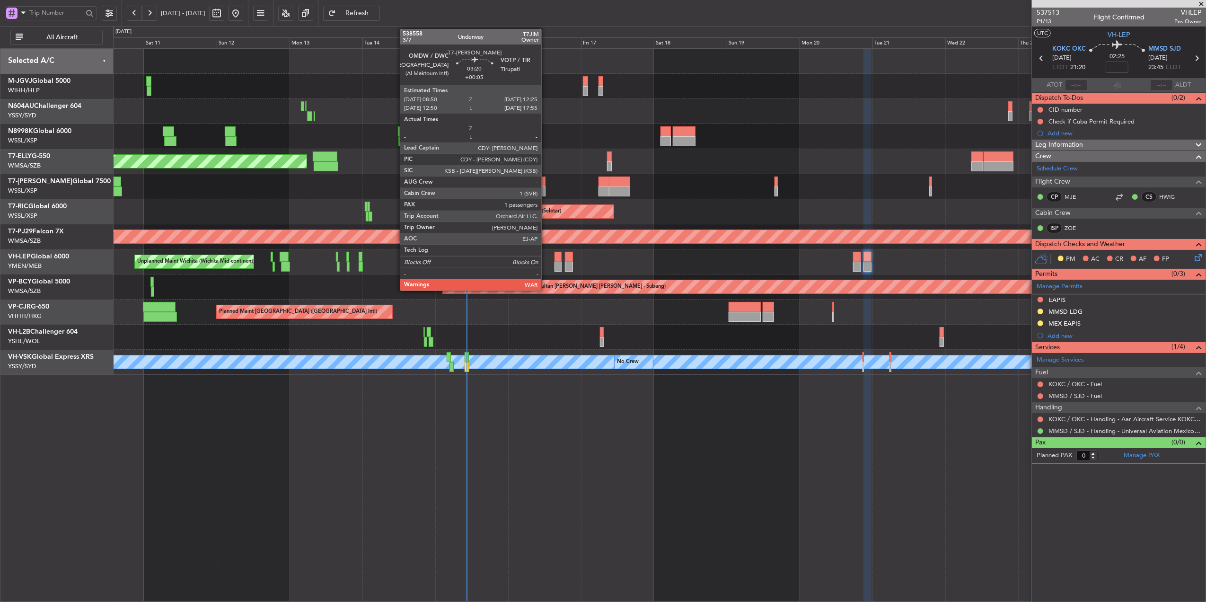
click at [546, 189] on div at bounding box center [540, 191] width 11 height 10
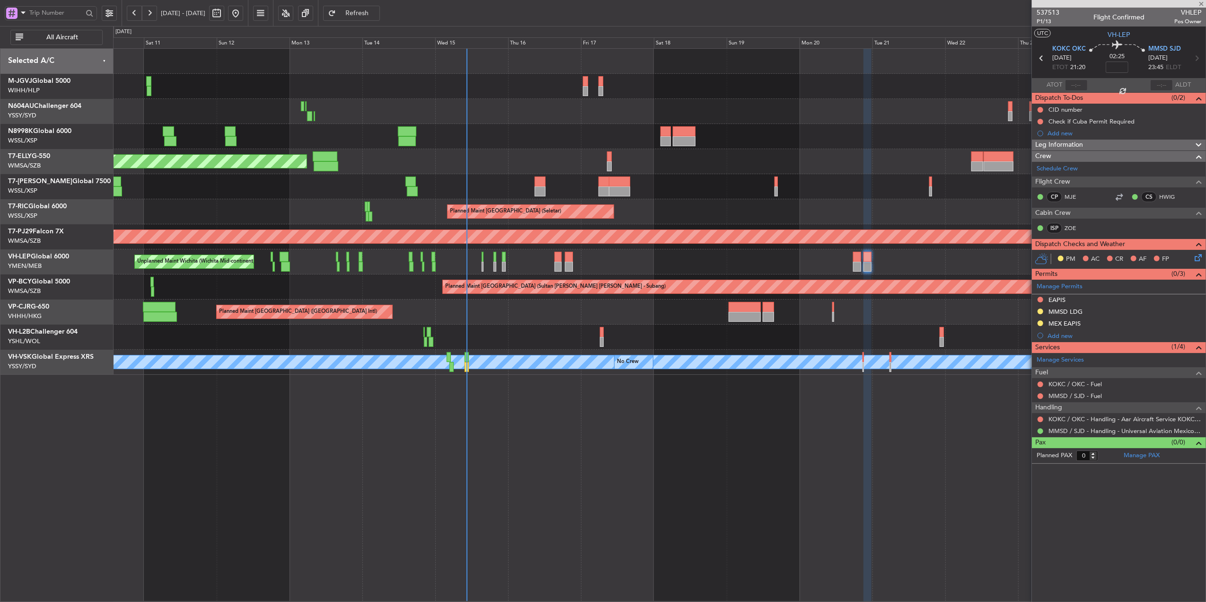
type input "+00:05"
type input "1"
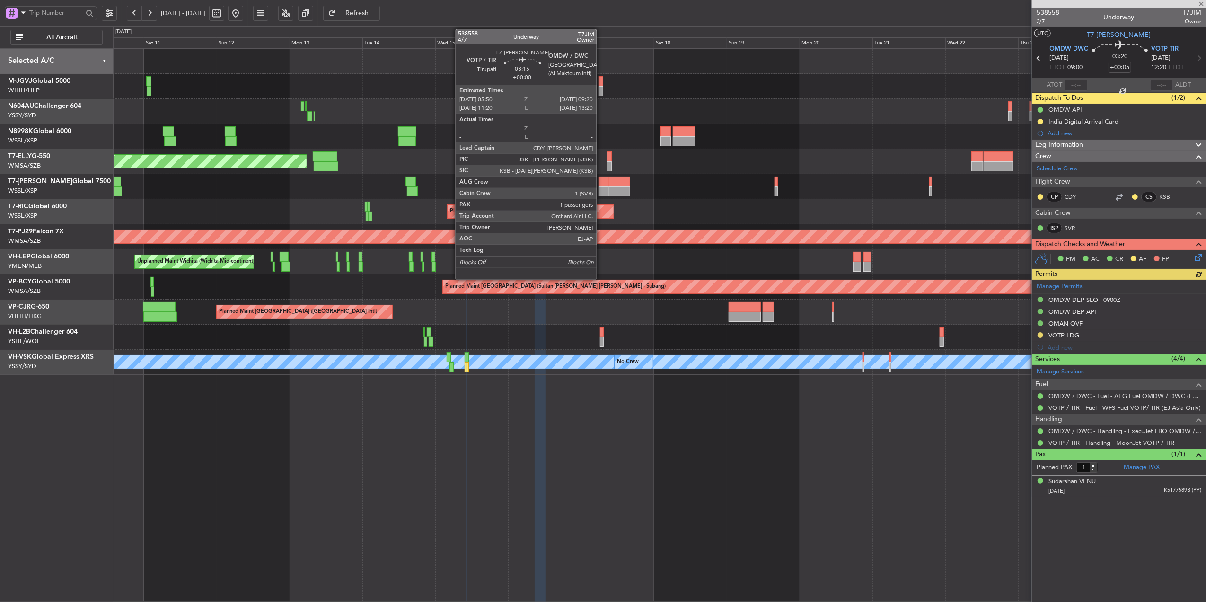
click at [600, 182] on div at bounding box center [604, 182] width 11 height 10
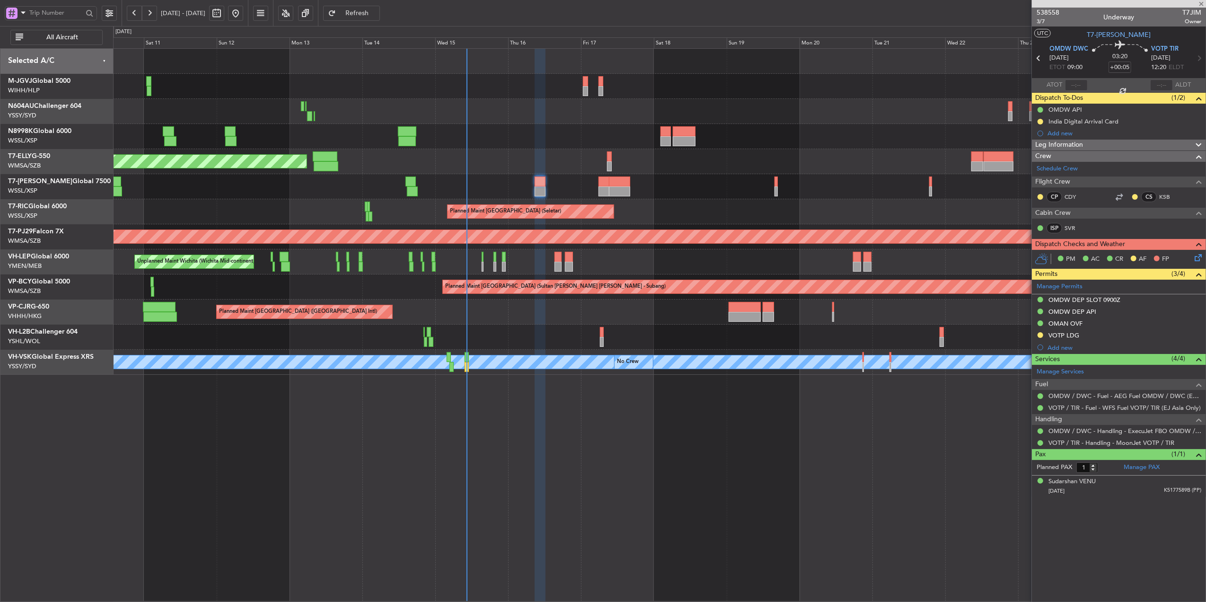
click at [616, 184] on div "Planned Maint [GEOGRAPHIC_DATA] (Seletar)" at bounding box center [659, 186] width 1093 height 25
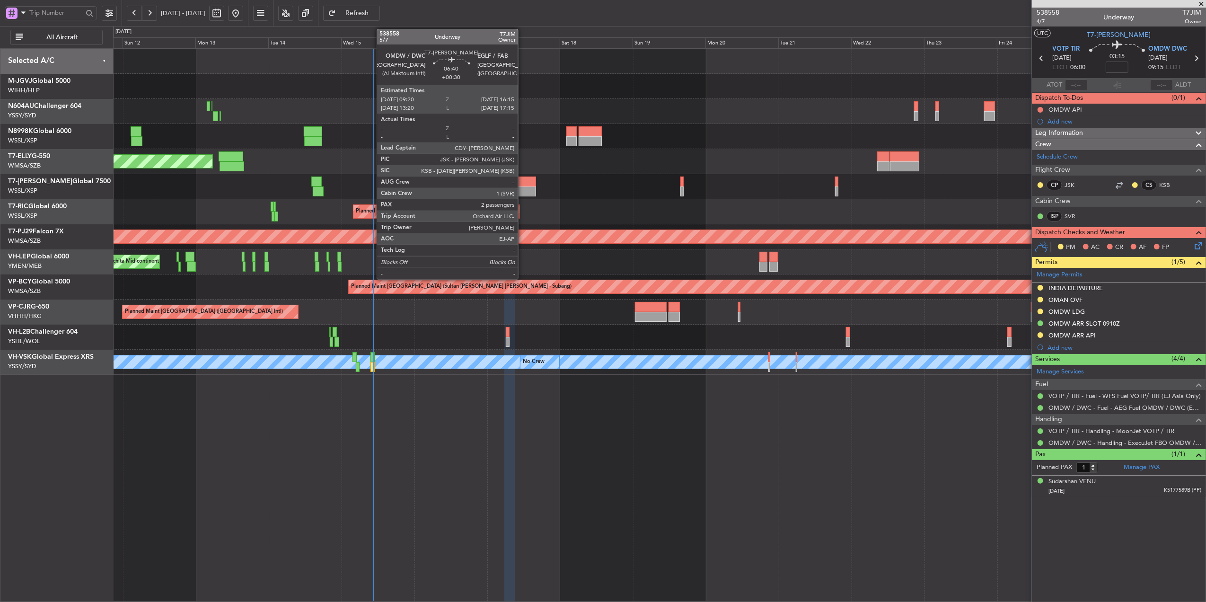
click at [522, 186] on div at bounding box center [525, 191] width 21 height 10
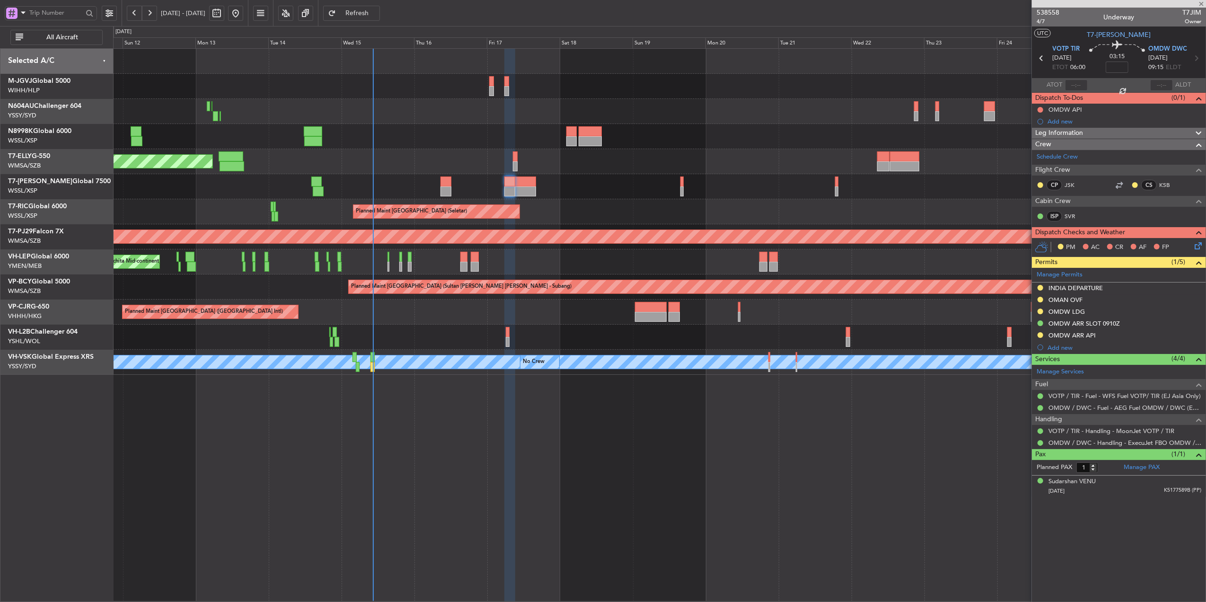
type input "+00:30"
type input "2"
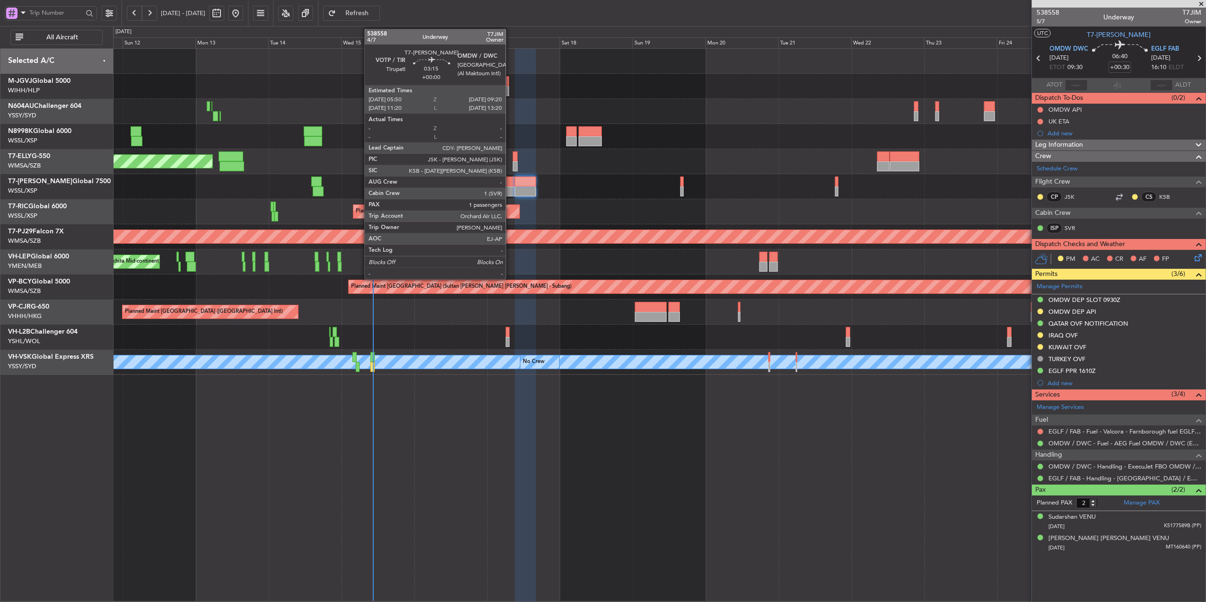
click at [510, 185] on div at bounding box center [509, 182] width 11 height 10
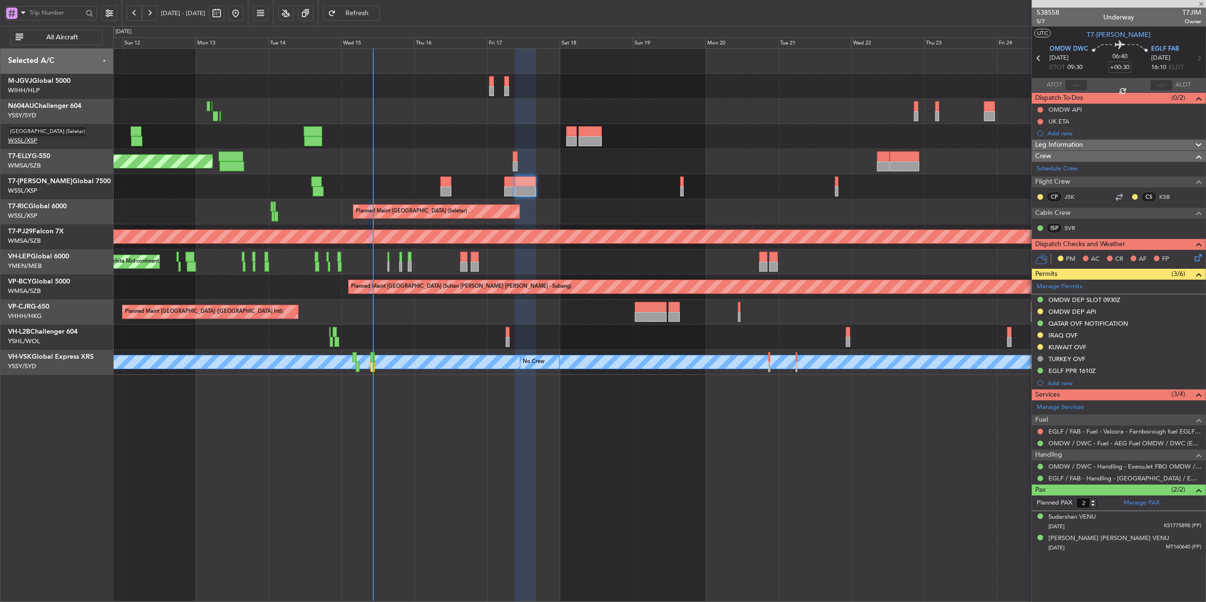
type input "1"
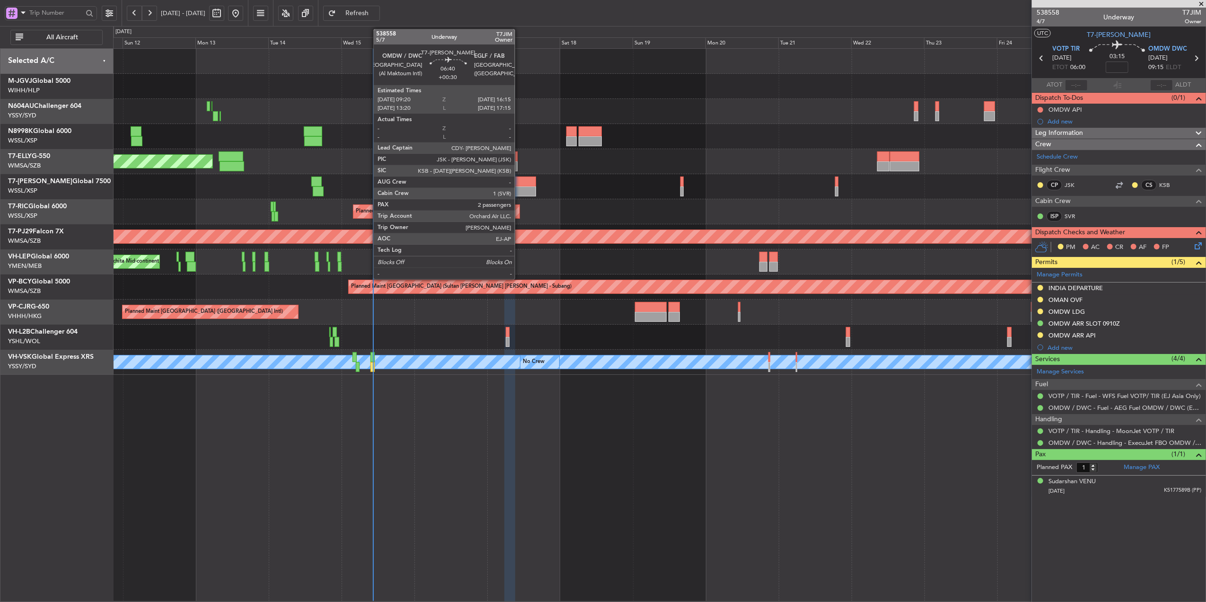
click at [521, 188] on div at bounding box center [525, 191] width 21 height 10
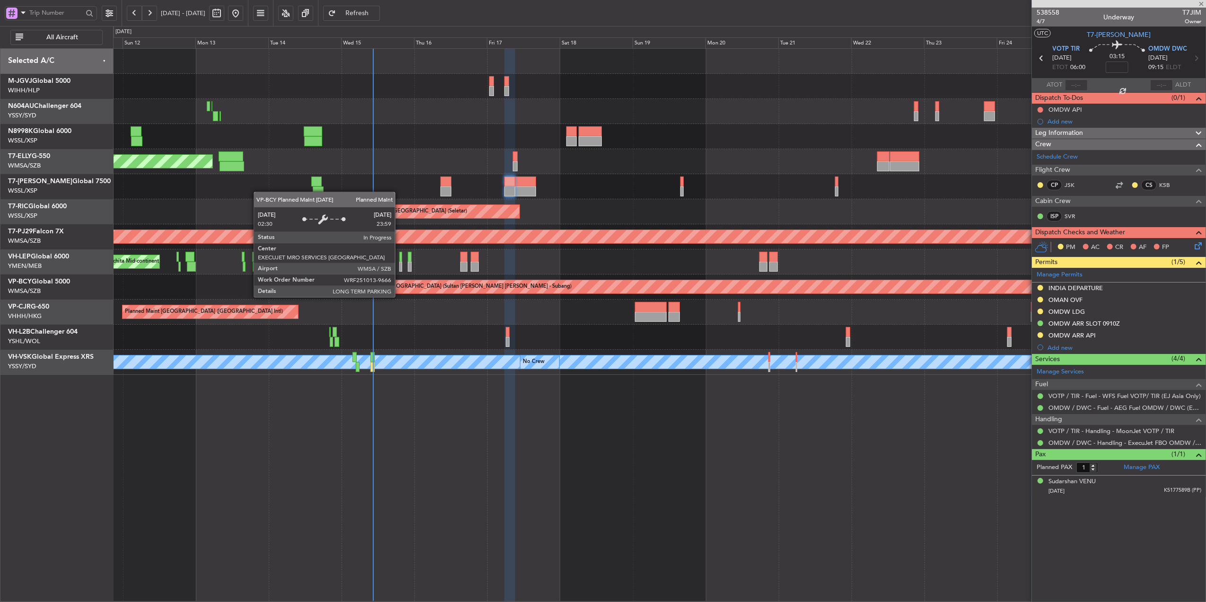
type input "+00:30"
type input "2"
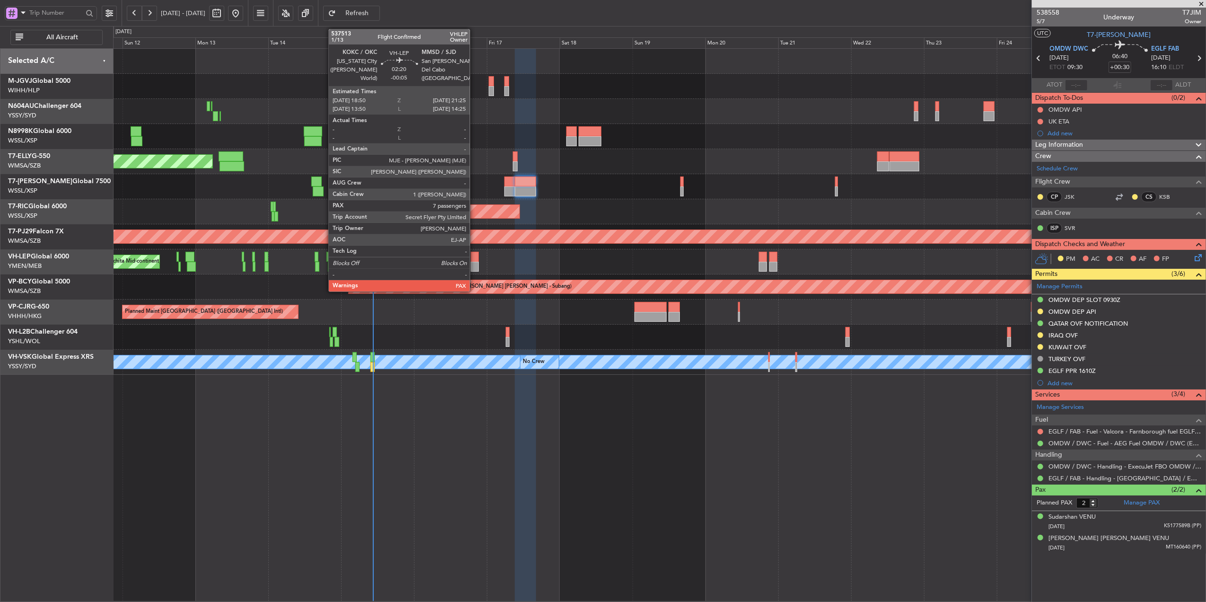
click at [474, 265] on div at bounding box center [475, 267] width 8 height 10
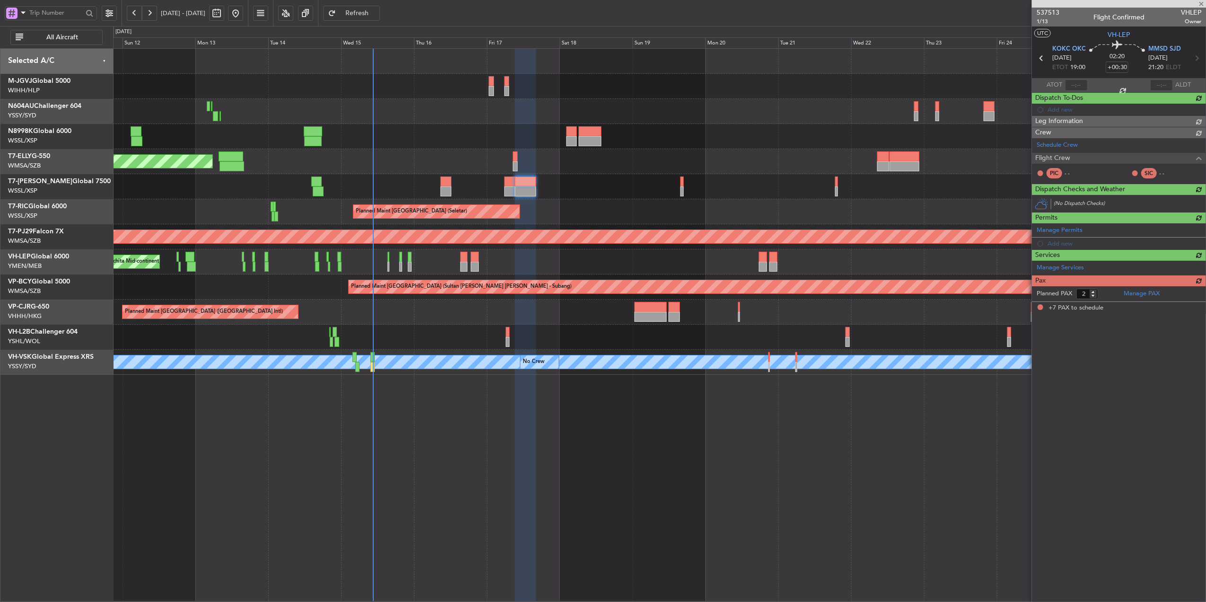
type input "-00:05"
type input "7"
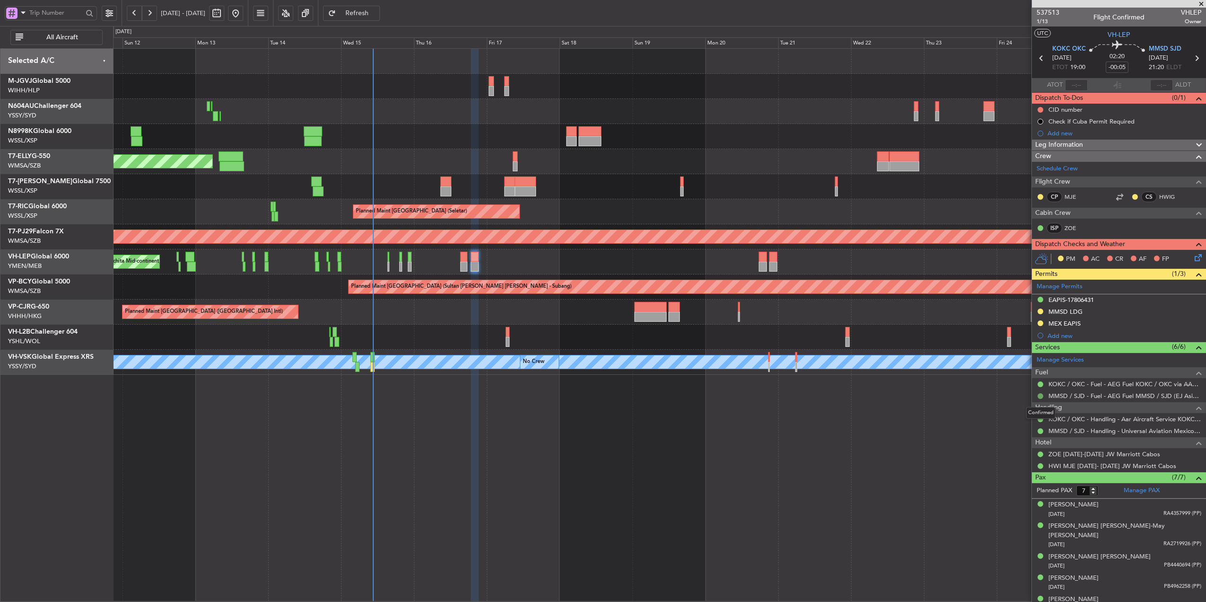
click at [1042, 398] on button at bounding box center [1041, 396] width 6 height 6
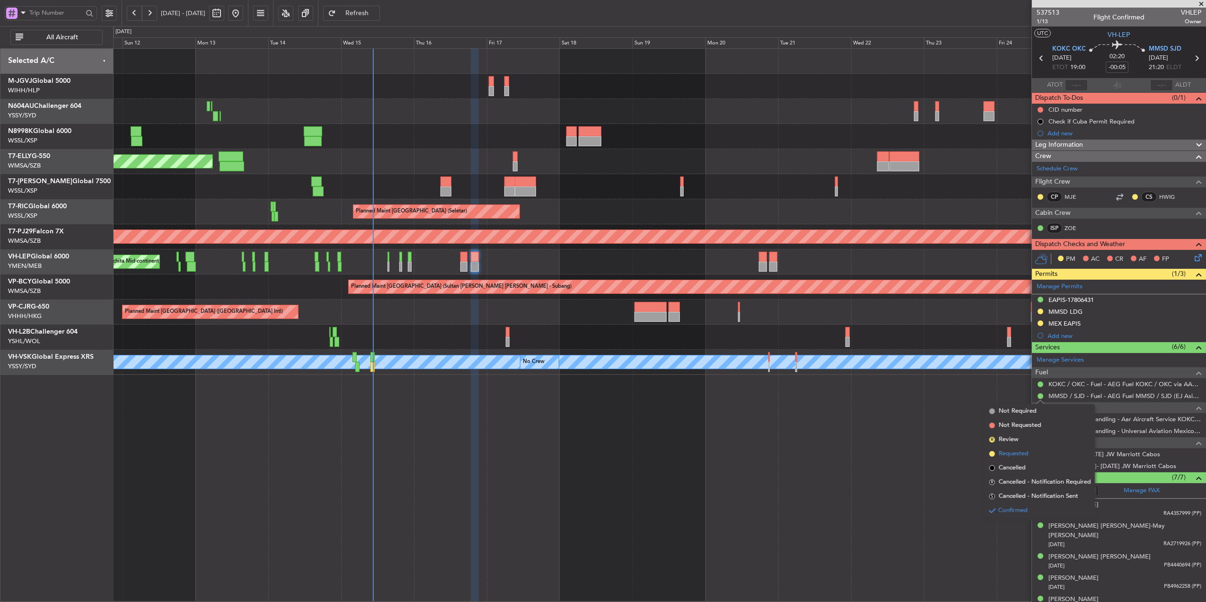
click at [1026, 457] on span "Requested" at bounding box center [1014, 453] width 30 height 9
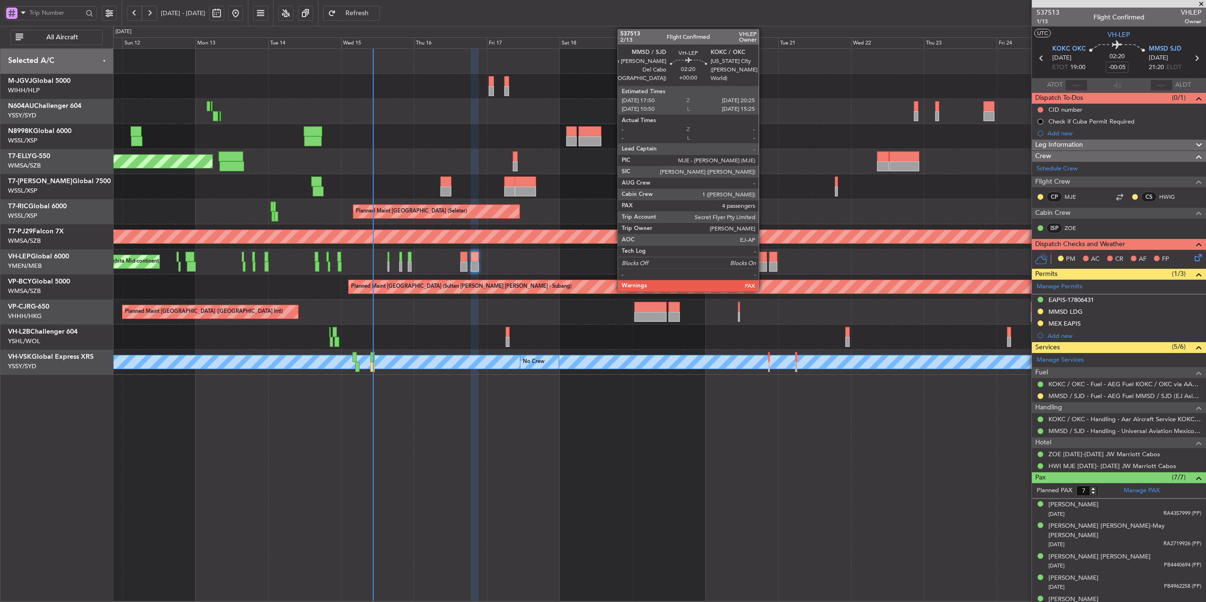
click at [763, 263] on div at bounding box center [763, 267] width 8 height 10
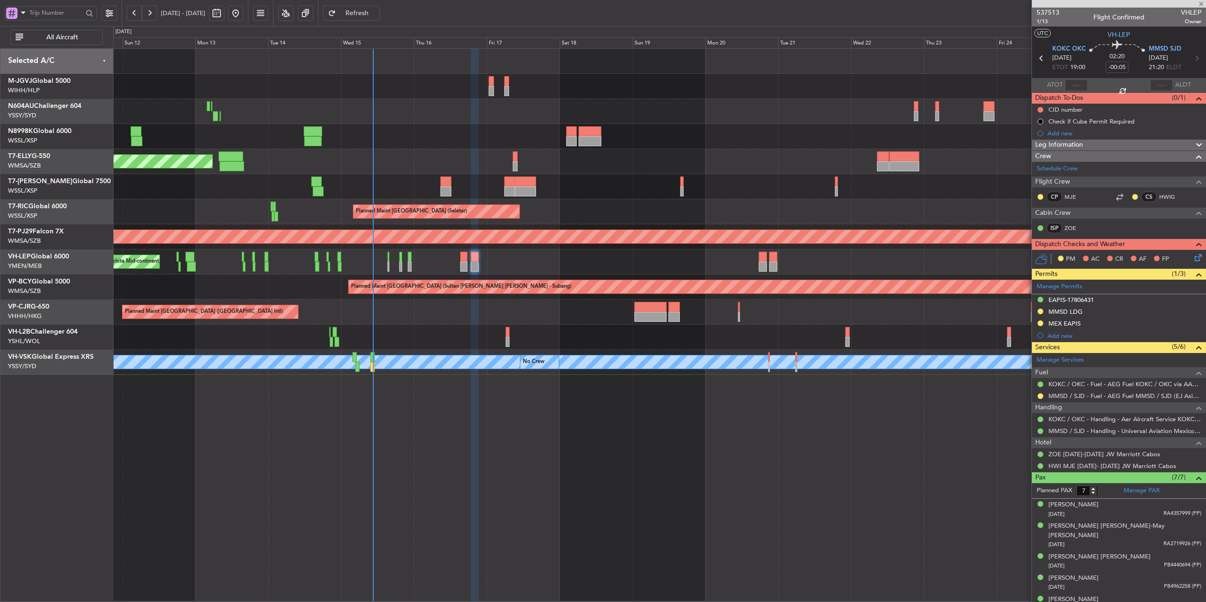
type input "4"
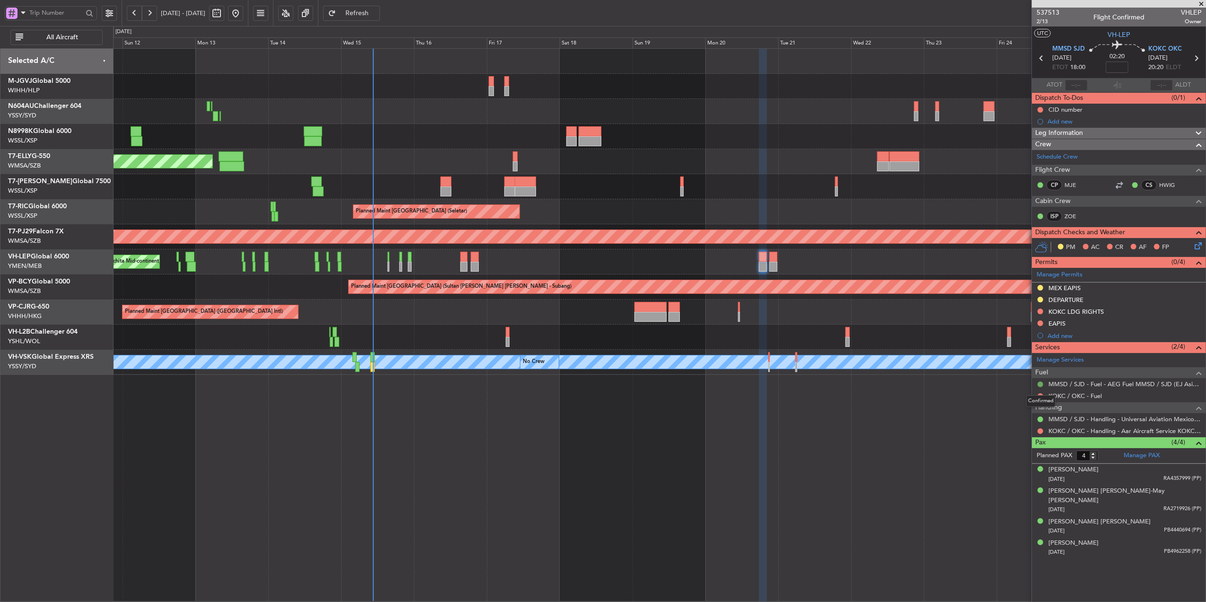
click at [1040, 385] on button at bounding box center [1041, 384] width 6 height 6
click at [1025, 441] on span "Requested" at bounding box center [1014, 441] width 30 height 9
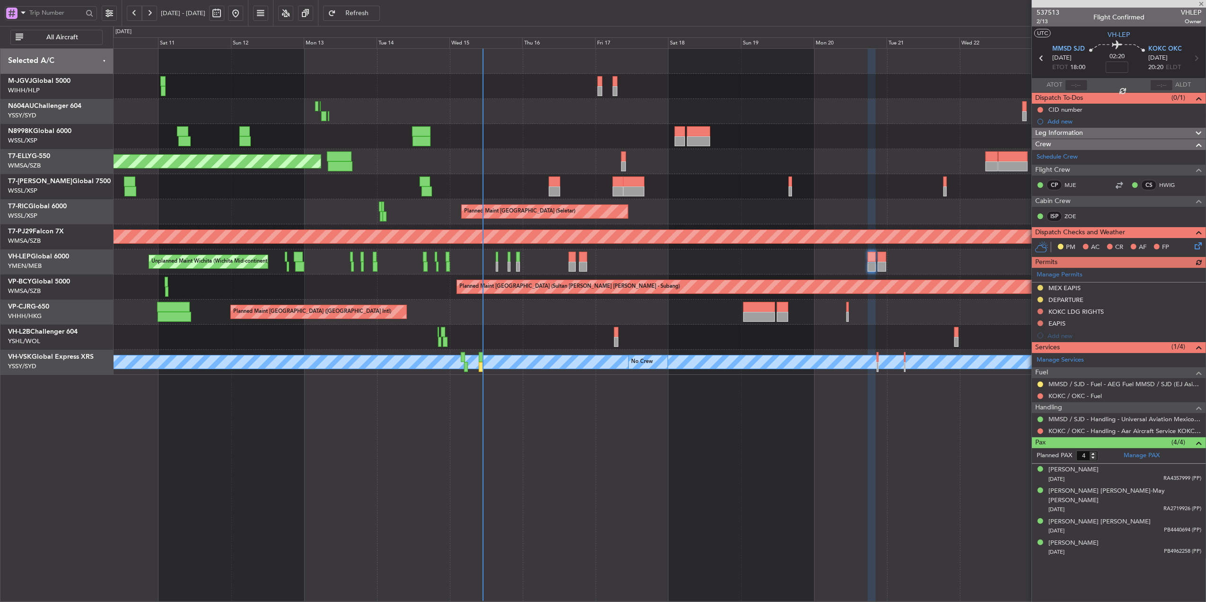
click at [436, 421] on div "Planned Maint Singapore (Seletar) Planned Maint Singapore (Seletar) Planned Mai…" at bounding box center [659, 325] width 1093 height 554
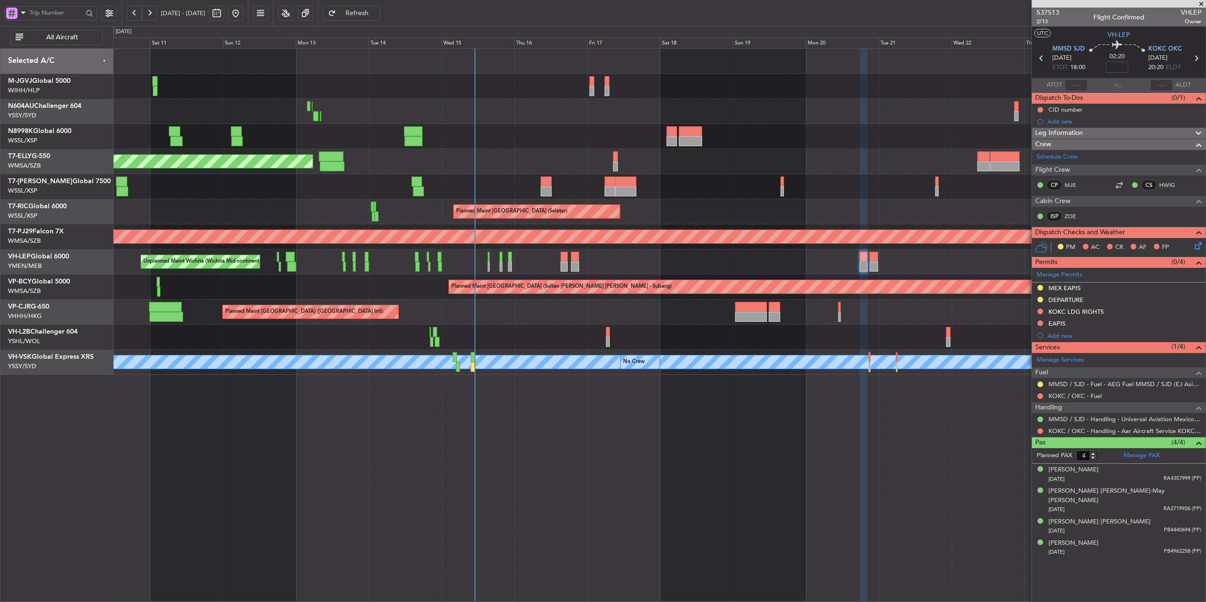
click at [684, 311] on div "Planned Maint [GEOGRAPHIC_DATA] ([GEOGRAPHIC_DATA] Intl)" at bounding box center [659, 312] width 1093 height 25
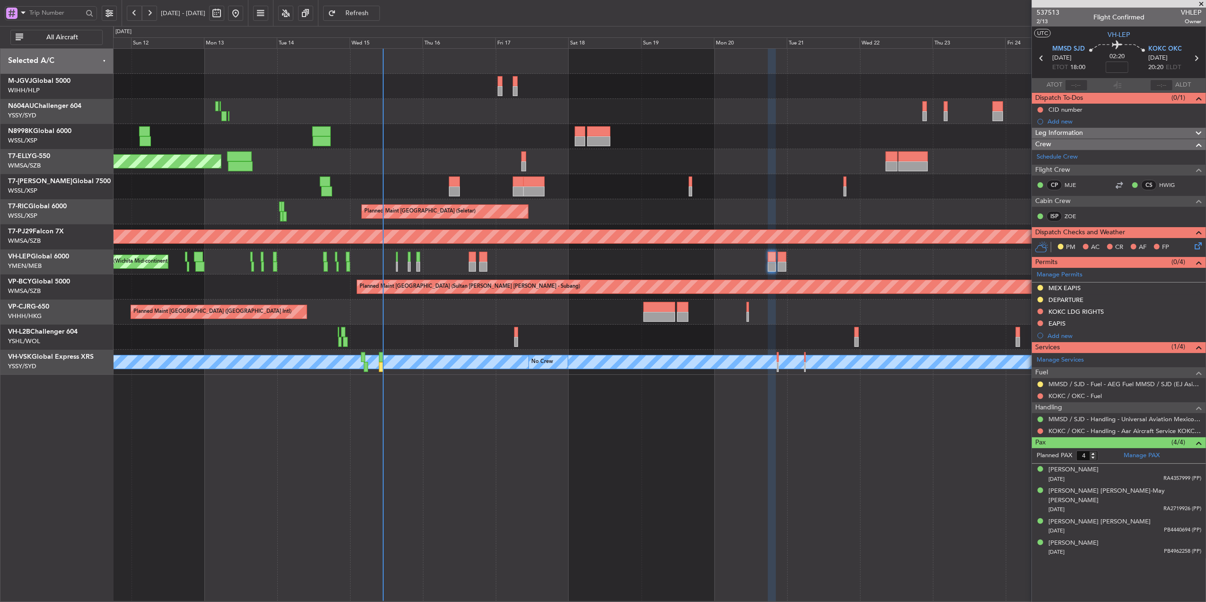
click at [639, 322] on div "Planned Maint [GEOGRAPHIC_DATA] ([GEOGRAPHIC_DATA] Intl)" at bounding box center [659, 312] width 1093 height 25
click at [627, 309] on div "Planned Maint [GEOGRAPHIC_DATA] ([GEOGRAPHIC_DATA] Intl)" at bounding box center [659, 312] width 1093 height 25
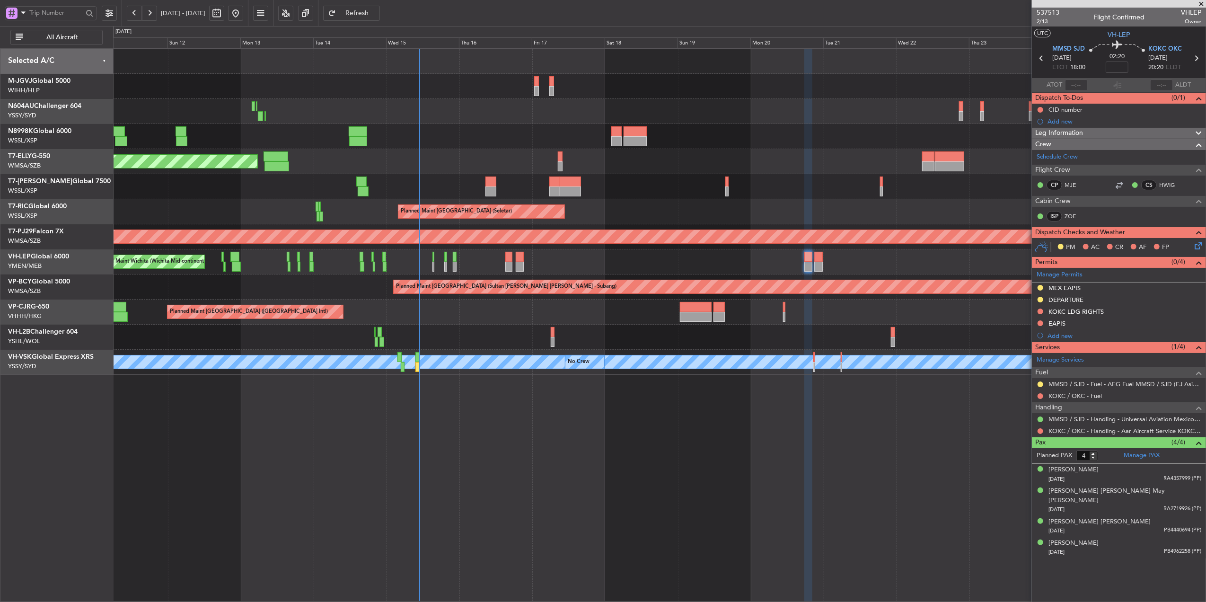
click at [676, 328] on div at bounding box center [659, 337] width 1093 height 25
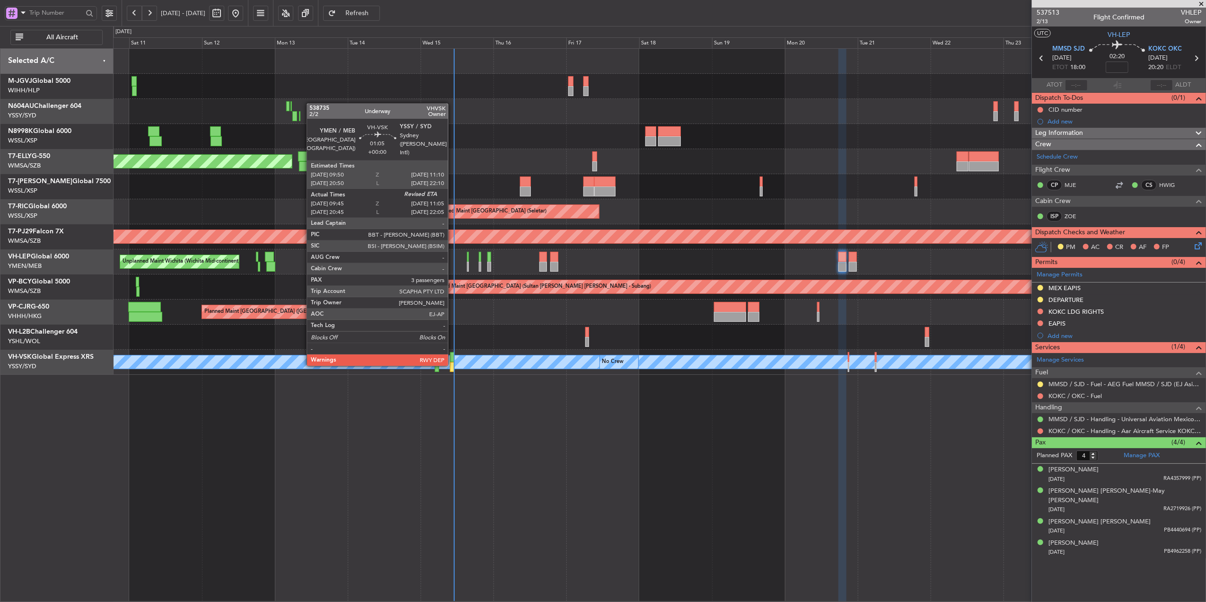
click at [452, 365] on div at bounding box center [452, 367] width 4 height 10
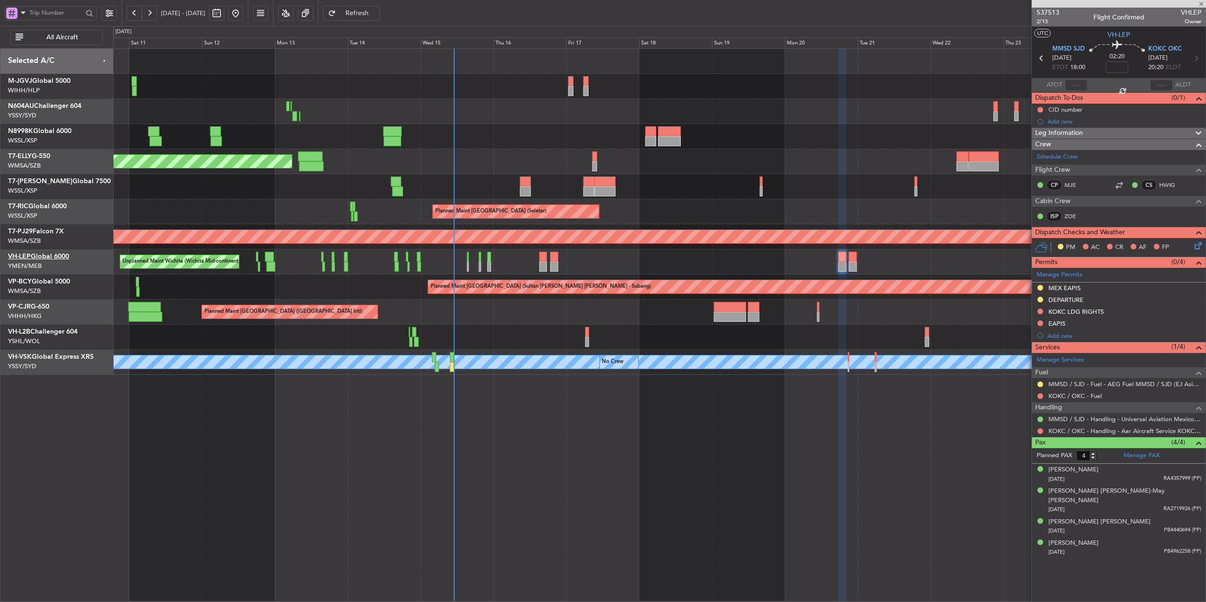
type input "09:55"
type input "3"
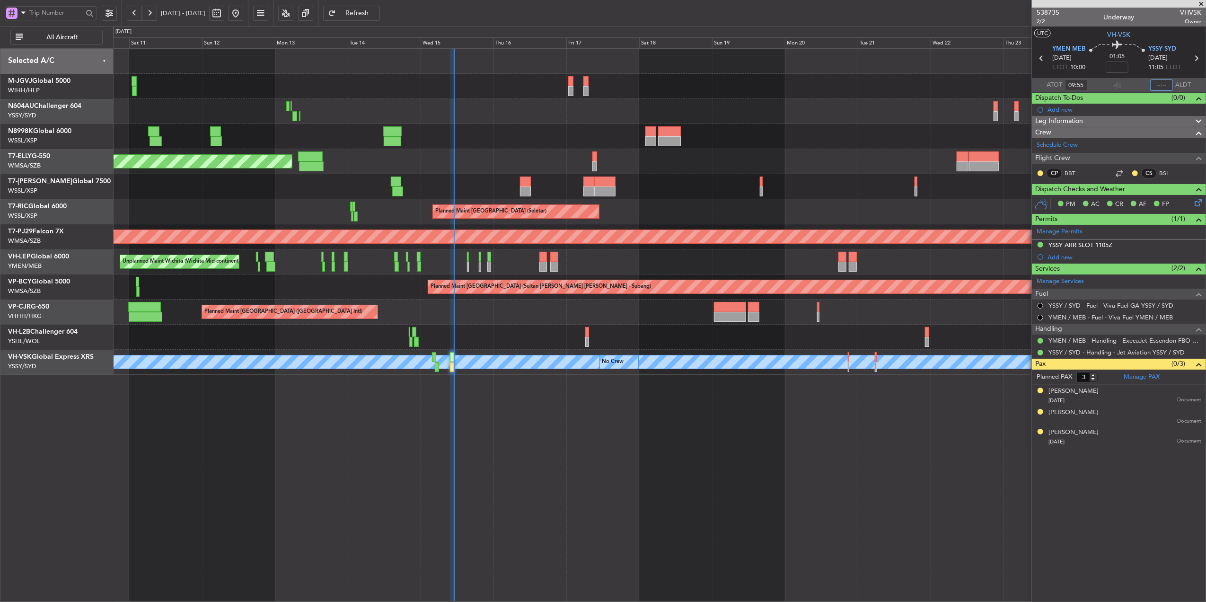
click at [1163, 86] on input "text" at bounding box center [1161, 85] width 23 height 11
type input "10:52"
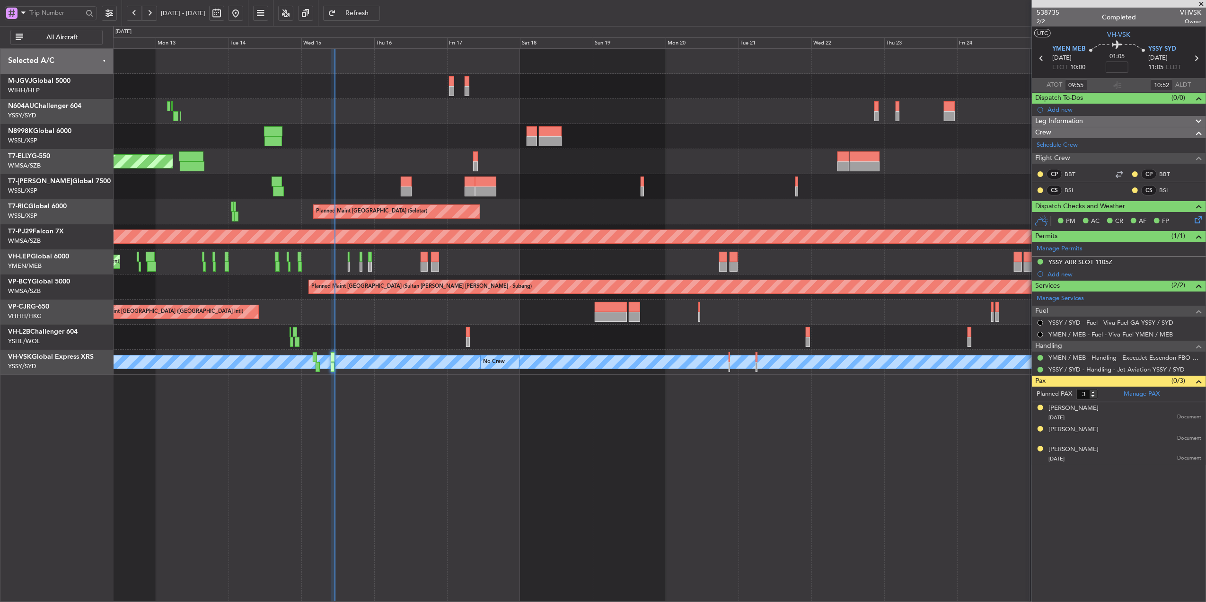
click at [559, 187] on div at bounding box center [659, 186] width 1093 height 25
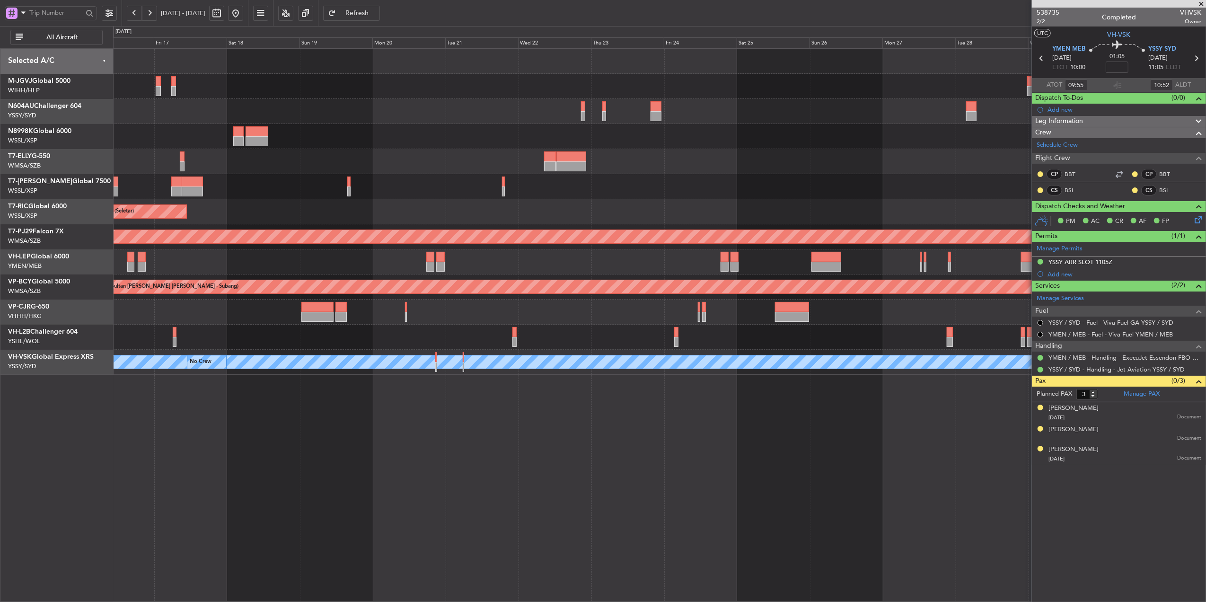
click at [625, 169] on div "Planned Maint [GEOGRAPHIC_DATA] ([GEOGRAPHIC_DATA] Intl)" at bounding box center [659, 161] width 1093 height 25
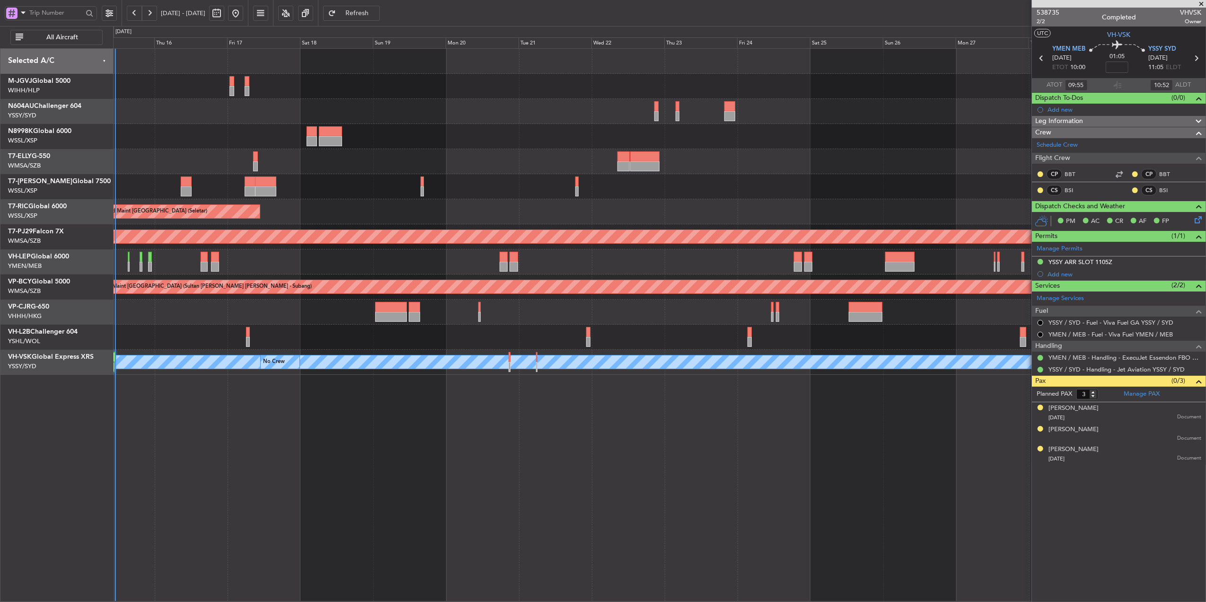
click at [760, 188] on div at bounding box center [659, 186] width 1093 height 25
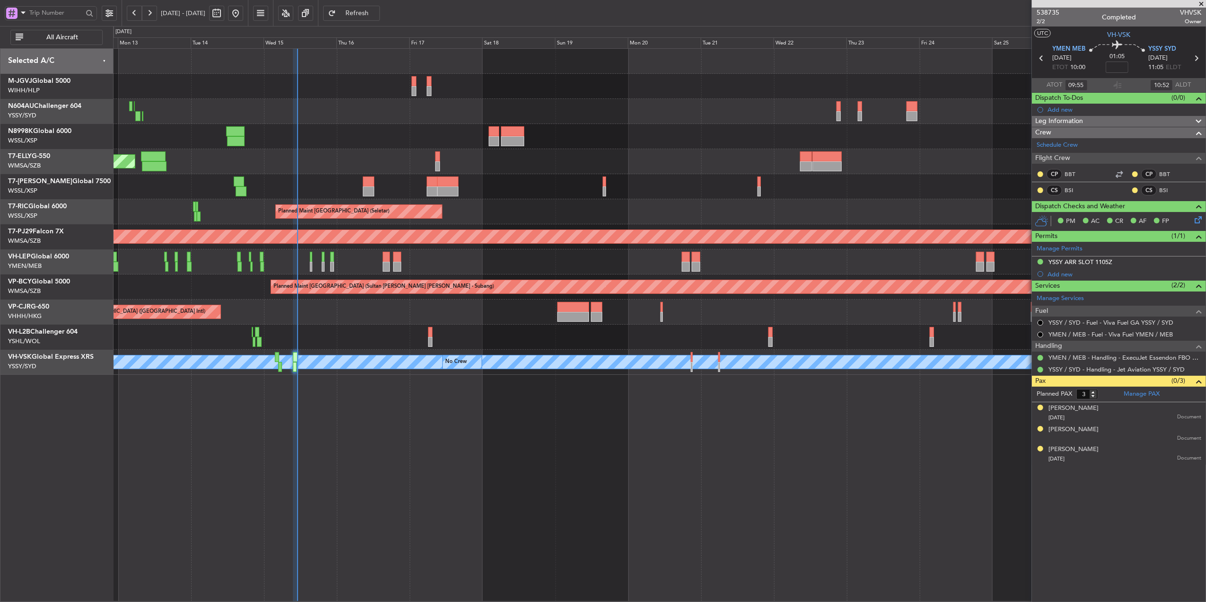
click at [415, 155] on div "Planned Maint [GEOGRAPHIC_DATA] ([GEOGRAPHIC_DATA] Intl)" at bounding box center [659, 161] width 1093 height 25
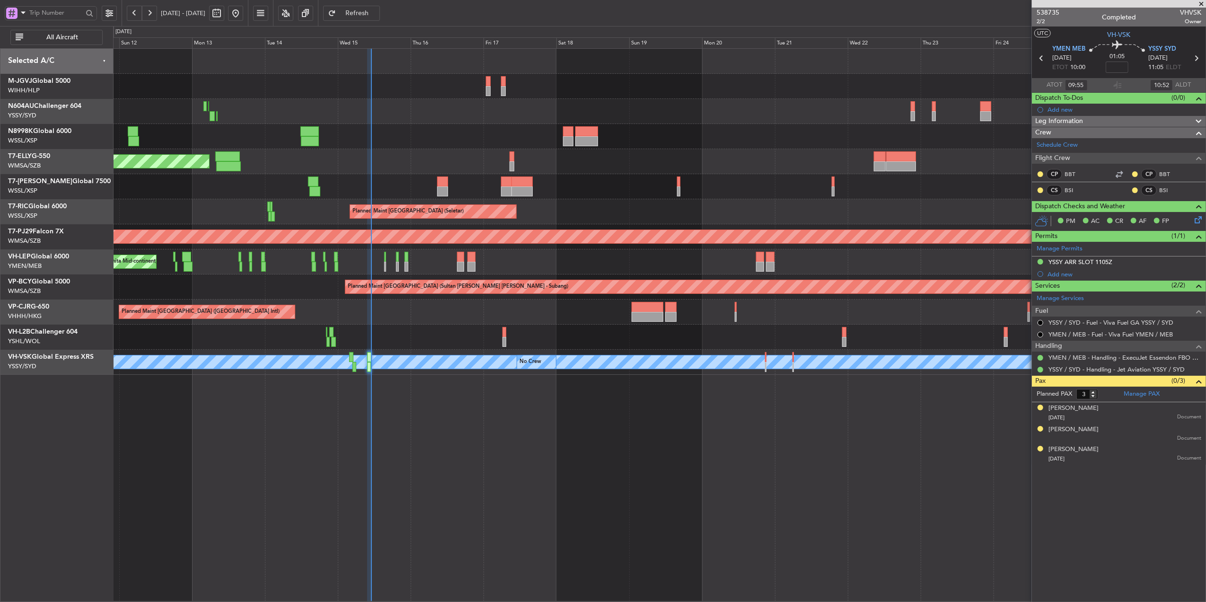
click at [606, 226] on div "Planned Maint [GEOGRAPHIC_DATA] (Seletar) Planned Maint [GEOGRAPHIC_DATA] (Sele…" at bounding box center [659, 212] width 1093 height 326
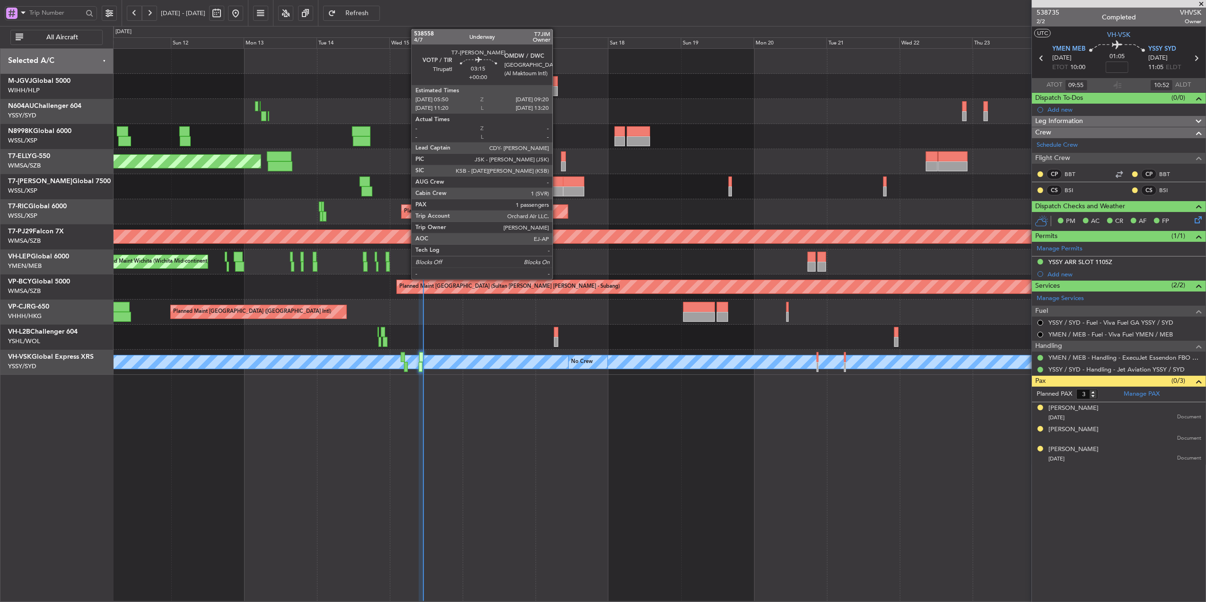
click at [557, 184] on div at bounding box center [558, 182] width 11 height 10
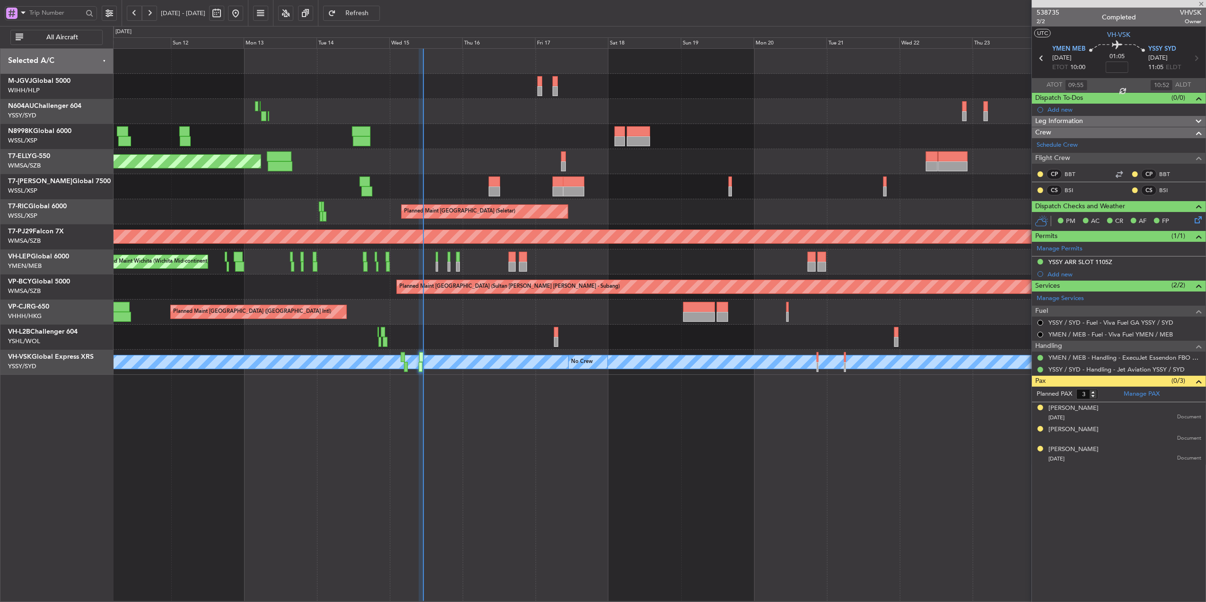
type input "1"
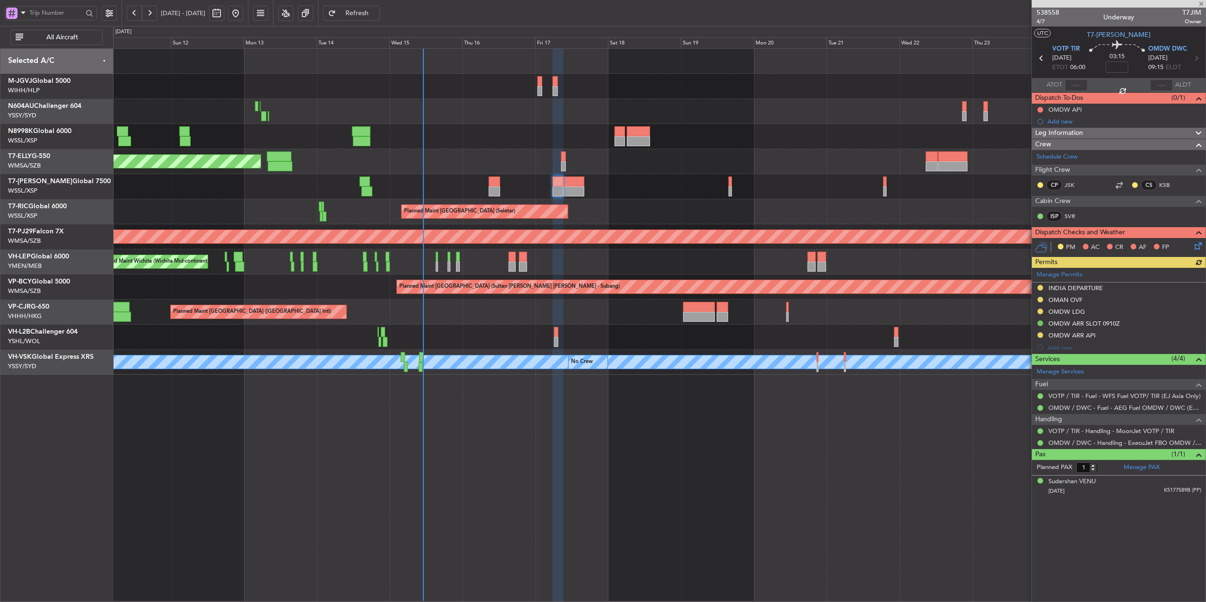
click at [623, 203] on div "Planned Maint [GEOGRAPHIC_DATA] (Seletar)" at bounding box center [659, 211] width 1093 height 25
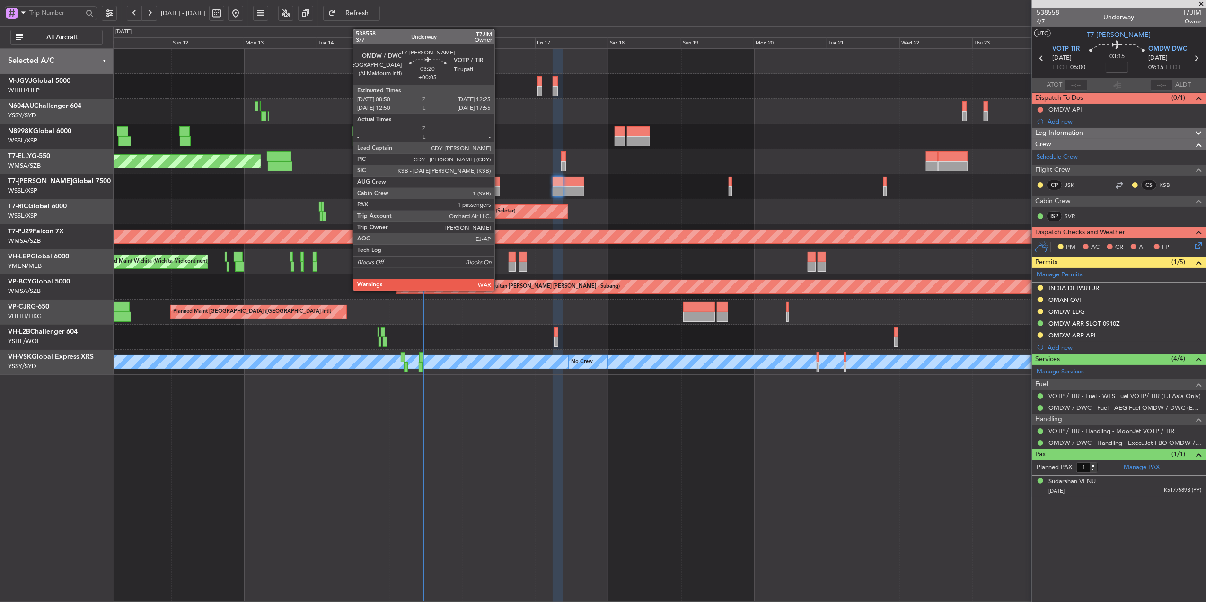
click at [499, 182] on div at bounding box center [494, 182] width 11 height 10
click at [525, 160] on div "Planned Maint [GEOGRAPHIC_DATA] (Seletar) Planned Maint [GEOGRAPHIC_DATA] (Sele…" at bounding box center [659, 212] width 1093 height 326
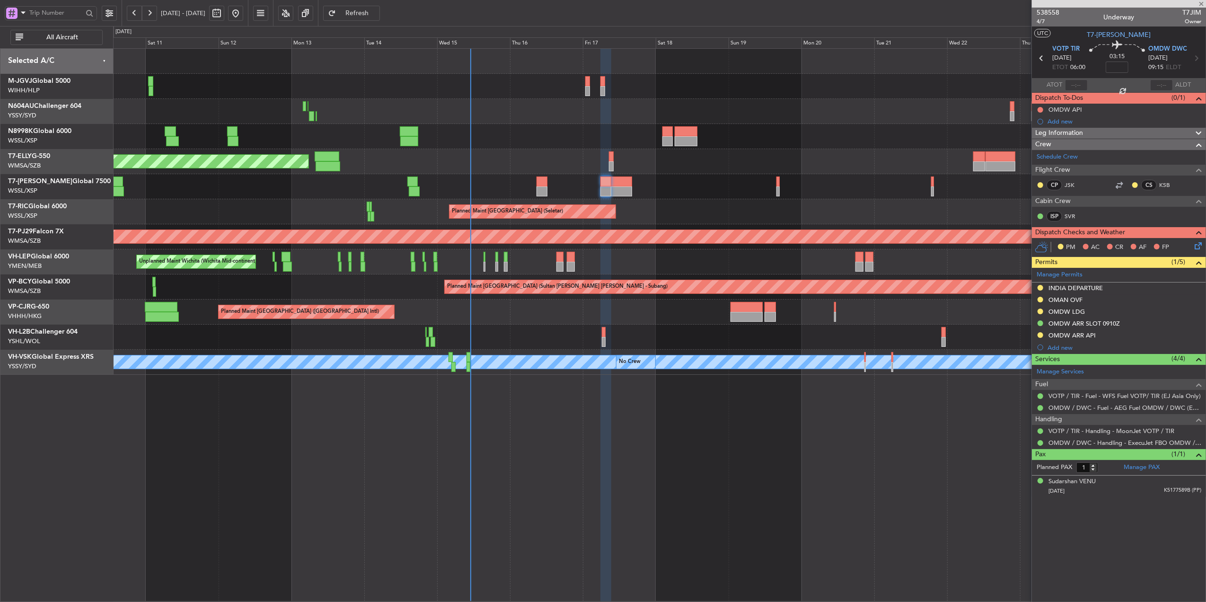
type input "+00:05"
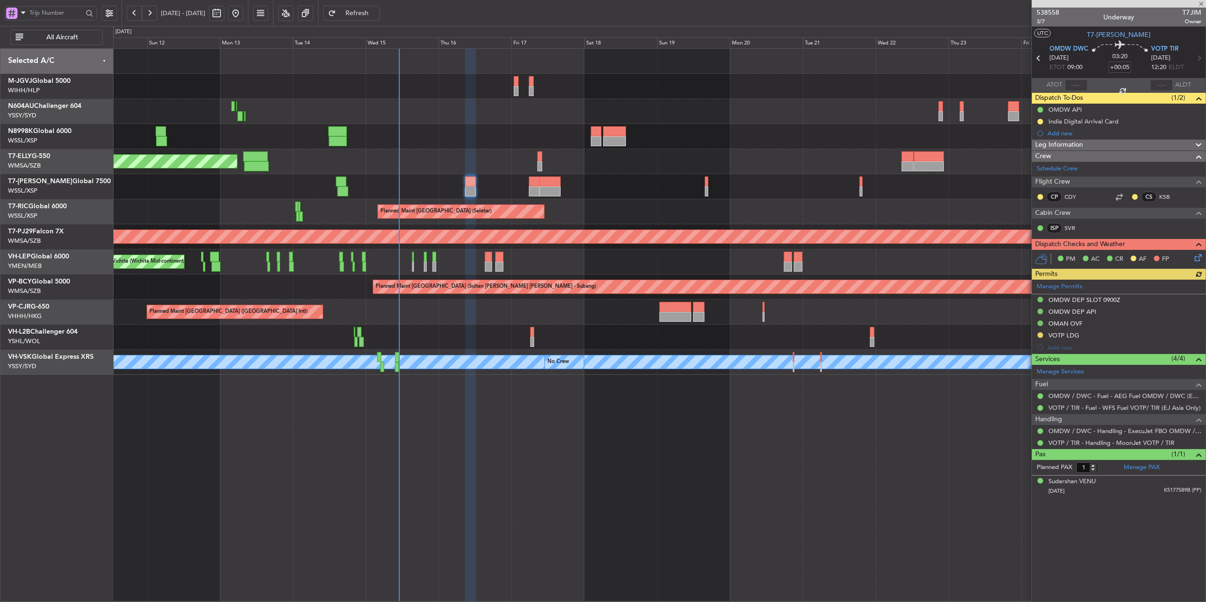
click at [716, 153] on div "Planned Maint [GEOGRAPHIC_DATA] (Seletar) Planned Maint [GEOGRAPHIC_DATA] (Sele…" at bounding box center [659, 212] width 1093 height 326
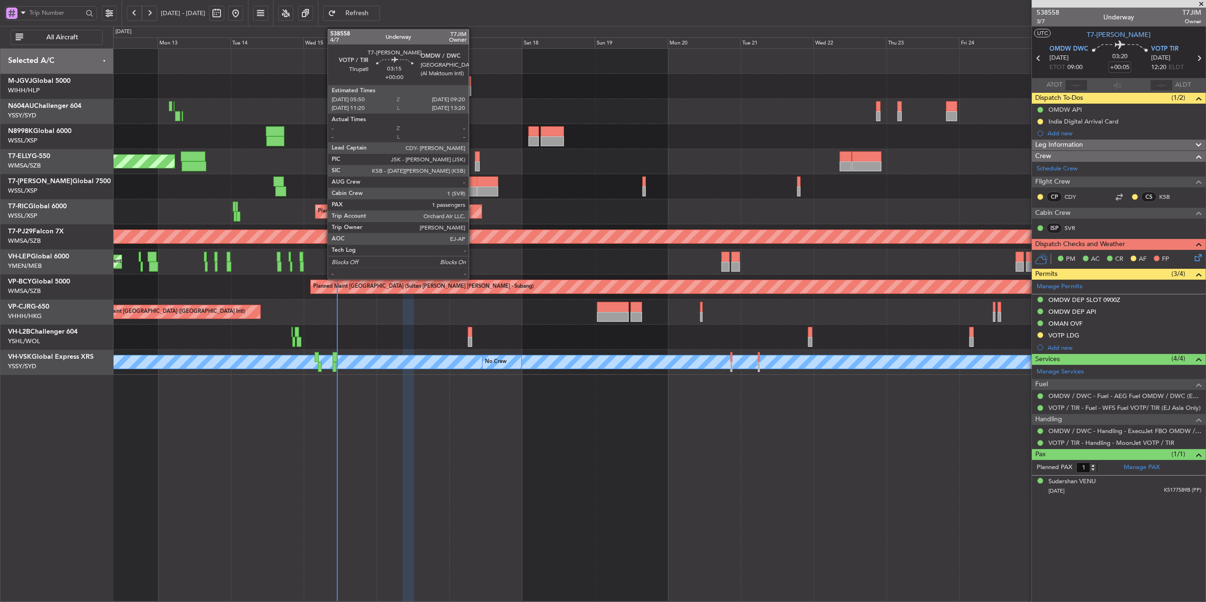
click at [473, 184] on div at bounding box center [472, 182] width 11 height 10
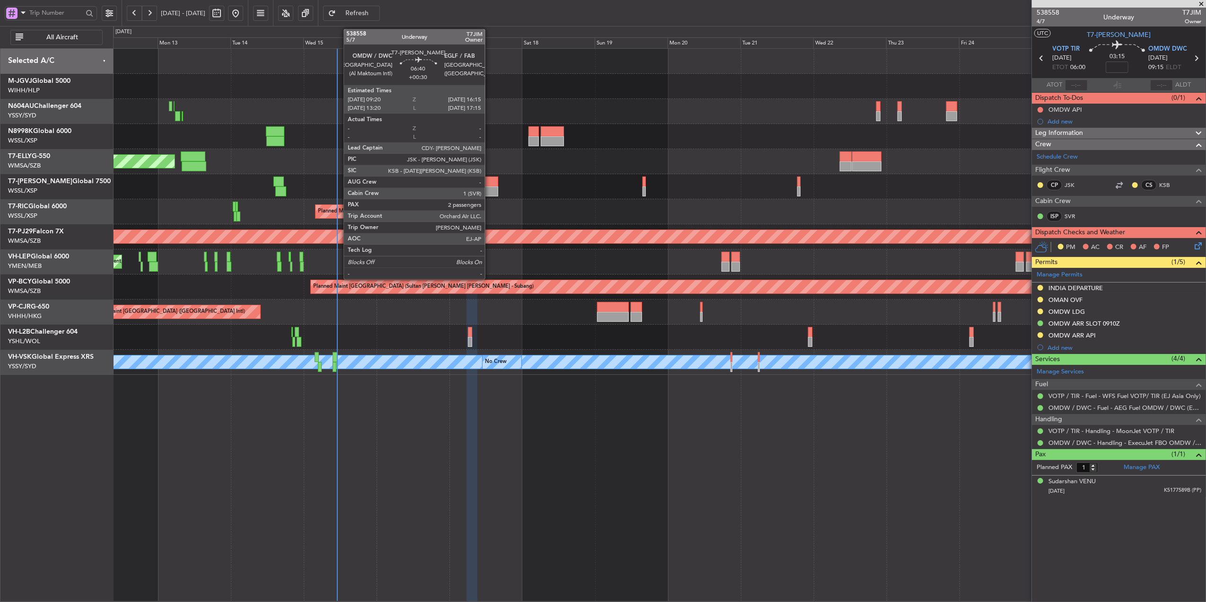
click at [489, 186] on div at bounding box center [487, 182] width 21 height 10
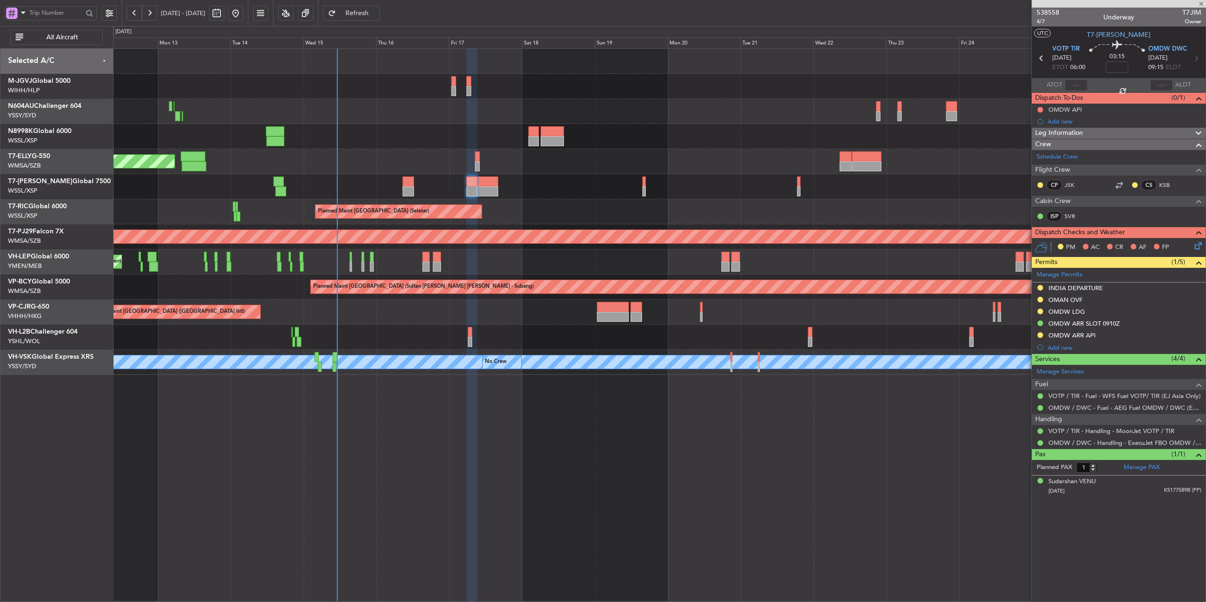
type input "+00:30"
type input "2"
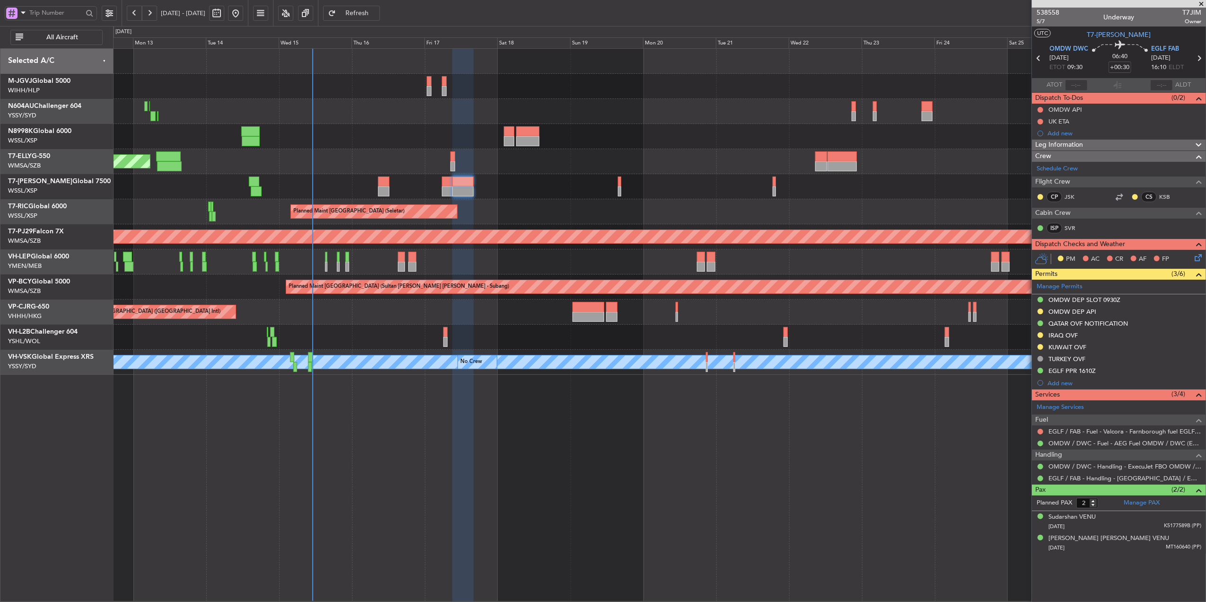
click at [548, 189] on div at bounding box center [659, 186] width 1093 height 25
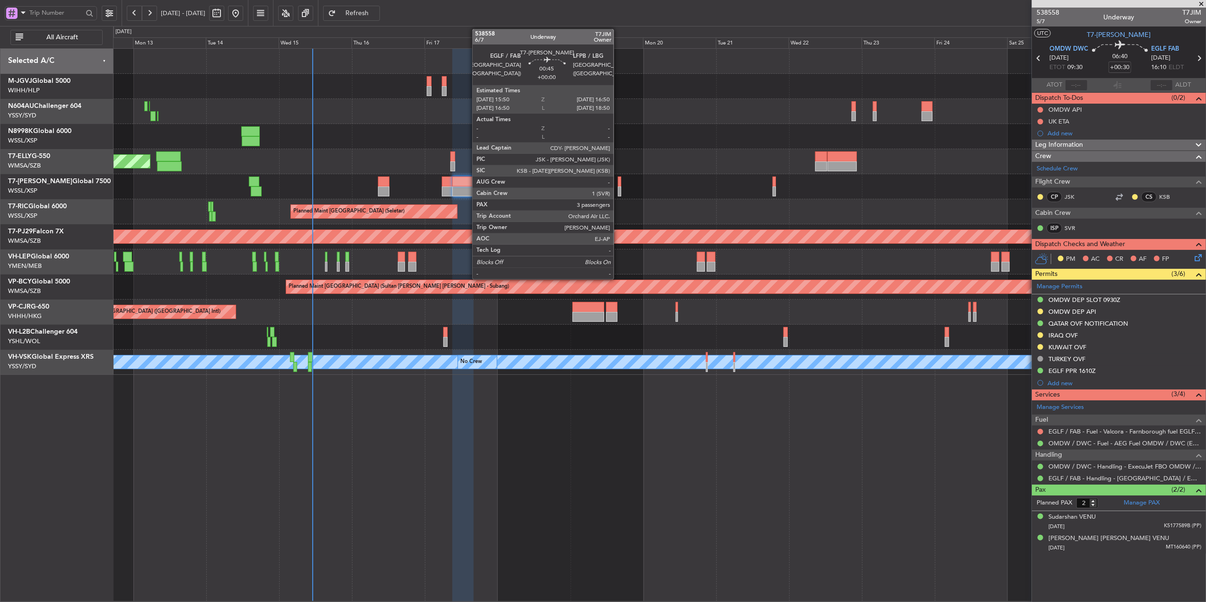
click at [618, 189] on div at bounding box center [619, 191] width 3 height 10
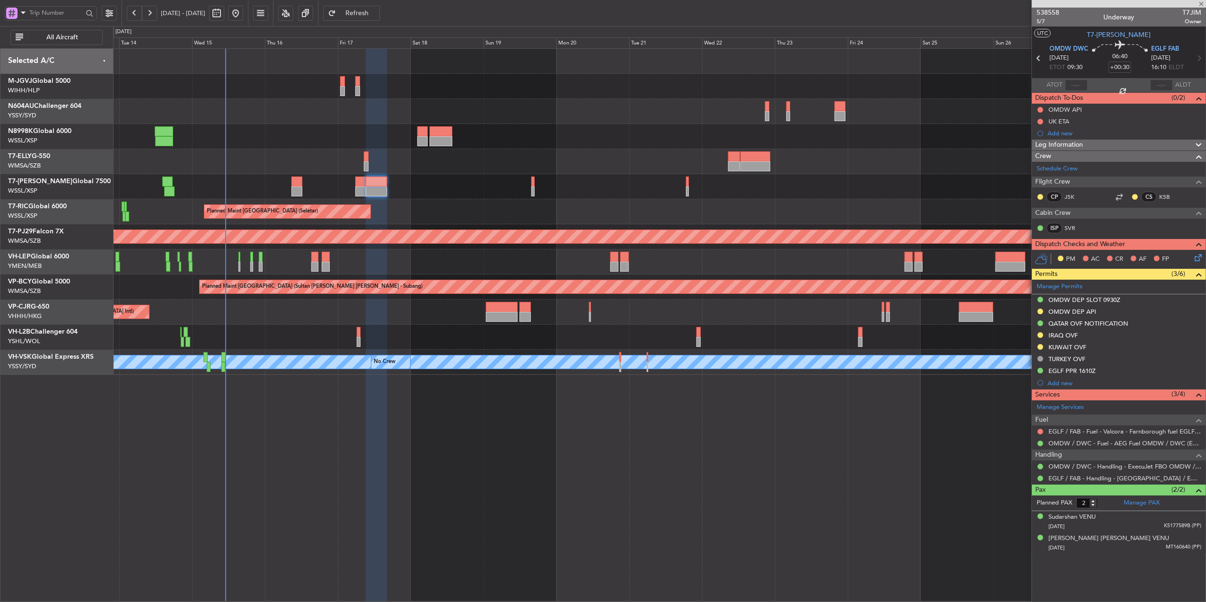
click at [592, 197] on div at bounding box center [659, 186] width 1093 height 25
type input "3"
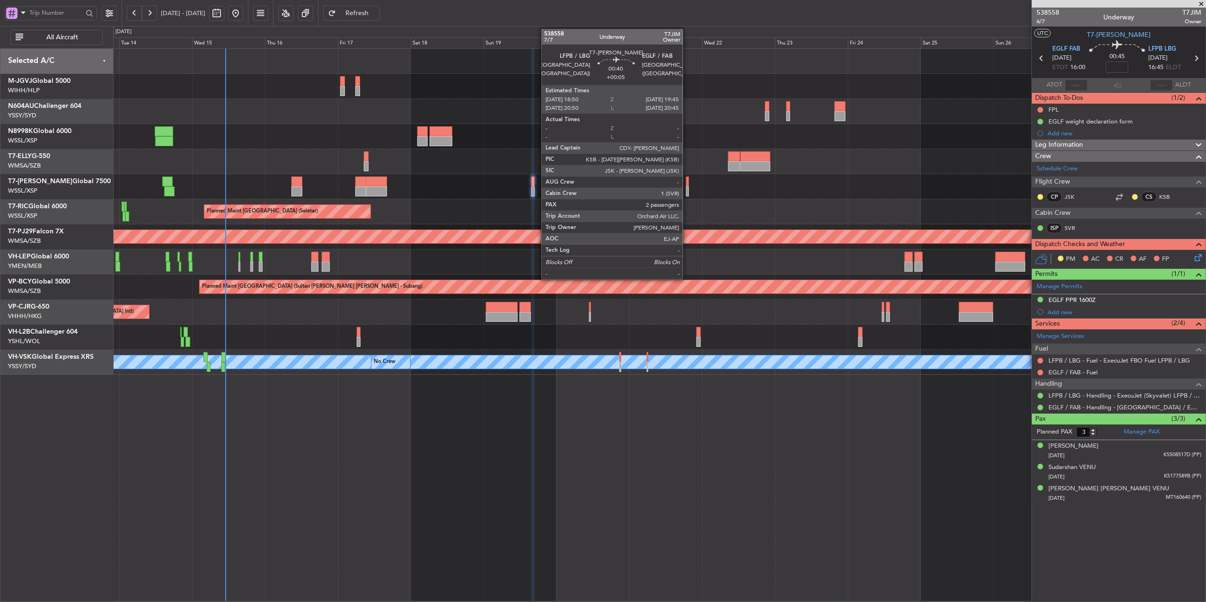
click at [687, 182] on div at bounding box center [687, 182] width 3 height 10
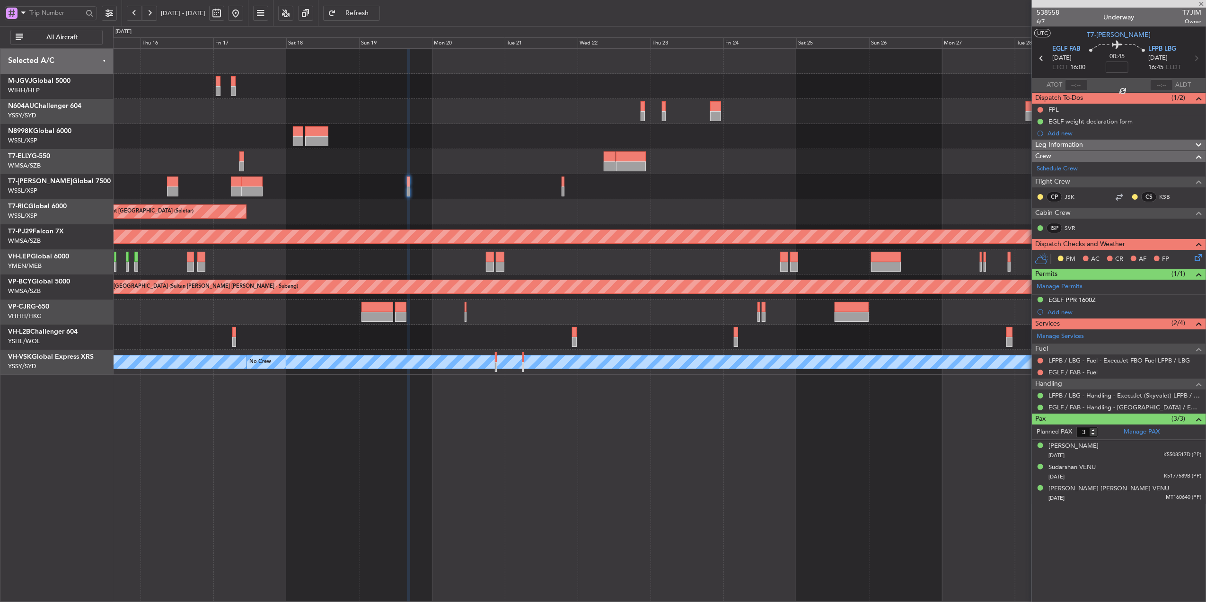
click at [657, 207] on div "Planned Maint [GEOGRAPHIC_DATA] (Seletar)" at bounding box center [659, 211] width 1093 height 25
type input "+00:05"
type input "2"
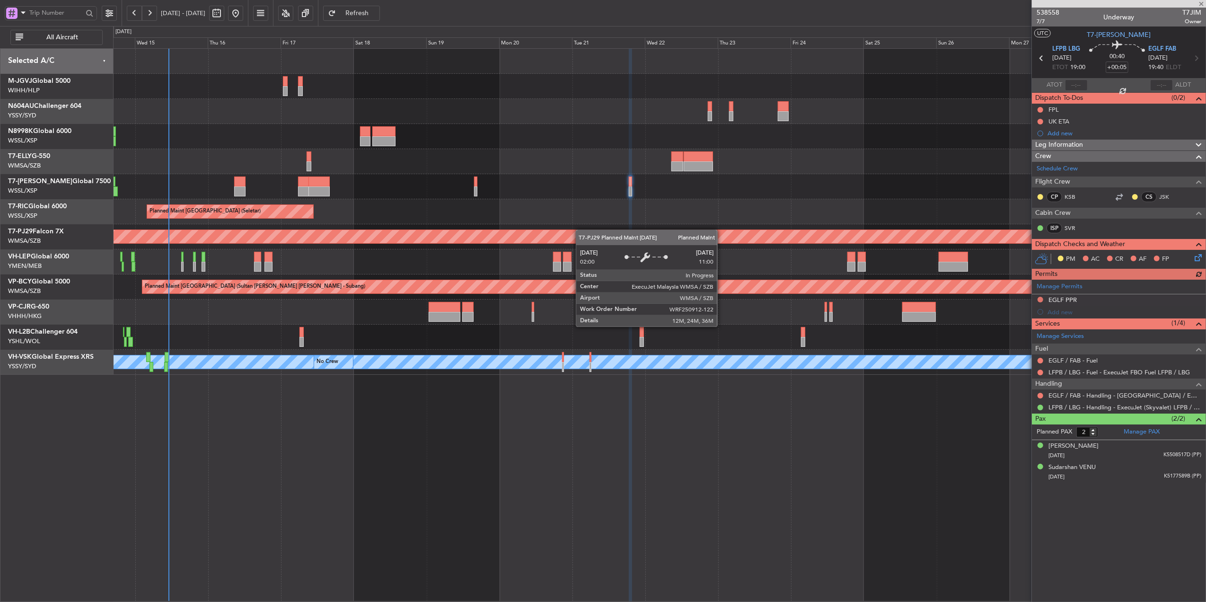
click at [616, 230] on div "Planned Maint [GEOGRAPHIC_DATA] (Sultan [PERSON_NAME] [PERSON_NAME] - Subang)" at bounding box center [659, 236] width 1093 height 25
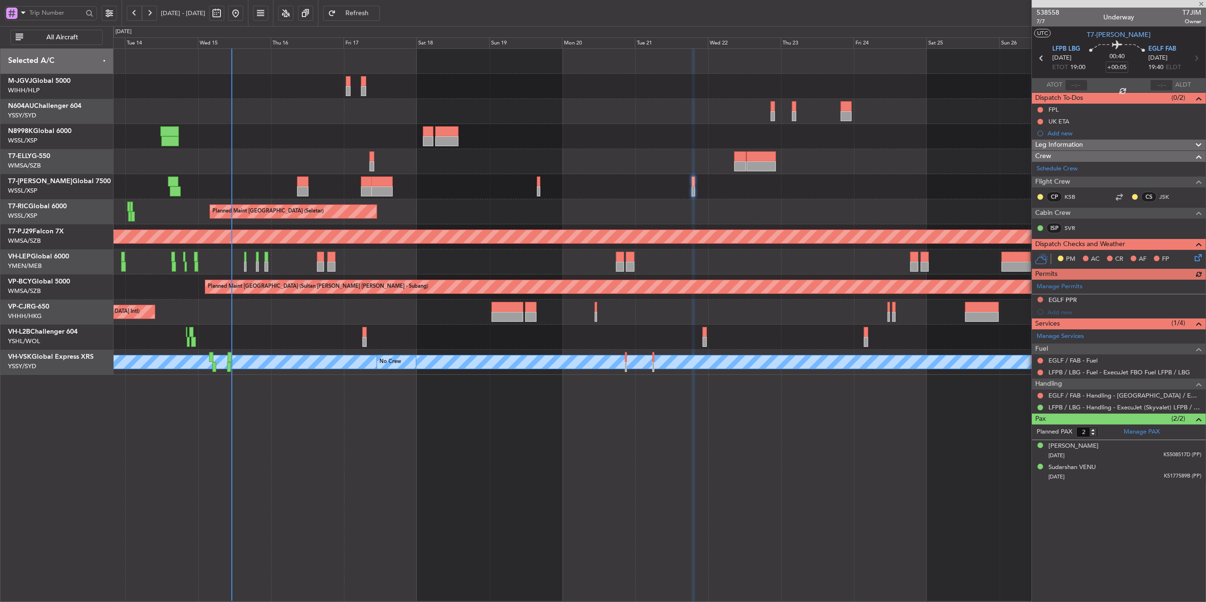
click at [644, 209] on div "Planned Maint [GEOGRAPHIC_DATA] (Seletar)" at bounding box center [659, 211] width 1093 height 25
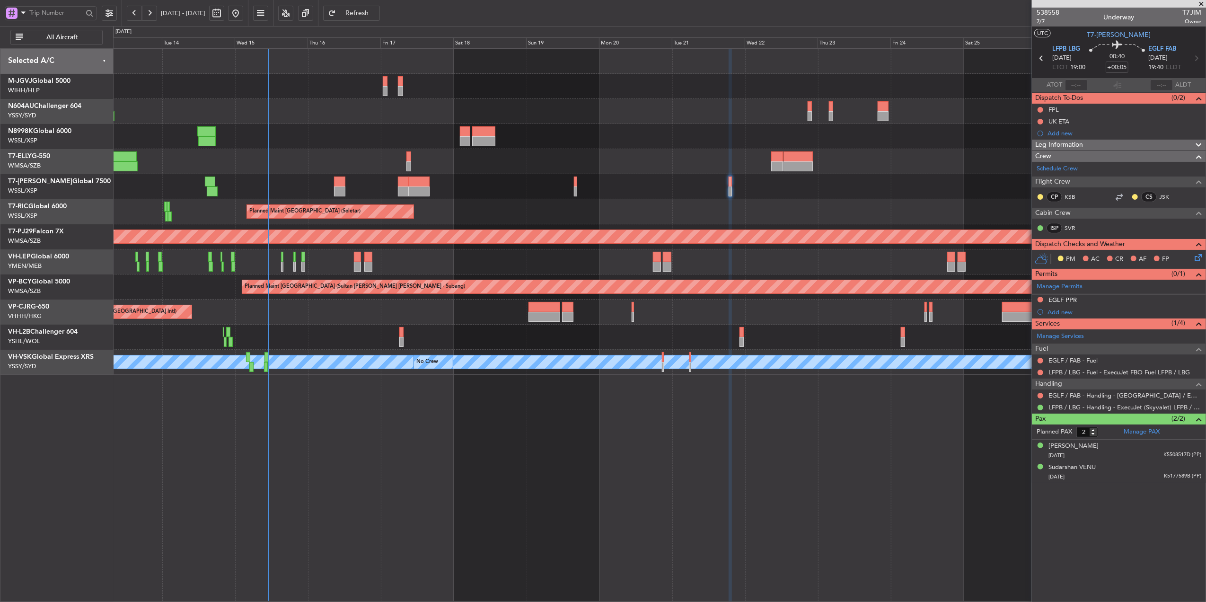
click at [544, 327] on div "Planned Maint [GEOGRAPHIC_DATA] ([GEOGRAPHIC_DATA] Intl) Planned Maint [GEOGRAP…" at bounding box center [659, 212] width 1093 height 326
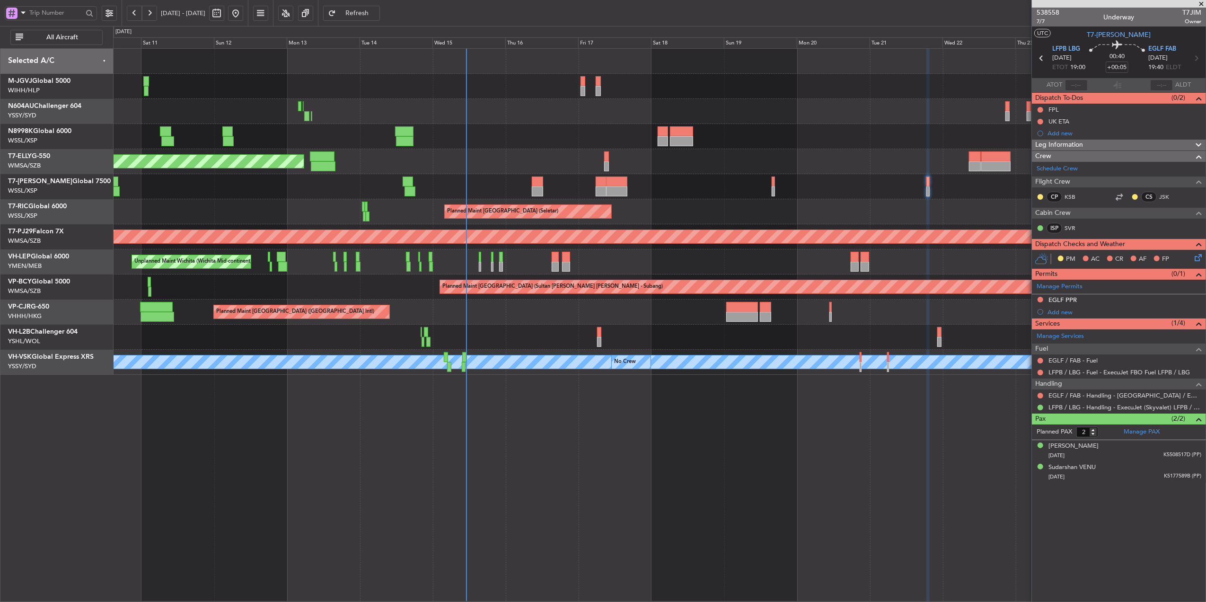
click at [517, 266] on div "Unplanned Maint Wichita (Wichita Mid-continent)" at bounding box center [659, 261] width 1093 height 25
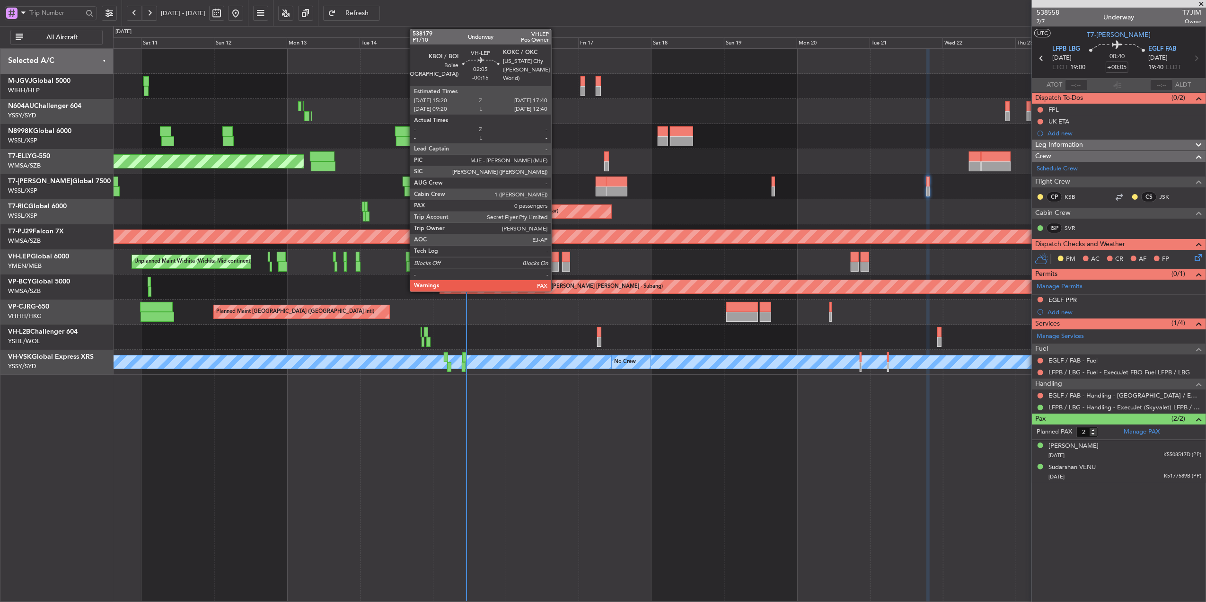
click at [556, 261] on div at bounding box center [555, 257] width 7 height 10
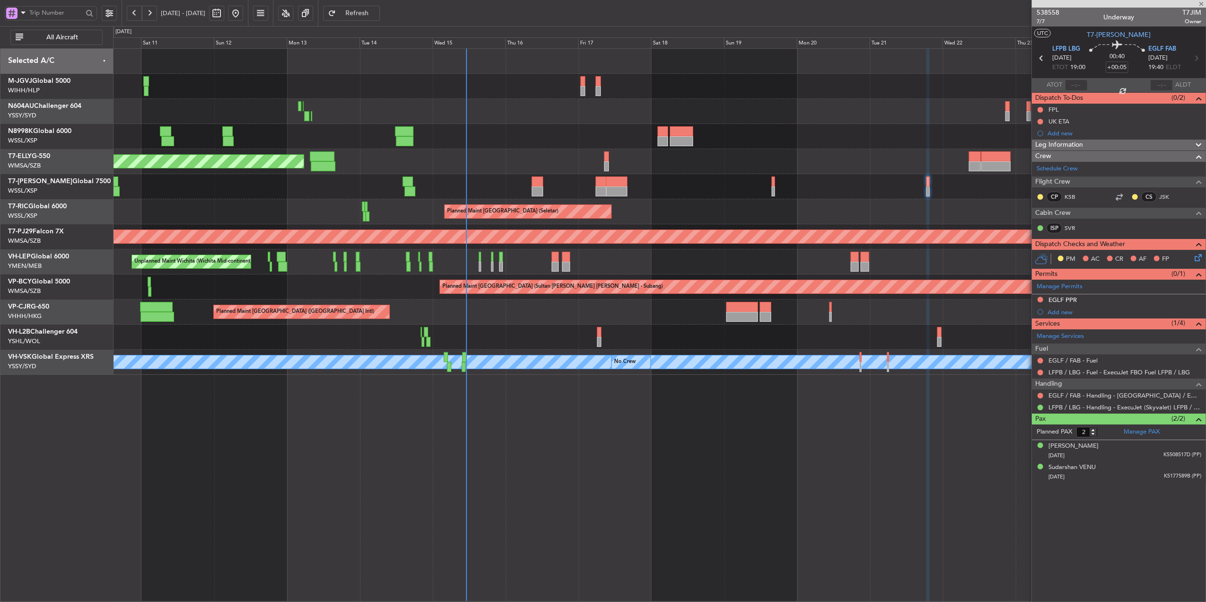
type input "-00:15"
type input "0"
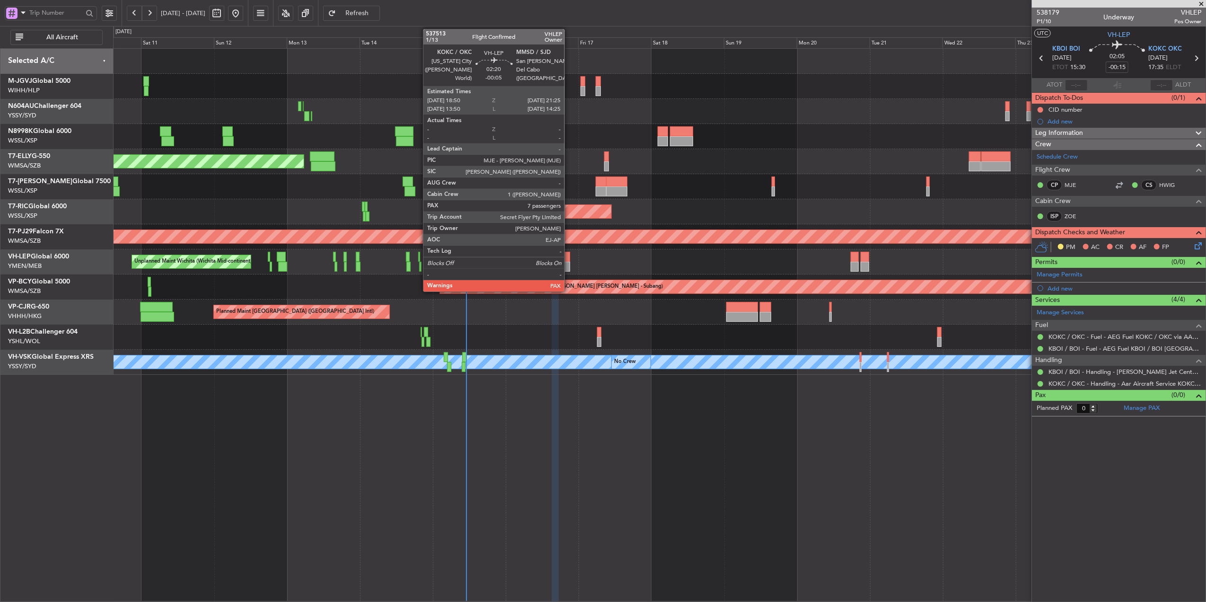
click at [569, 258] on div at bounding box center [566, 257] width 8 height 10
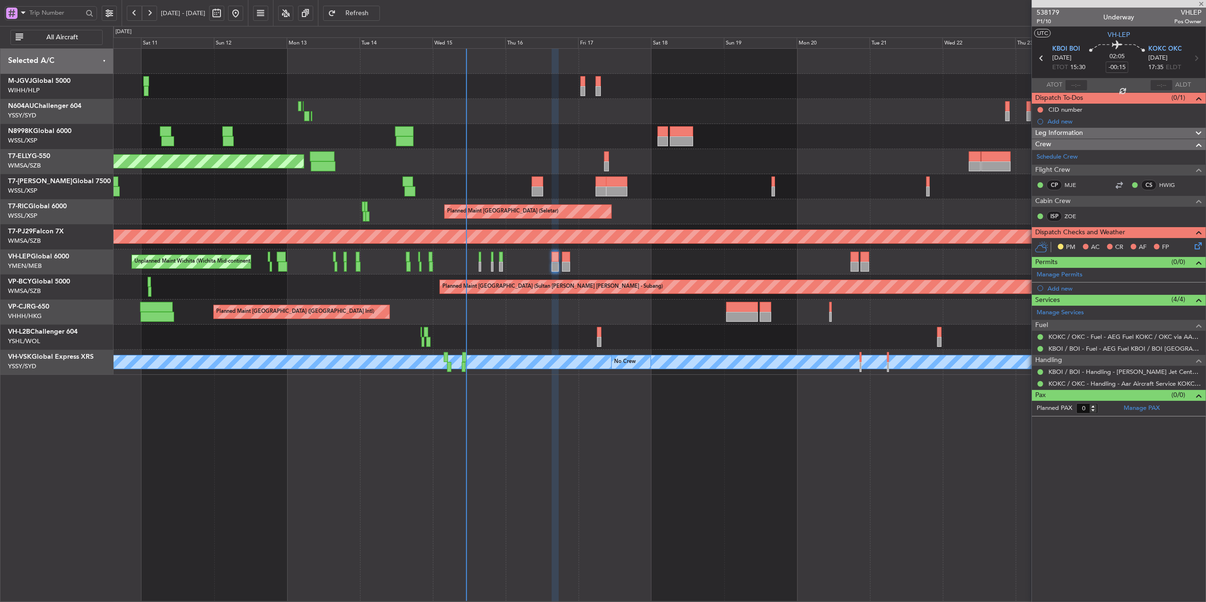
type input "-00:05"
type input "7"
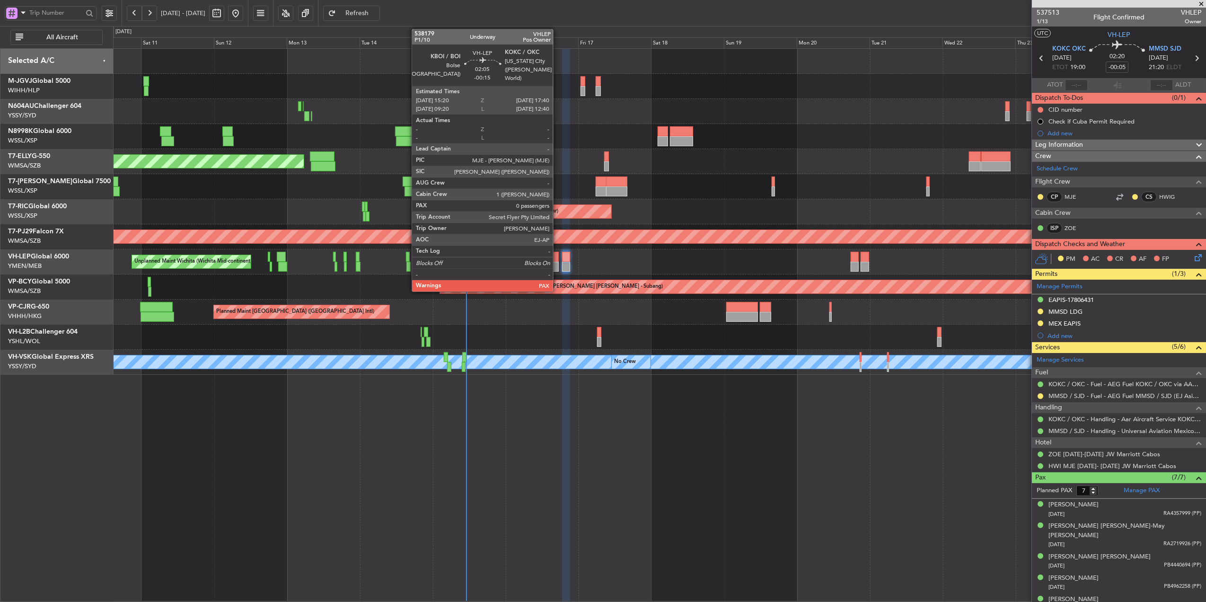
click at [557, 258] on div at bounding box center [555, 257] width 7 height 10
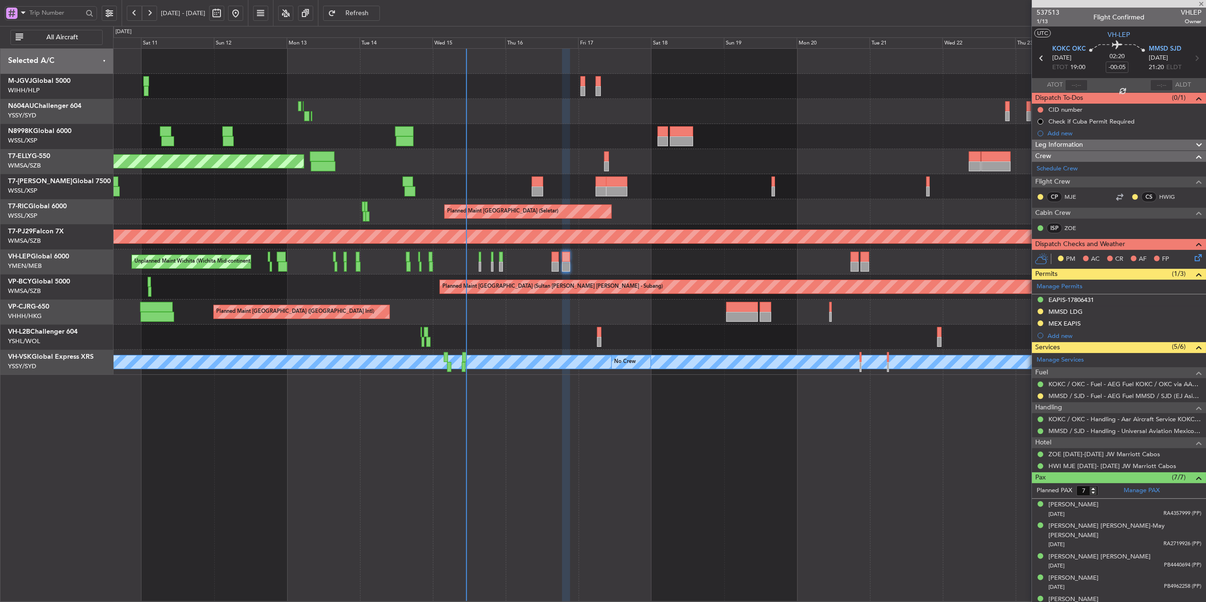
type input "-00:15"
type input "0"
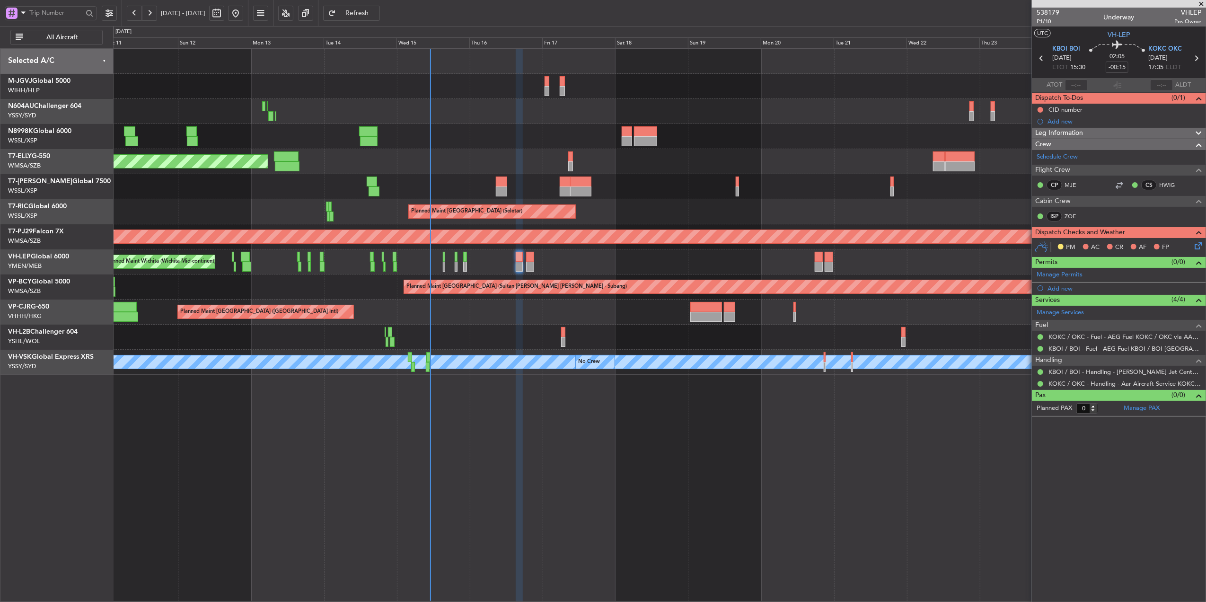
click at [582, 269] on div "Unplanned Maint Wichita (Wichita Mid-continent)" at bounding box center [659, 261] width 1093 height 25
click at [602, 267] on div "Unplanned Maint Wichita (Wichita Mid-continent)" at bounding box center [659, 261] width 1093 height 25
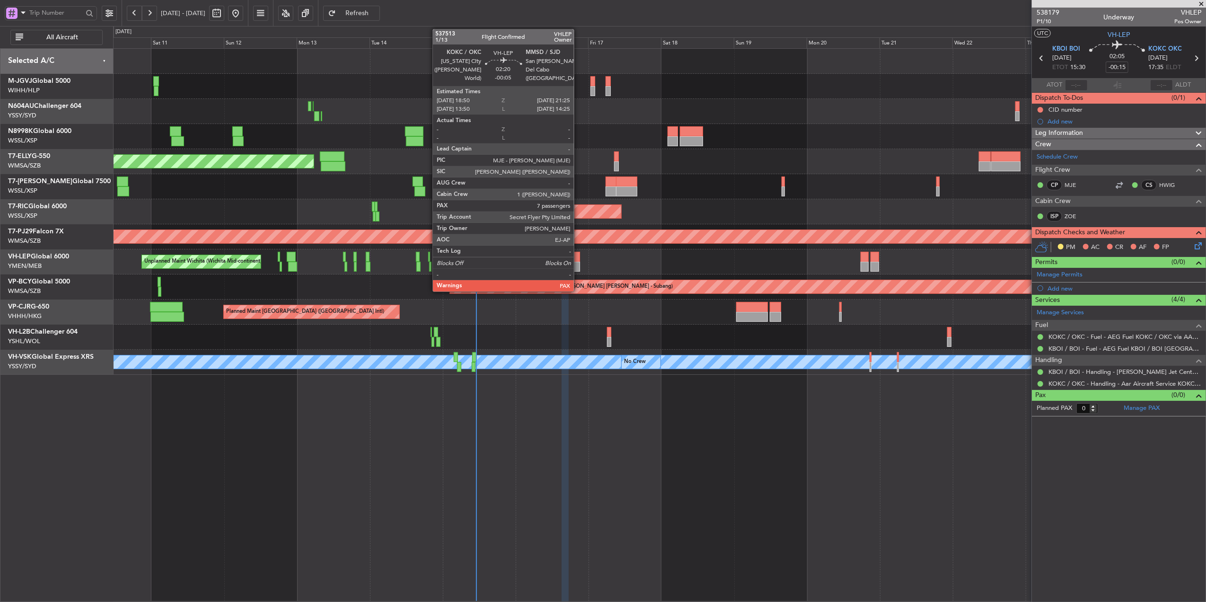
click at [578, 264] on div at bounding box center [576, 267] width 8 height 10
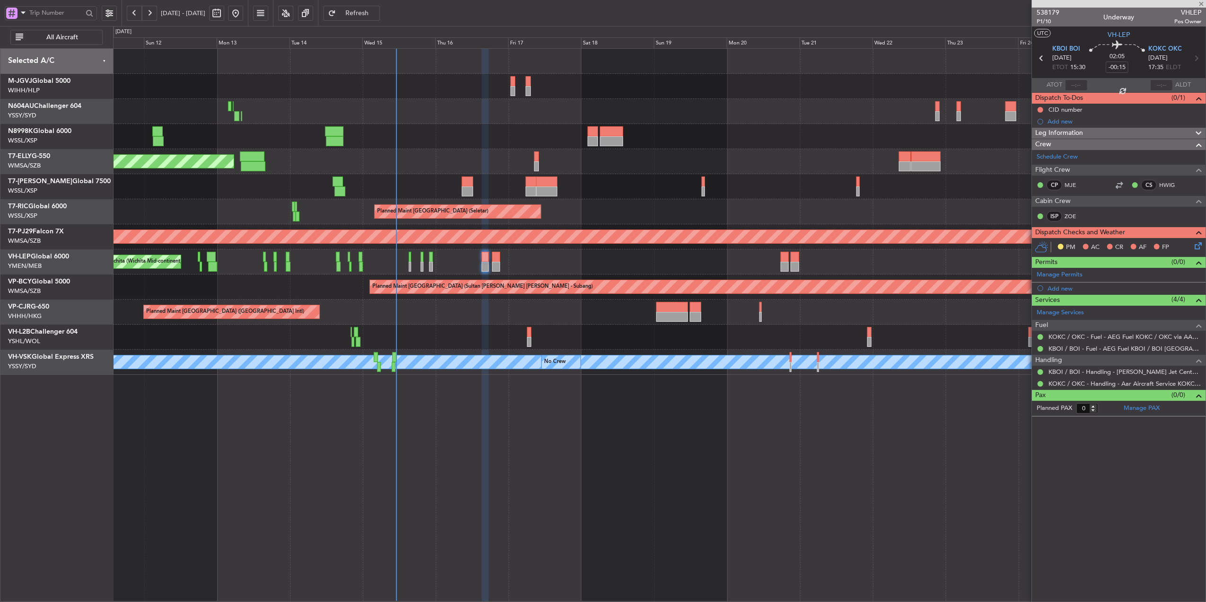
click at [598, 250] on div "Unplanned Maint Wichita (Wichita Mid-continent)" at bounding box center [659, 261] width 1093 height 25
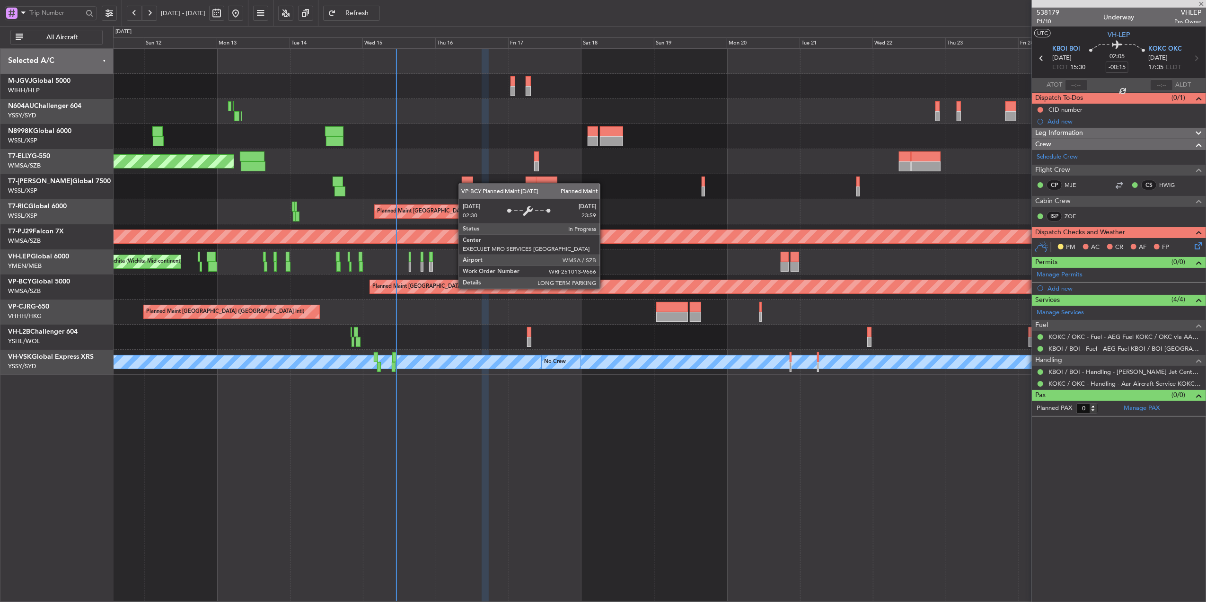
type input "-00:05"
type input "7"
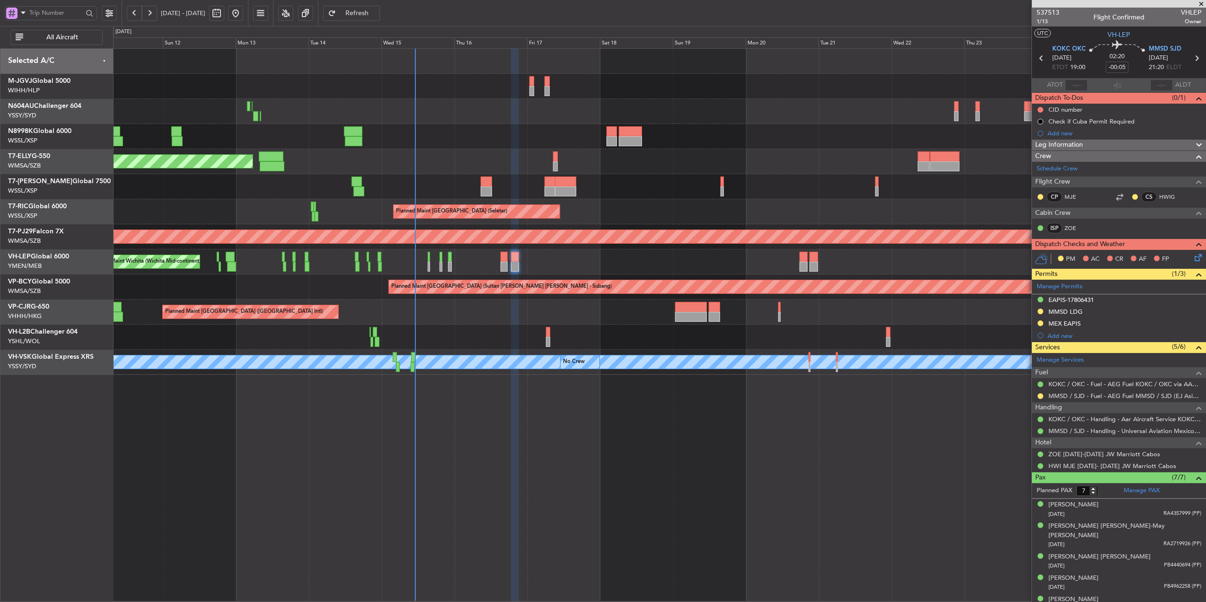
click at [605, 317] on div "Planned Maint [GEOGRAPHIC_DATA] ([GEOGRAPHIC_DATA] Intl)" at bounding box center [659, 312] width 1093 height 25
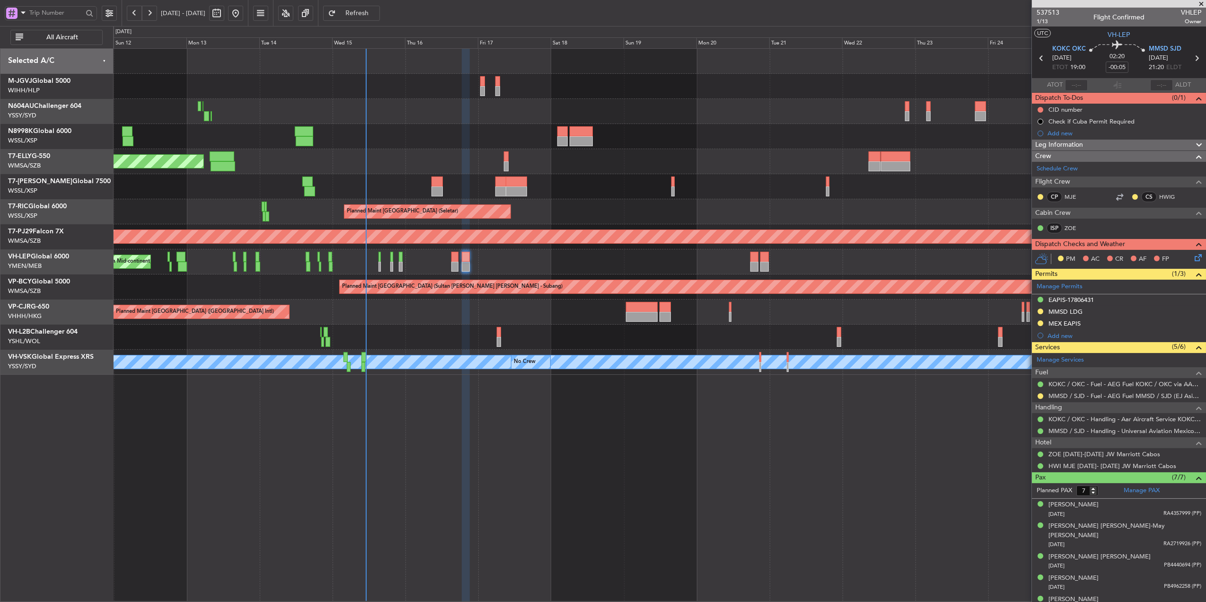
click at [571, 319] on div "Planned Maint [GEOGRAPHIC_DATA] ([GEOGRAPHIC_DATA] Intl)" at bounding box center [659, 312] width 1093 height 25
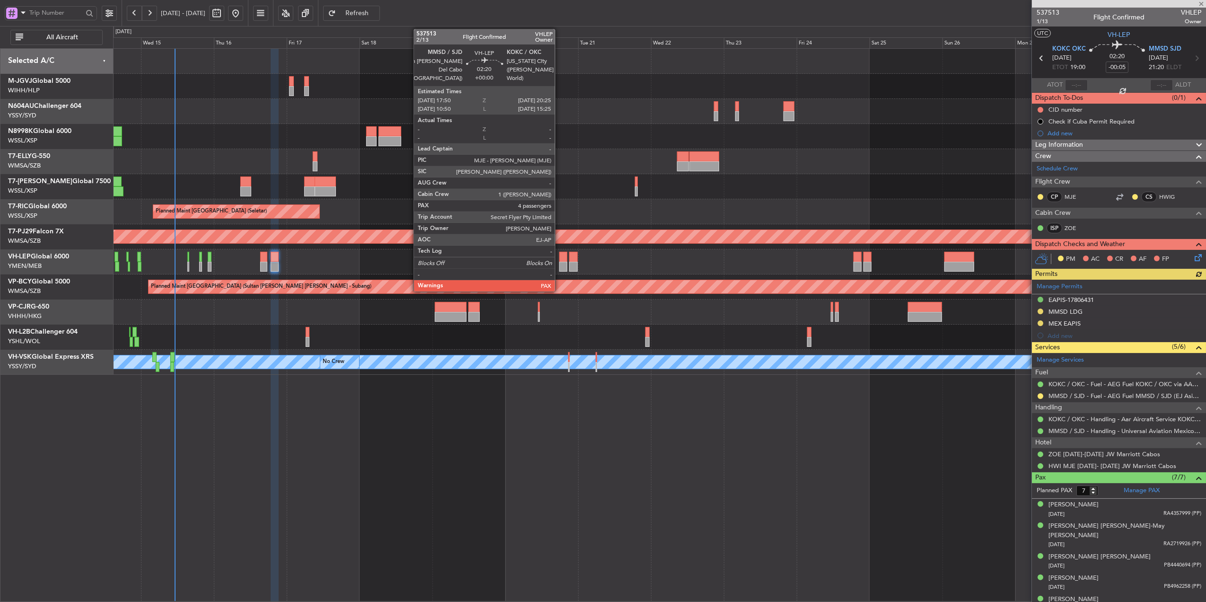
click at [559, 262] on div at bounding box center [563, 267] width 8 height 10
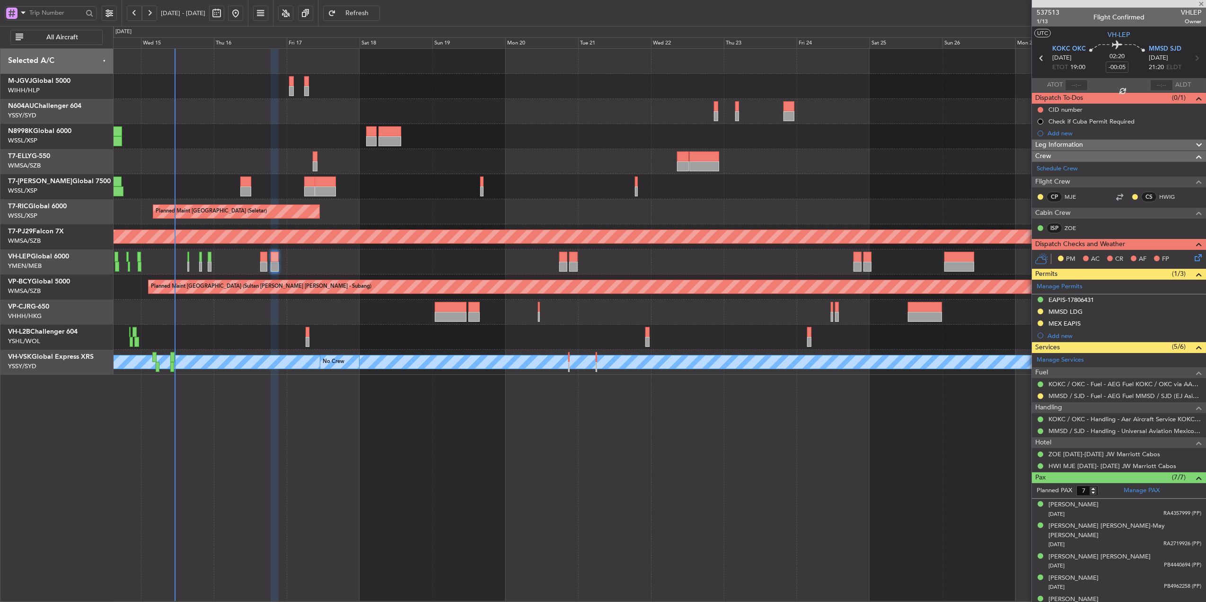
type input "4"
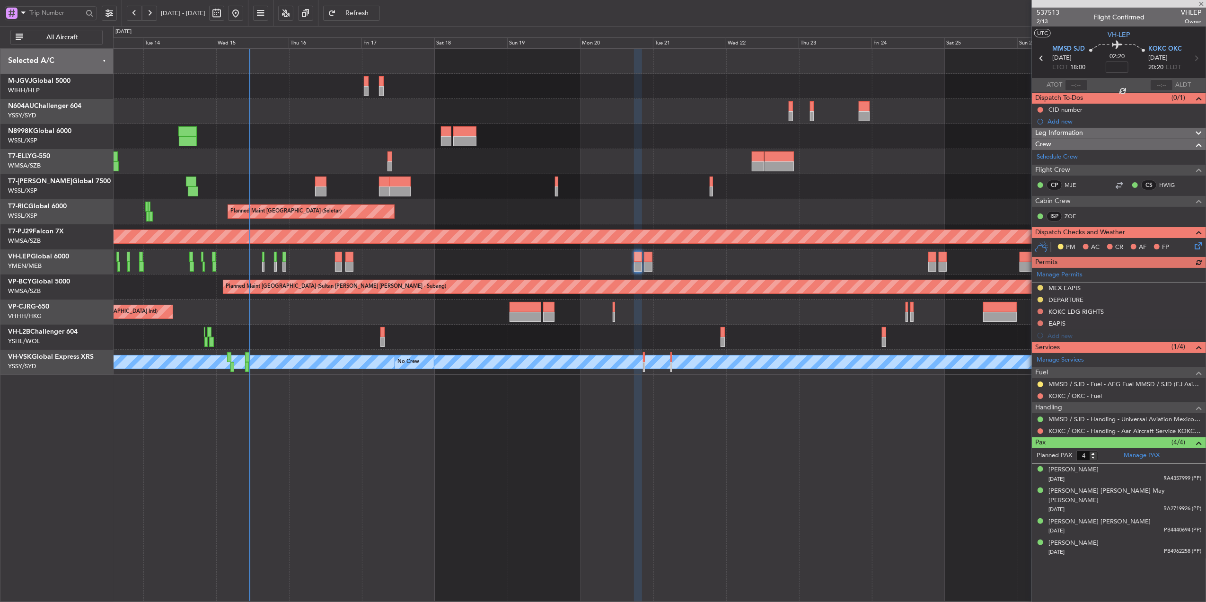
click at [426, 341] on div at bounding box center [659, 337] width 1093 height 25
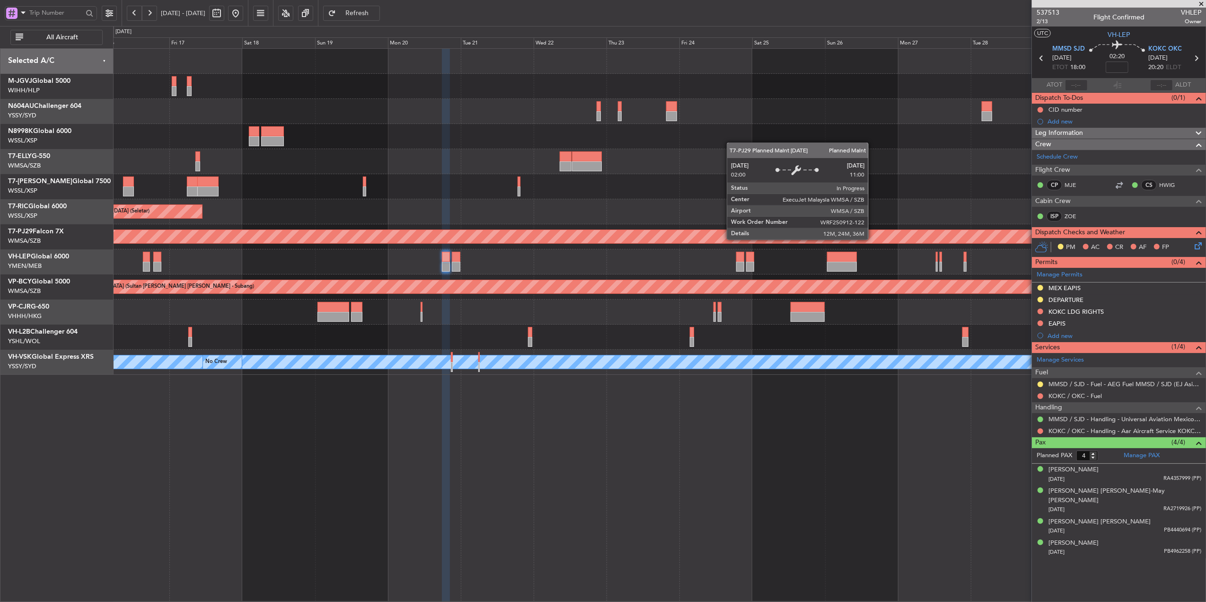
click at [612, 253] on div "Planned Maint Sydney ([PERSON_NAME] Intl) Planned Maint [GEOGRAPHIC_DATA] ([GEO…" at bounding box center [659, 212] width 1093 height 326
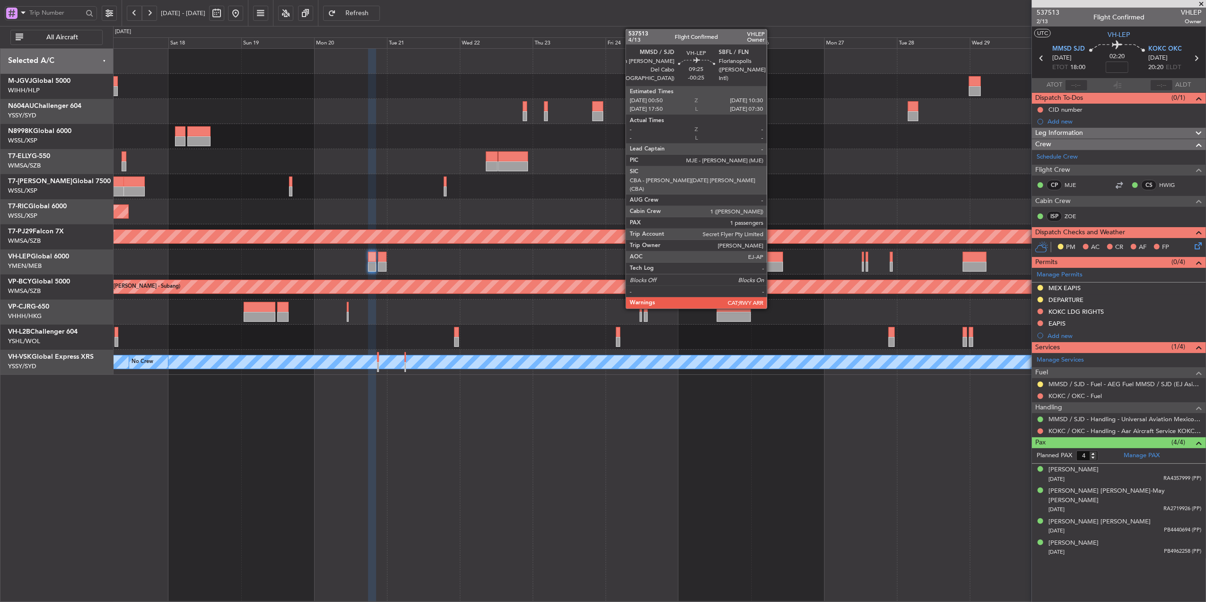
click at [771, 263] on div at bounding box center [768, 267] width 30 height 10
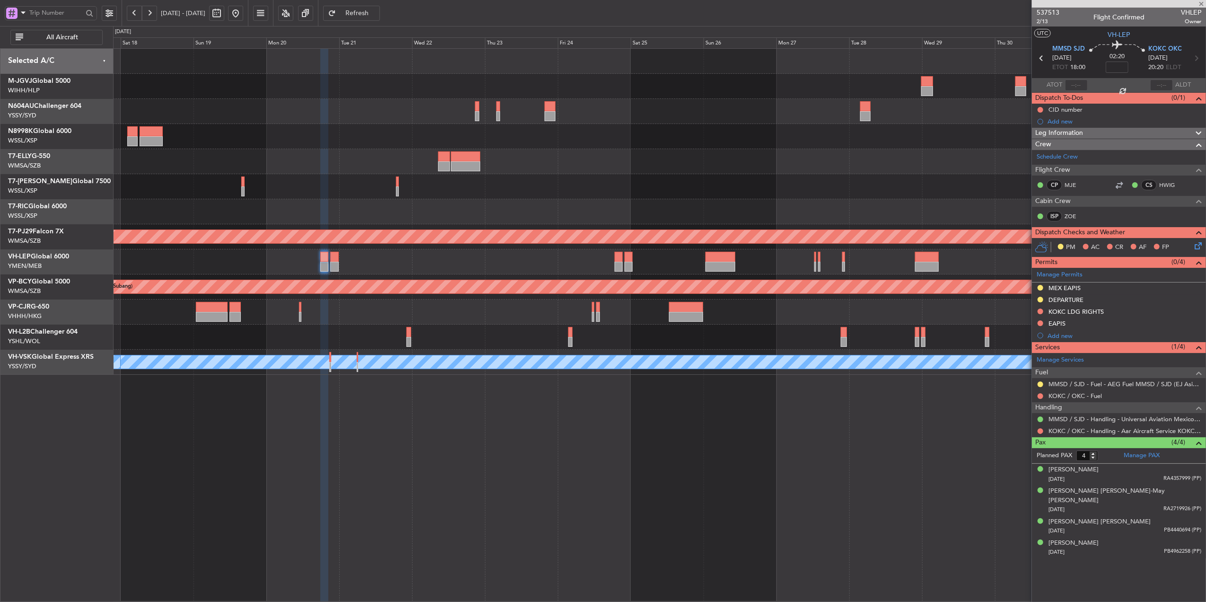
click at [580, 267] on div at bounding box center [659, 261] width 1093 height 25
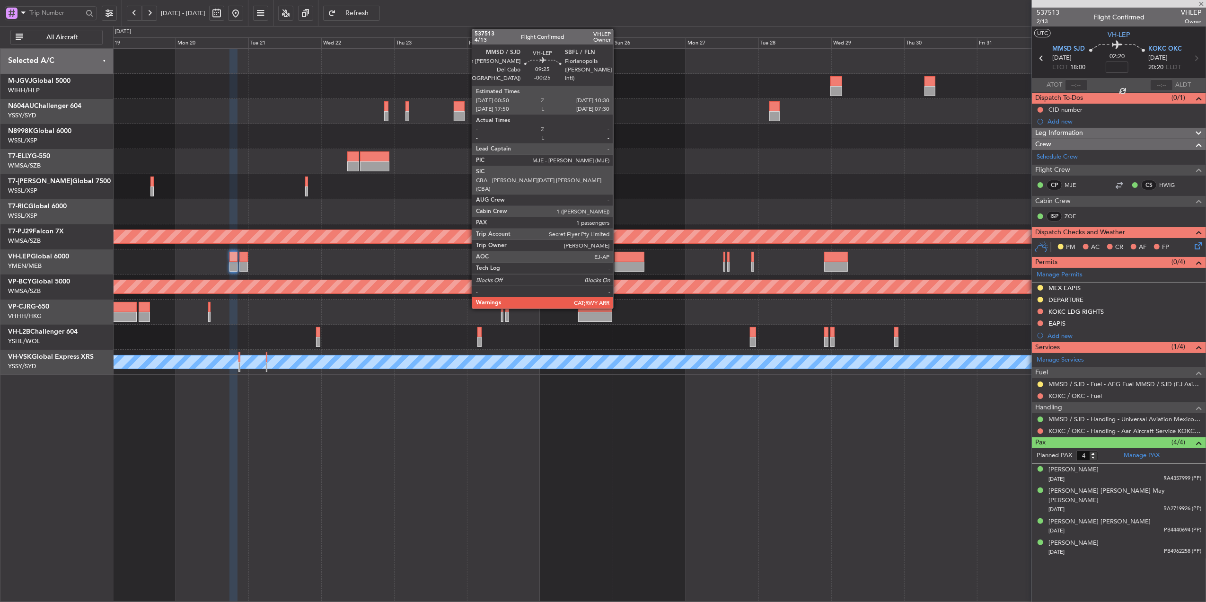
type input "-00:25"
type input "1"
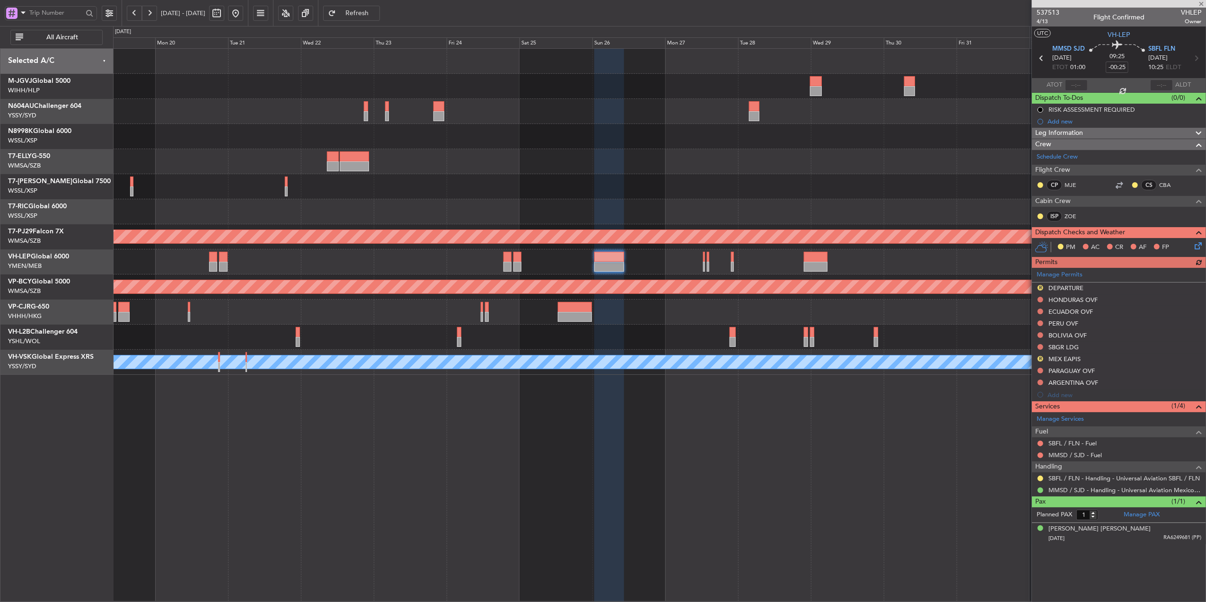
click at [659, 272] on div at bounding box center [659, 261] width 1093 height 25
click at [813, 271] on div at bounding box center [659, 261] width 1093 height 25
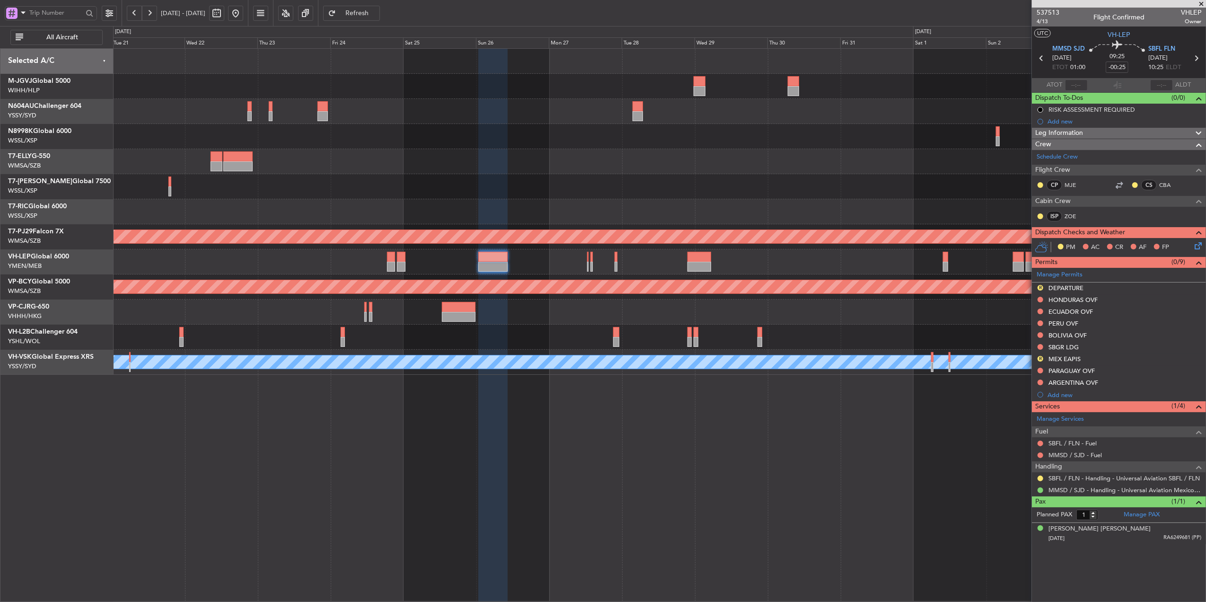
click at [786, 260] on div at bounding box center [659, 261] width 1093 height 25
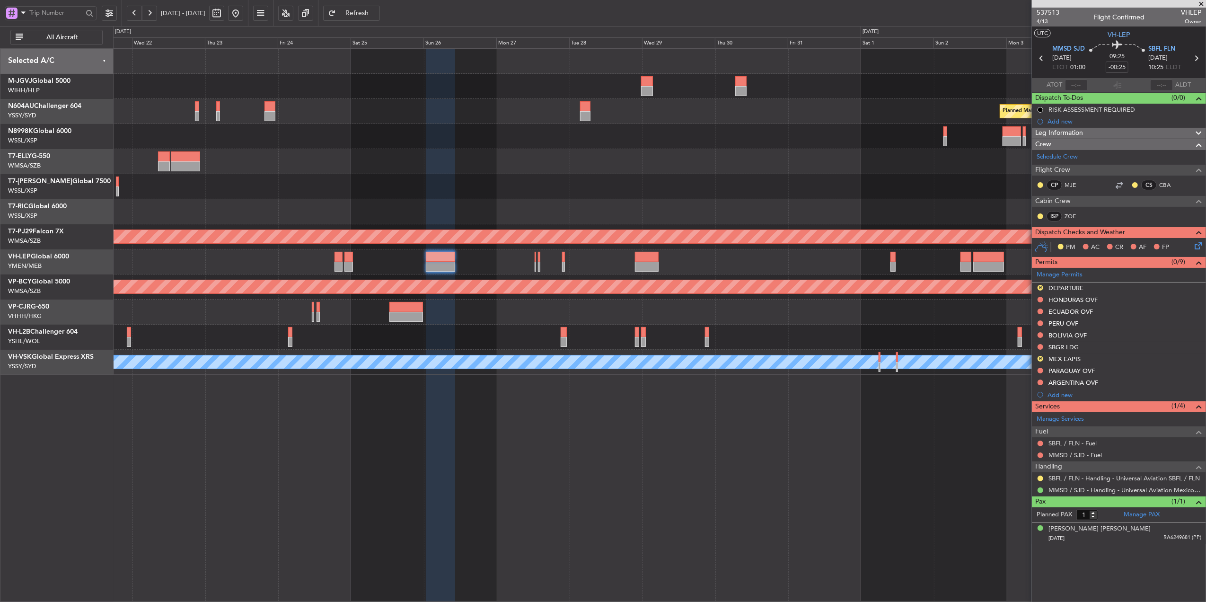
click at [629, 271] on div at bounding box center [659, 261] width 1093 height 25
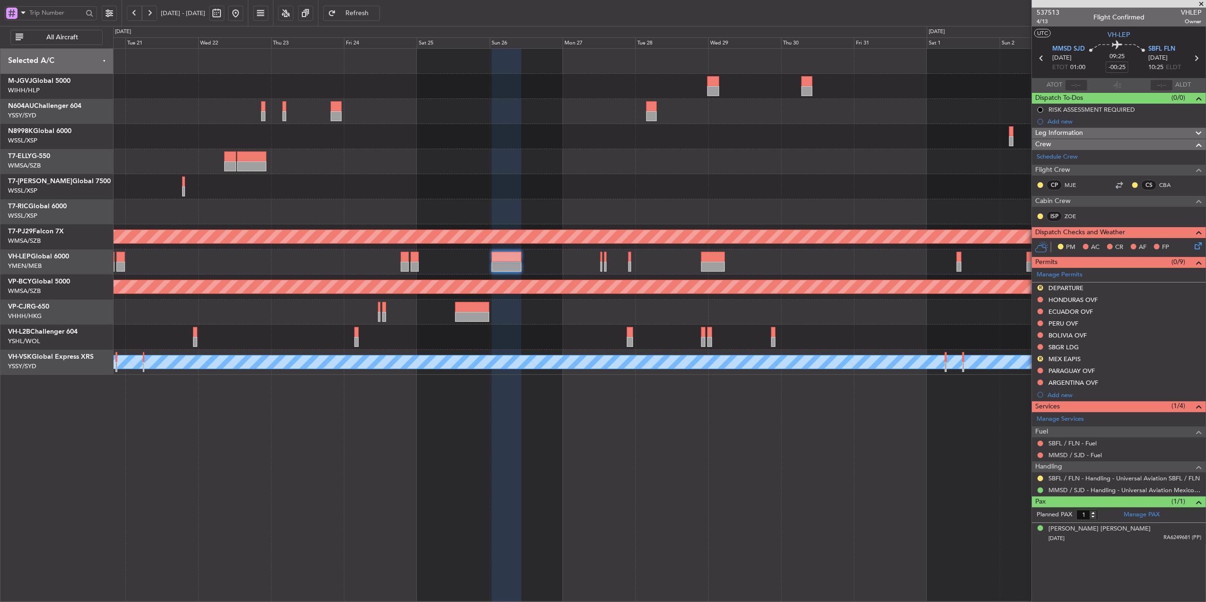
click at [969, 59] on div at bounding box center [659, 61] width 1093 height 25
click at [517, 314] on div at bounding box center [659, 312] width 1093 height 25
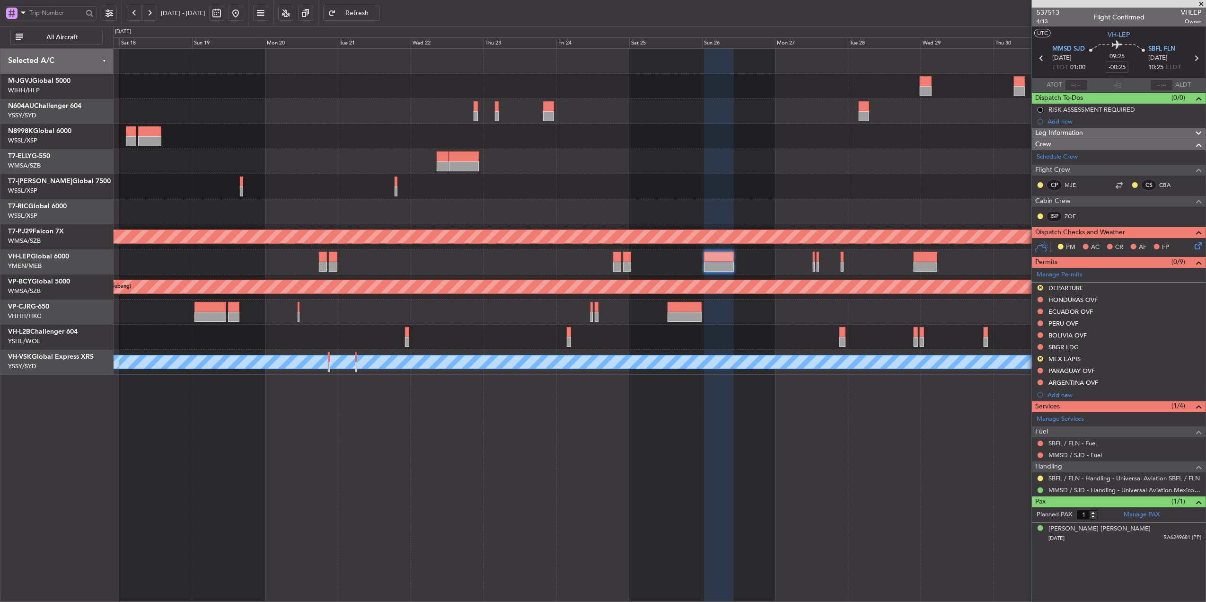
click at [513, 318] on div "Planned Maint [GEOGRAPHIC_DATA] ([GEOGRAPHIC_DATA] Intl)" at bounding box center [659, 312] width 1093 height 25
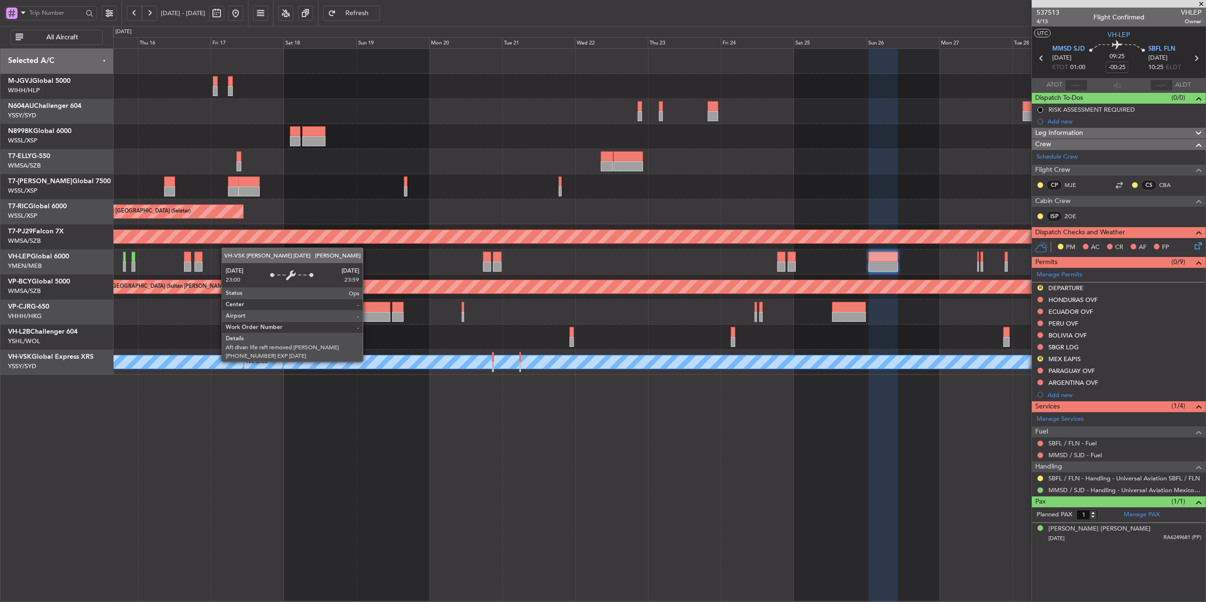
click at [578, 349] on div "Planned Maint Sydney ([PERSON_NAME] Intl) Planned Maint [GEOGRAPHIC_DATA] ([GEO…" at bounding box center [659, 212] width 1093 height 326
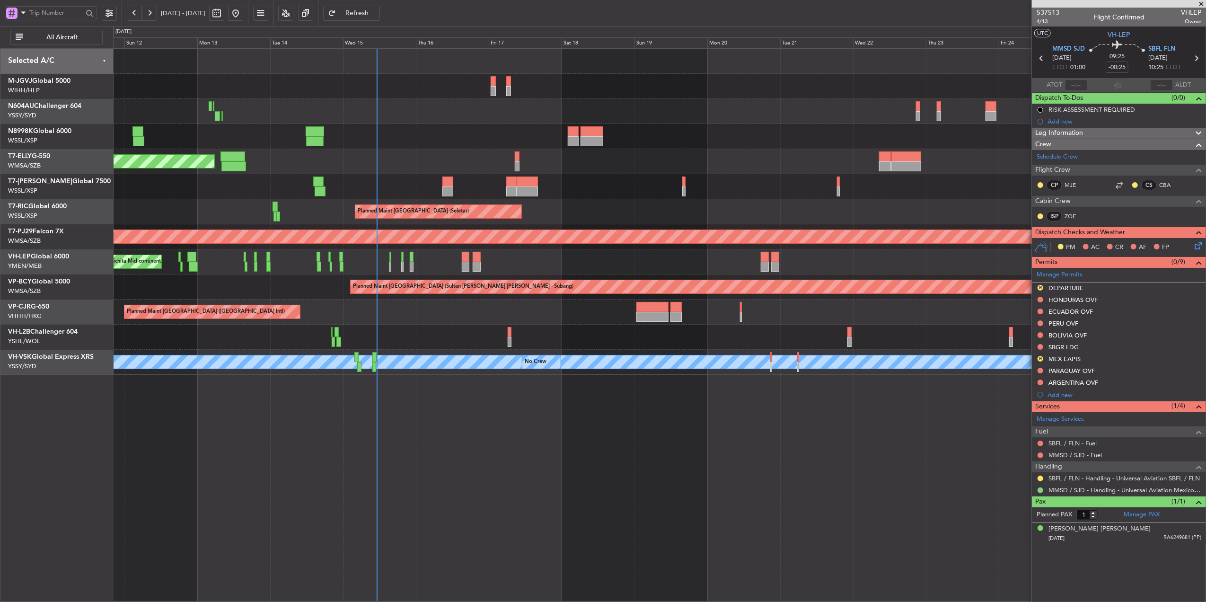
click at [517, 343] on div at bounding box center [659, 337] width 1093 height 25
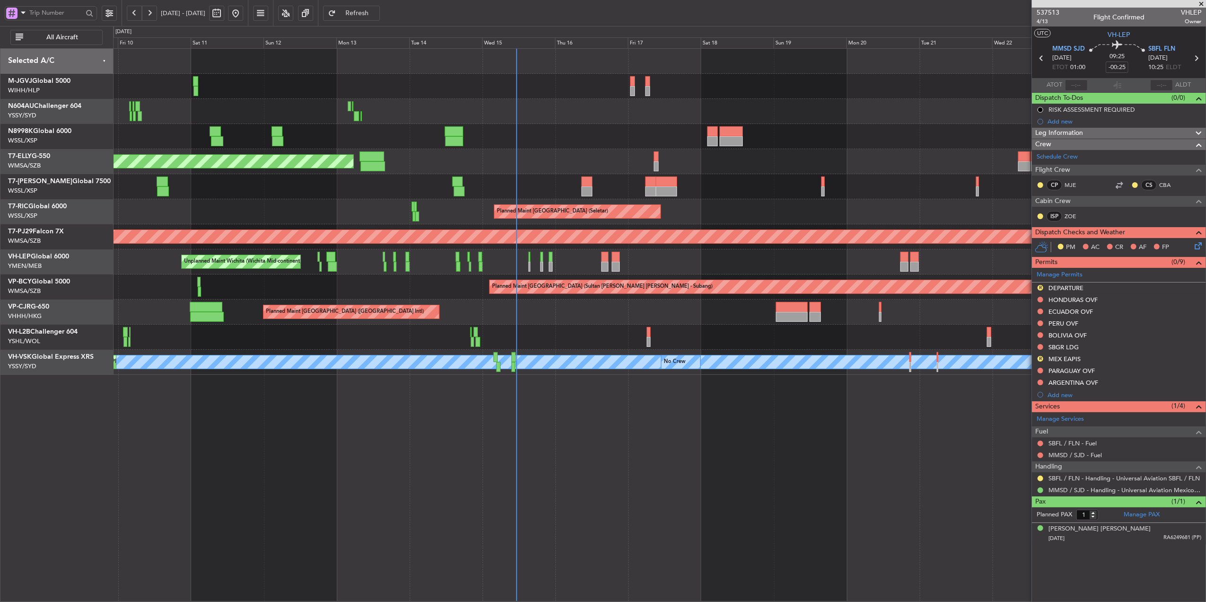
click at [580, 332] on div at bounding box center [659, 337] width 1093 height 25
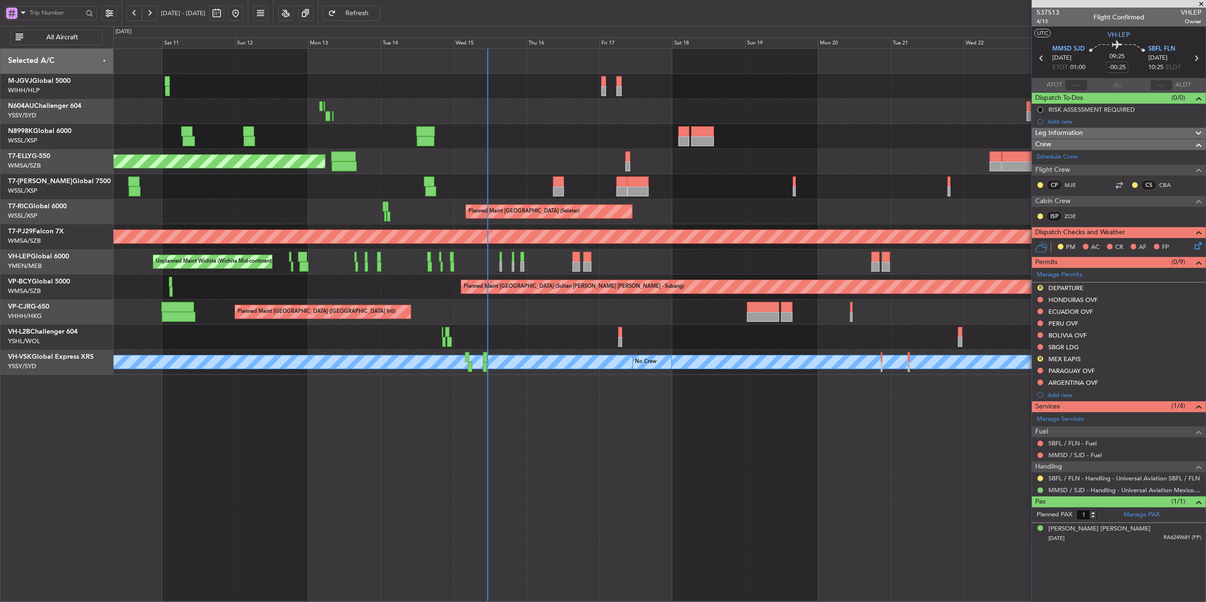
click at [528, 322] on div "Planned Maint [GEOGRAPHIC_DATA] ([GEOGRAPHIC_DATA] Intl)" at bounding box center [659, 312] width 1093 height 25
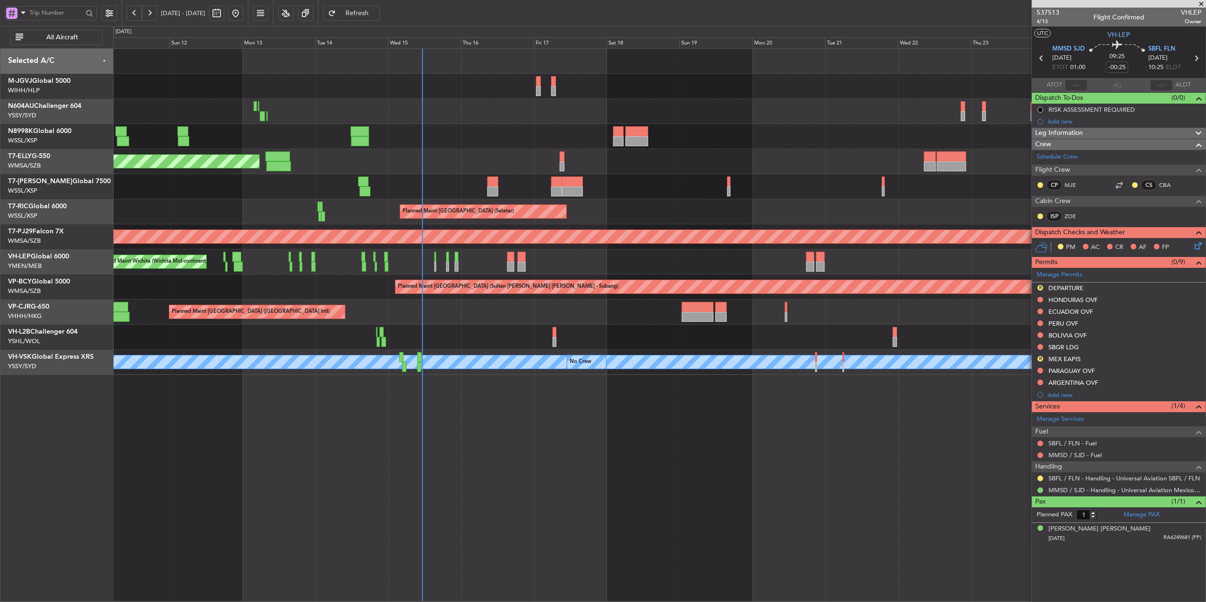
click at [536, 377] on div "Planned Maint [GEOGRAPHIC_DATA] (Seletar) Planned Maint [GEOGRAPHIC_DATA] (Sele…" at bounding box center [659, 325] width 1093 height 554
